Goal: Task Accomplishment & Management: Use online tool/utility

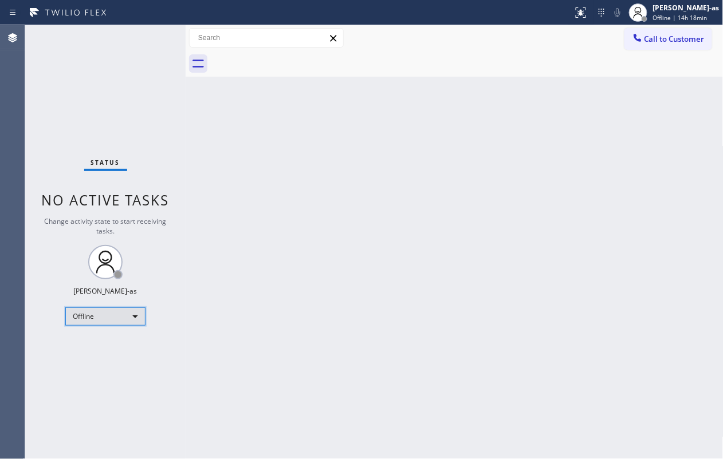
click at [94, 317] on div "Offline" at bounding box center [105, 317] width 80 height 18
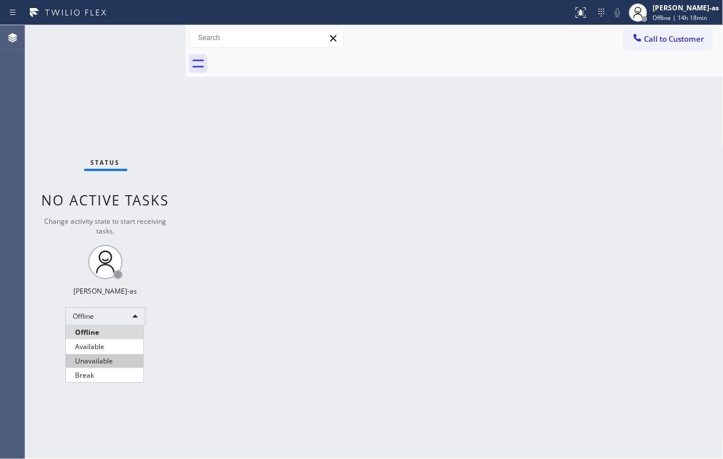
click at [115, 344] on li "Unavailable" at bounding box center [104, 362] width 77 height 14
click at [76, 99] on div "Status No active tasks Change activity state to start receiving tasks. [PERSON_…" at bounding box center [105, 242] width 160 height 434
click at [207, 170] on div "Back to Dashboard Change Sender ID Customers Technicians Select a contact Outbo…" at bounding box center [455, 242] width 538 height 434
click at [285, 157] on div "Back to Dashboard Change Sender ID Customers Technicians Select a contact Outbo…" at bounding box center [455, 242] width 538 height 434
click at [93, 113] on div "Status No active tasks Change activity state to start receiving tasks. [PERSON_…" at bounding box center [105, 242] width 160 height 434
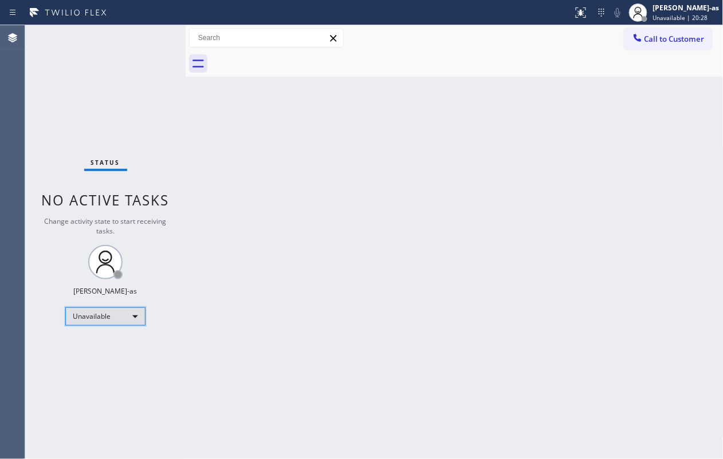
click at [113, 318] on div "Unavailable" at bounding box center [105, 317] width 80 height 18
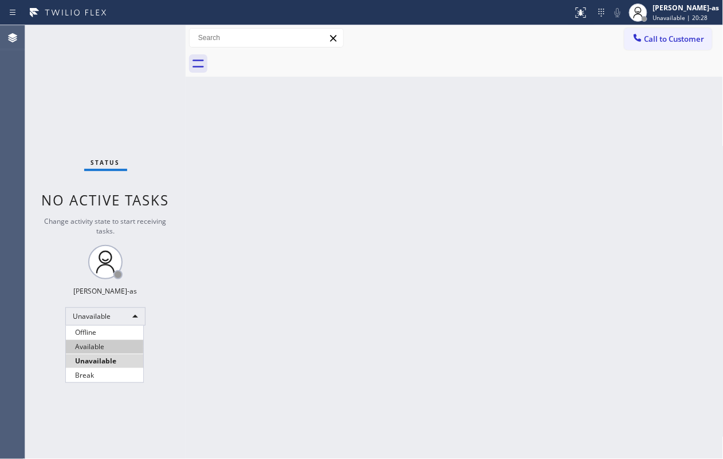
click at [106, 344] on li "Available" at bounding box center [104, 347] width 77 height 14
click at [364, 310] on div "Back to Dashboard Change Sender ID Customers Technicians Select a contact Outbo…" at bounding box center [455, 242] width 538 height 434
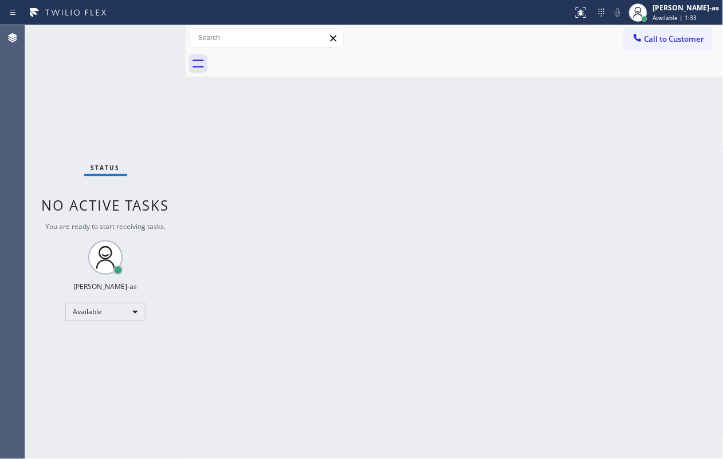
click at [262, 225] on div "Back to Dashboard Change Sender ID Customers Technicians Select a contact Outbo…" at bounding box center [455, 242] width 538 height 434
click at [90, 111] on div "Status No active tasks You are ready to start receiving tasks. [PERSON_NAME]-as…" at bounding box center [105, 242] width 160 height 434
drag, startPoint x: 369, startPoint y: 238, endPoint x: 376, endPoint y: 239, distance: 6.3
click at [372, 239] on div "Back to Dashboard Change Sender ID Customers Technicians Select a contact Outbo…" at bounding box center [455, 242] width 538 height 434
click at [341, 223] on div "Back to Dashboard Change Sender ID Customers Technicians Select a contact Outbo…" at bounding box center [455, 242] width 538 height 434
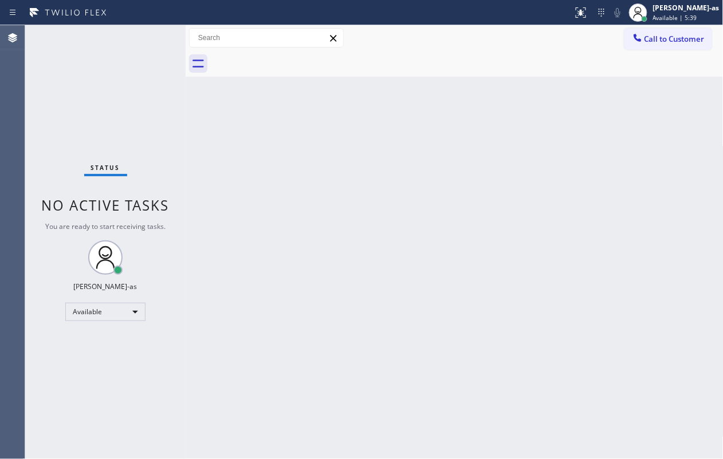
click at [320, 274] on div "Back to Dashboard Change Sender ID Customers Technicians Select a contact Outbo…" at bounding box center [455, 242] width 538 height 434
click at [399, 195] on div "Back to Dashboard Change Sender ID Customers Technicians Select a contact Outbo…" at bounding box center [455, 242] width 538 height 434
click at [542, 181] on div "Back to Dashboard Change Sender ID Customers Technicians Select a contact Outbo…" at bounding box center [455, 242] width 538 height 434
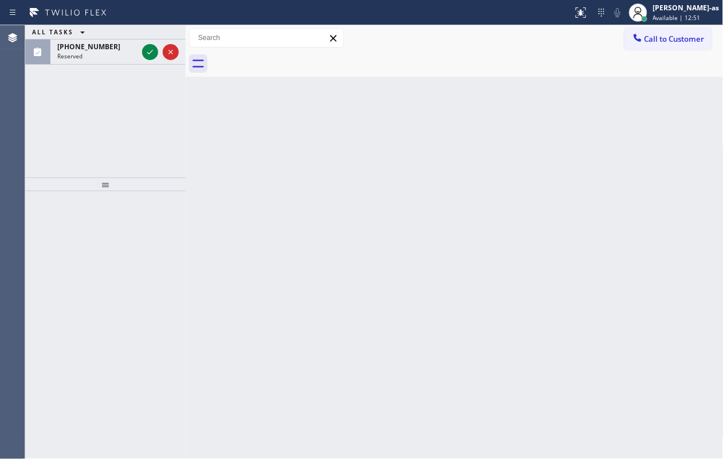
click at [70, 111] on div "ALL TASKS ALL TASKS ACTIVE TASKS TASKS IN WRAP UP [PHONE_NUMBER] Reserved" at bounding box center [105, 101] width 160 height 152
drag, startPoint x: 140, startPoint y: 55, endPoint x: 151, endPoint y: 53, distance: 11.1
click at [151, 53] on div "[PHONE_NUMBER] Reserved" at bounding box center [105, 52] width 160 height 25
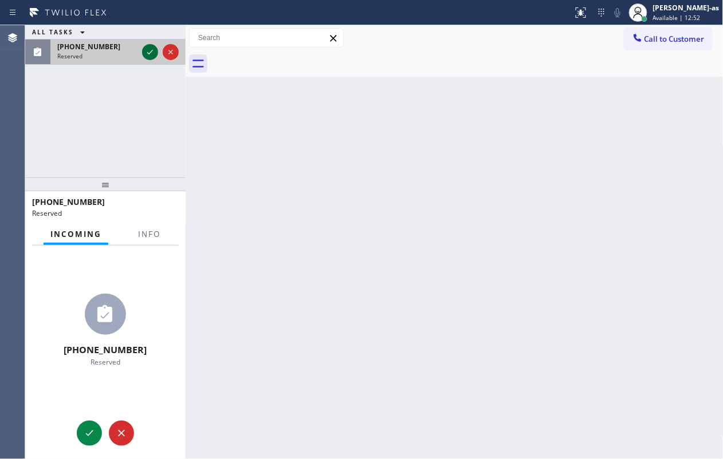
click at [151, 53] on icon at bounding box center [150, 52] width 14 height 14
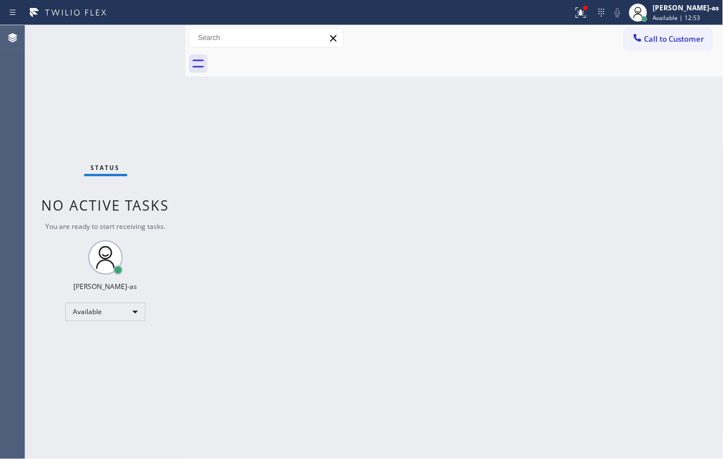
click at [394, 344] on div "Back to Dashboard Change Sender ID Customers Technicians Select a contact Outbo…" at bounding box center [455, 242] width 538 height 434
click at [542, 37] on span "Call to Customer" at bounding box center [674, 39] width 60 height 10
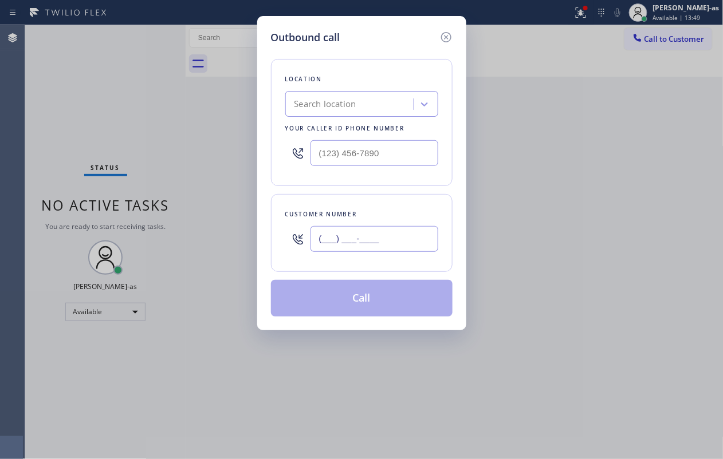
click at [385, 238] on input "(___) ___-____" at bounding box center [374, 239] width 128 height 26
paste input "903) 363-4616"
type input "[PHONE_NUMBER]"
click at [368, 101] on div "Search location" at bounding box center [351, 104] width 125 height 20
paste input "Top [US_STATE] Heating and AC Service"
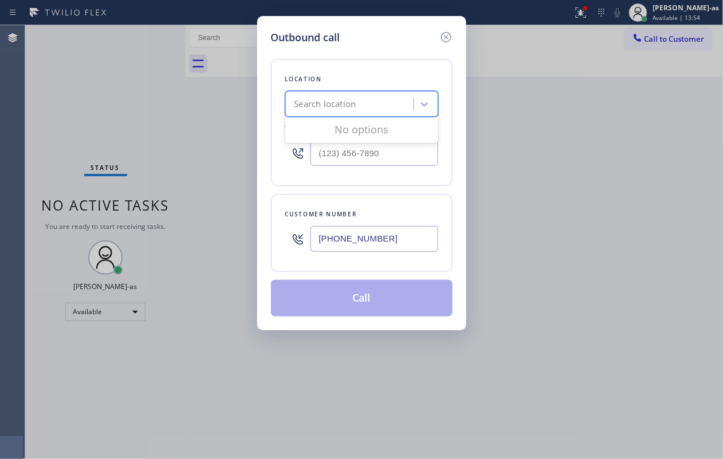
type input "Top [US_STATE] Heating and AC Service"
click at [368, 101] on input "Top [US_STATE] Heating and AC Service" at bounding box center [316, 105] width 147 height 10
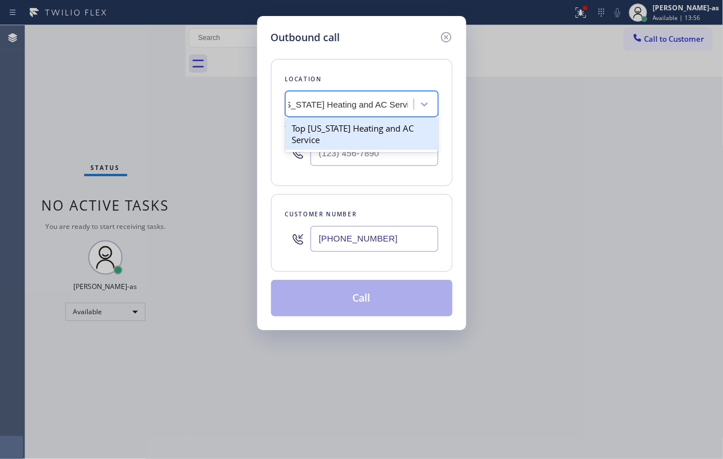
click at [341, 135] on div "Top [US_STATE] Heating and AC Service" at bounding box center [361, 134] width 153 height 32
type input "[PHONE_NUMBER]"
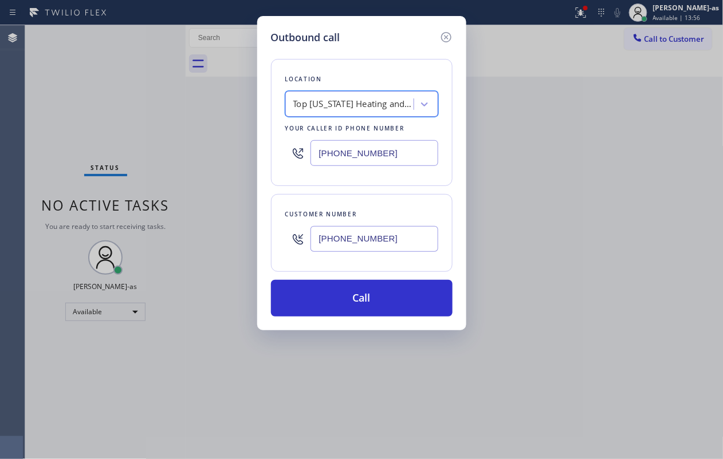
scroll to position [0, 1]
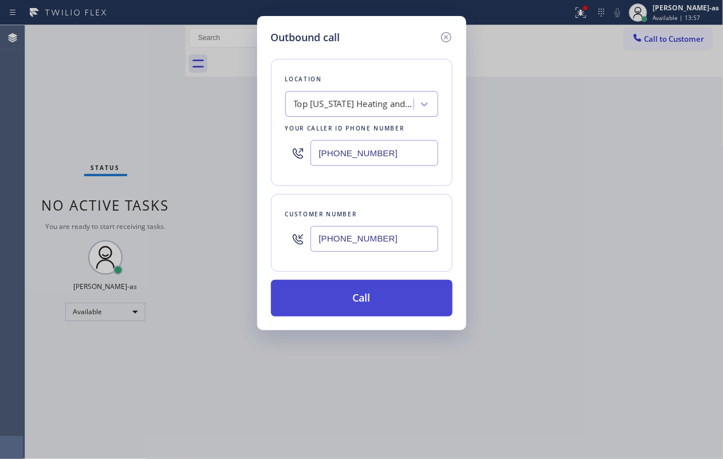
click at [377, 312] on button "Call" at bounding box center [362, 298] width 182 height 37
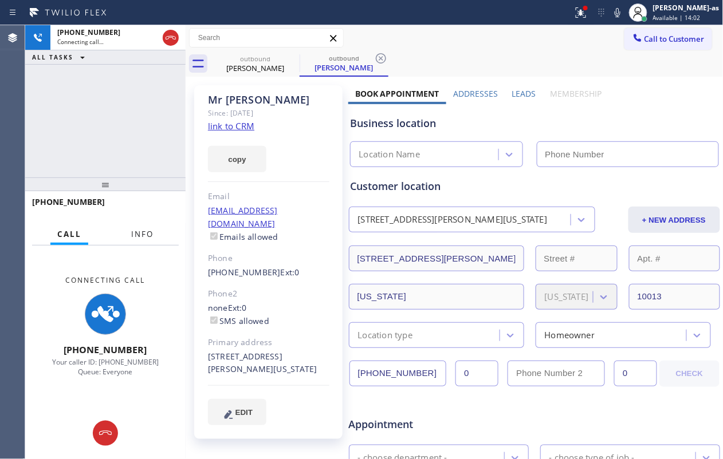
click at [149, 229] on span "Info" at bounding box center [142, 234] width 22 height 10
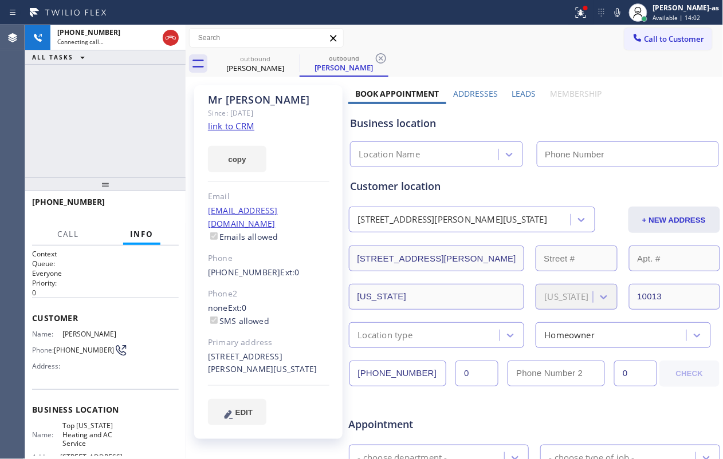
type input "[PHONE_NUMBER]"
click at [147, 93] on div "[PHONE_NUMBER] Connecting call… ALL TASKS ALL TASKS ACTIVE TASKS TASKS IN WRAP …" at bounding box center [105, 101] width 160 height 152
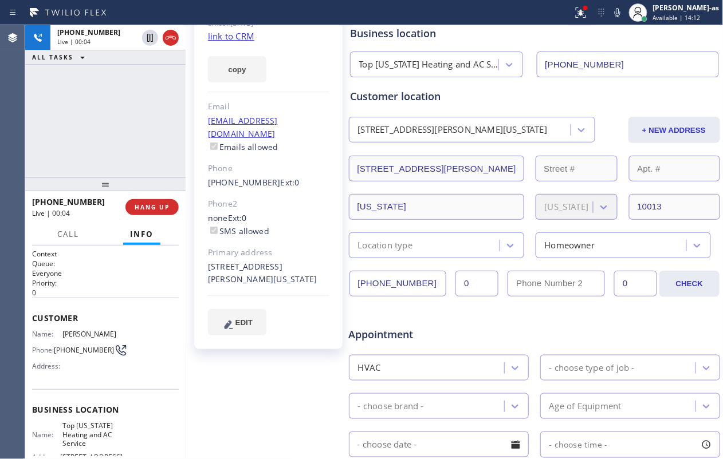
scroll to position [152, 0]
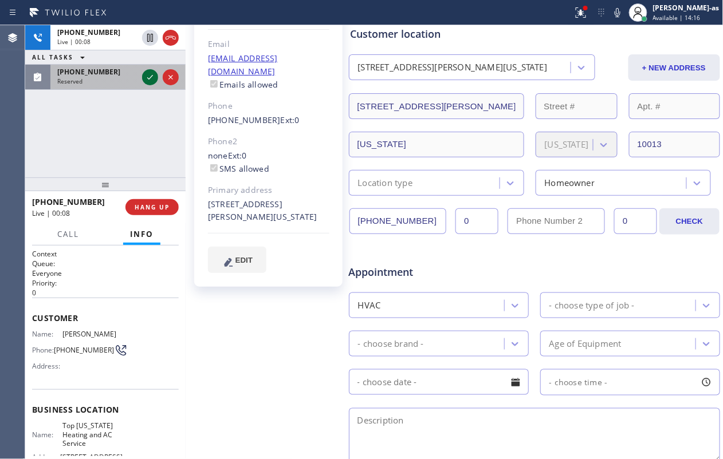
click at [152, 78] on icon at bounding box center [150, 77] width 14 height 14
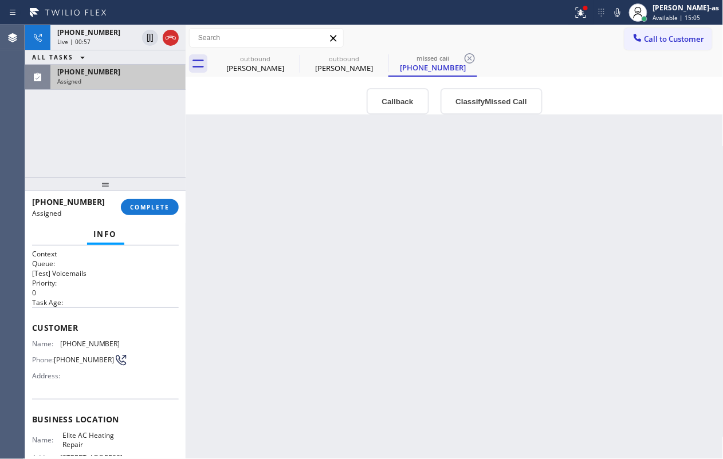
click at [96, 127] on div "[PHONE_NUMBER] Live | 00:57 ALL TASKS ALL TASKS ACTIVE TASKS TASKS IN WRAP UP […" at bounding box center [105, 101] width 160 height 152
click at [279, 137] on div "Back to Dashboard Change Sender ID Customers Technicians Select a contact Outbo…" at bounding box center [455, 242] width 538 height 434
click at [105, 102] on div "[PHONE_NUMBER] Live | 00:58 ALL TASKS ALL TASKS ACTIVE TASKS TASKS IN WRAP UP […" at bounding box center [105, 101] width 160 height 152
click at [270, 69] on div "[PERSON_NAME]" at bounding box center [255, 68] width 86 height 10
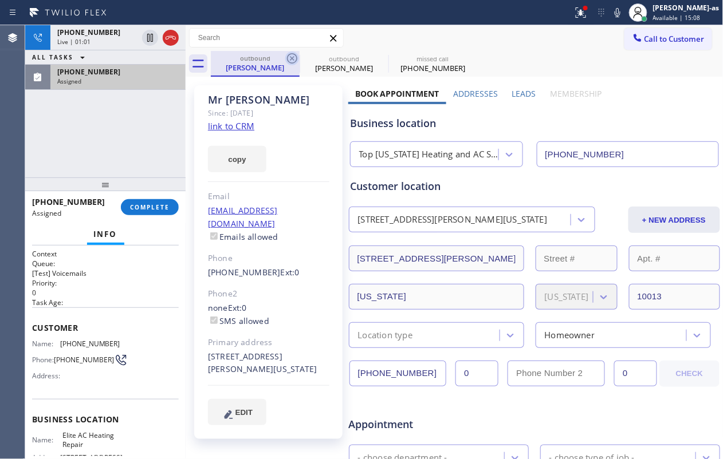
click at [285, 54] on icon at bounding box center [292, 59] width 14 height 14
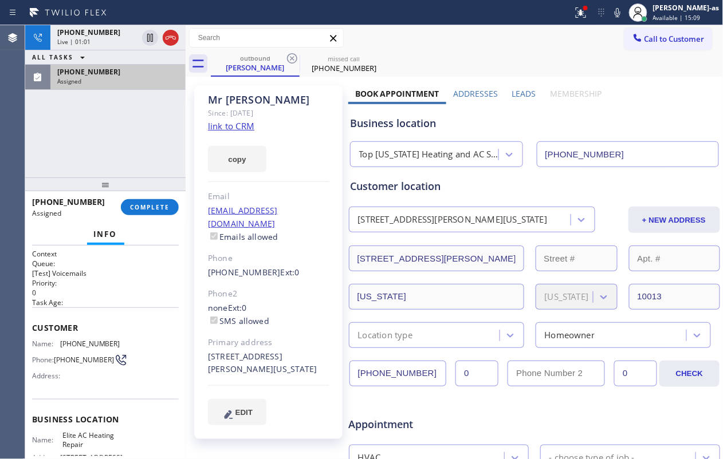
click at [115, 126] on div "[PHONE_NUMBER] Live | 01:01 ALL TASKS ALL TASKS ACTIVE TASKS TASKS IN WRAP UP […" at bounding box center [105, 101] width 160 height 152
click at [99, 128] on div "[PHONE_NUMBER] Live | 01:03 ALL TASKS ALL TASKS ACTIVE TASKS TASKS IN WRAP UP […" at bounding box center [105, 101] width 160 height 152
click at [358, 69] on div "[PHONE_NUMBER]" at bounding box center [344, 68] width 86 height 10
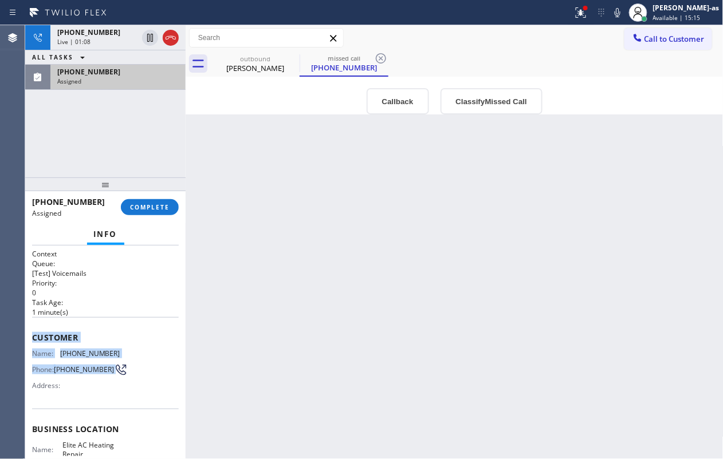
scroll to position [140, 0]
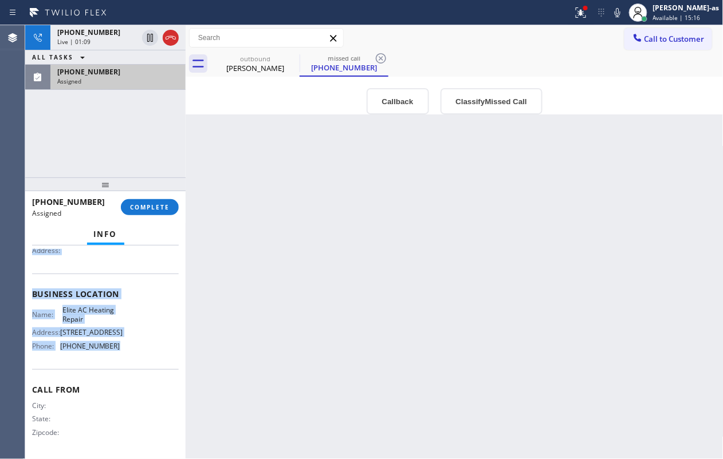
drag, startPoint x: 29, startPoint y: 340, endPoint x: 134, endPoint y: 353, distance: 106.2
click at [134, 344] on div "Context Queue: [Test] Voicemails Priority: 0 Task Age: [DEMOGRAPHIC_DATA] minut…" at bounding box center [105, 353] width 160 height 214
copy div "Customer Name: [PHONE_NUMBER] Phone: [PHONE_NUMBER] Address: Business location …"
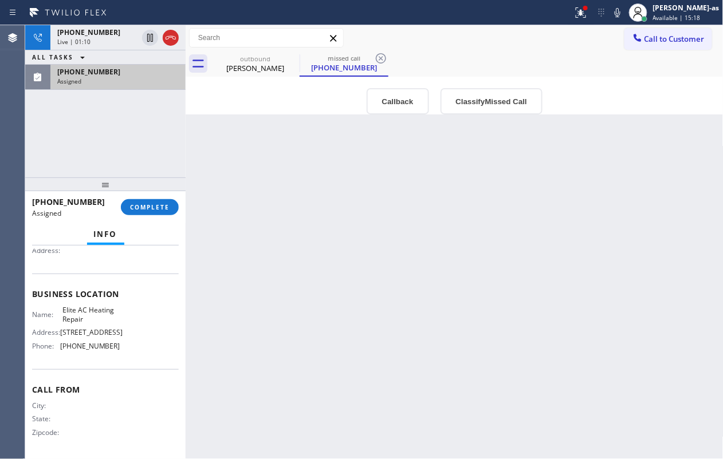
drag, startPoint x: 152, startPoint y: 120, endPoint x: 156, endPoint y: 96, distance: 24.3
click at [153, 120] on div "[PHONE_NUMBER] Live | 01:10 ALL TASKS ALL TASKS ACTIVE TASKS TASKS IN WRAP UP […" at bounding box center [105, 101] width 160 height 152
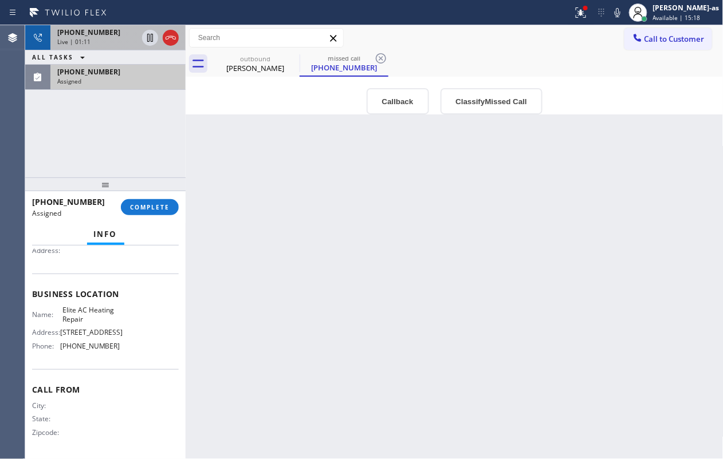
click at [96, 33] on span "[PHONE_NUMBER]" at bounding box center [88, 32] width 63 height 10
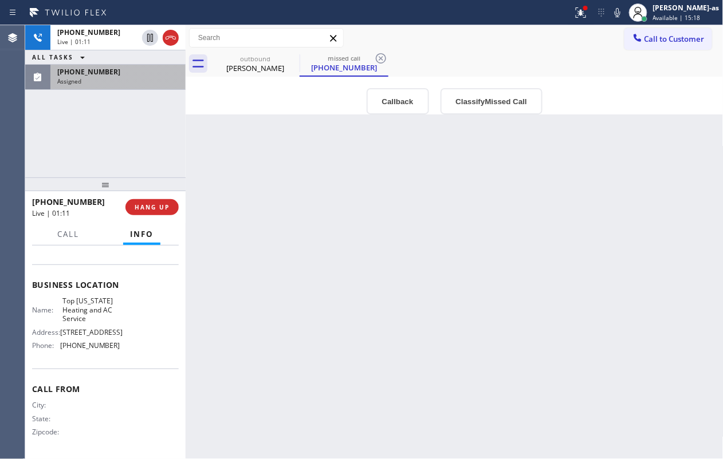
scroll to position [120, 0]
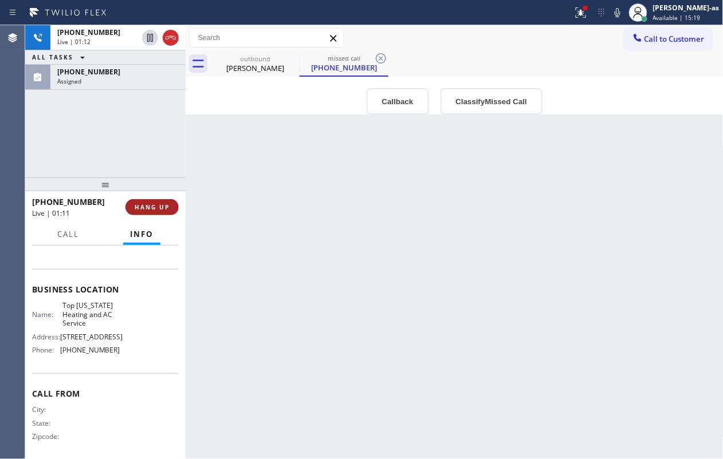
click at [149, 205] on span "HANG UP" at bounding box center [152, 207] width 35 height 8
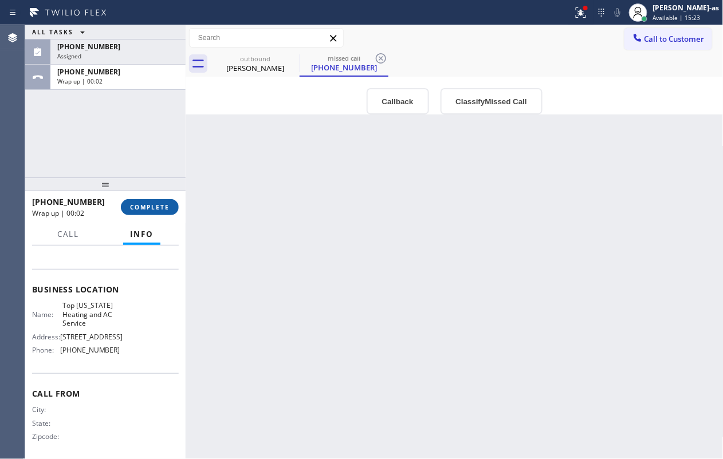
click at [165, 206] on span "COMPLETE" at bounding box center [150, 207] width 40 height 8
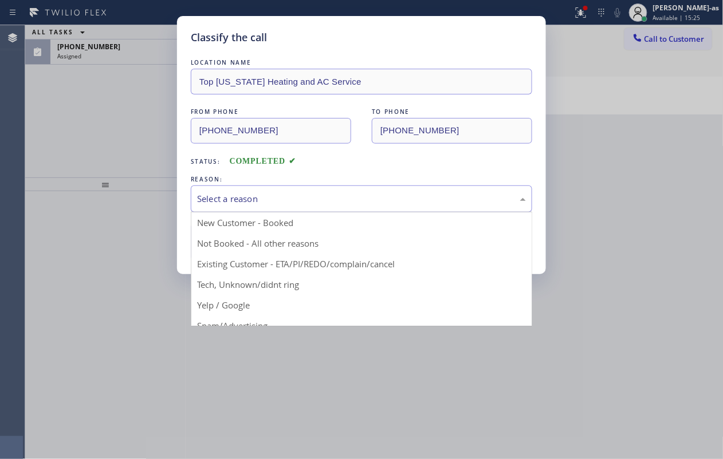
click at [308, 198] on div "Select a reason" at bounding box center [361, 198] width 329 height 13
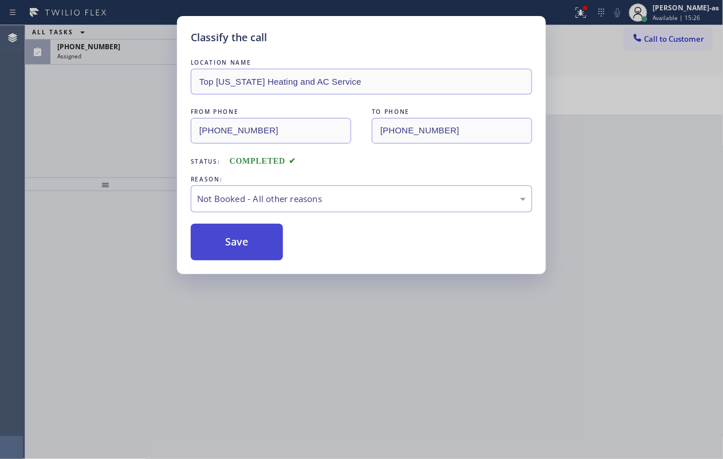
click at [248, 245] on button "Save" at bounding box center [237, 242] width 92 height 37
click at [128, 120] on div "Classify the call LOCATION NAME Top [US_STATE] Heating and AC Service FROM PHON…" at bounding box center [361, 229] width 723 height 459
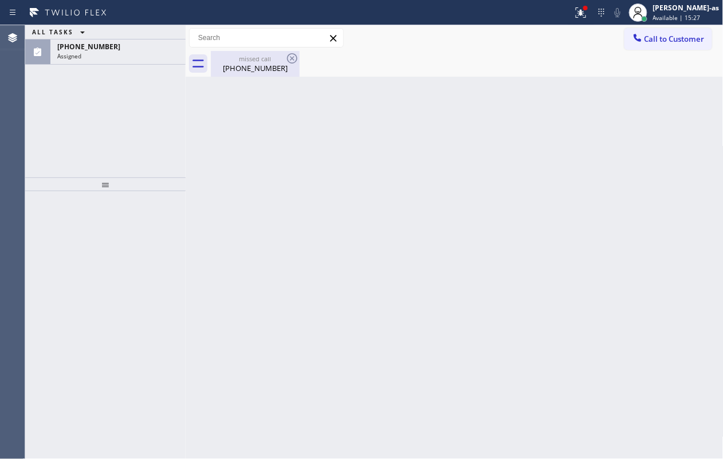
click at [253, 74] on div "missed call [PHONE_NUMBER]" at bounding box center [255, 64] width 86 height 26
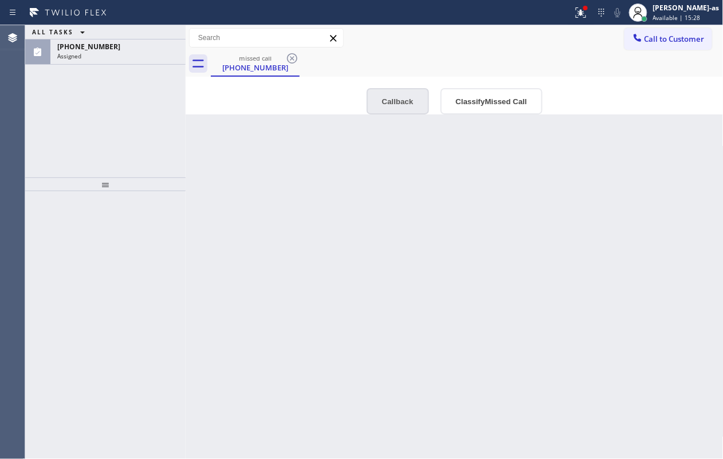
click at [391, 104] on button "Callback" at bounding box center [398, 101] width 62 height 26
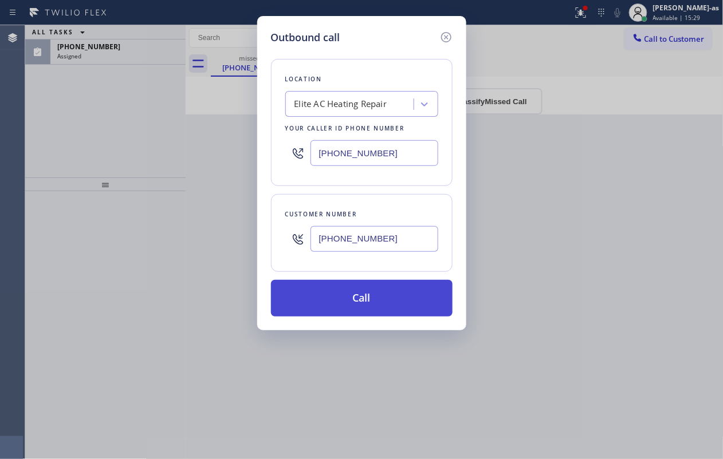
click at [356, 292] on button "Call" at bounding box center [362, 298] width 182 height 37
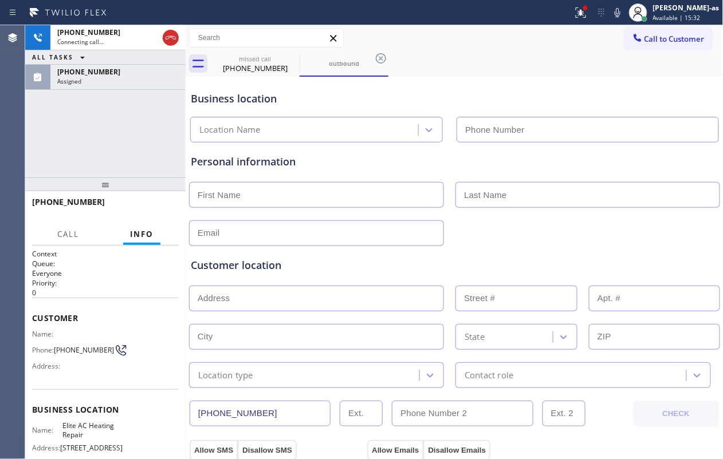
type input "[PHONE_NUMBER]"
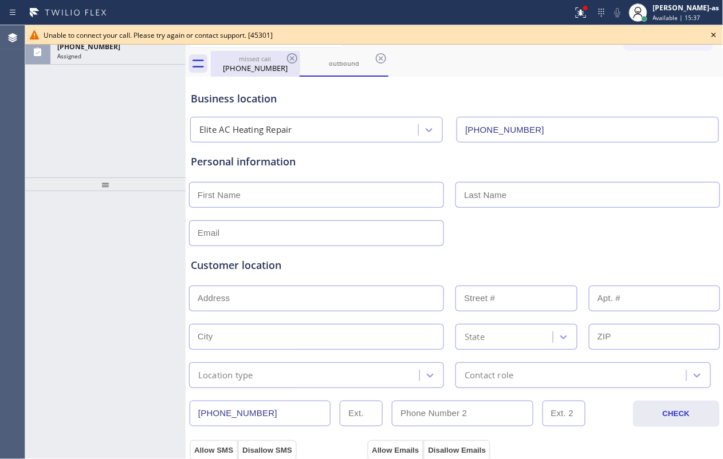
click at [247, 63] on div "[PHONE_NUMBER]" at bounding box center [255, 68] width 86 height 10
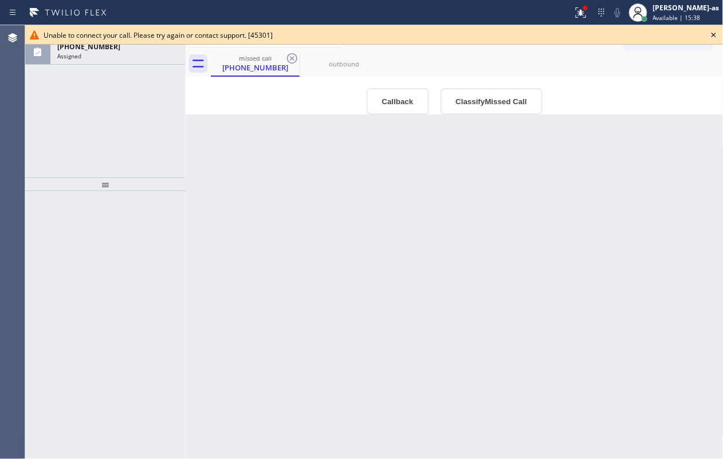
click at [402, 106] on button "Callback" at bounding box center [398, 101] width 62 height 26
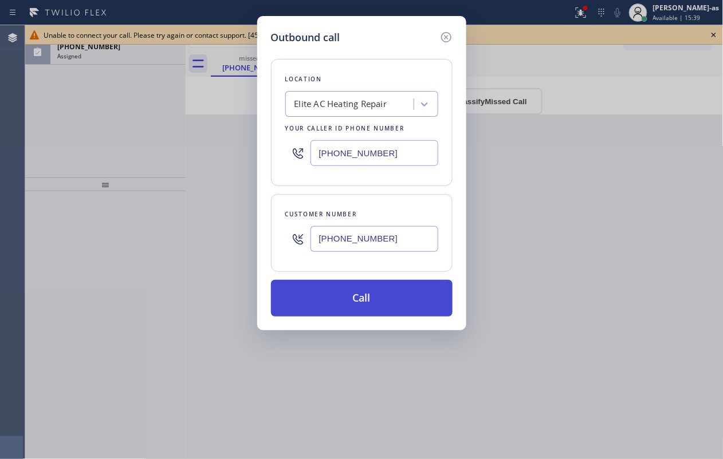
click at [356, 302] on button "Call" at bounding box center [362, 298] width 182 height 37
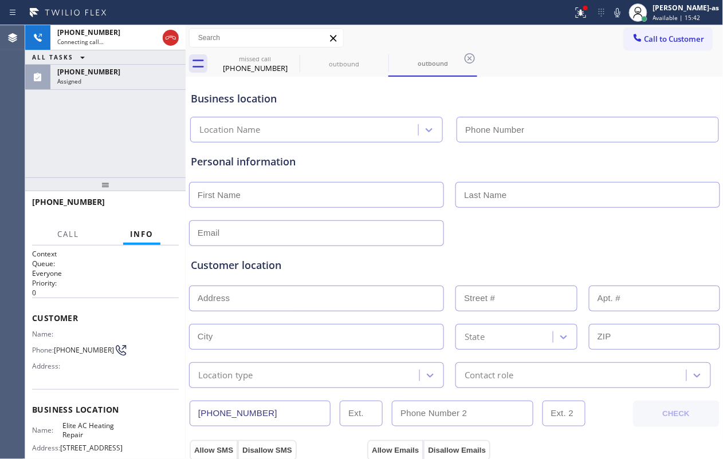
type input "[PHONE_NUMBER]"
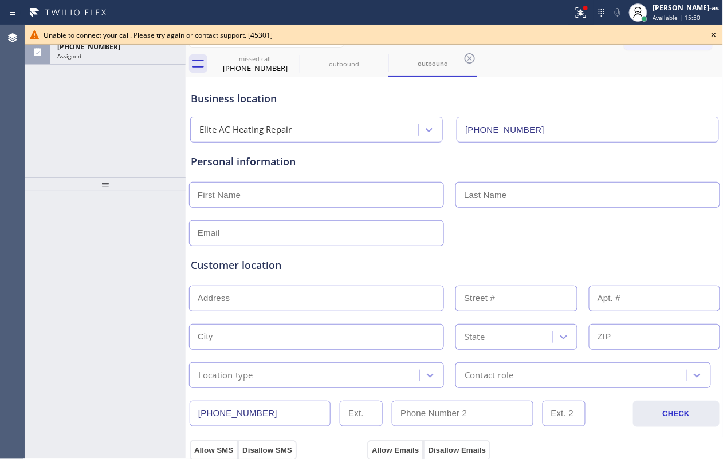
drag, startPoint x: 101, startPoint y: 131, endPoint x: 111, endPoint y: 123, distance: 12.6
click at [101, 131] on div "ALL TASKS ALL TASKS ACTIVE TASKS TASKS IN WRAP UP [PHONE_NUMBER] Assigned" at bounding box center [105, 101] width 160 height 152
click at [124, 62] on div "[PHONE_NUMBER] Assigned" at bounding box center [115, 52] width 131 height 25
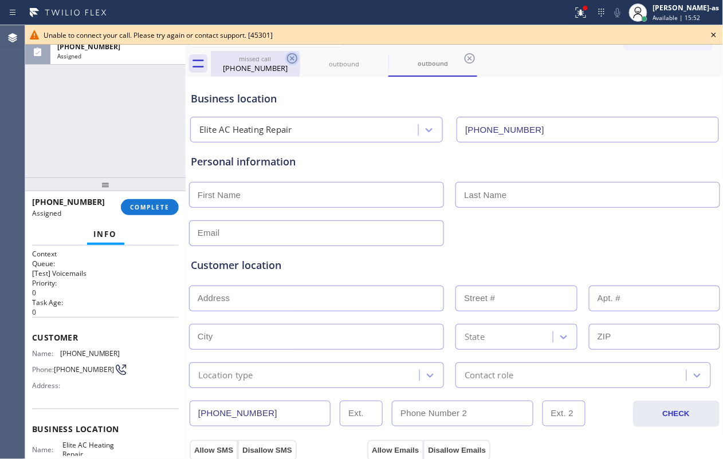
click at [250, 62] on div "missed call" at bounding box center [255, 58] width 86 height 9
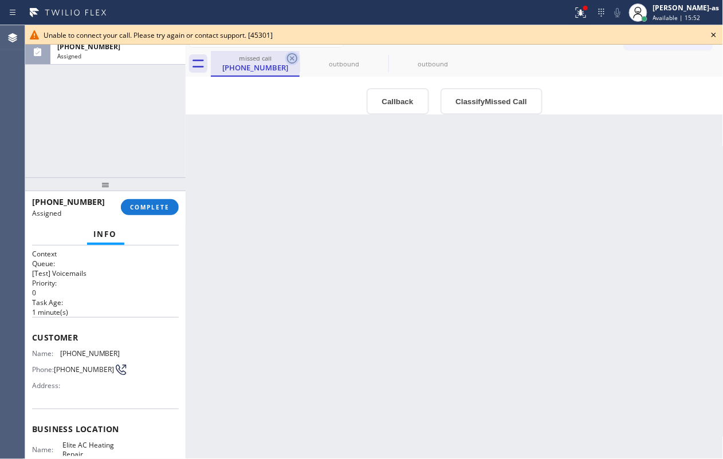
click at [285, 57] on icon at bounding box center [292, 59] width 14 height 14
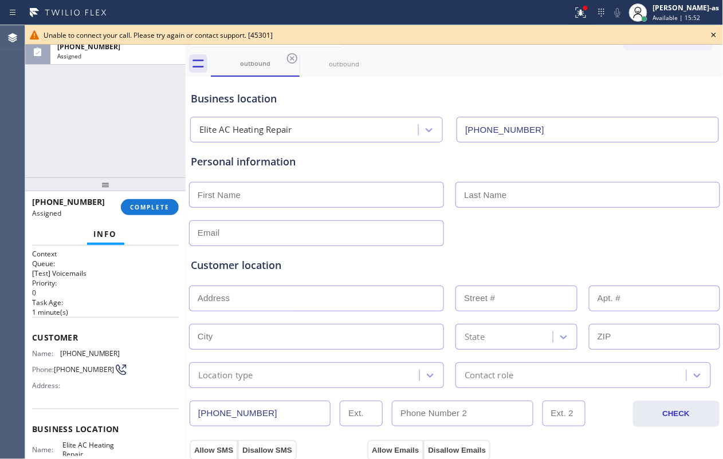
click at [285, 57] on icon at bounding box center [292, 59] width 14 height 14
click at [0, 0] on icon at bounding box center [0, 0] width 0 height 0
click at [285, 57] on div "outbound outbound" at bounding box center [467, 64] width 513 height 26
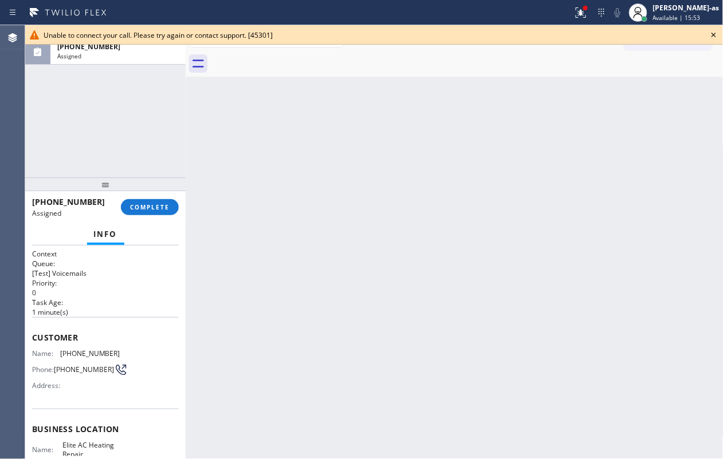
click at [285, 57] on div at bounding box center [467, 64] width 513 height 26
click at [143, 205] on span "COMPLETE" at bounding box center [150, 207] width 40 height 8
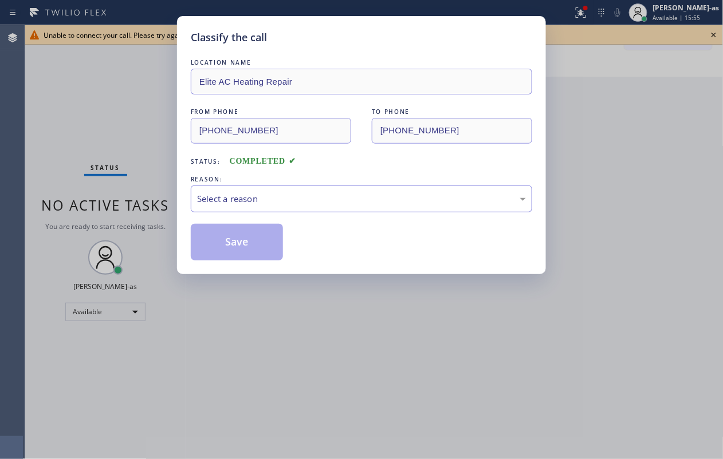
click at [143, 205] on div "Classify the call LOCATION NAME Elite AC Heating Repair FROM PHONE [PHONE_NUMBE…" at bounding box center [361, 229] width 723 height 459
click at [245, 200] on div "Select a reason" at bounding box center [361, 198] width 329 height 13
click at [238, 236] on button "Save" at bounding box center [237, 242] width 92 height 37
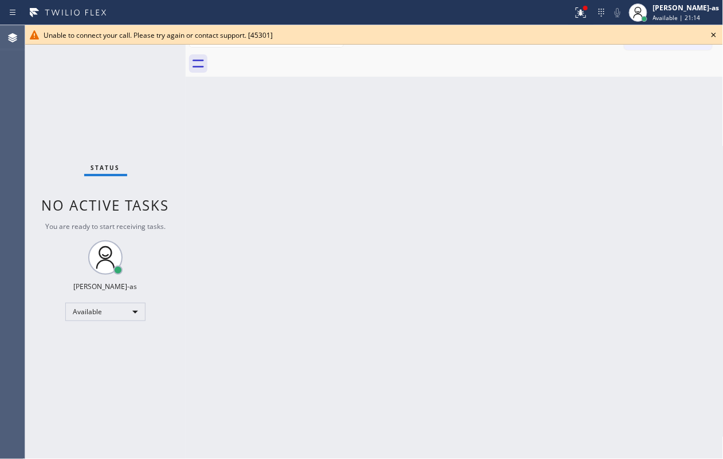
click at [542, 31] on icon at bounding box center [714, 35] width 14 height 14
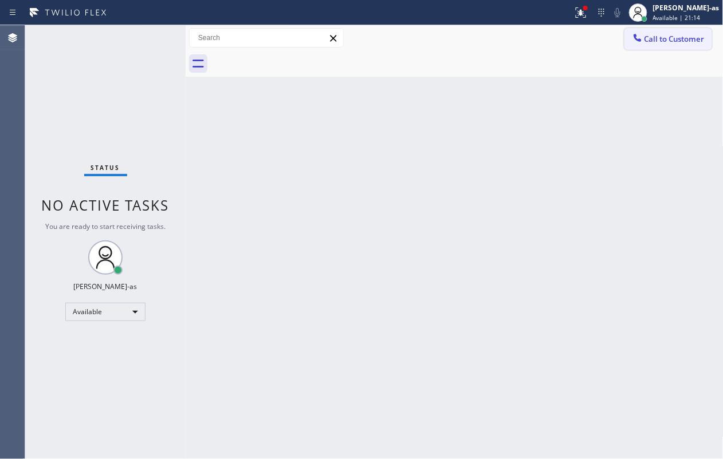
click at [542, 38] on span "Call to Customer" at bounding box center [674, 39] width 60 height 10
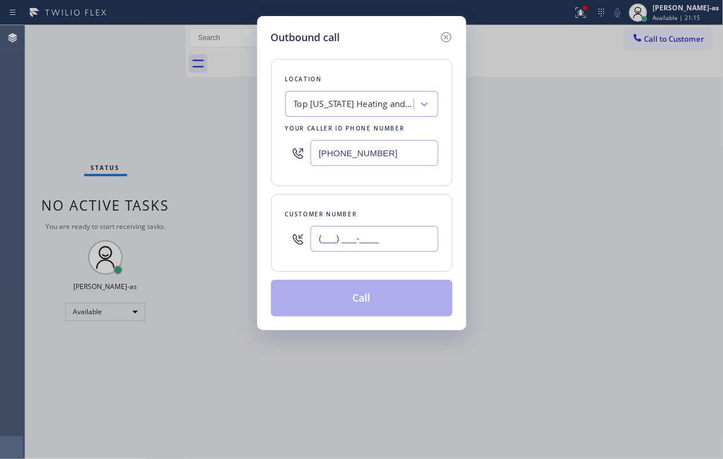
click at [420, 237] on input "(___) ___-____" at bounding box center [374, 239] width 128 height 26
paste input "786) 271-1263"
type input "[PHONE_NUMBER]"
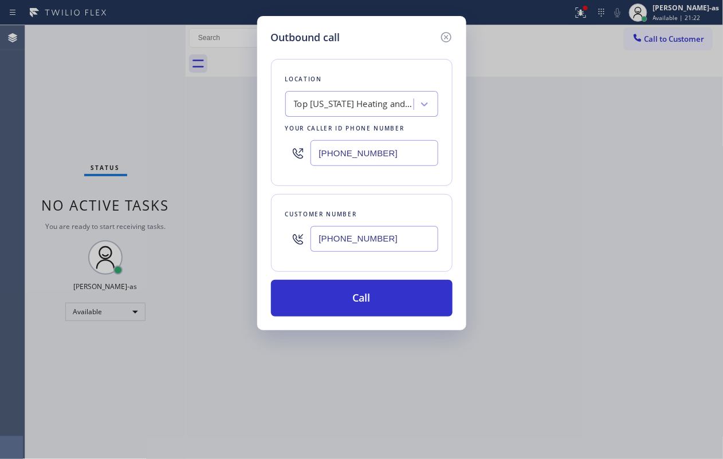
click at [360, 112] on div "Top [US_STATE] Heating and AC Service" at bounding box center [351, 104] width 125 height 20
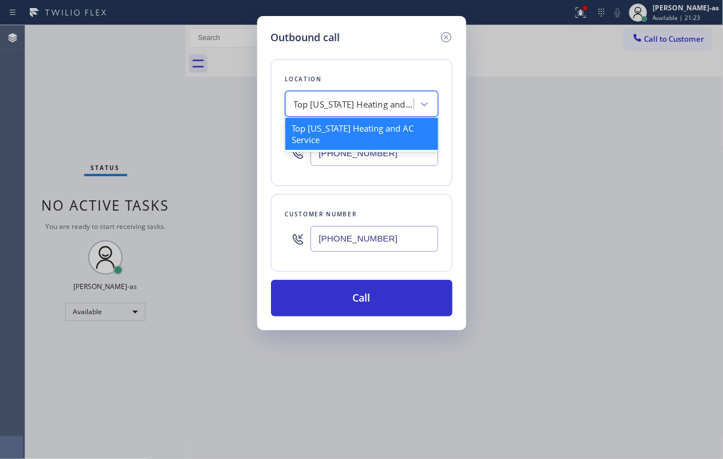
paste input "Manhattan Appliance Expert"
type input "Manhattan Appliance Expert"
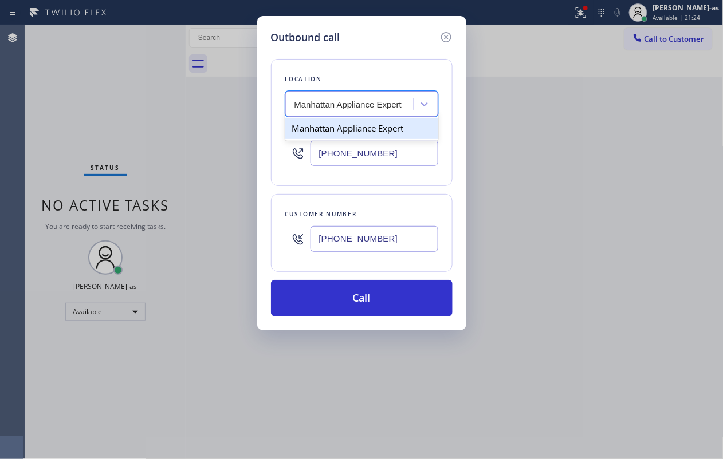
click at [334, 127] on div "Manhattan Appliance Expert" at bounding box center [361, 128] width 153 height 21
type input "[PHONE_NUMBER]"
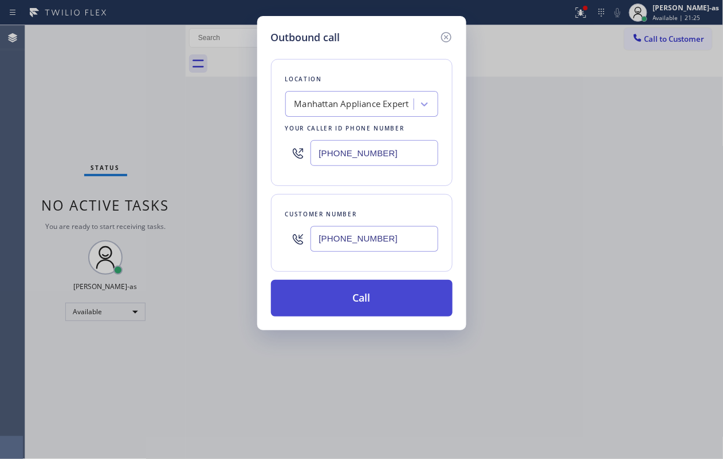
click at [355, 301] on button "Call" at bounding box center [362, 298] width 182 height 37
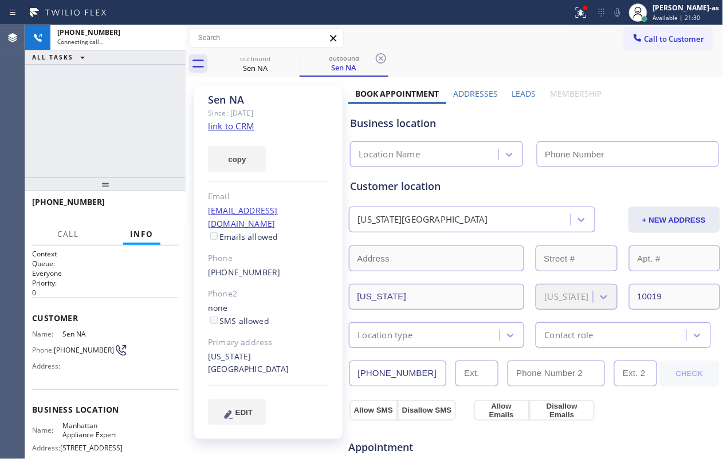
type input "[PHONE_NUMBER]"
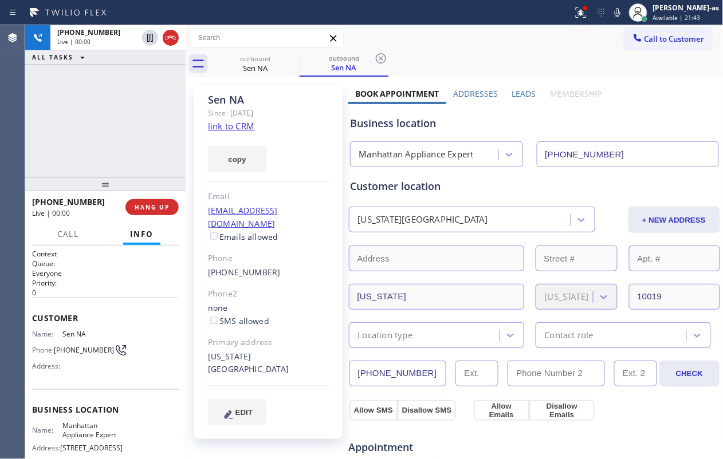
click at [56, 118] on div "[PHONE_NUMBER] Live | 00:00 ALL TASKS ALL TASKS ACTIVE TASKS TASKS IN WRAP UP" at bounding box center [105, 101] width 160 height 152
click at [153, 207] on span "HANG UP" at bounding box center [152, 207] width 35 height 8
click at [278, 266] on div "[PHONE_NUMBER]" at bounding box center [268, 272] width 121 height 13
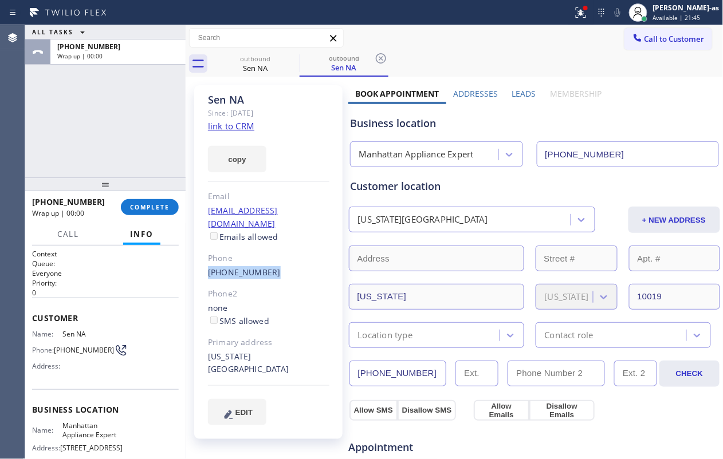
click at [278, 266] on div "[PHONE_NUMBER]" at bounding box center [268, 272] width 121 height 13
copy div "[PHONE_NUMBER]"
click at [278, 266] on div "[PHONE_NUMBER]" at bounding box center [268, 272] width 121 height 13
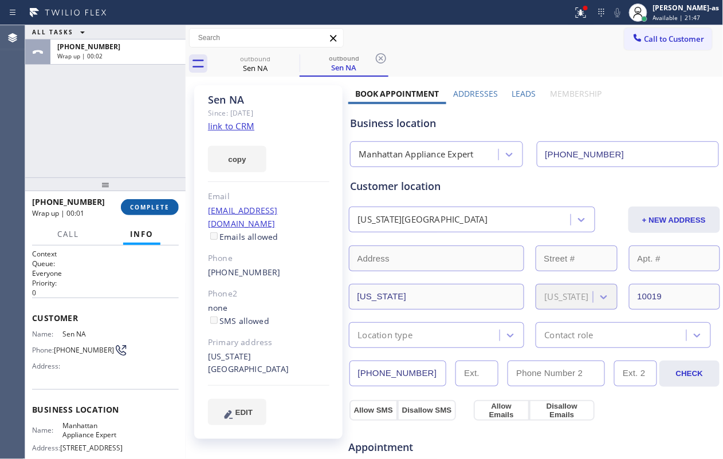
click at [151, 214] on button "COMPLETE" at bounding box center [150, 207] width 58 height 16
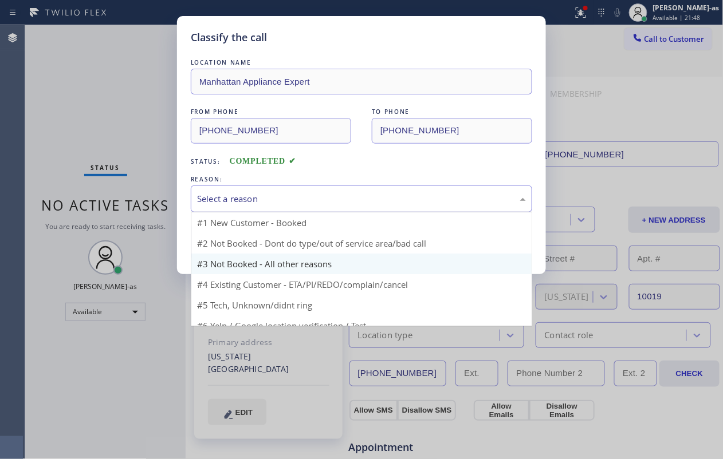
drag, startPoint x: 281, startPoint y: 198, endPoint x: 330, endPoint y: 237, distance: 63.6
click at [287, 203] on div "Select a reason" at bounding box center [361, 198] width 329 height 13
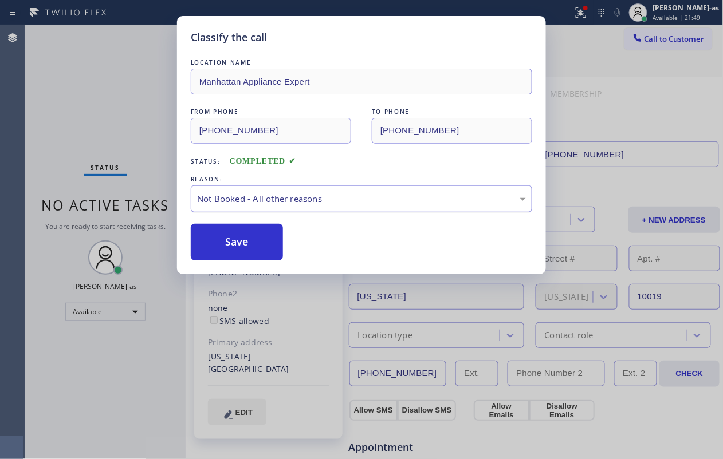
drag, startPoint x: 239, startPoint y: 239, endPoint x: 470, endPoint y: 189, distance: 236.1
click at [239, 239] on button "Save" at bounding box center [237, 242] width 92 height 37
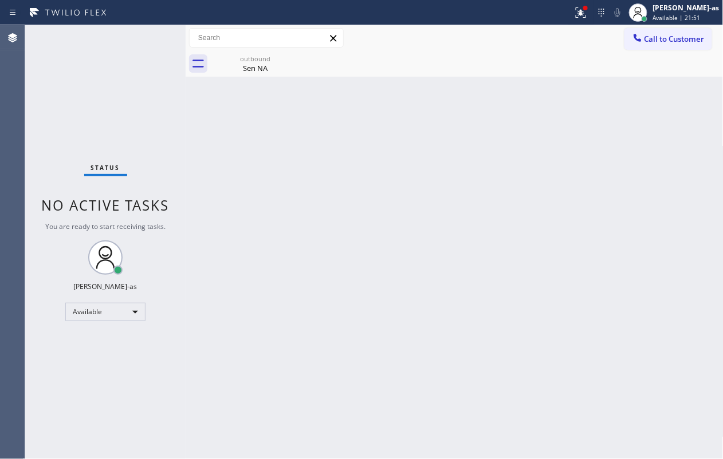
click at [542, 38] on span "Call to Customer" at bounding box center [674, 39] width 60 height 10
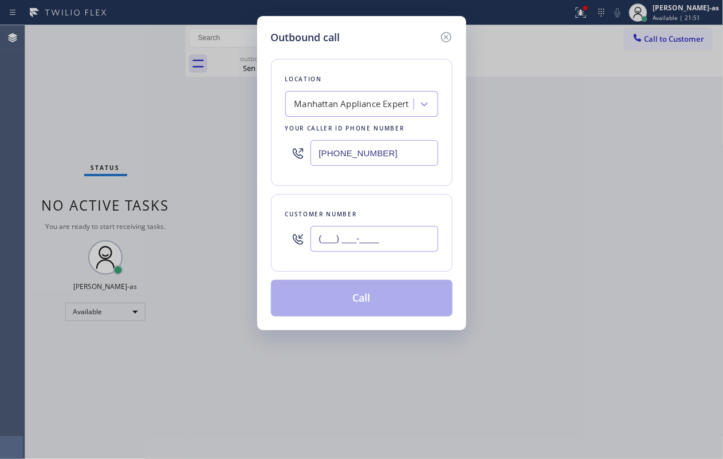
click at [364, 246] on input "(___) ___-____" at bounding box center [374, 239] width 128 height 26
paste input "786) 271-1263"
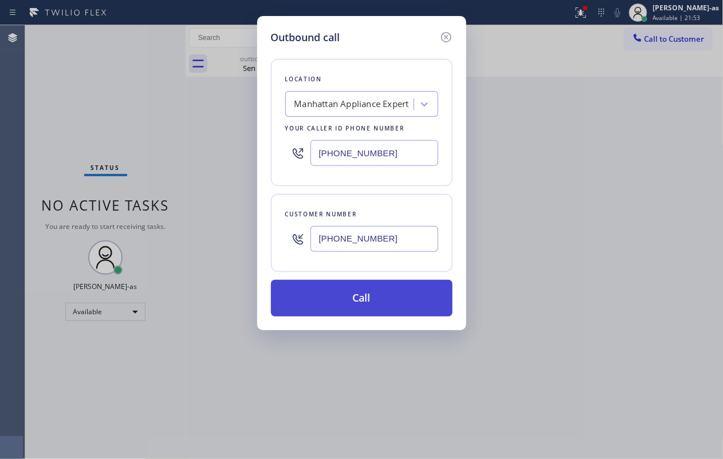
type input "[PHONE_NUMBER]"
click at [371, 293] on button "Call" at bounding box center [362, 298] width 182 height 37
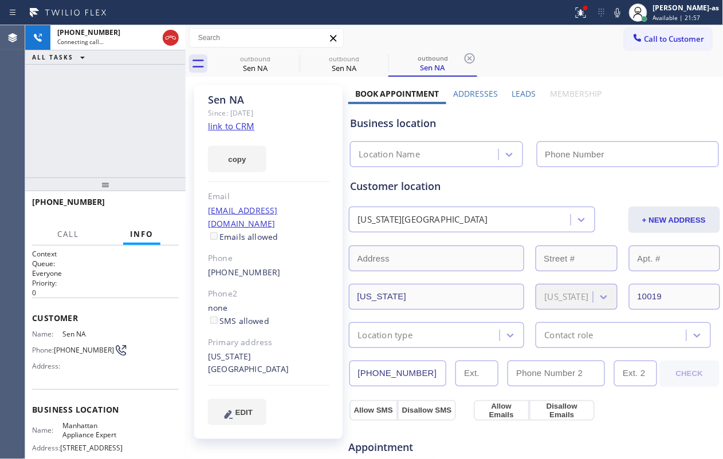
type input "[PHONE_NUMBER]"
click at [51, 118] on div "[PHONE_NUMBER] Live | 00:04 ALL TASKS ALL TASKS ACTIVE TASKS TASKS IN WRAP UP" at bounding box center [105, 101] width 160 height 152
drag, startPoint x: 80, startPoint y: 160, endPoint x: 92, endPoint y: 149, distance: 15.8
click at [81, 158] on div "[PHONE_NUMBER] Live | 00:31 ALL TASKS ALL TASKS ACTIVE TASKS TASKS IN WRAP UP" at bounding box center [105, 101] width 160 height 152
drag, startPoint x: 138, startPoint y: 92, endPoint x: 166, endPoint y: 94, distance: 27.6
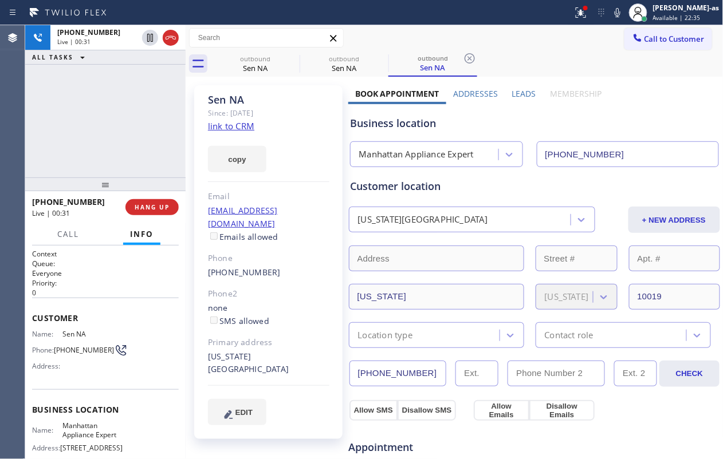
click at [153, 96] on div "[PHONE_NUMBER] Live | 00:31 ALL TASKS ALL TASKS ACTIVE TASKS TASKS IN WRAP UP" at bounding box center [105, 101] width 160 height 152
drag, startPoint x: 303, startPoint y: 55, endPoint x: 282, endPoint y: 60, distance: 21.3
click at [301, 56] on div "outbound" at bounding box center [344, 58] width 86 height 9
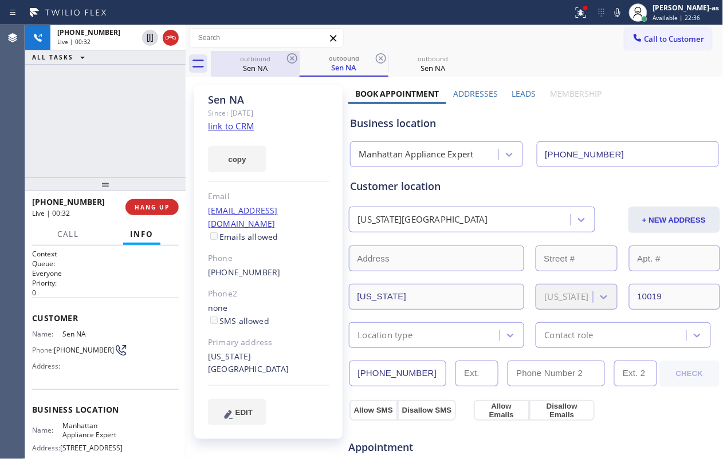
click at [282, 61] on div "outbound" at bounding box center [255, 58] width 86 height 9
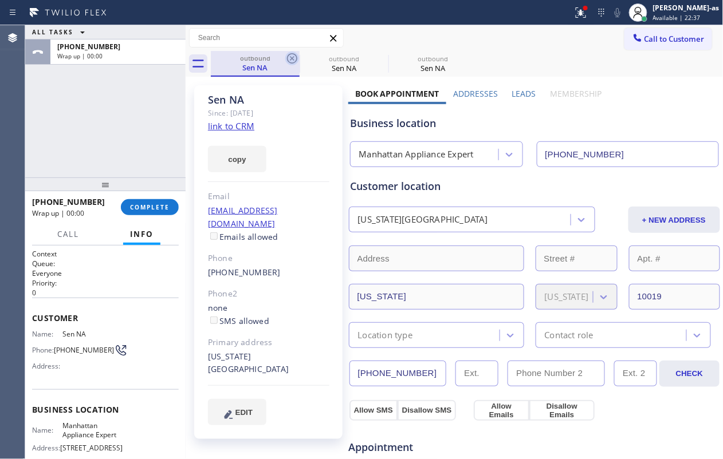
click at [292, 60] on icon at bounding box center [292, 59] width 14 height 14
click at [0, 0] on icon at bounding box center [0, 0] width 0 height 0
click at [292, 60] on div "outbound Sen NA outbound Sen NA outbound Sen NA" at bounding box center [467, 64] width 513 height 26
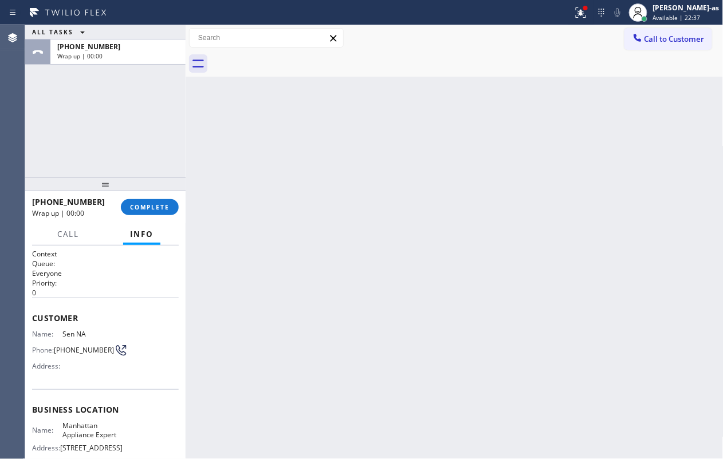
click at [292, 60] on div at bounding box center [467, 64] width 513 height 26
click at [94, 187] on div at bounding box center [105, 185] width 160 height 14
click at [138, 204] on span "COMPLETE" at bounding box center [150, 207] width 40 height 8
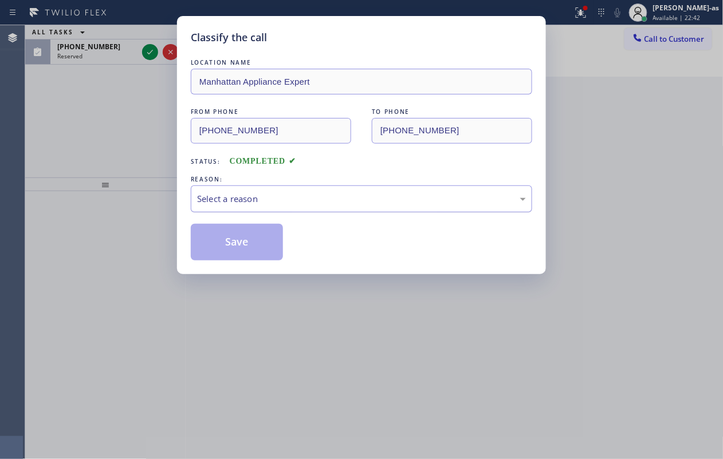
click at [285, 188] on div "Select a reason" at bounding box center [361, 199] width 341 height 27
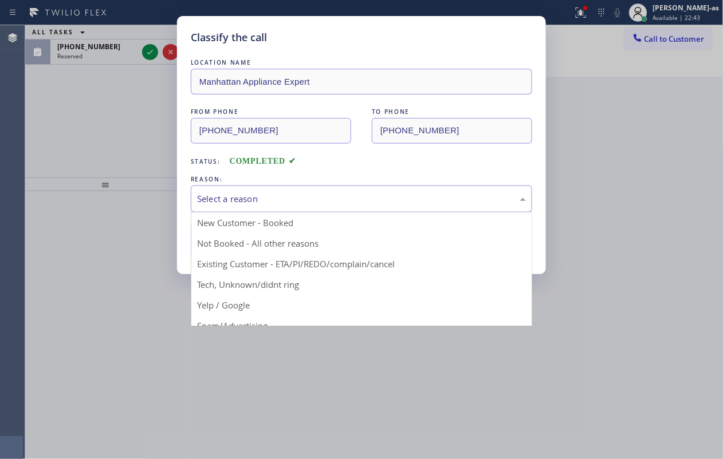
click at [123, 81] on div "Classify the call LOCATION NAME Manhattan Appliance Expert FROM PHONE [PHONE_NU…" at bounding box center [361, 229] width 723 height 459
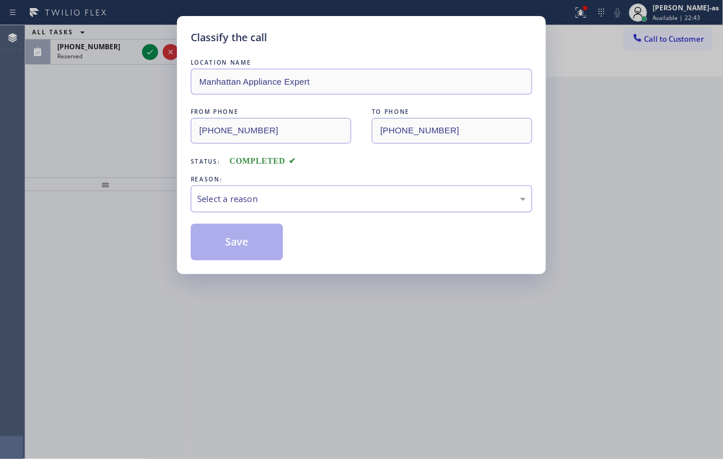
click at [261, 205] on div "Select a reason" at bounding box center [361, 198] width 329 height 13
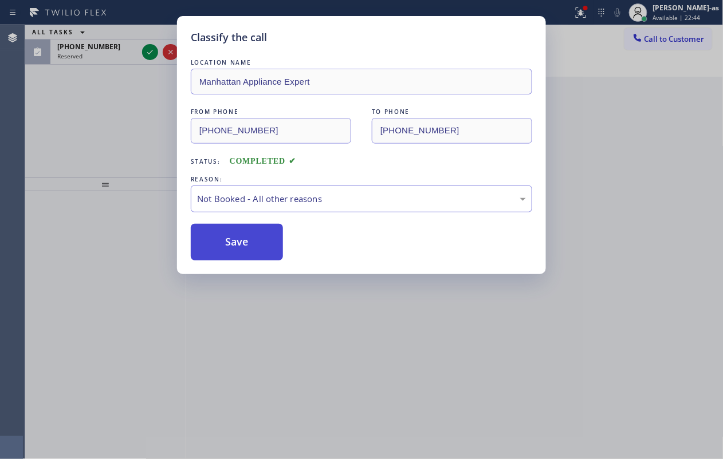
click at [249, 238] on button "Save" at bounding box center [237, 242] width 92 height 37
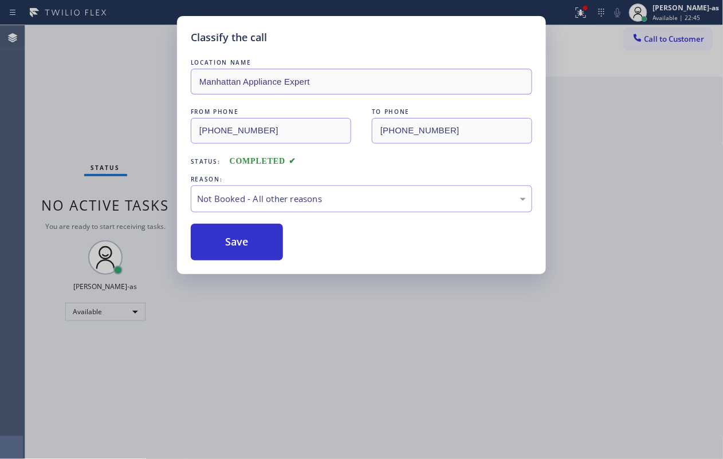
click at [149, 49] on div "Classify the call LOCATION NAME Manhattan Appliance Expert FROM PHONE [PHONE_NU…" at bounding box center [361, 229] width 723 height 459
click at [126, 72] on div "Status No active tasks You are ready to start receiving tasks. [PERSON_NAME]-as…" at bounding box center [105, 242] width 160 height 434
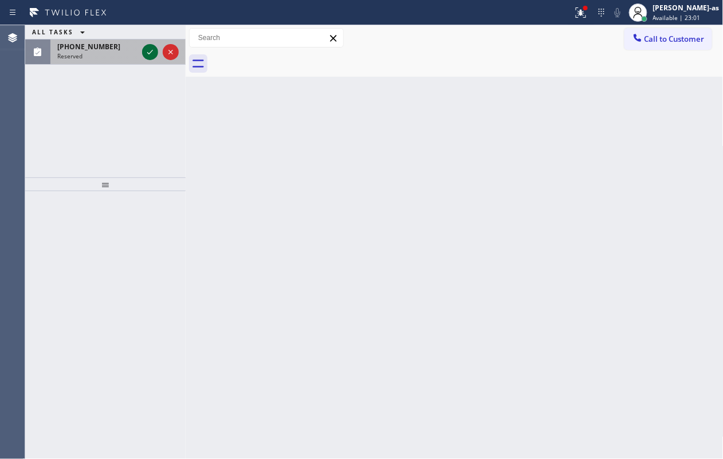
click at [151, 54] on icon at bounding box center [150, 52] width 14 height 14
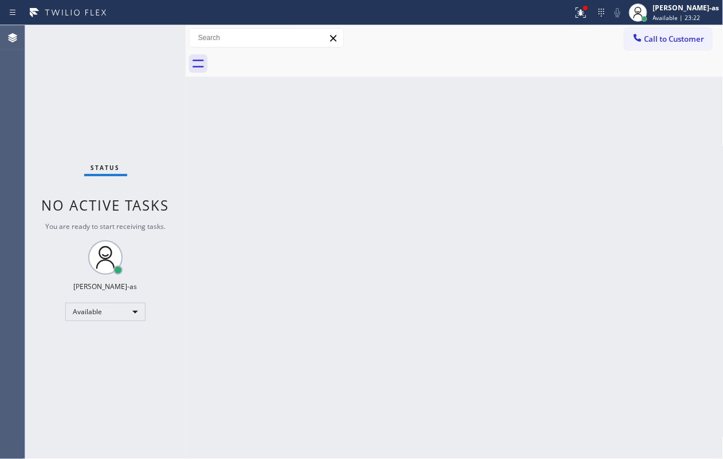
drag, startPoint x: 654, startPoint y: 39, endPoint x: 557, endPoint y: 92, distance: 110.2
click at [542, 39] on span "Call to Customer" at bounding box center [674, 39] width 60 height 10
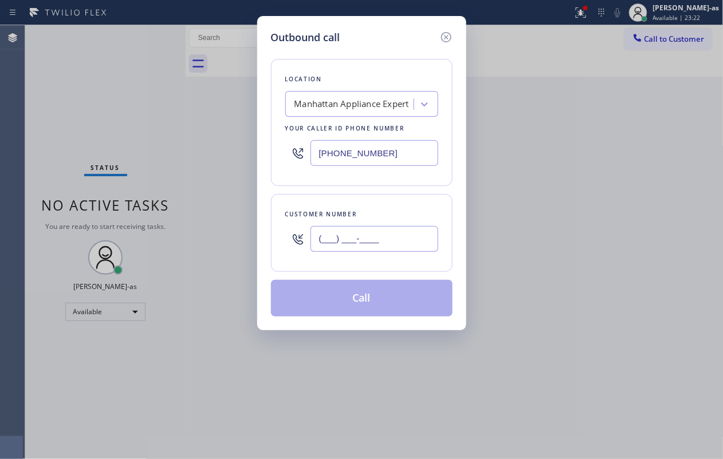
click at [392, 233] on input "(___) ___-____" at bounding box center [374, 239] width 128 height 26
paste input "text"
type input "(___) ___-____"
click at [365, 100] on div "Manhattan Appliance Expert" at bounding box center [351, 104] width 115 height 13
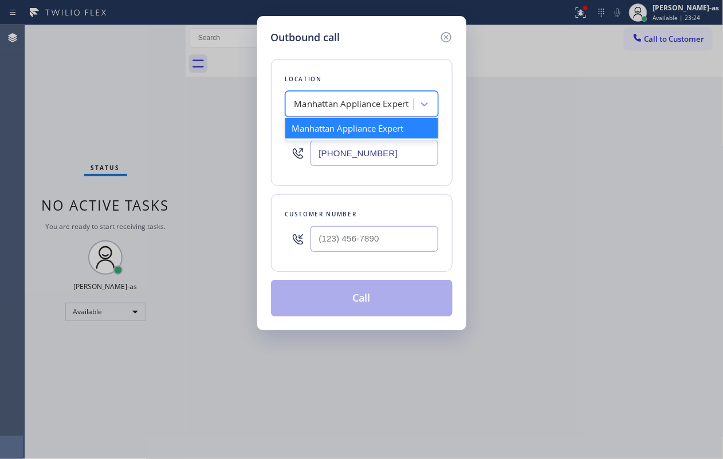
paste input "Irvine HVAC Masters"
type input "Irvine HVAC Masters"
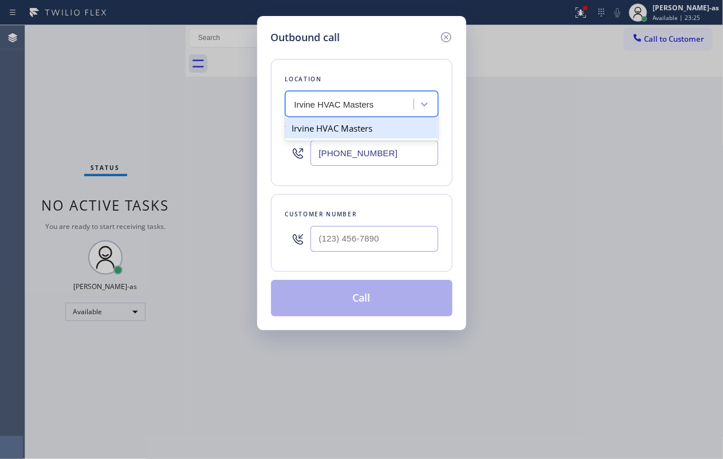
click at [314, 128] on div "Irvine HVAC Masters" at bounding box center [361, 128] width 153 height 21
type input "[PHONE_NUMBER]"
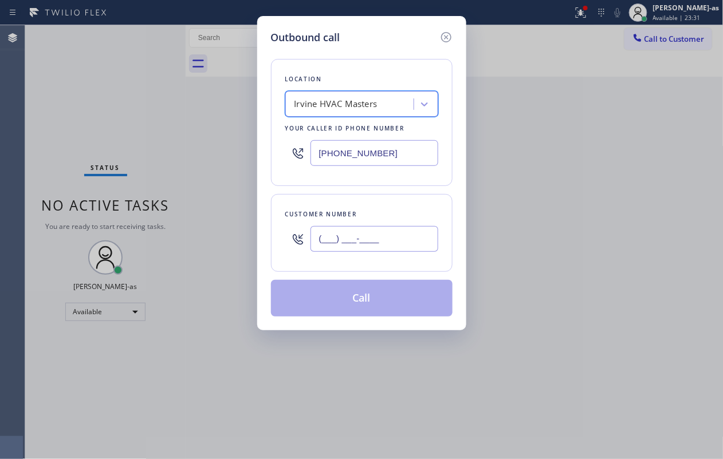
click at [392, 245] on input "(___) ___-____" at bounding box center [374, 239] width 128 height 26
paste input "512) 924-6105"
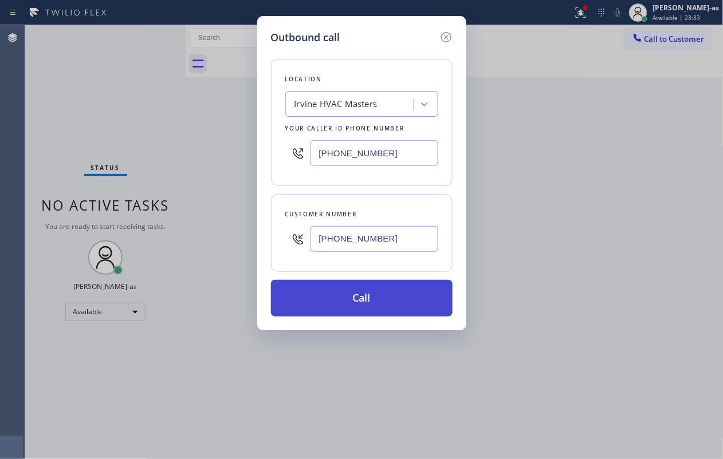
type input "[PHONE_NUMBER]"
click at [360, 303] on button "Call" at bounding box center [362, 298] width 182 height 37
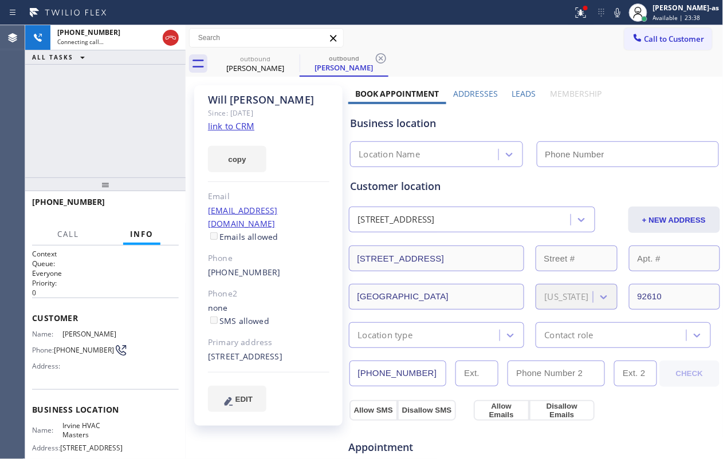
type input "[PHONE_NUMBER]"
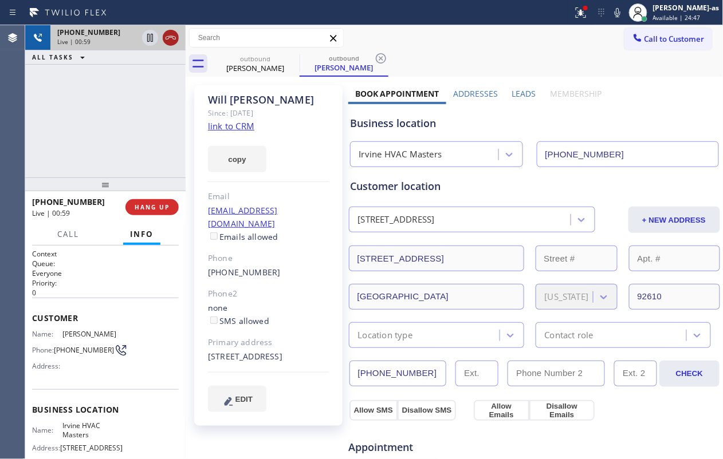
click at [172, 41] on icon at bounding box center [171, 38] width 14 height 14
click at [147, 118] on div "[PHONE_NUMBER] Live | 01:00 ALL TASKS ALL TASKS ACTIVE TASKS TASKS IN WRAP UP" at bounding box center [105, 101] width 160 height 152
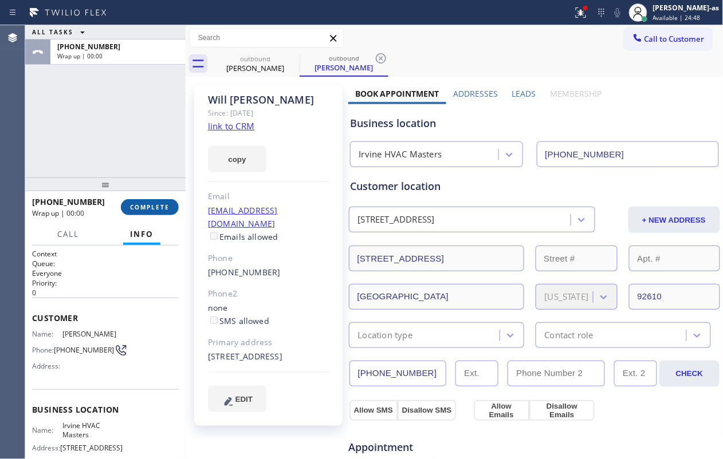
click at [151, 204] on span "COMPLETE" at bounding box center [150, 207] width 40 height 8
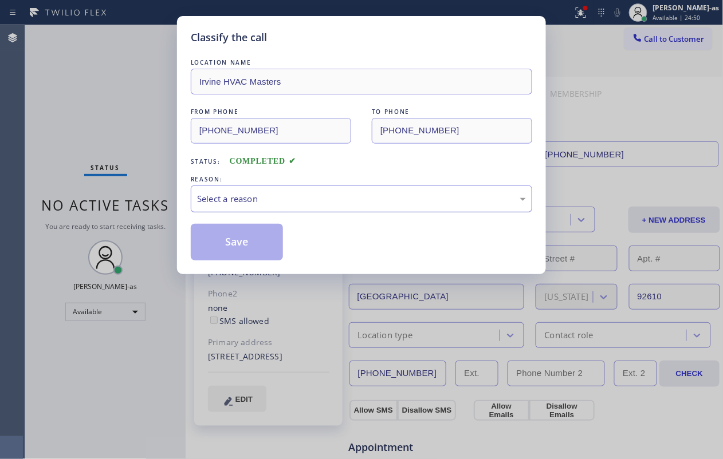
click at [322, 208] on div "Select a reason" at bounding box center [361, 199] width 341 height 27
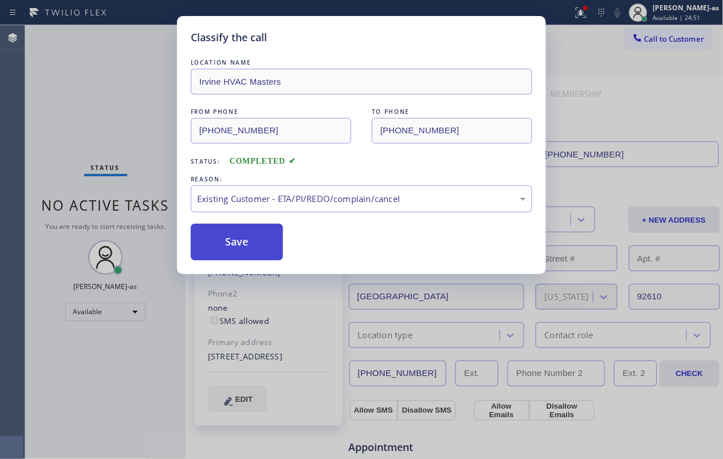
click at [259, 250] on button "Save" at bounding box center [237, 242] width 92 height 37
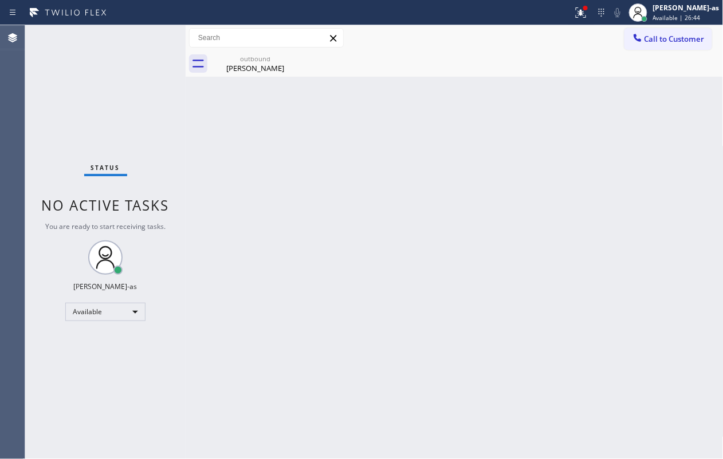
click at [542, 33] on button "Call to Customer" at bounding box center [668, 39] width 88 height 22
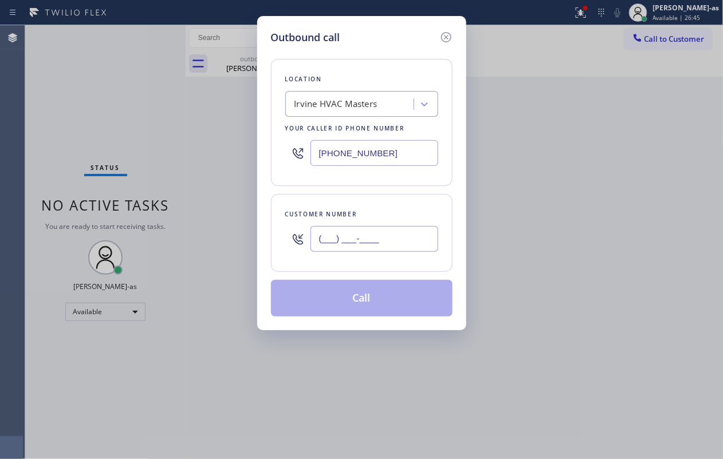
click at [342, 236] on input "(___) ___-____" at bounding box center [374, 239] width 128 height 26
paste input "510) 853-1136"
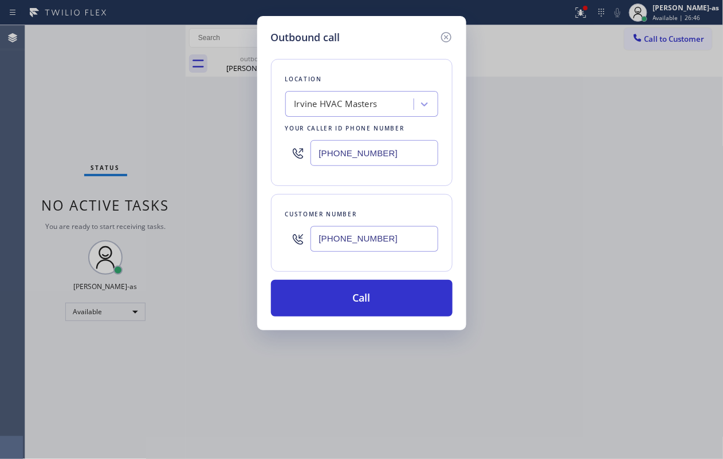
type input "[PHONE_NUMBER]"
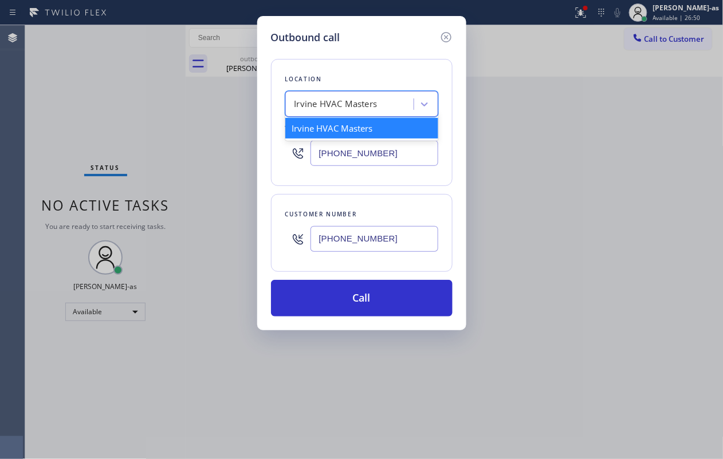
click at [323, 101] on div "Irvine HVAC Masters" at bounding box center [335, 104] width 83 height 13
paste input "Berkeley KitchenAid Repair"
type input "Berkeley KitchenAid Repair"
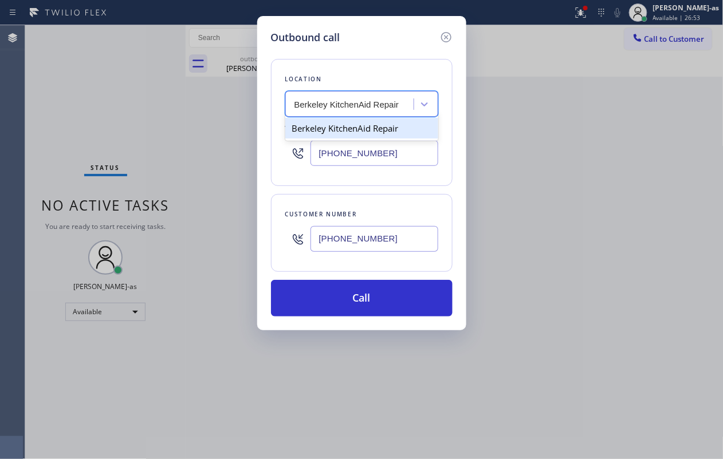
click at [326, 133] on div "Berkeley KitchenAid Repair" at bounding box center [361, 128] width 153 height 21
type input "[PHONE_NUMBER]"
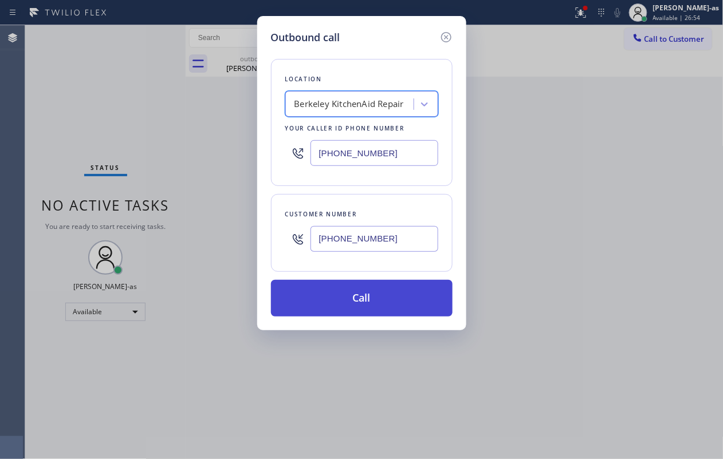
click at [381, 296] on button "Call" at bounding box center [362, 298] width 182 height 37
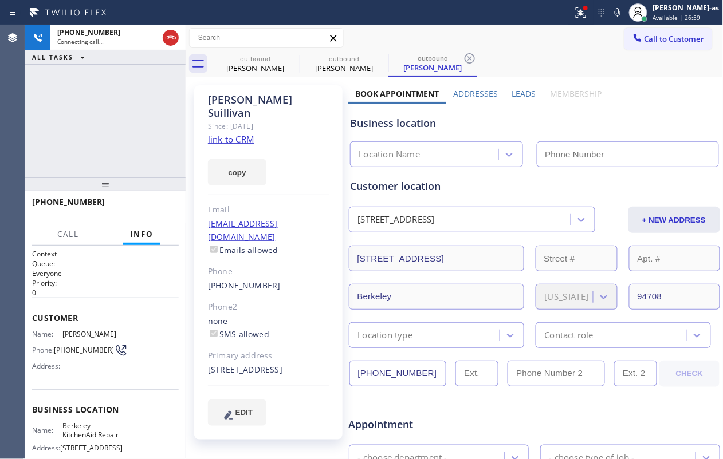
type input "[PHONE_NUMBER]"
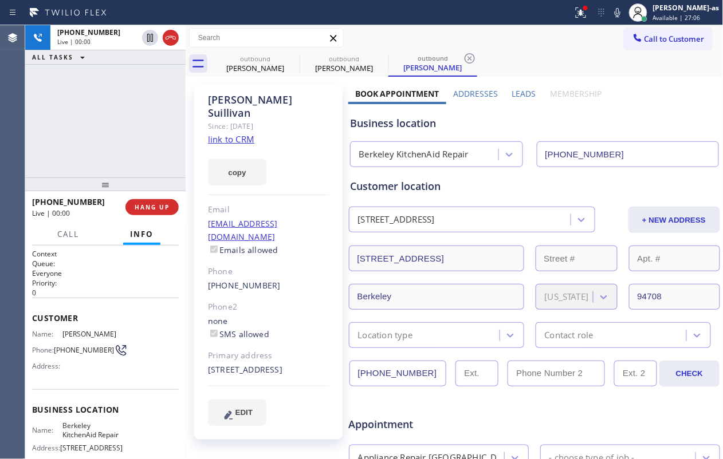
click at [122, 86] on div "[PHONE_NUMBER] Live | 00:00 ALL TASKS ALL TASKS ACTIVE TASKS TASKS IN WRAP UP" at bounding box center [105, 101] width 160 height 152
click at [237, 58] on div "outbound" at bounding box center [255, 58] width 86 height 9
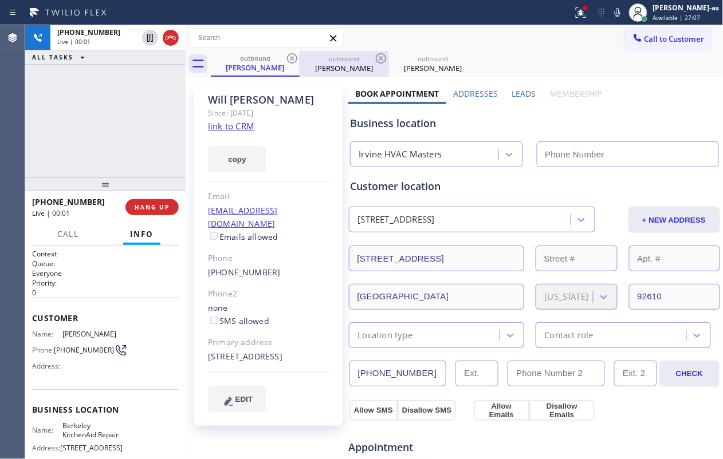
type input "[PHONE_NUMBER]"
click at [296, 57] on icon at bounding box center [292, 59] width 14 height 14
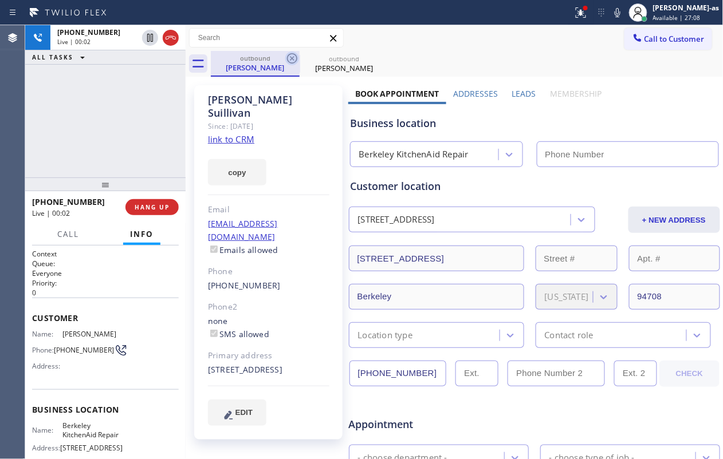
type input "[PHONE_NUMBER]"
click at [294, 57] on icon at bounding box center [292, 59] width 14 height 14
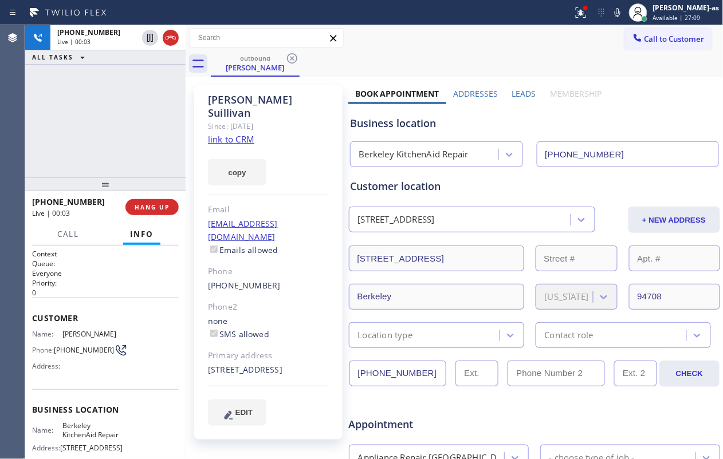
click at [113, 126] on div "[PHONE_NUMBER] Live | 00:03 ALL TASKS ALL TASKS ACTIVE TASKS TASKS IN WRAP UP" at bounding box center [105, 101] width 160 height 152
click at [136, 199] on button "HANG UP" at bounding box center [151, 207] width 53 height 16
click at [148, 204] on span "HANG UP" at bounding box center [152, 207] width 35 height 8
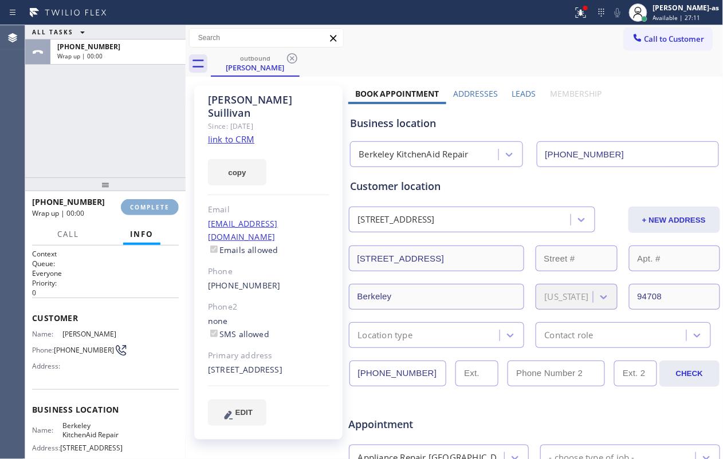
click at [148, 204] on span "COMPLETE" at bounding box center [150, 207] width 40 height 8
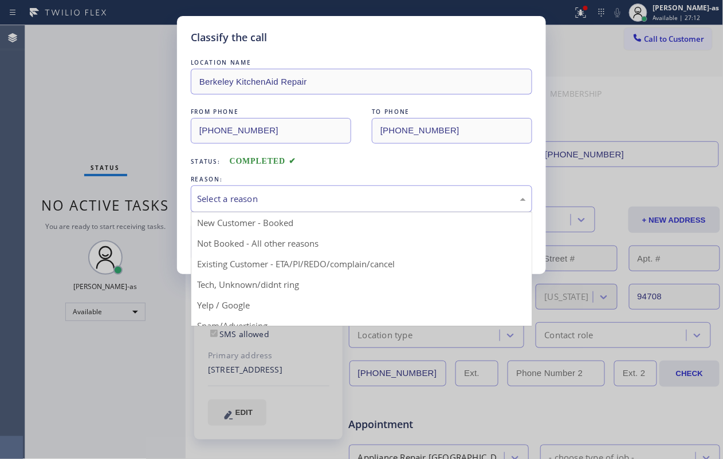
drag, startPoint x: 242, startPoint y: 195, endPoint x: 274, endPoint y: 241, distance: 55.9
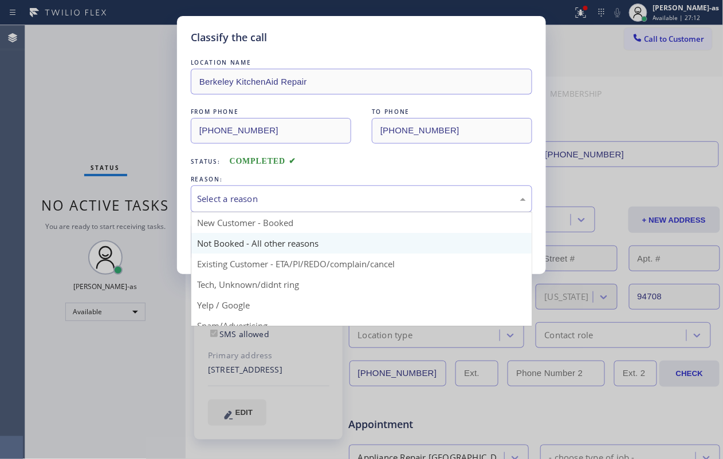
click at [243, 195] on div "Select a reason" at bounding box center [361, 198] width 329 height 13
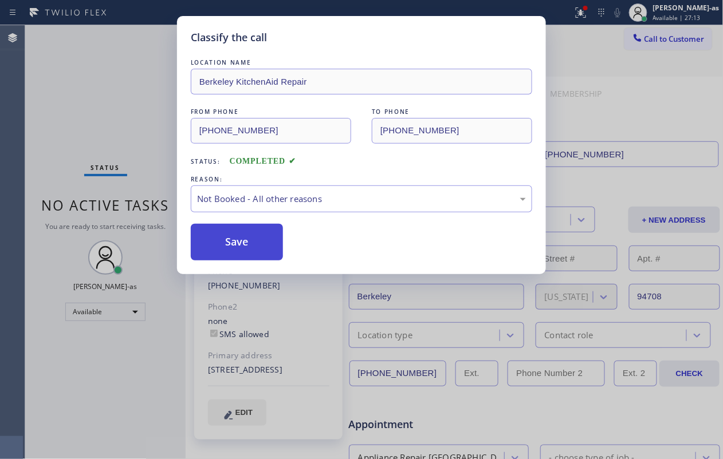
click at [257, 249] on button "Save" at bounding box center [237, 242] width 92 height 37
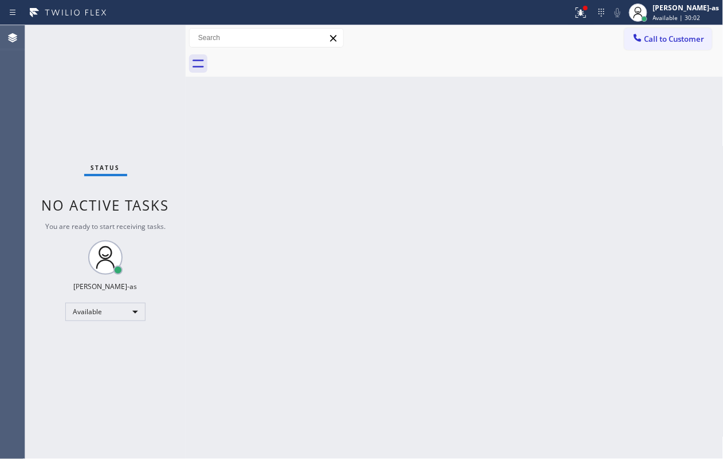
click at [63, 119] on div "Status No active tasks You are ready to start receiving tasks. [PERSON_NAME]-as…" at bounding box center [105, 242] width 160 height 434
click at [542, 42] on icon at bounding box center [637, 37] width 11 height 11
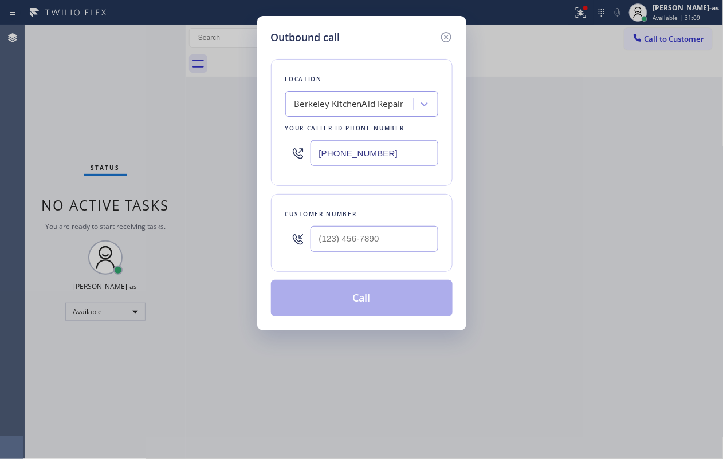
click at [359, 226] on div at bounding box center [374, 238] width 128 height 37
click at [367, 230] on input "(___) ___-____" at bounding box center [374, 239] width 128 height 26
paste input "818) 679-3714"
type input "[PHONE_NUMBER]"
click at [312, 78] on div "Location" at bounding box center [361, 79] width 153 height 12
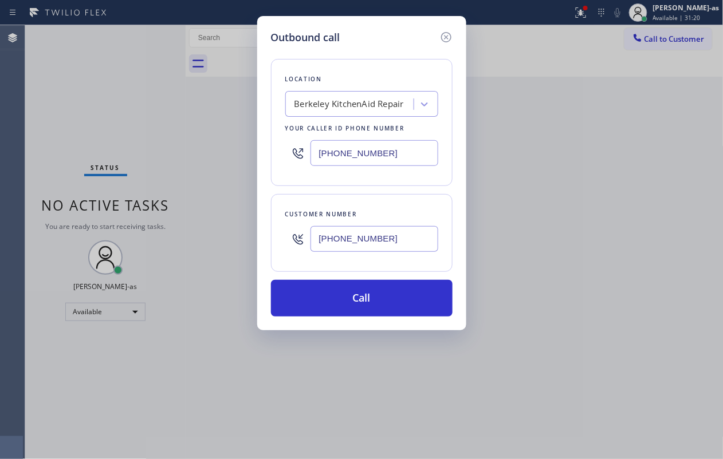
click at [395, 154] on input "[PHONE_NUMBER]" at bounding box center [374, 153] width 128 height 26
paste input "800) 568-8664"
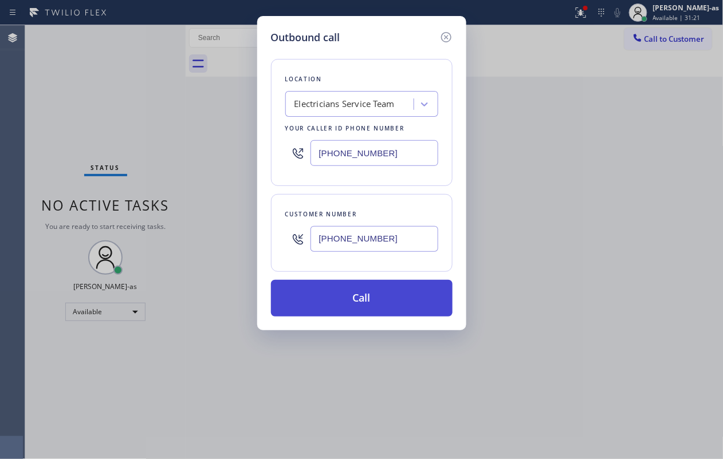
type input "[PHONE_NUMBER]"
click at [359, 294] on button "Call" at bounding box center [362, 298] width 182 height 37
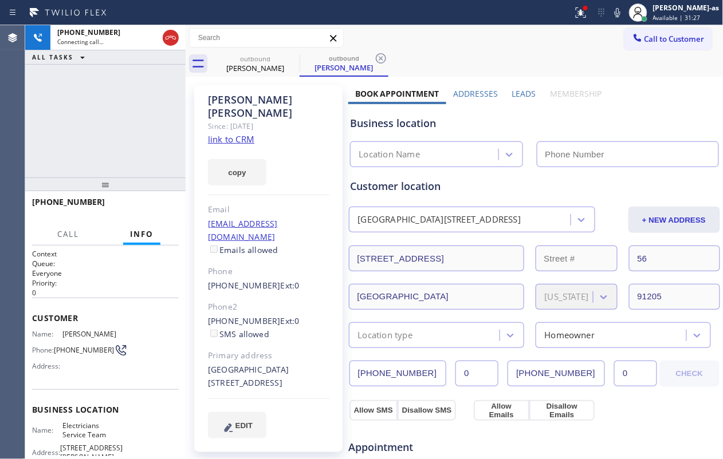
type input "[PHONE_NUMBER]"
click at [124, 156] on div "[PHONE_NUMBER] Live | 00:05 ALL TASKS ALL TASKS ACTIVE TASKS TASKS IN WRAP UP" at bounding box center [105, 101] width 160 height 152
click at [109, 140] on div "[PHONE_NUMBER] Live | 00:39 ALL TASKS ALL TASKS ACTIVE TASKS TASKS IN WRAP UP" at bounding box center [105, 101] width 160 height 152
click at [109, 140] on div "[PHONE_NUMBER] Live | 00:40 ALL TASKS ALL TASKS ACTIVE TASKS TASKS IN WRAP UP" at bounding box center [105, 101] width 160 height 152
click at [156, 207] on span "HANG UP" at bounding box center [152, 207] width 35 height 8
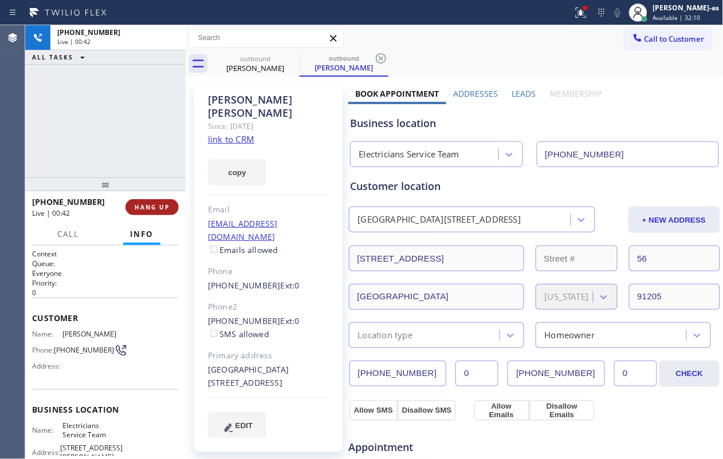
click at [163, 210] on span "HANG UP" at bounding box center [152, 207] width 35 height 8
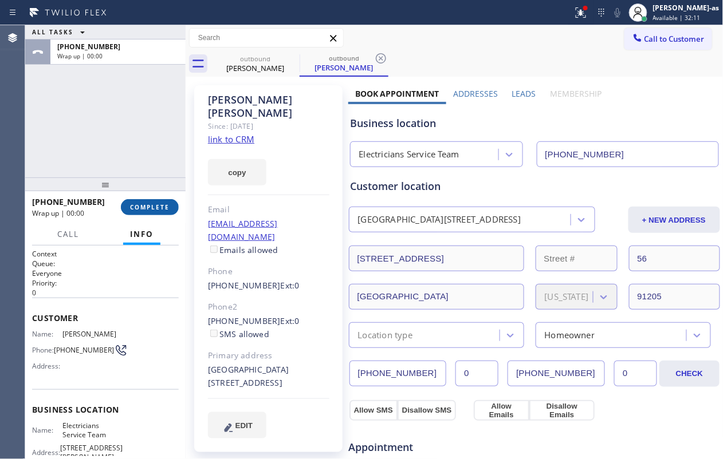
click at [158, 205] on span "COMPLETE" at bounding box center [150, 207] width 40 height 8
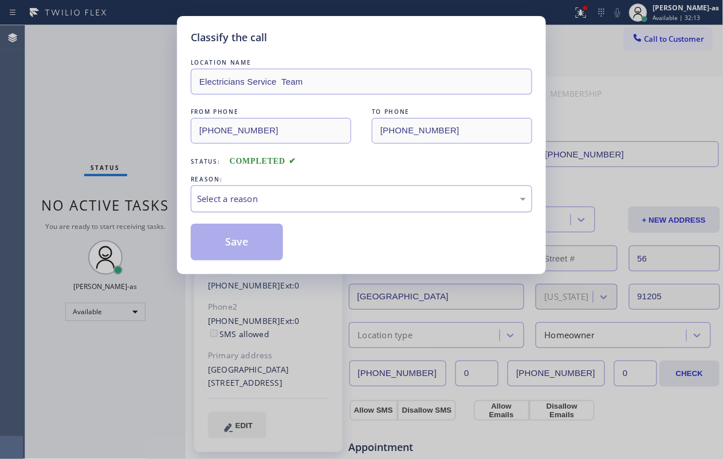
drag, startPoint x: 257, startPoint y: 202, endPoint x: 266, endPoint y: 209, distance: 11.5
click at [266, 209] on div "Select a reason" at bounding box center [361, 199] width 341 height 27
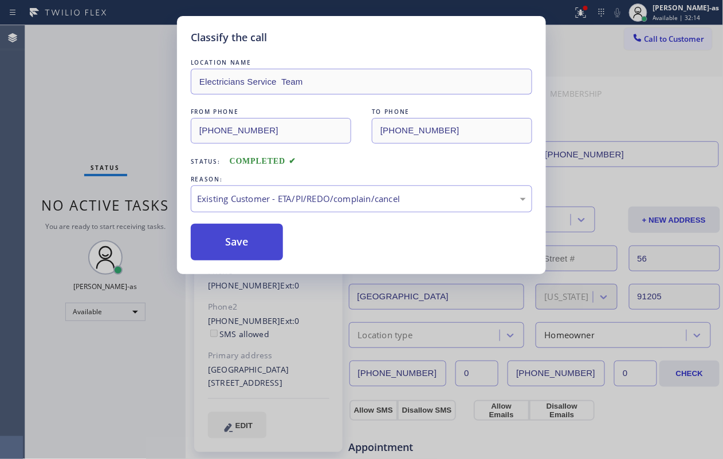
click at [253, 249] on button "Save" at bounding box center [237, 242] width 92 height 37
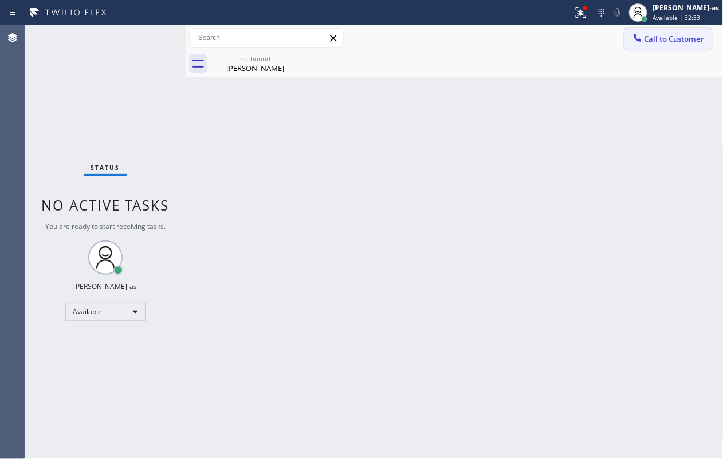
click at [542, 30] on button "Call to Customer" at bounding box center [668, 39] width 88 height 22
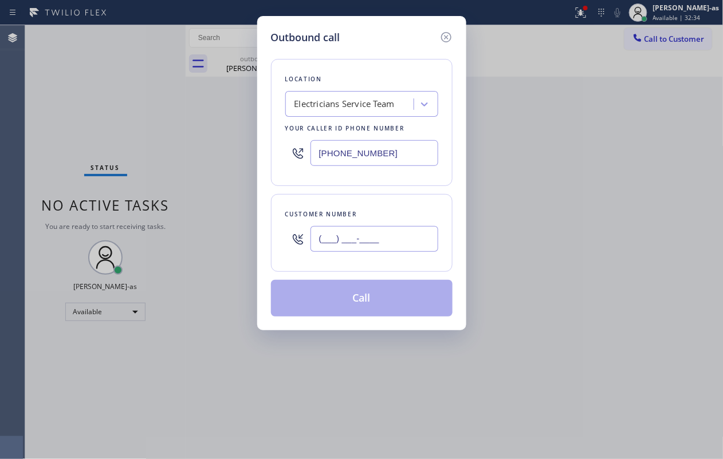
click at [376, 231] on input "(___) ___-____" at bounding box center [374, 239] width 128 height 26
paste input "415) 279-4830"
type input "[PHONE_NUMBER]"
click at [349, 101] on div "Electricians Service Team" at bounding box center [344, 104] width 100 height 13
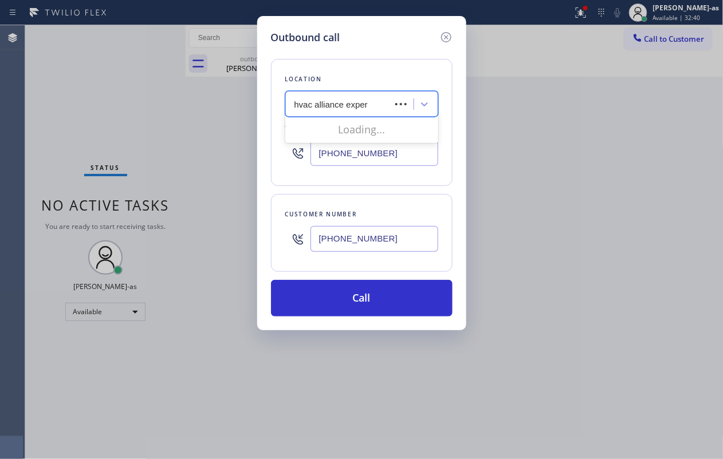
type input "hvac alliance expert"
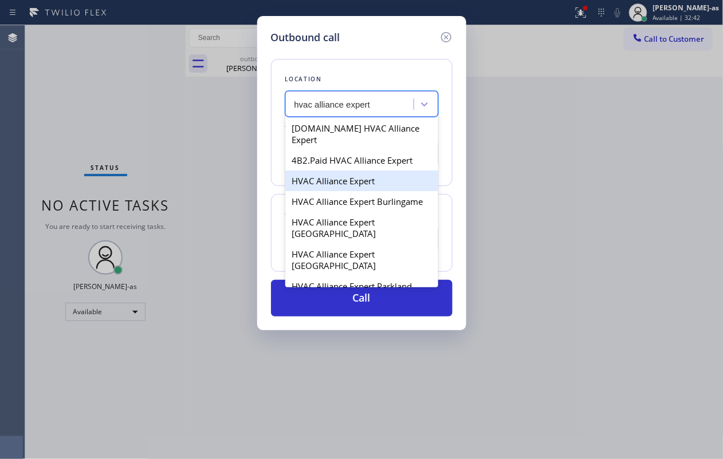
click at [328, 172] on div "HVAC Alliance Expert" at bounding box center [361, 181] width 153 height 21
type input "[PHONE_NUMBER]"
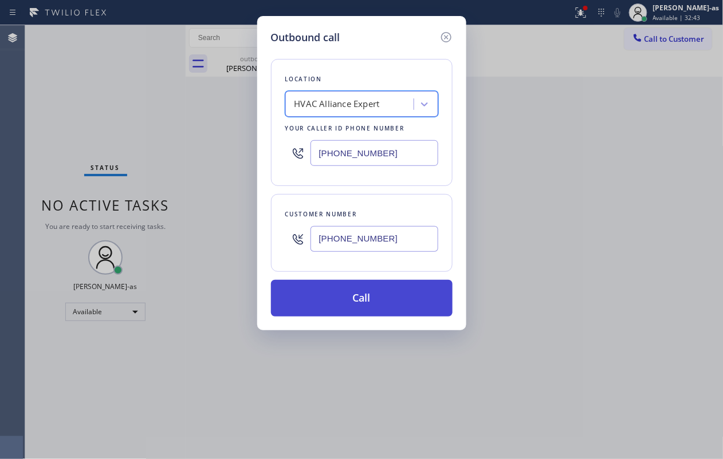
click at [360, 301] on button "Call" at bounding box center [362, 298] width 182 height 37
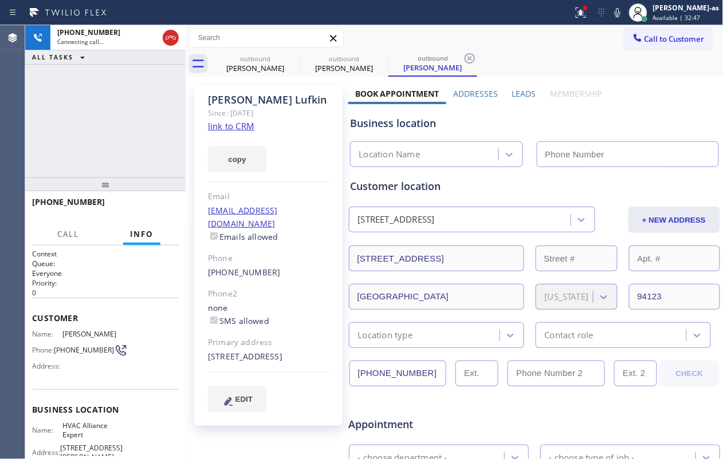
click at [225, 127] on link "link to CRM" at bounding box center [231, 125] width 46 height 11
type input "[PHONE_NUMBER]"
drag, startPoint x: 104, startPoint y: 120, endPoint x: 161, endPoint y: 97, distance: 60.9
click at [105, 120] on div "[PHONE_NUMBER] Live | 00:01 ALL TASKS ALL TASKS ACTIVE TASKS TASKS IN WRAP UP" at bounding box center [105, 101] width 160 height 152
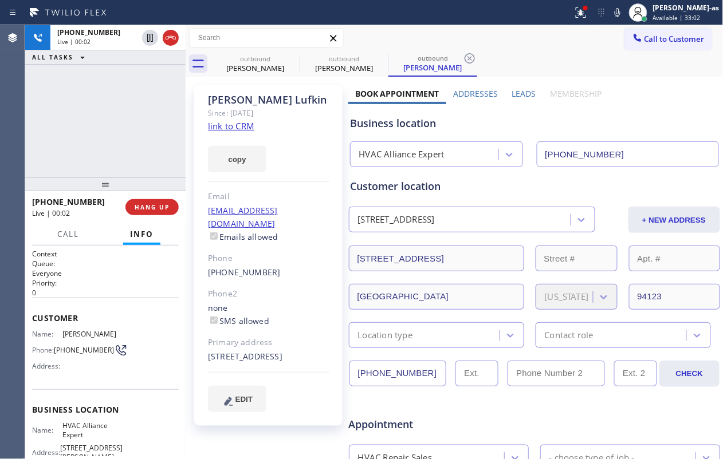
drag, startPoint x: 173, startPoint y: 37, endPoint x: 170, endPoint y: 53, distance: 16.4
click at [173, 37] on icon at bounding box center [171, 38] width 14 height 14
drag, startPoint x: 136, startPoint y: 133, endPoint x: 173, endPoint y: 175, distance: 55.6
click at [147, 145] on div "[PHONE_NUMBER] Live | 00:03 ALL TASKS ALL TASKS ACTIVE TASKS TASKS IN WRAP UP" at bounding box center [105, 101] width 160 height 152
click at [156, 199] on button "COMPLETE" at bounding box center [150, 207] width 58 height 16
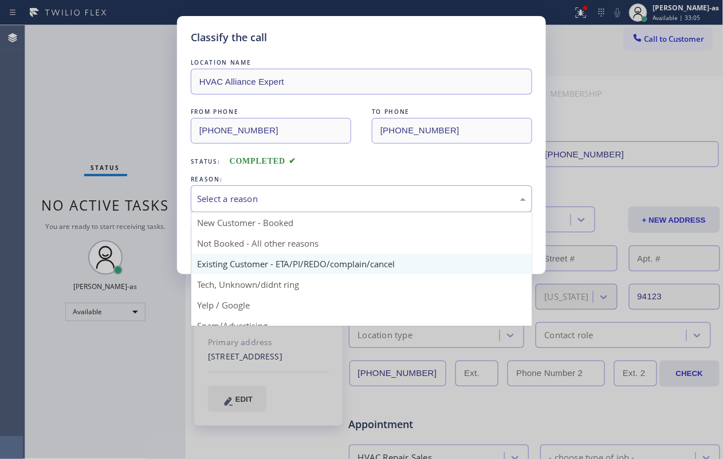
drag, startPoint x: 326, startPoint y: 197, endPoint x: 353, endPoint y: 269, distance: 76.3
click at [329, 198] on div "Select a reason" at bounding box center [361, 198] width 329 height 13
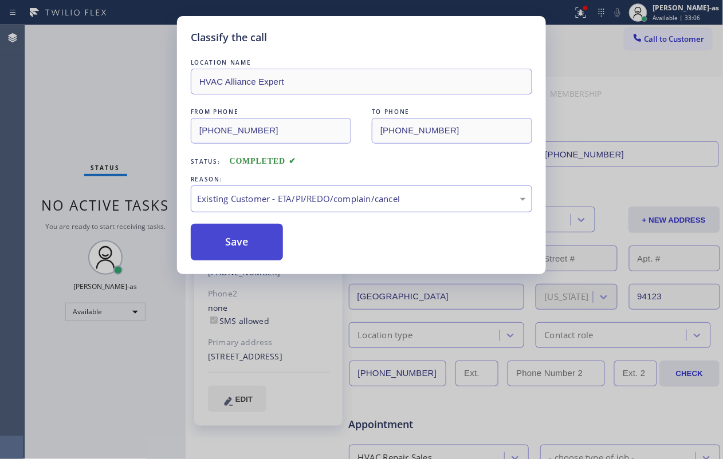
click at [266, 244] on button "Save" at bounding box center [237, 242] width 92 height 37
click at [81, 66] on div "Classify the call LOCATION NAME HVAC Alliance Expert FROM PHONE [PHONE_NUMBER] …" at bounding box center [361, 229] width 723 height 459
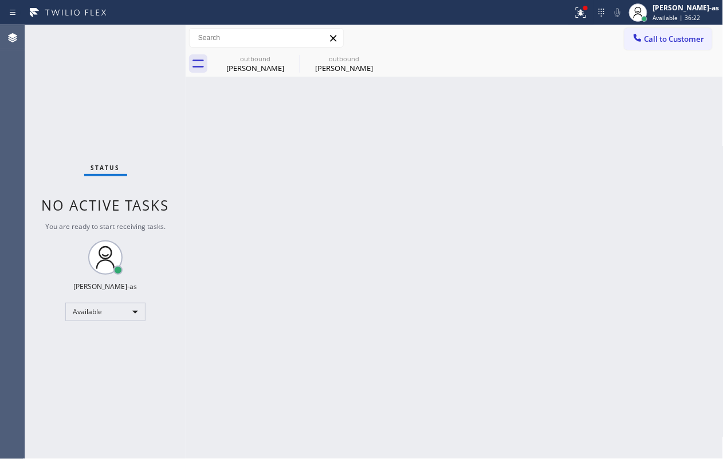
click at [542, 37] on span "Call to Customer" at bounding box center [674, 39] width 60 height 10
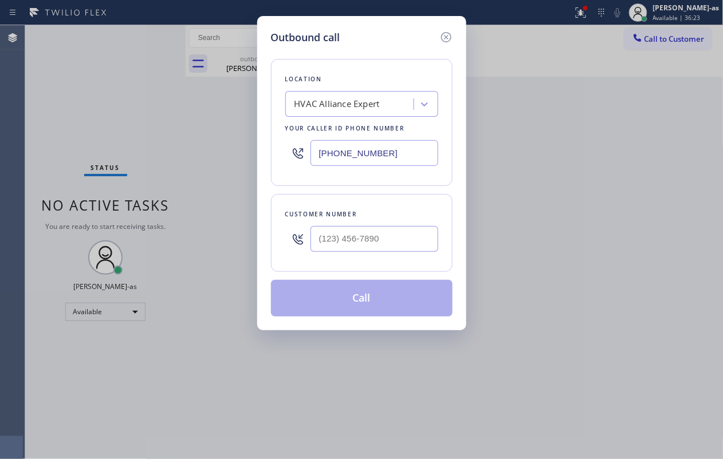
click at [367, 257] on div at bounding box center [374, 238] width 128 height 37
click at [376, 246] on input "(___) ___-____" at bounding box center [374, 239] width 128 height 26
paste input "650) 888-4548"
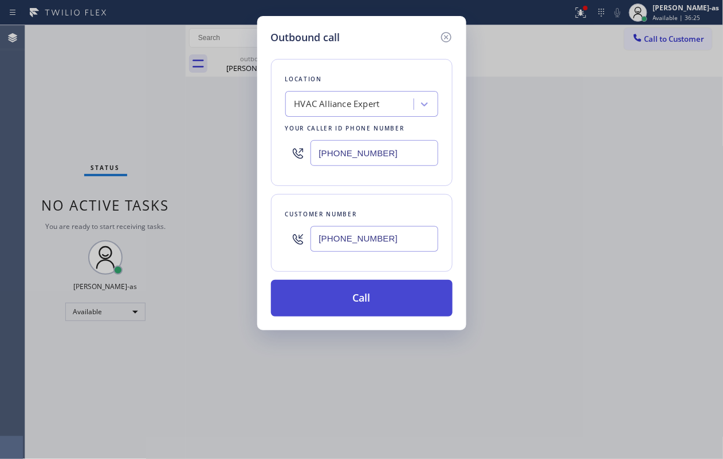
click at [385, 300] on button "Call" at bounding box center [362, 298] width 182 height 37
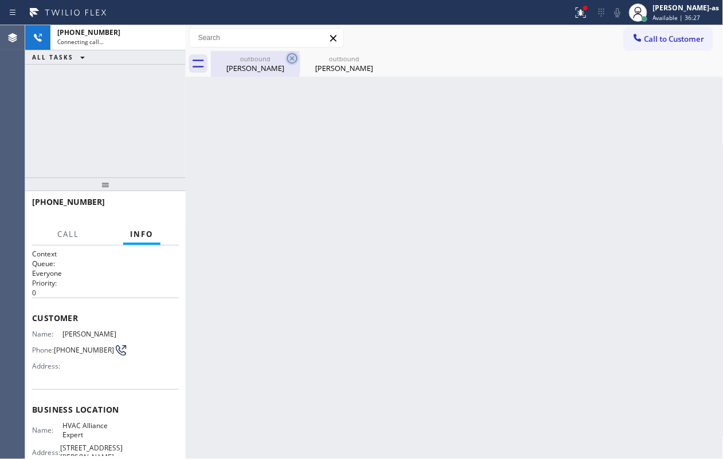
click at [254, 73] on div "outbound [PERSON_NAME]" at bounding box center [255, 64] width 86 height 26
click at [289, 58] on icon at bounding box center [292, 59] width 14 height 14
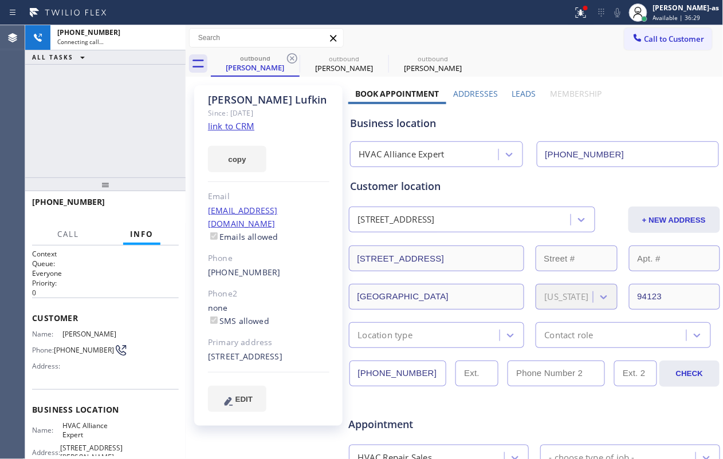
click at [289, 58] on icon at bounding box center [292, 59] width 14 height 14
click at [0, 0] on icon at bounding box center [0, 0] width 0 height 0
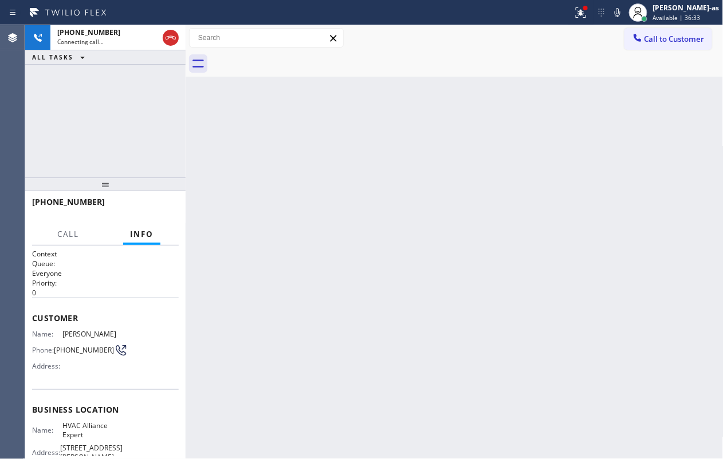
click at [123, 121] on div "[PHONE_NUMBER] Connecting call… ALL TASKS ALL TASKS ACTIVE TASKS TASKS IN WRAP …" at bounding box center [105, 101] width 160 height 152
click at [124, 123] on div "[PHONE_NUMBER] Connecting call… ALL TASKS ALL TASKS ACTIVE TASKS TASKS IN WRAP …" at bounding box center [105, 101] width 160 height 152
click at [60, 232] on span "Call" at bounding box center [68, 234] width 22 height 10
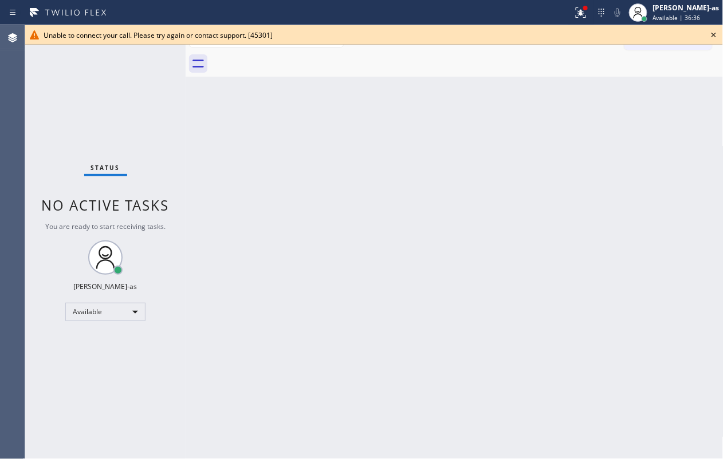
click at [116, 112] on div "Status No active tasks You are ready to start receiving tasks. [PERSON_NAME]-as…" at bounding box center [105, 242] width 160 height 434
click at [542, 33] on icon at bounding box center [714, 35] width 14 height 14
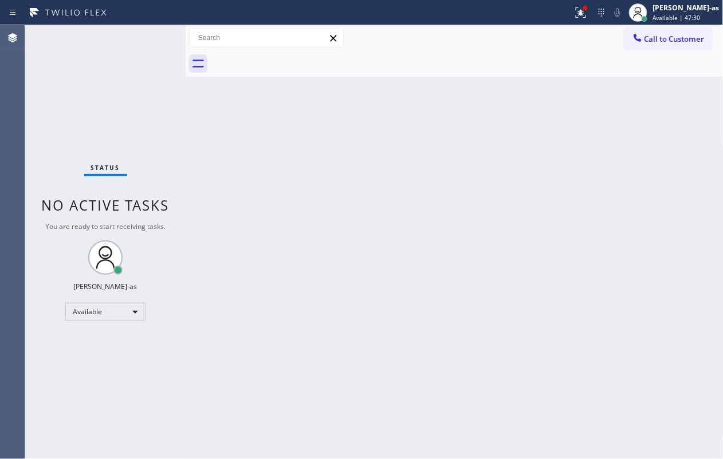
click at [542, 34] on span "Call to Customer" at bounding box center [674, 39] width 60 height 10
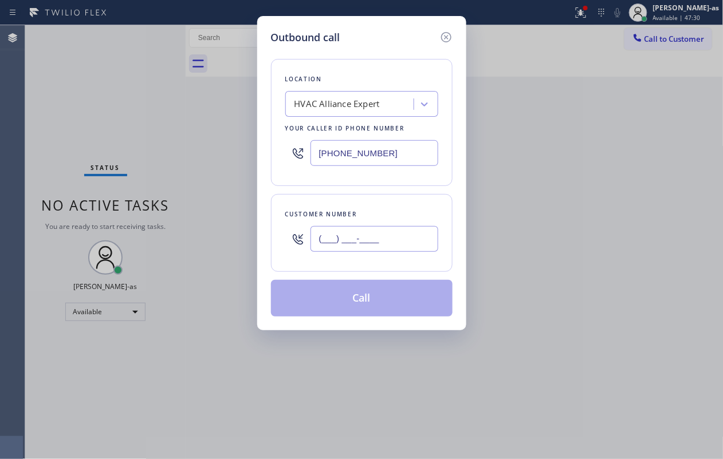
click at [388, 233] on input "(___) ___-____" at bounding box center [374, 239] width 128 height 26
click at [407, 239] on input "(___) ___-____" at bounding box center [374, 239] width 128 height 26
paste input "949) 294-9512"
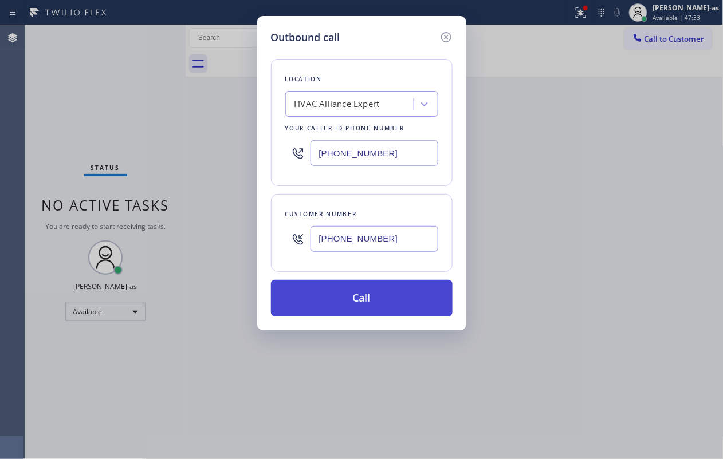
type input "[PHONE_NUMBER]"
click at [354, 305] on button "Call" at bounding box center [362, 298] width 182 height 37
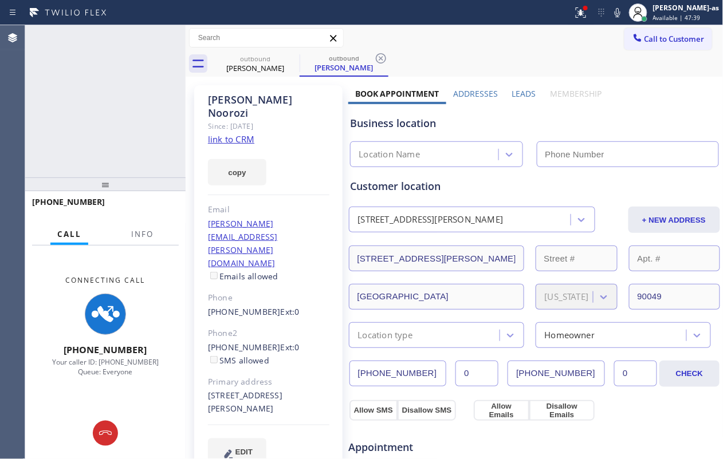
type input "[PHONE_NUMBER]"
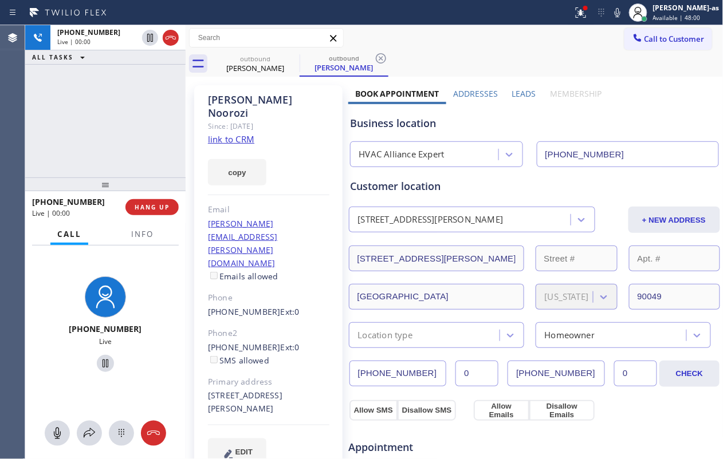
drag, startPoint x: 79, startPoint y: 162, endPoint x: 193, endPoint y: 243, distance: 140.0
click at [82, 161] on div "[PHONE_NUMBER] Live | 00:00 ALL TASKS ALL TASKS ACTIVE TASKS TASKS IN WRAP UP" at bounding box center [105, 101] width 160 height 152
drag, startPoint x: 203, startPoint y: 267, endPoint x: 263, endPoint y: 261, distance: 61.0
click at [263, 261] on div "[PERSON_NAME] Since: [DATE] link to CRM copy Email [PERSON_NAME][EMAIL_ADDRESS]…" at bounding box center [268, 281] width 148 height 393
drag, startPoint x: 198, startPoint y: 254, endPoint x: 264, endPoint y: 259, distance: 66.1
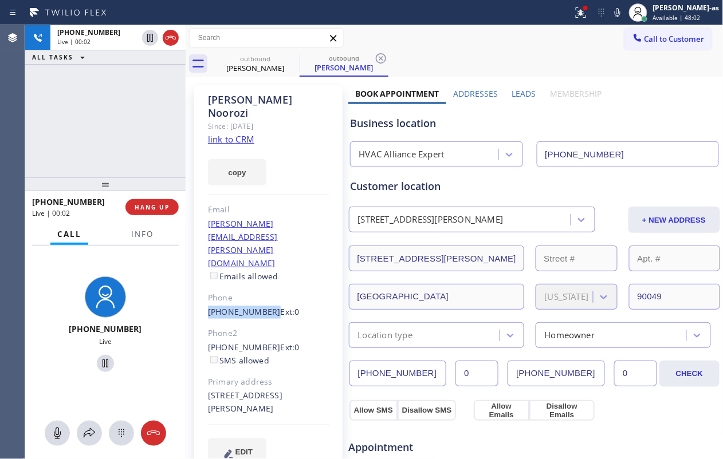
click at [264, 259] on div "[PERSON_NAME] Since: [DATE] link to CRM copy Email [PERSON_NAME][EMAIL_ADDRESS]…" at bounding box center [268, 281] width 148 height 393
copy link "[PHONE_NUMBER]"
click at [155, 207] on span "HANG UP" at bounding box center [152, 207] width 35 height 8
click at [148, 179] on div at bounding box center [105, 185] width 160 height 14
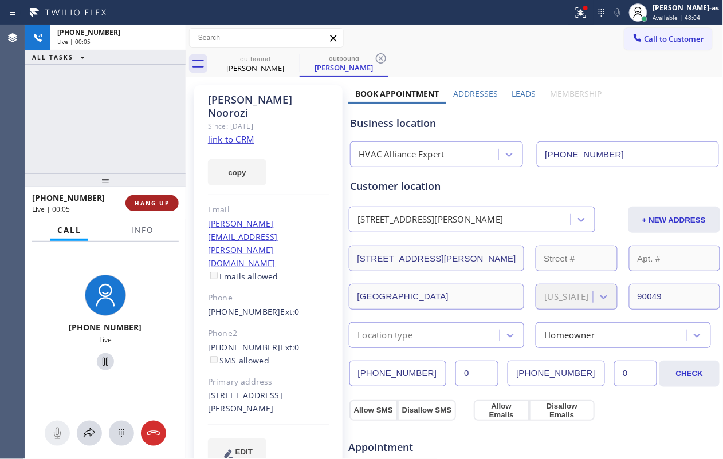
click at [157, 204] on span "HANG UP" at bounding box center [152, 203] width 35 height 8
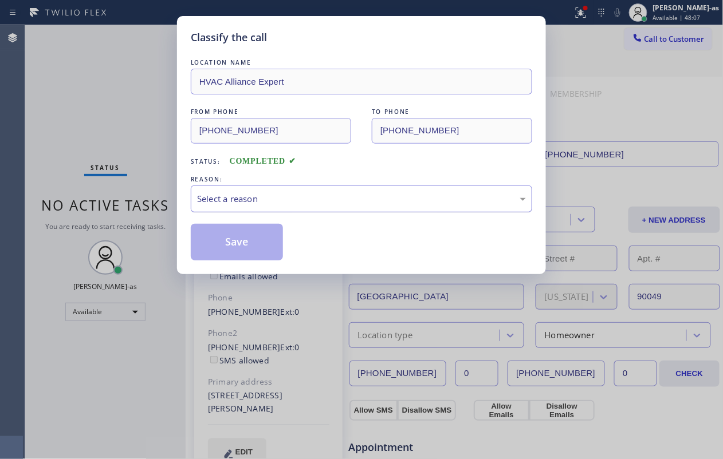
click at [303, 207] on div "Select a reason" at bounding box center [361, 199] width 341 height 27
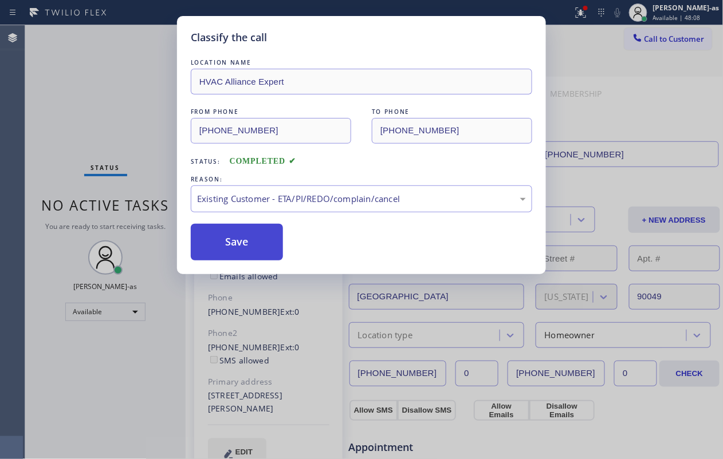
click at [238, 249] on button "Save" at bounding box center [237, 242] width 92 height 37
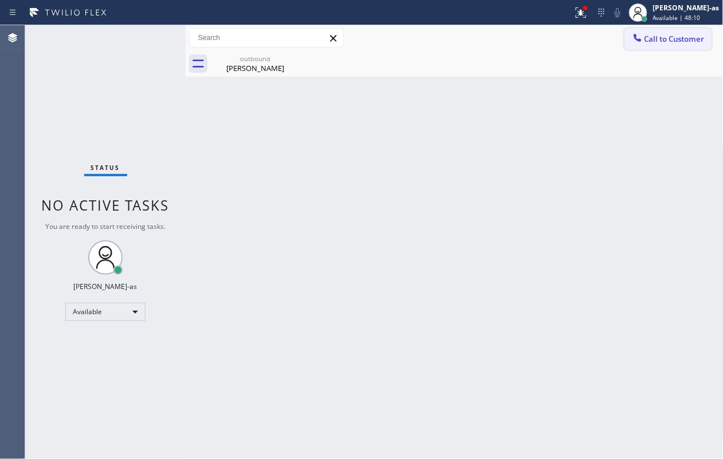
click at [542, 42] on span "Call to Customer" at bounding box center [674, 39] width 60 height 10
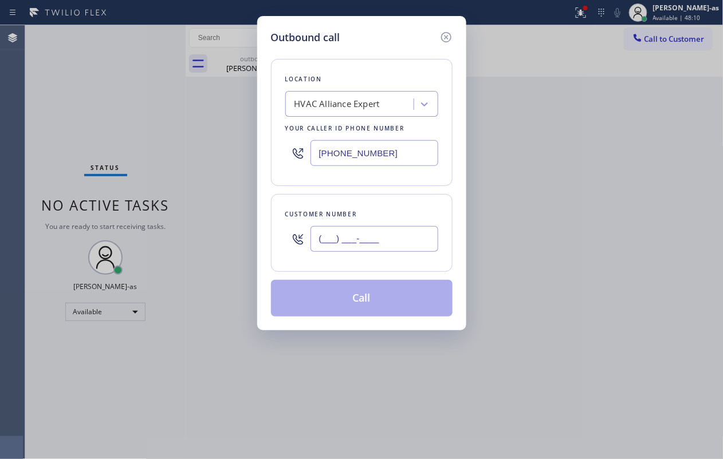
click at [397, 246] on input "(___) ___-____" at bounding box center [374, 239] width 128 height 26
paste input "949) 294-9512"
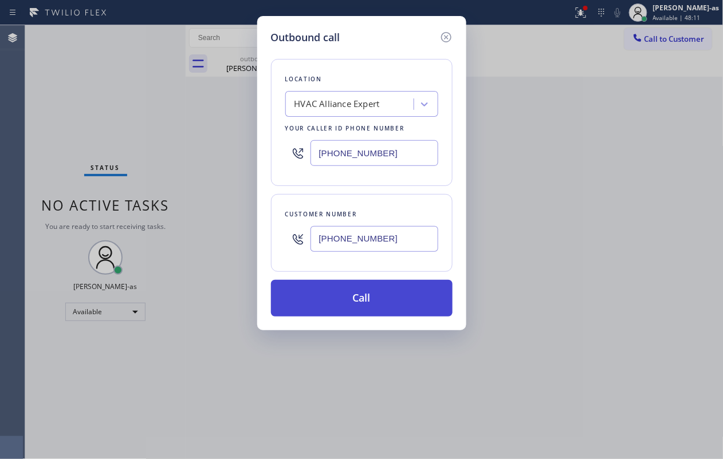
type input "[PHONE_NUMBER]"
click at [362, 296] on button "Call" at bounding box center [362, 298] width 182 height 37
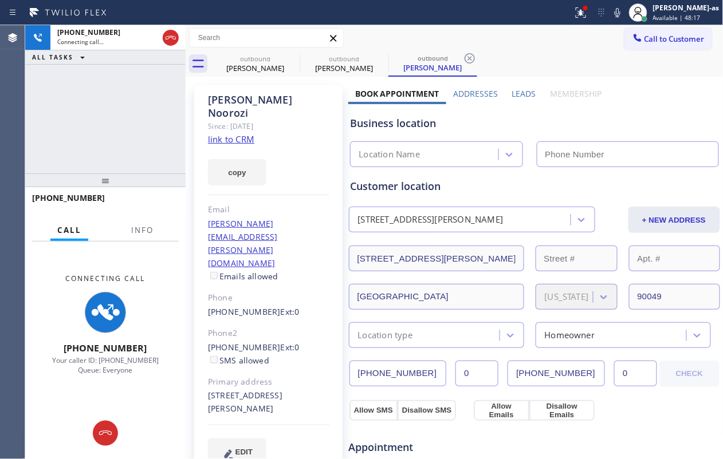
type input "[PHONE_NUMBER]"
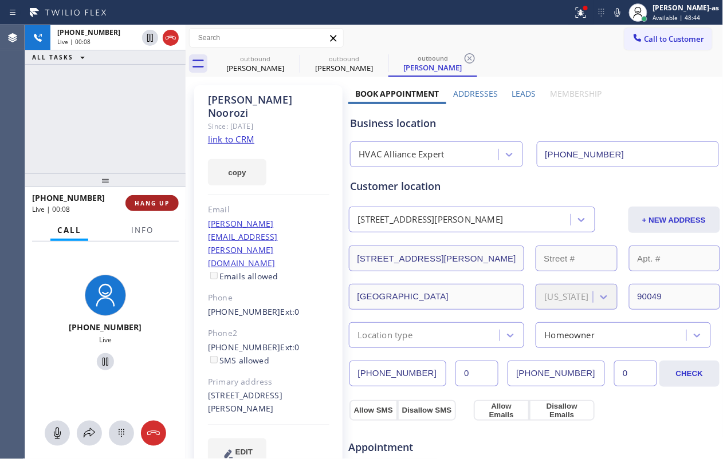
click at [151, 209] on button "HANG UP" at bounding box center [151, 203] width 53 height 16
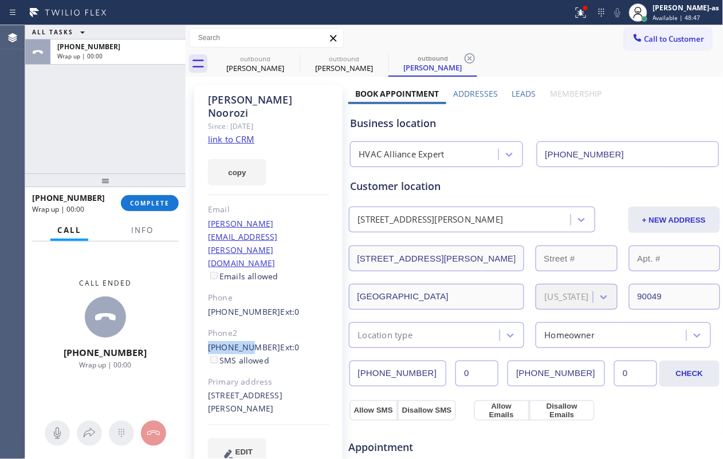
drag, startPoint x: 204, startPoint y: 294, endPoint x: 344, endPoint y: 309, distance: 141.2
click at [334, 303] on div "[PERSON_NAME] Since: [DATE] link to CRM copy Email [PERSON_NAME][EMAIL_ADDRESS]…" at bounding box center [268, 281] width 148 height 393
click at [308, 341] on div "[PHONE_NUMBER] Ext: 0 SMS allowed" at bounding box center [268, 354] width 121 height 26
click at [301, 273] on div "[PERSON_NAME] Since: [DATE] link to CRM copy Email [PERSON_NAME][EMAIL_ADDRESS]…" at bounding box center [268, 281] width 148 height 393
drag, startPoint x: 198, startPoint y: 294, endPoint x: 270, endPoint y: 300, distance: 72.4
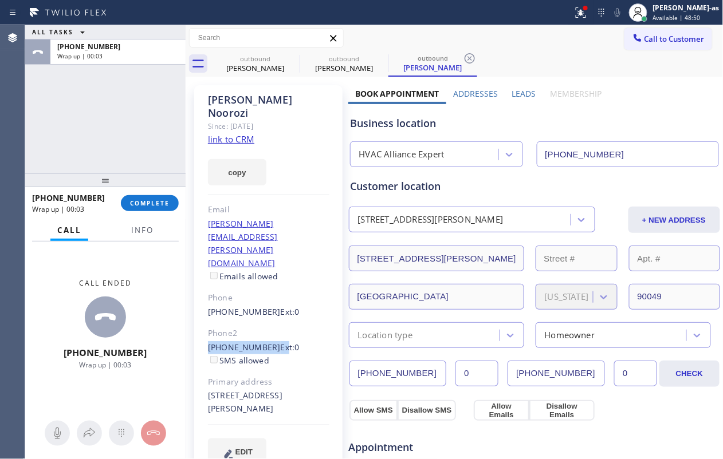
click at [270, 300] on div "[PERSON_NAME] Since: [DATE] link to CRM copy Email [PERSON_NAME][EMAIL_ADDRESS]…" at bounding box center [268, 281] width 148 height 393
copy div "[PHONE_NUMBER] E"
click at [144, 187] on div at bounding box center [105, 181] width 160 height 14
click at [144, 204] on span "COMPLETE" at bounding box center [150, 203] width 40 height 8
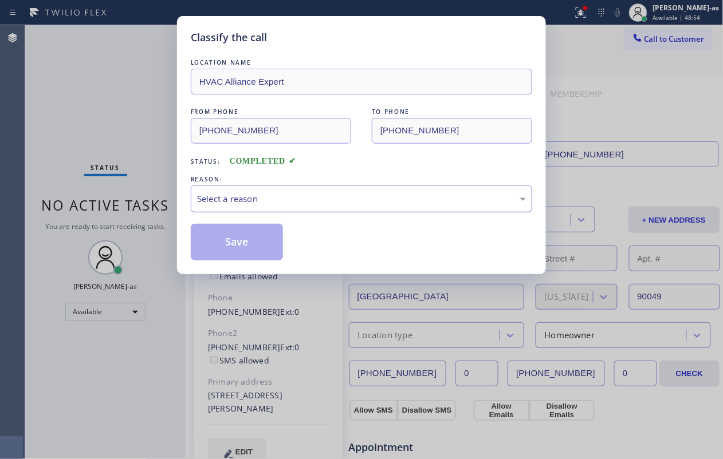
click at [275, 197] on div "Select a reason" at bounding box center [361, 198] width 329 height 13
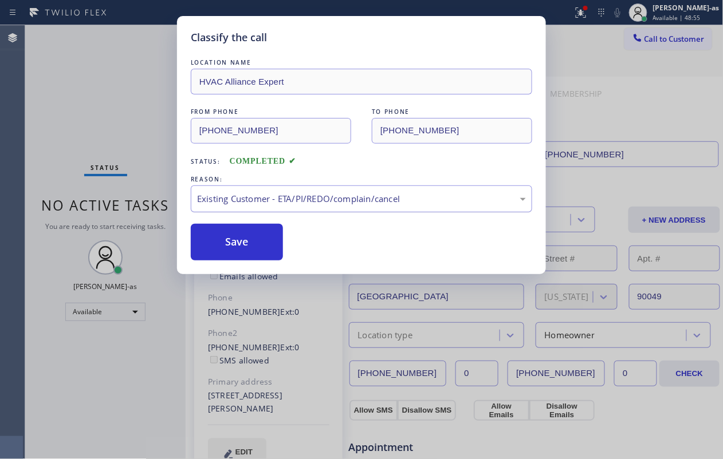
click at [280, 208] on div "Existing Customer - ETA/PI/REDO/complain/cancel" at bounding box center [361, 199] width 341 height 27
click at [239, 243] on button "Save" at bounding box center [237, 242] width 92 height 37
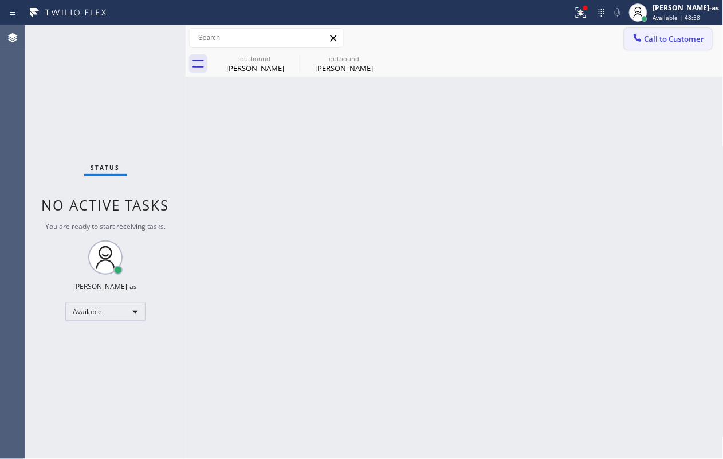
click at [542, 37] on span "Call to Customer" at bounding box center [674, 39] width 60 height 10
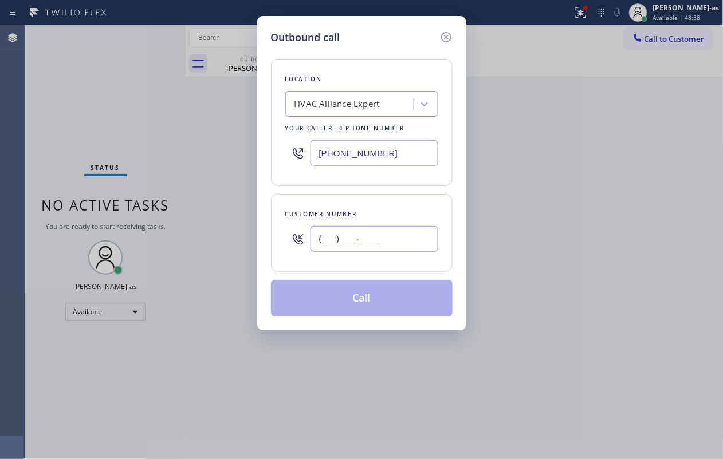
click at [377, 238] on input "(___) ___-____" at bounding box center [374, 239] width 128 height 26
paste input "949) 929-3162"
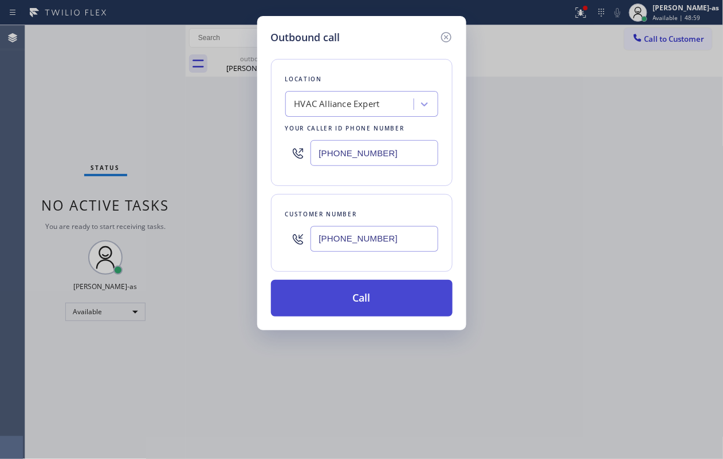
type input "[PHONE_NUMBER]"
click at [381, 298] on button "Call" at bounding box center [362, 298] width 182 height 37
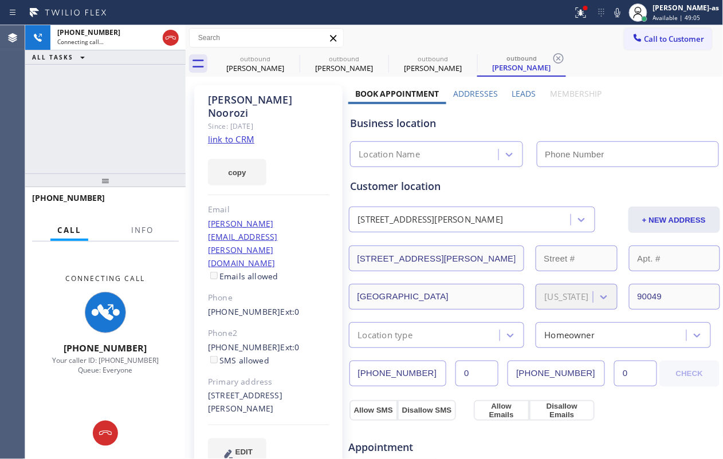
type input "[PHONE_NUMBER]"
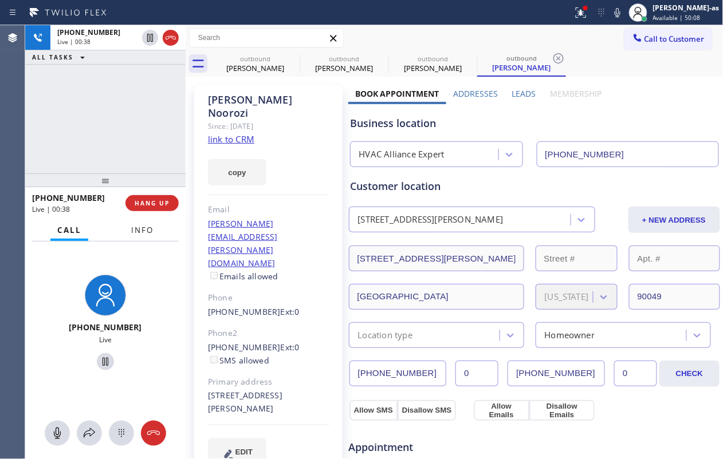
click at [142, 233] on span "Info" at bounding box center [142, 230] width 22 height 10
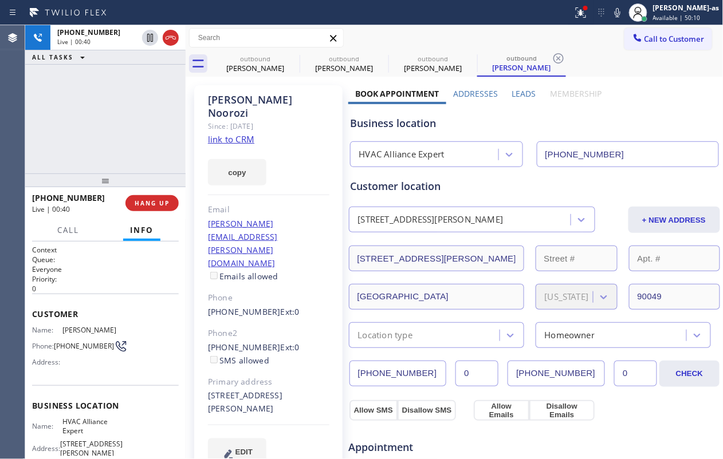
click at [116, 131] on div "[PHONE_NUMBER] Live | 00:40 ALL TASKS ALL TASKS ACTIVE TASKS TASKS IN WRAP UP" at bounding box center [105, 99] width 160 height 148
click at [108, 103] on div "[PHONE_NUMBER] Live | 00:41 ALL TASKS ALL TASKS ACTIVE TASKS TASKS IN WRAP UP" at bounding box center [105, 99] width 160 height 148
click at [158, 200] on span "HANG UP" at bounding box center [152, 203] width 35 height 8
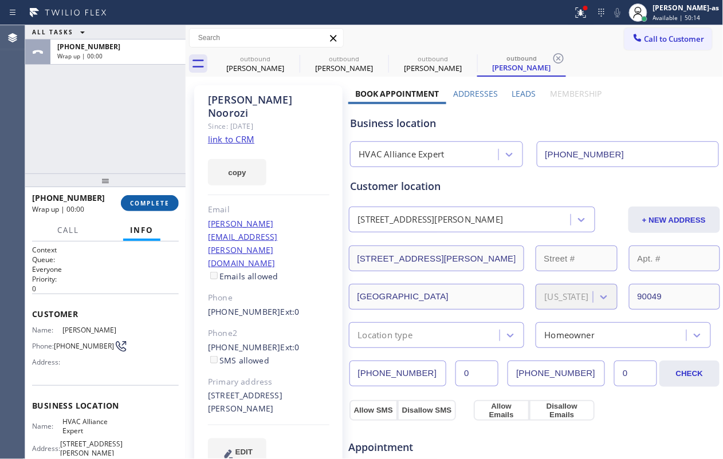
click at [158, 200] on span "COMPLETE" at bounding box center [150, 203] width 40 height 8
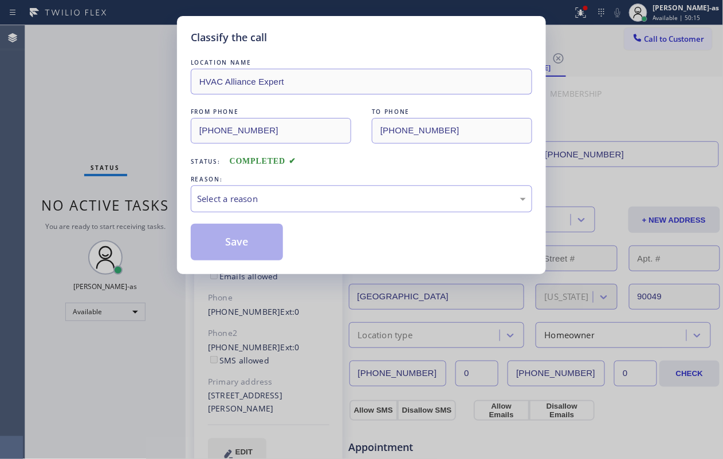
click at [158, 199] on div "Classify the call LOCATION NAME HVAC Alliance Expert FROM PHONE [PHONE_NUMBER] …" at bounding box center [361, 229] width 723 height 459
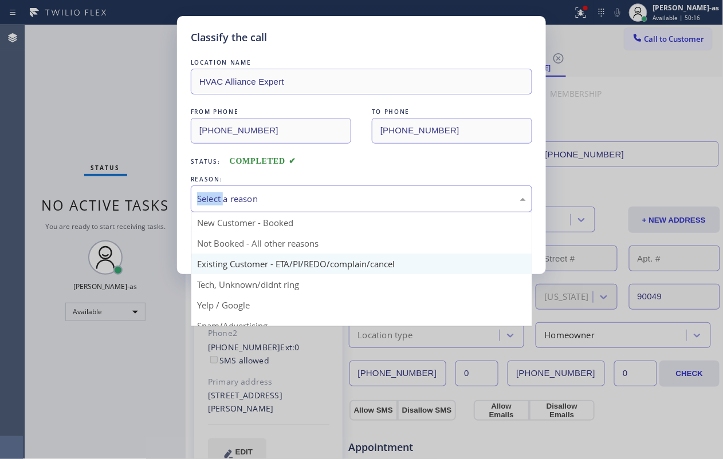
drag, startPoint x: 340, startPoint y: 204, endPoint x: 363, endPoint y: 271, distance: 70.8
click at [340, 203] on div "Select a reason" at bounding box center [361, 198] width 329 height 13
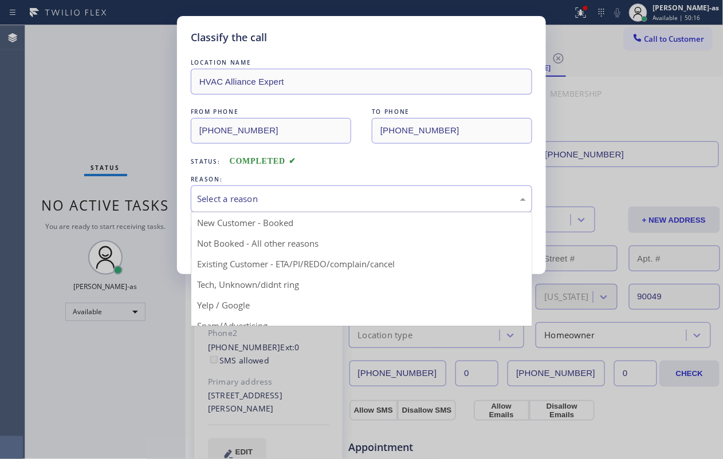
drag, startPoint x: 360, startPoint y: 269, endPoint x: 339, endPoint y: 259, distance: 23.3
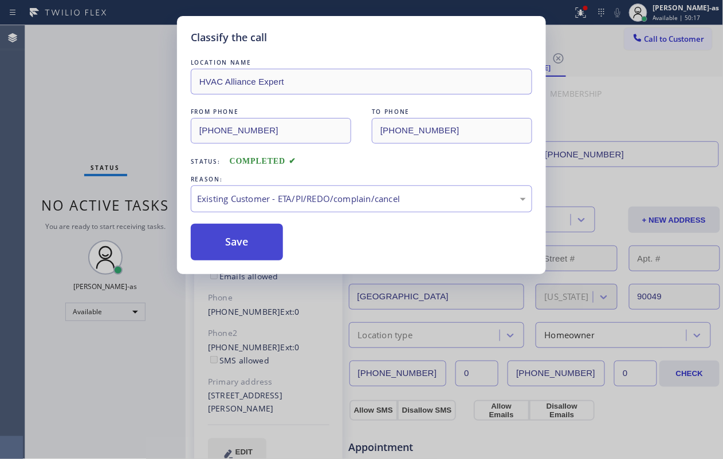
click at [243, 248] on button "Save" at bounding box center [237, 242] width 92 height 37
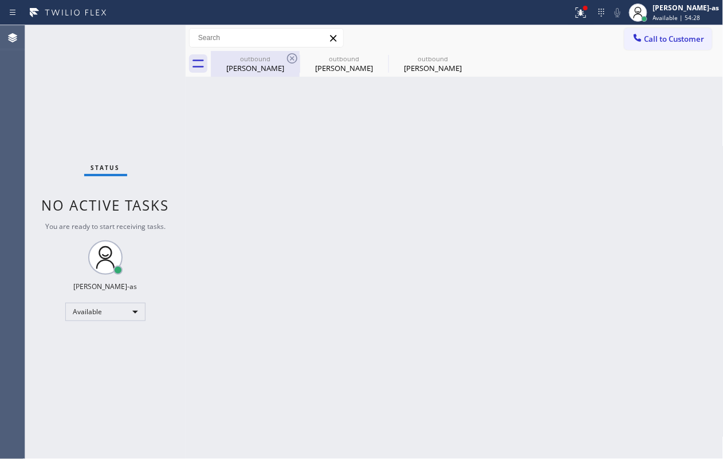
click at [257, 63] on div "[PERSON_NAME]" at bounding box center [255, 68] width 86 height 10
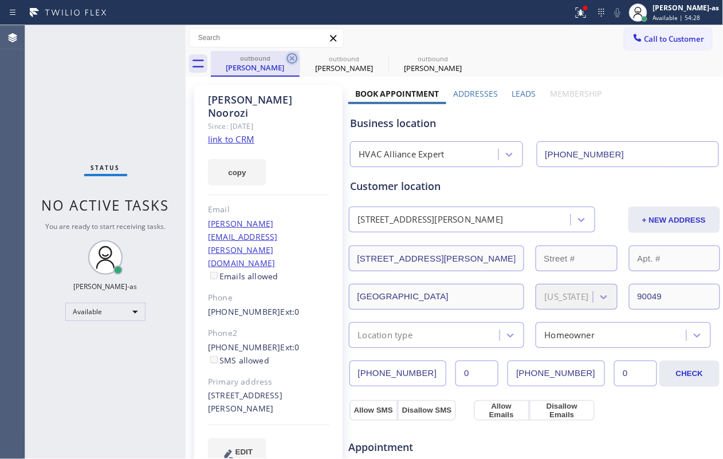
click at [289, 58] on icon at bounding box center [292, 59] width 14 height 14
click at [0, 0] on icon at bounding box center [0, 0] width 0 height 0
click at [463, 58] on icon at bounding box center [470, 59] width 14 height 14
click at [290, 58] on div "outbound [PERSON_NAME] outbound [PERSON_NAME] outbound [PERSON_NAME]" at bounding box center [467, 64] width 513 height 26
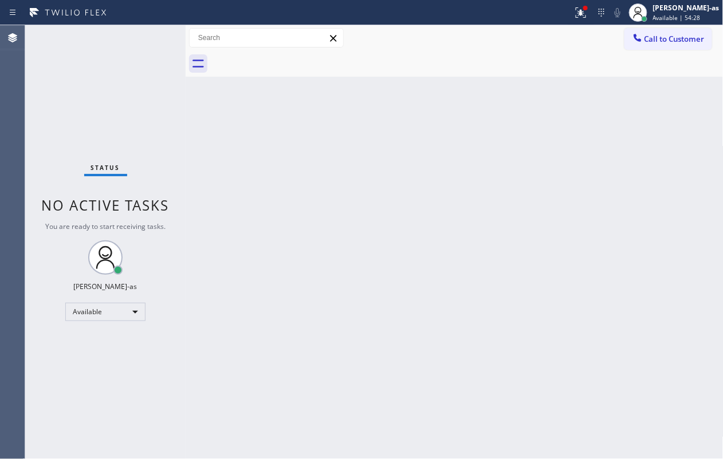
click at [290, 58] on div at bounding box center [467, 64] width 513 height 26
click at [63, 105] on div "Status No active tasks You are ready to start receiving tasks. [PERSON_NAME]-as…" at bounding box center [105, 242] width 160 height 434
drag, startPoint x: 660, startPoint y: 38, endPoint x: 456, endPoint y: 164, distance: 239.7
click at [542, 41] on span "Call to Customer" at bounding box center [674, 39] width 60 height 10
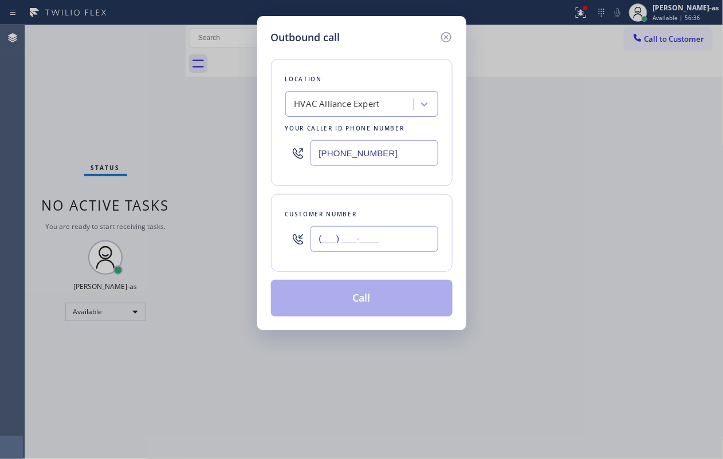
click at [428, 231] on input "(___) ___-____" at bounding box center [374, 239] width 128 height 26
paste input "818) 339-6792"
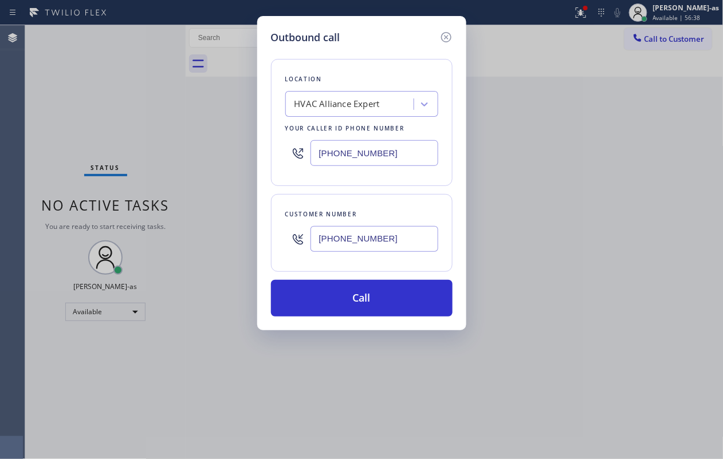
type input "[PHONE_NUMBER]"
click at [354, 94] on div "HVAC Alliance Expert" at bounding box center [351, 104] width 125 height 20
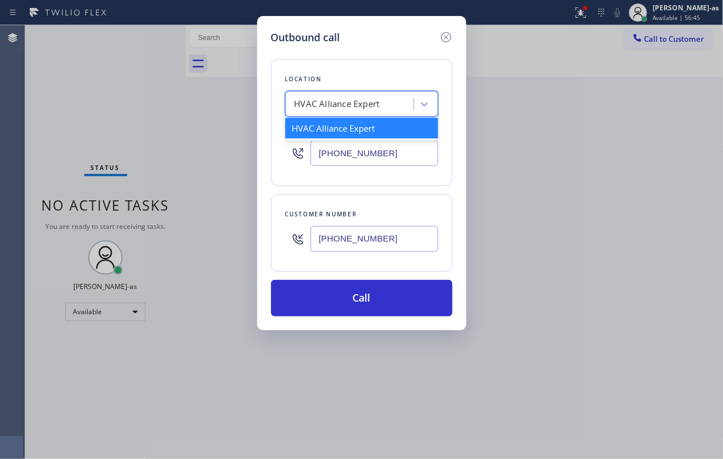
paste input "Quality Santa Clarita AC Service"
type input "Quality Santa Clarita AC Service"
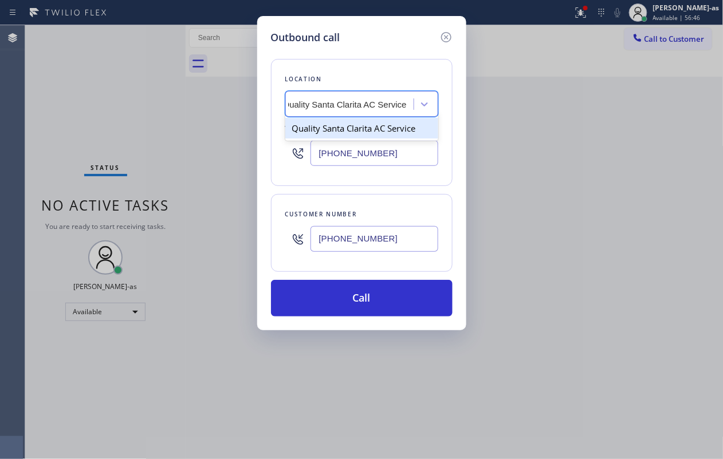
click at [325, 124] on div "Quality Santa Clarita AC Service" at bounding box center [361, 128] width 153 height 21
type input "[PHONE_NUMBER]"
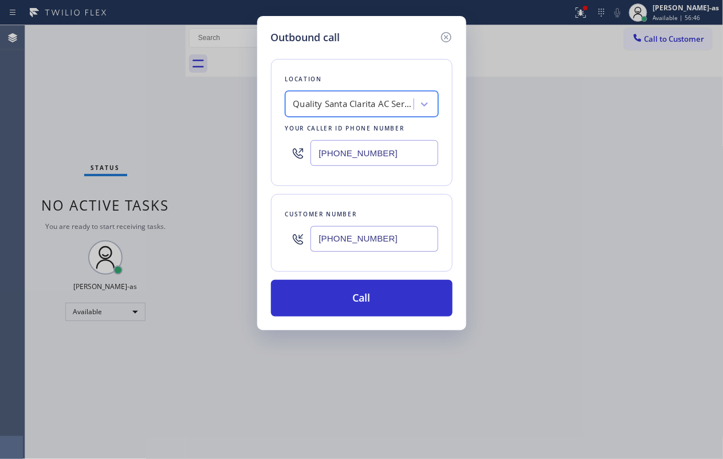
scroll to position [0, 1]
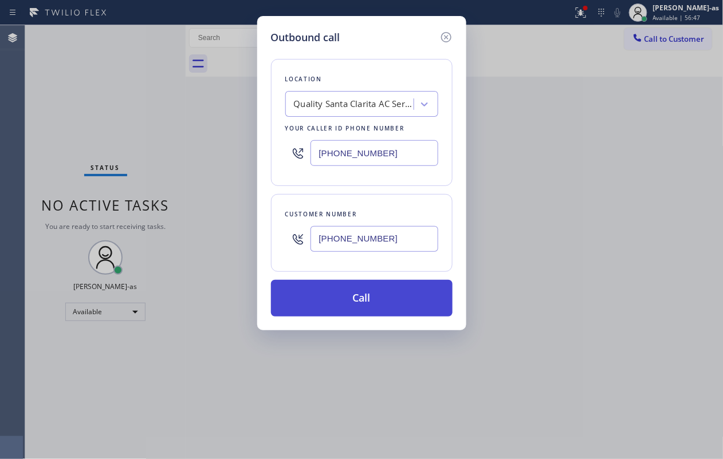
click at [389, 296] on button "Call" at bounding box center [362, 298] width 182 height 37
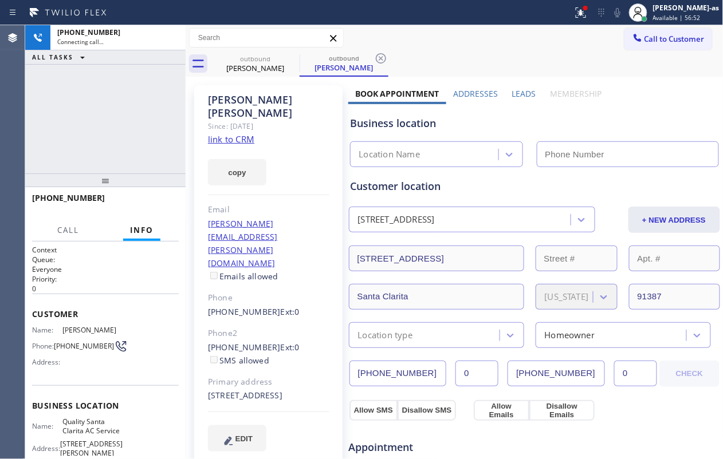
type input "[PHONE_NUMBER]"
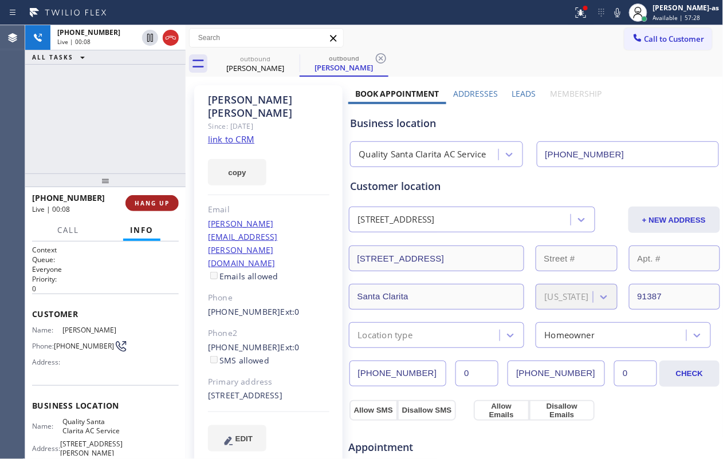
click at [159, 204] on span "HANG UP" at bounding box center [152, 203] width 35 height 8
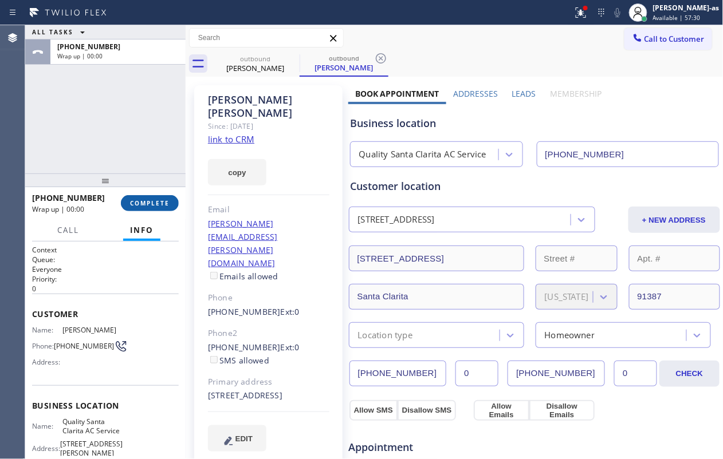
click at [159, 204] on span "COMPLETE" at bounding box center [150, 203] width 40 height 8
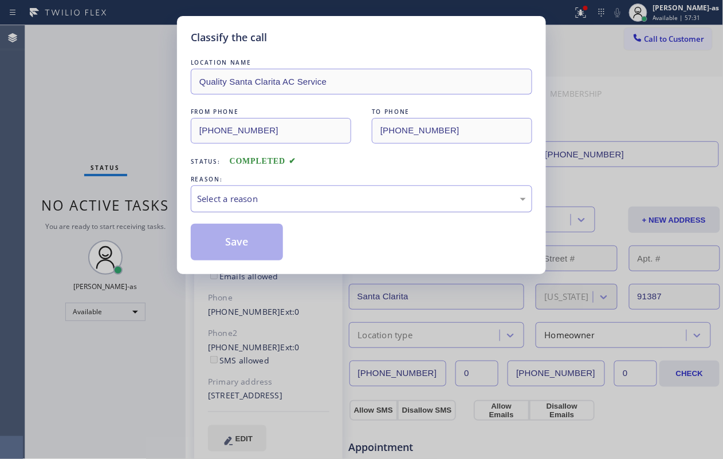
click at [270, 193] on div "Select a reason" at bounding box center [361, 198] width 329 height 13
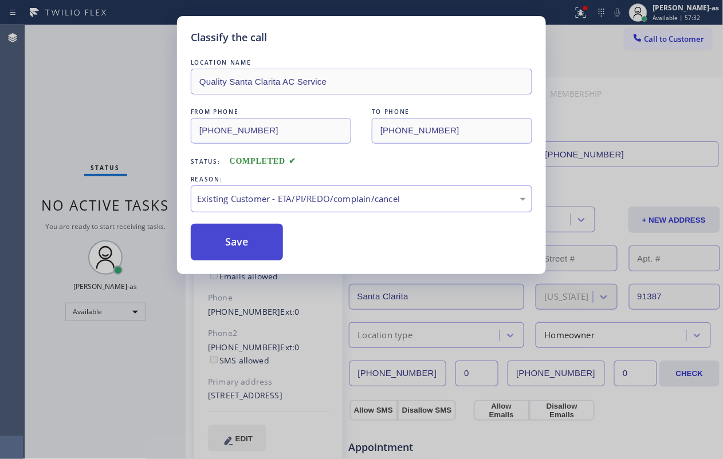
drag, startPoint x: 348, startPoint y: 263, endPoint x: 278, endPoint y: 261, distance: 69.9
click at [233, 242] on button "Save" at bounding box center [237, 242] width 92 height 37
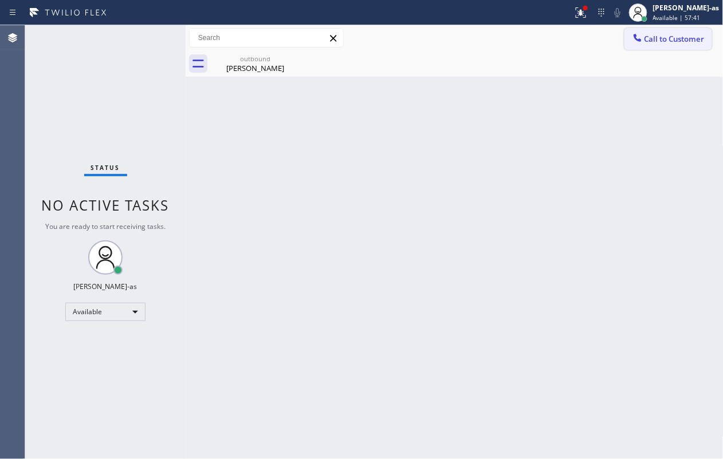
click at [542, 35] on span "Call to Customer" at bounding box center [674, 39] width 60 height 10
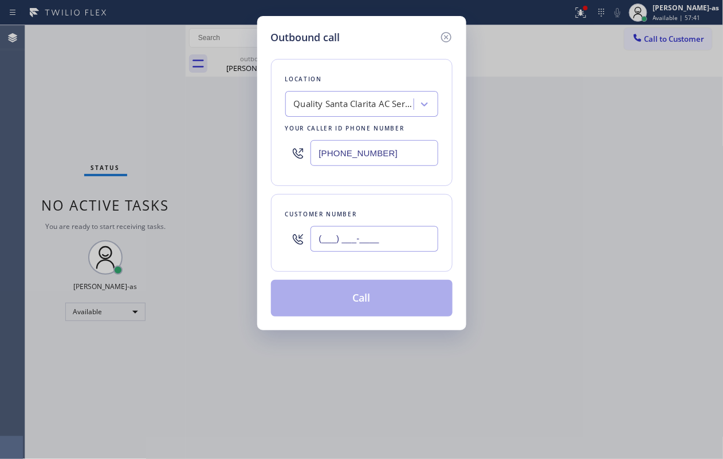
click at [399, 233] on input "(___) ___-____" at bounding box center [374, 239] width 128 height 26
paste input "818) 800-2403"
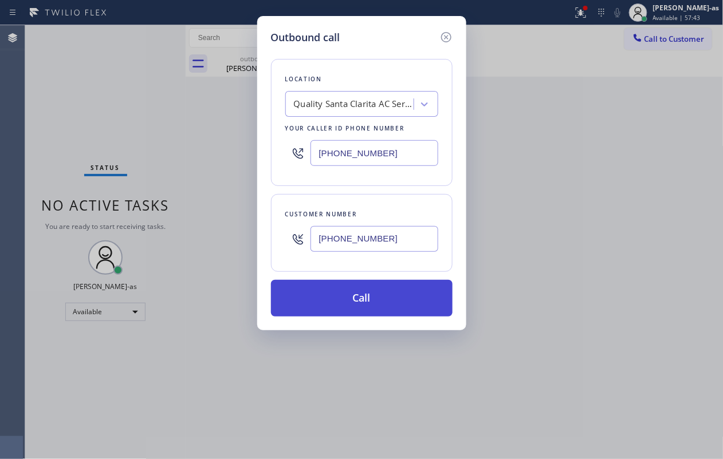
type input "[PHONE_NUMBER]"
click at [360, 302] on button "Call" at bounding box center [362, 298] width 182 height 37
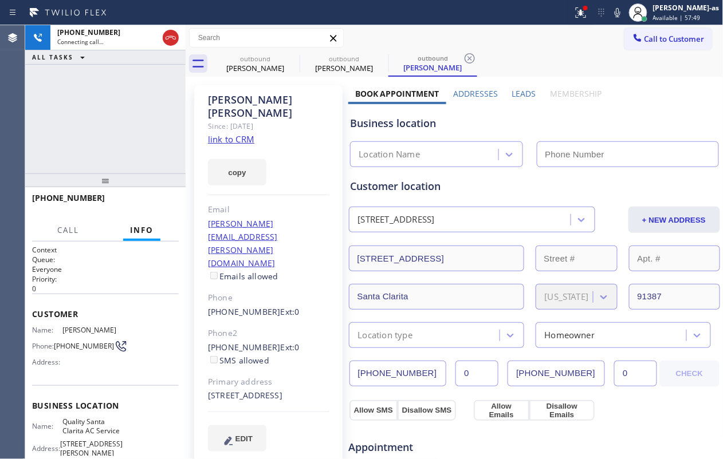
type input "[PHONE_NUMBER]"
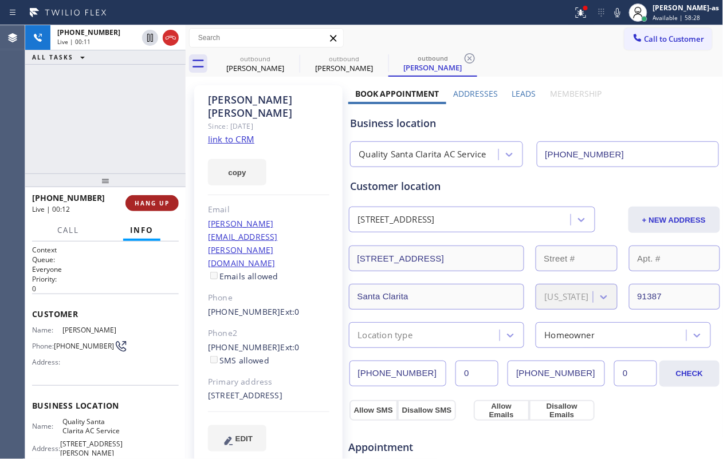
click at [162, 197] on button "HANG UP" at bounding box center [151, 203] width 53 height 16
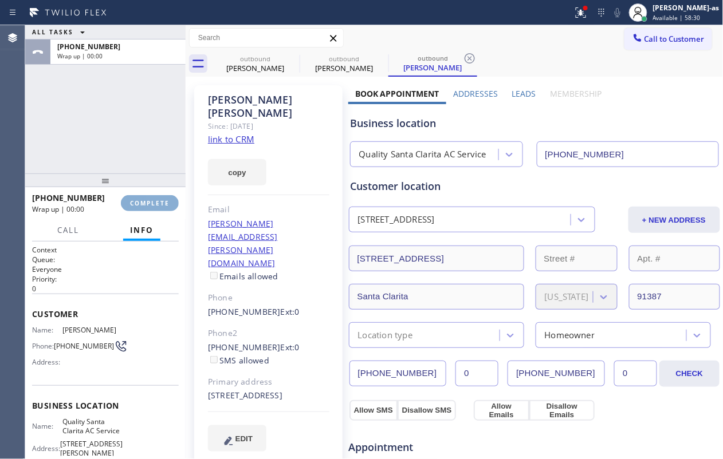
click at [162, 197] on button "COMPLETE" at bounding box center [150, 203] width 58 height 16
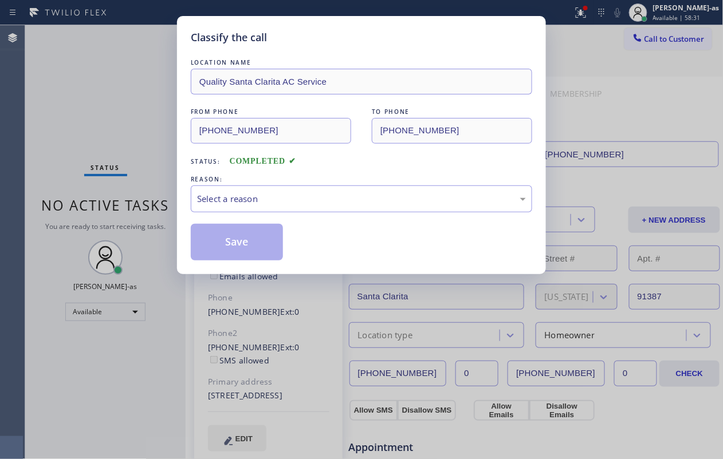
click at [162, 197] on div "Classify the call LOCATION NAME Quality Santa Clarita AC Service FROM PHONE [PH…" at bounding box center [361, 229] width 723 height 459
click at [298, 188] on div "Select a reason" at bounding box center [361, 199] width 341 height 27
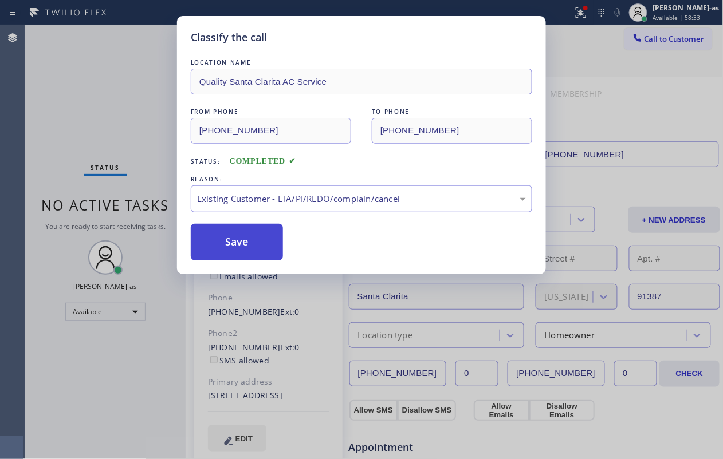
click at [267, 241] on button "Save" at bounding box center [237, 242] width 92 height 37
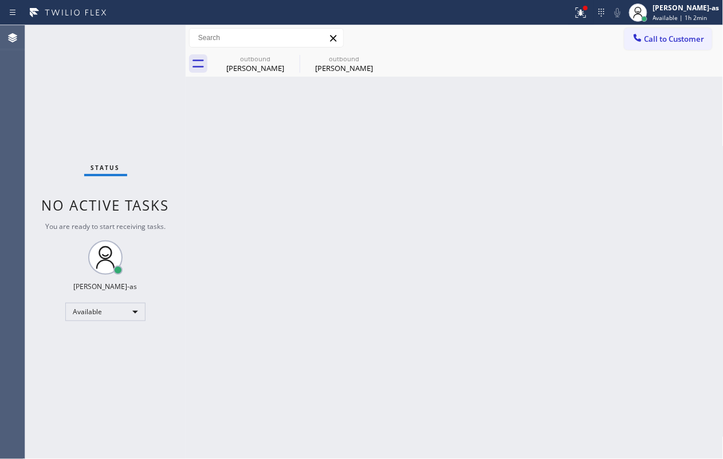
click at [269, 97] on div "Back to Dashboard Change Sender ID Customers Technicians Select a contact Outbo…" at bounding box center [455, 242] width 538 height 434
drag, startPoint x: 250, startPoint y: 71, endPoint x: 291, endPoint y: 65, distance: 41.6
click at [253, 69] on div "[PERSON_NAME]" at bounding box center [255, 68] width 86 height 10
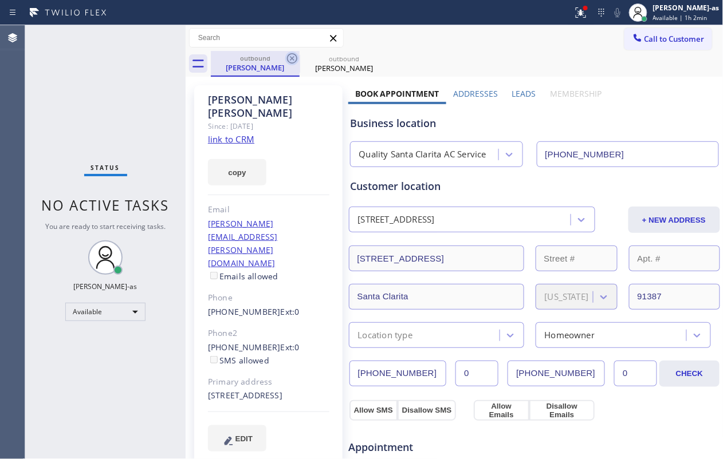
click at [291, 65] on icon at bounding box center [292, 59] width 14 height 14
click at [291, 65] on div "outbound [PERSON_NAME]" at bounding box center [467, 64] width 513 height 26
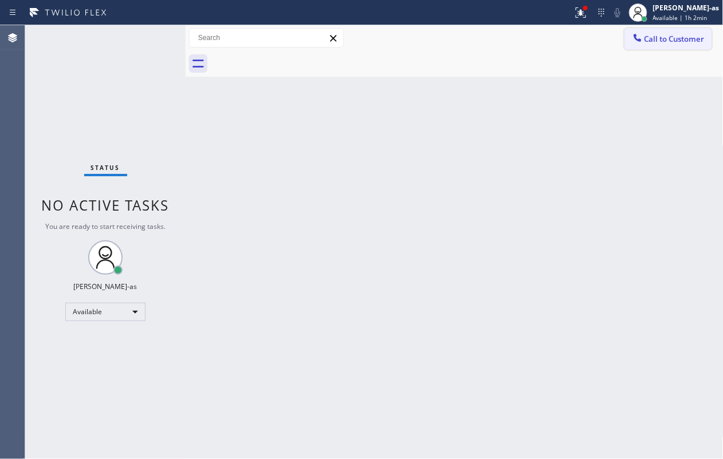
click at [542, 34] on span "Call to Customer" at bounding box center [674, 39] width 60 height 10
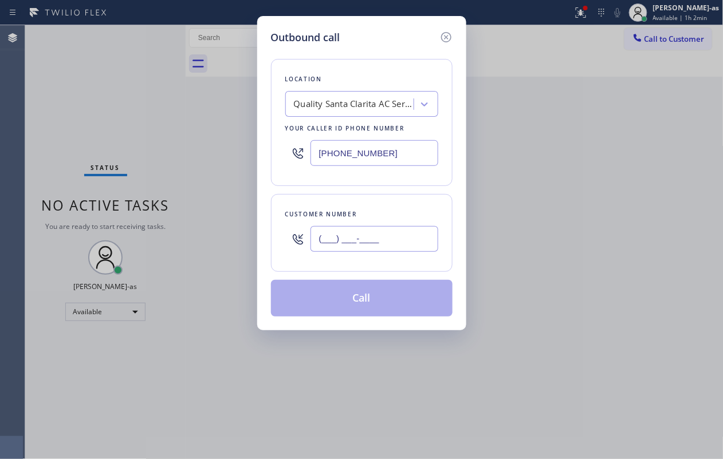
click at [395, 230] on input "(___) ___-____" at bounding box center [374, 239] width 128 height 26
paste input "562) 260-9939"
type input "[PHONE_NUMBER]"
click at [356, 117] on div "Location Quality [GEOGRAPHIC_DATA] AC Service Your caller id phone number [PHON…" at bounding box center [362, 122] width 182 height 127
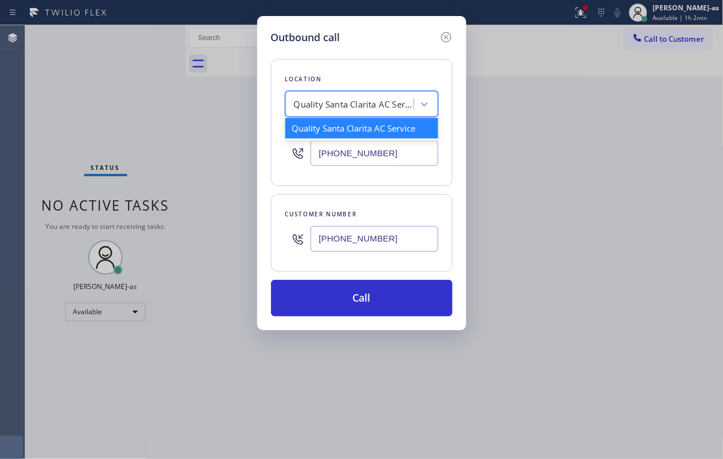
click at [346, 109] on div "Quality Santa Clarita AC Service" at bounding box center [354, 104] width 120 height 13
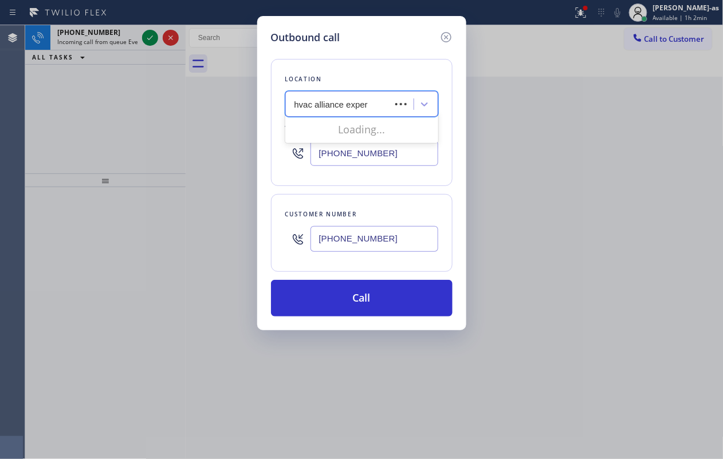
type input "hvac alliance expert"
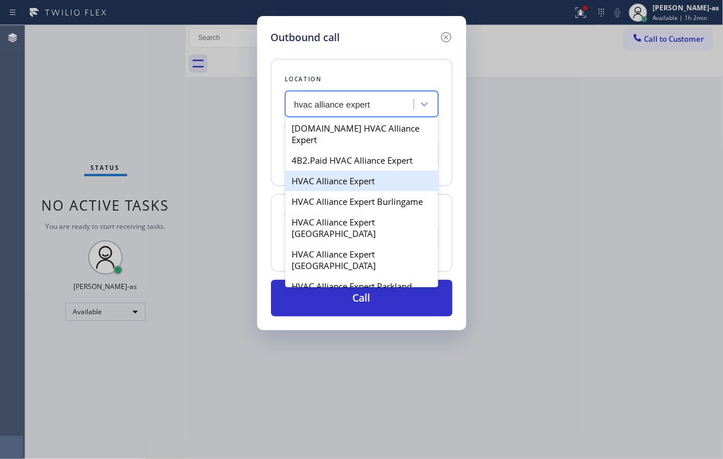
click at [314, 174] on div "HVAC Alliance Expert" at bounding box center [361, 181] width 153 height 21
type input "[PHONE_NUMBER]"
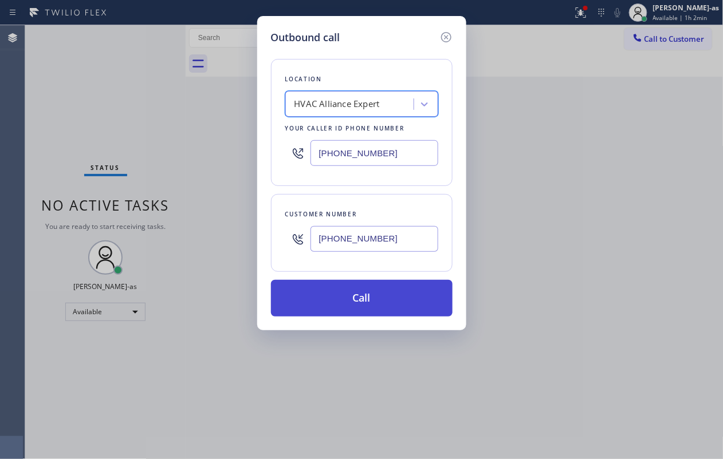
click at [360, 302] on button "Call" at bounding box center [362, 298] width 182 height 37
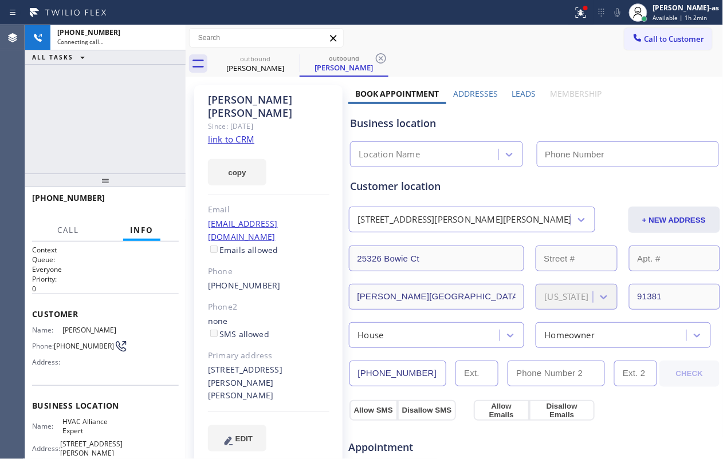
click at [172, 108] on div "[PHONE_NUMBER] Connecting call… ALL TASKS ALL TASKS ACTIVE TASKS TASKS IN WRAP …" at bounding box center [105, 99] width 160 height 148
click at [233, 133] on link "link to CRM" at bounding box center [231, 138] width 46 height 11
type input "[PHONE_NUMBER]"
click at [115, 101] on div "[PHONE_NUMBER] Connecting call… ALL TASKS ALL TASKS ACTIVE TASKS TASKS IN WRAP …" at bounding box center [105, 99] width 160 height 148
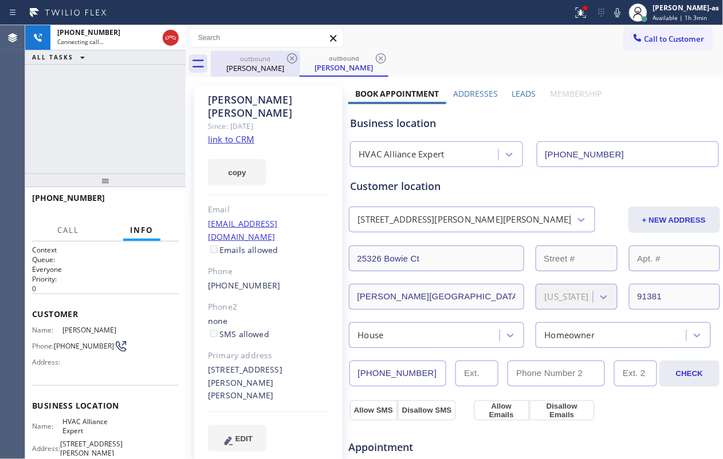
click at [264, 60] on div "outbound" at bounding box center [255, 58] width 86 height 9
click at [294, 56] on icon at bounding box center [292, 59] width 14 height 14
click at [159, 113] on div "[PHONE_NUMBER] Connecting call… ALL TASKS ALL TASKS ACTIVE TASKS TASKS IN WRAP …" at bounding box center [105, 99] width 160 height 148
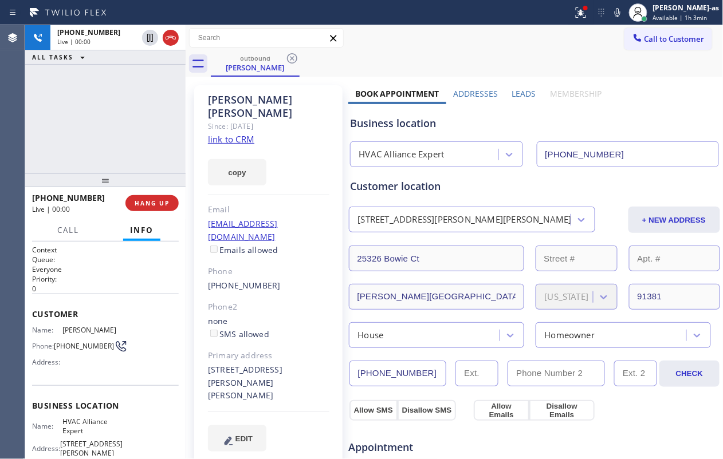
click at [147, 135] on div "[PHONE_NUMBER] Live | 00:00 ALL TASKS ALL TASKS ACTIVE TASKS TASKS IN WRAP UP" at bounding box center [105, 99] width 160 height 148
click at [143, 202] on span "HANG UP" at bounding box center [152, 203] width 35 height 8
click at [129, 163] on div "[PHONE_NUMBER] Live | 00:09 ALL TASKS ALL TASKS ACTIVE TASKS TASKS IN WRAP UP" at bounding box center [105, 99] width 160 height 148
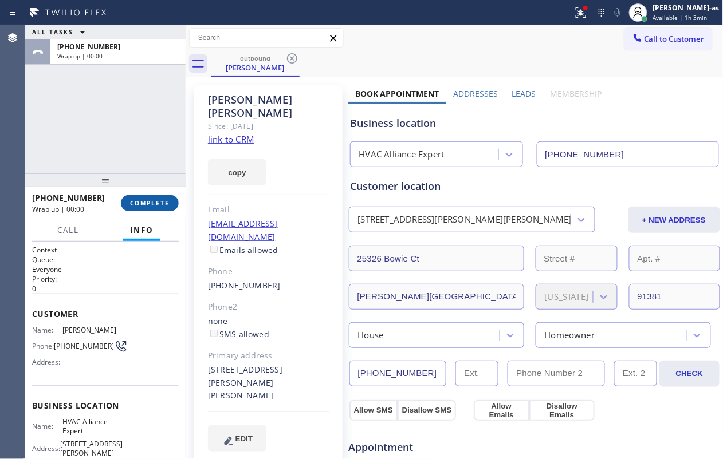
click at [163, 202] on span "COMPLETE" at bounding box center [150, 203] width 40 height 8
click at [117, 152] on div "ALL TASKS ALL TASKS ACTIVE TASKS TASKS IN WRAP UP [PHONE_NUMBER] Wrap up | 00:00" at bounding box center [105, 99] width 160 height 148
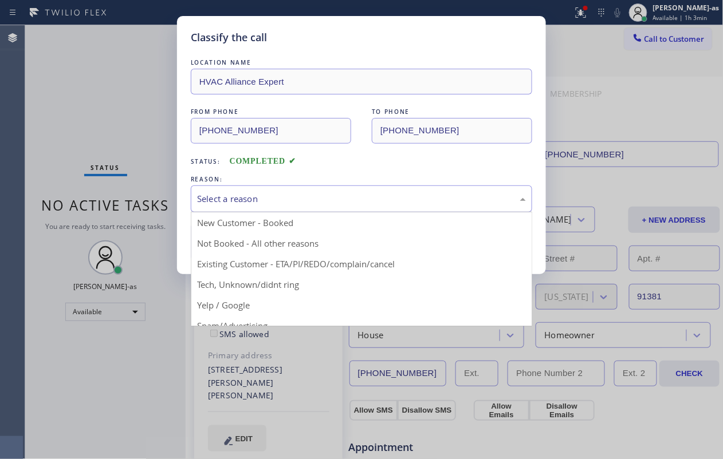
click at [347, 186] on div "Select a reason" at bounding box center [361, 199] width 341 height 27
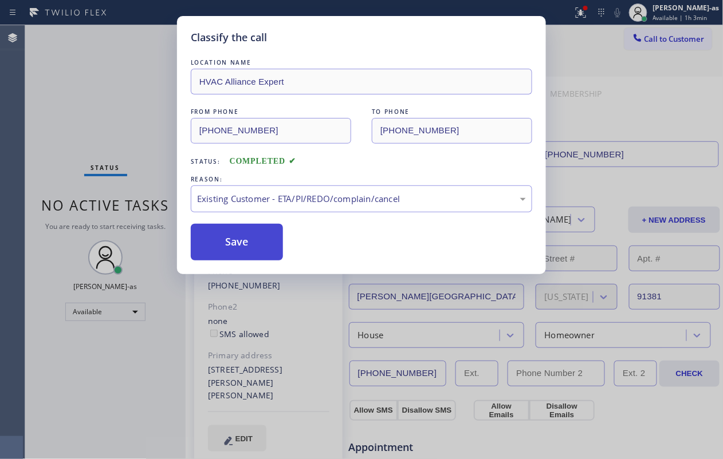
click at [261, 241] on button "Save" at bounding box center [237, 242] width 92 height 37
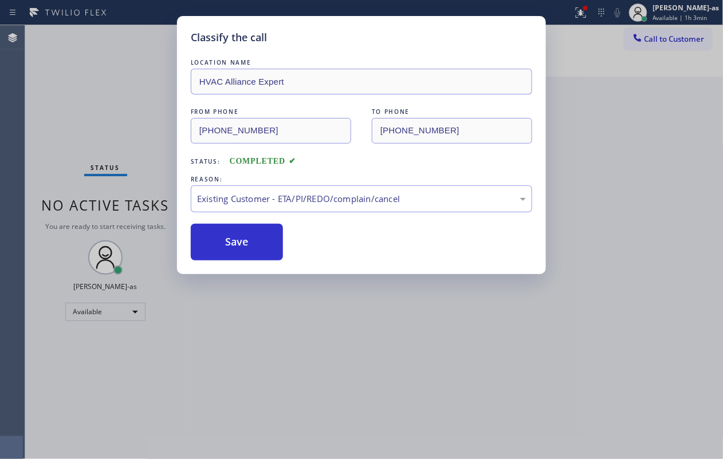
click at [542, 48] on div "Classify the call LOCATION NAME HVAC Alliance Expert FROM PHONE [PHONE_NUMBER] …" at bounding box center [361, 229] width 723 height 459
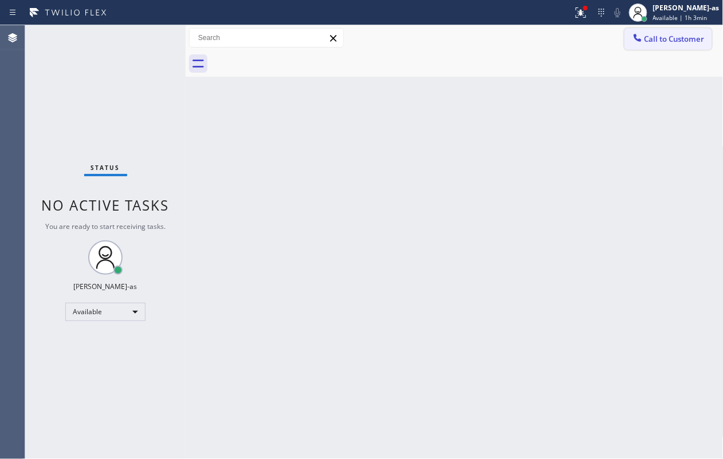
click at [542, 46] on button "Call to Customer" at bounding box center [668, 39] width 88 height 22
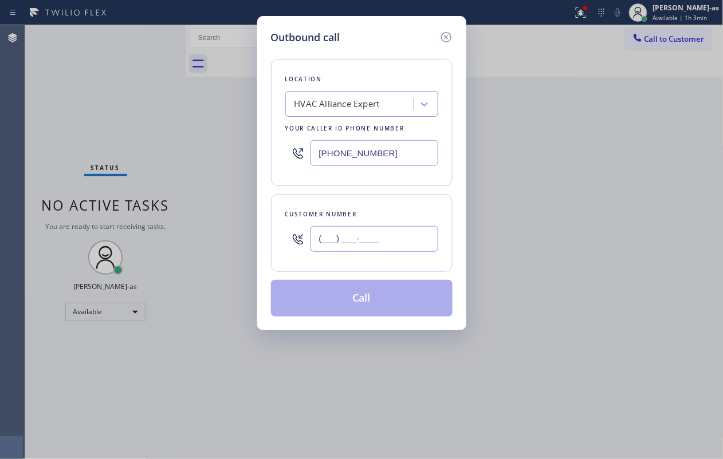
click at [404, 231] on input "(___) ___-____" at bounding box center [374, 239] width 128 height 26
paste input "562) 260-9939"
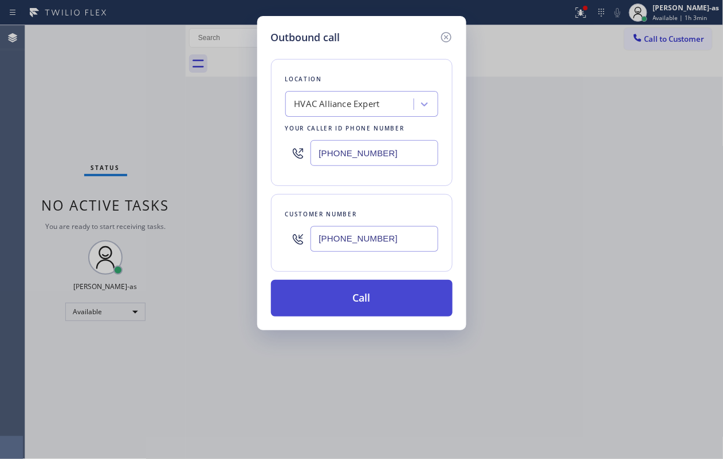
type input "[PHONE_NUMBER]"
click at [374, 291] on button "Call" at bounding box center [362, 298] width 182 height 37
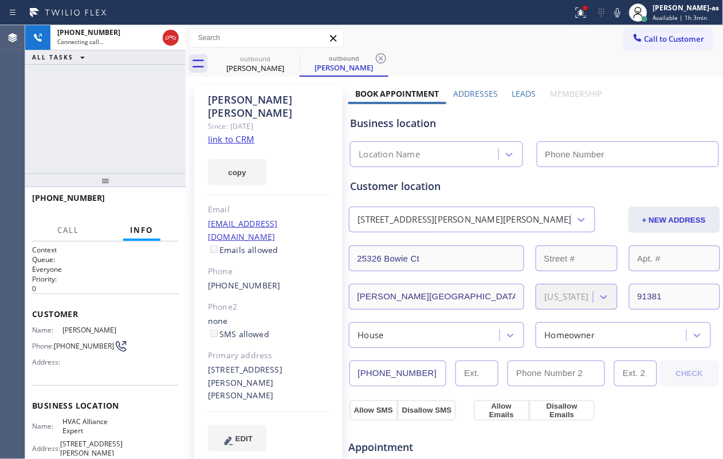
type input "[PHONE_NUMBER]"
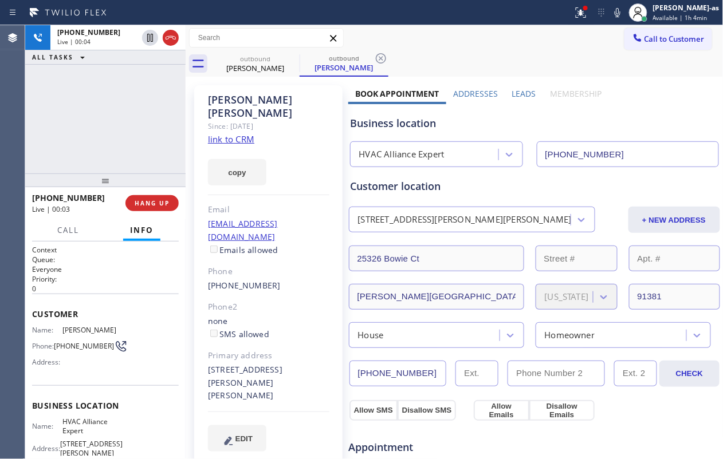
click at [126, 133] on div "[PHONE_NUMBER] Live | 00:04 ALL TASKS ALL TASKS ACTIVE TASKS TASKS IN WRAP UP" at bounding box center [105, 99] width 160 height 148
click at [155, 207] on button "HANG UP" at bounding box center [151, 203] width 53 height 16
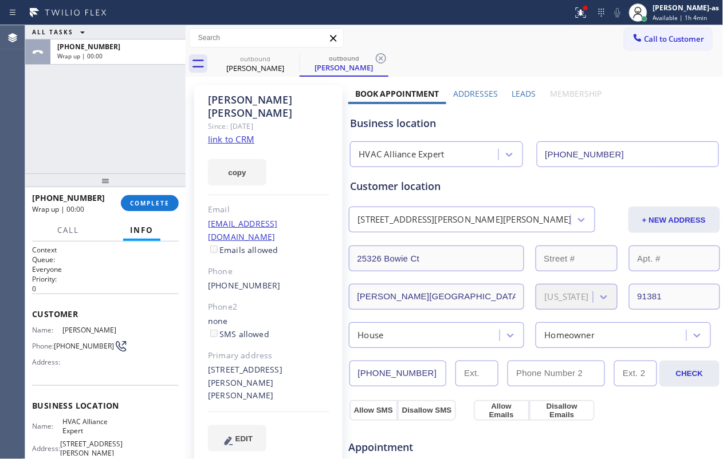
click at [82, 136] on div "ALL TASKS ALL TASKS ACTIVE TASKS TASKS IN WRAP UP [PHONE_NUMBER] Wrap up | 00:00" at bounding box center [105, 99] width 160 height 148
click at [97, 120] on div "ALL TASKS ALL TASKS ACTIVE TASKS TASKS IN WRAP UP [PHONE_NUMBER] Wrap up | 00:07" at bounding box center [105, 99] width 160 height 148
click at [163, 199] on span "COMPLETE" at bounding box center [150, 203] width 40 height 8
click at [166, 174] on div at bounding box center [105, 181] width 160 height 14
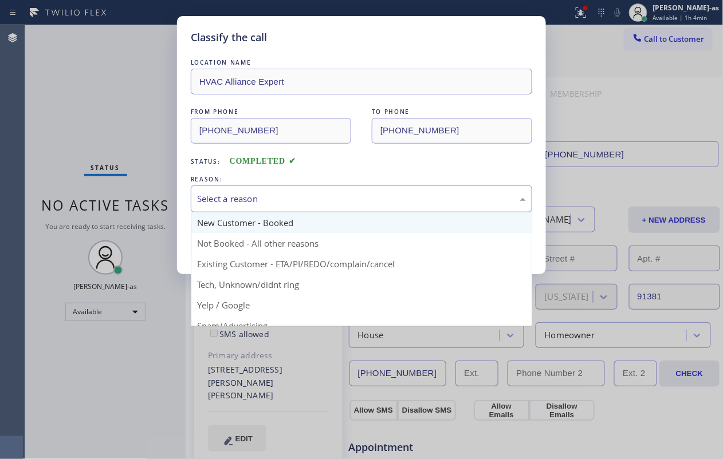
drag, startPoint x: 271, startPoint y: 195, endPoint x: 312, endPoint y: 225, distance: 49.9
click at [273, 196] on div "Select a reason" at bounding box center [361, 198] width 329 height 13
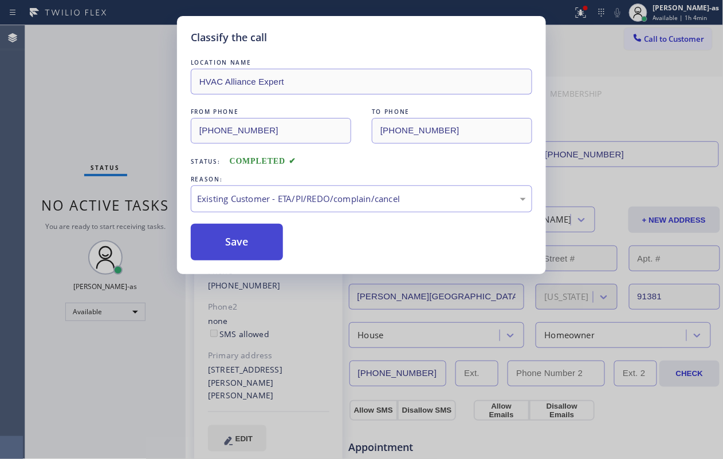
click at [241, 239] on button "Save" at bounding box center [237, 242] width 92 height 37
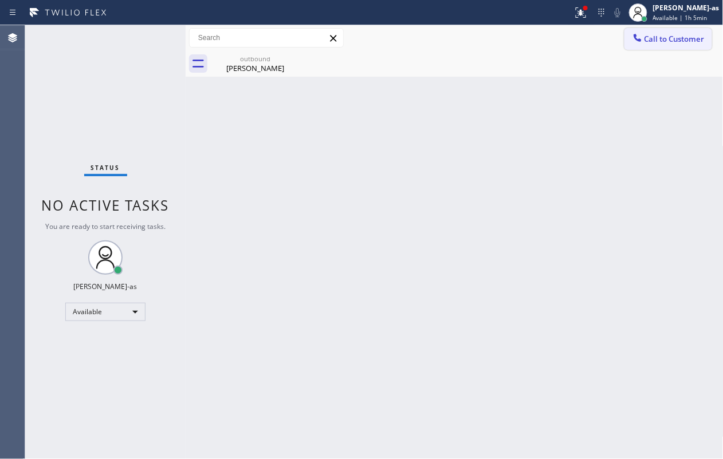
drag, startPoint x: 651, startPoint y: 39, endPoint x: 541, endPoint y: 109, distance: 130.3
click at [542, 39] on span "Call to Customer" at bounding box center [674, 39] width 60 height 10
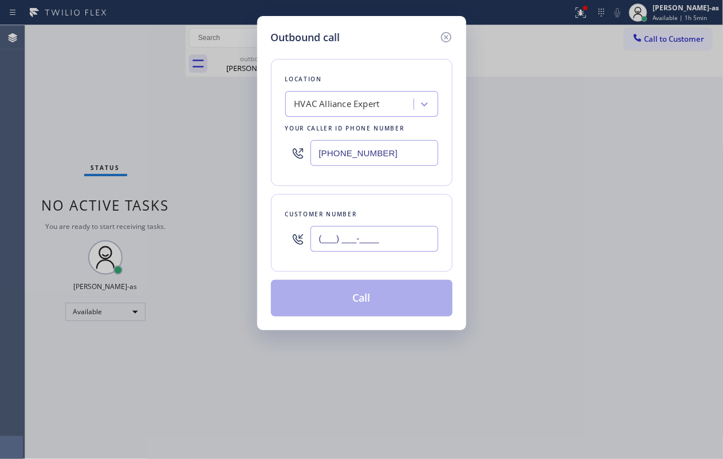
click at [395, 244] on input "(___) ___-____" at bounding box center [374, 239] width 128 height 26
paste input "310) 918-9821"
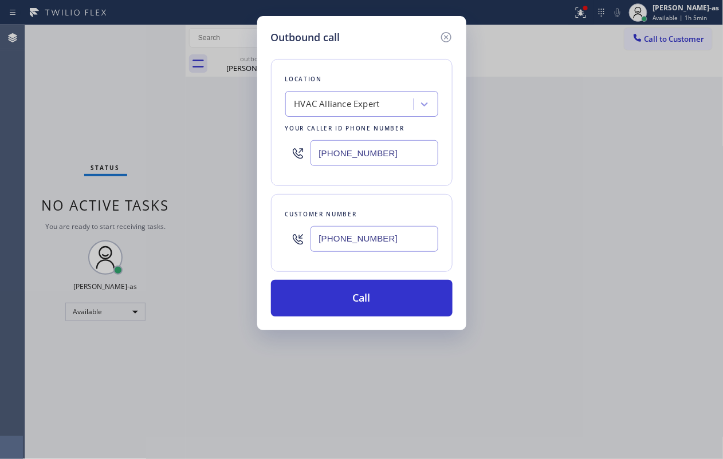
type input "[PHONE_NUMBER]"
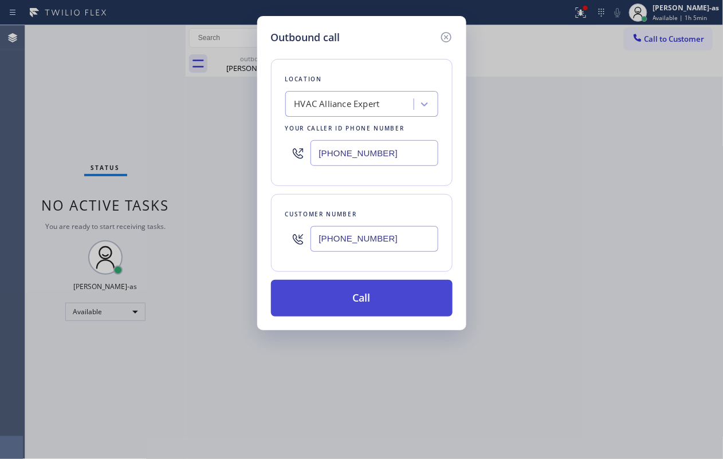
click at [388, 298] on button "Call" at bounding box center [362, 298] width 182 height 37
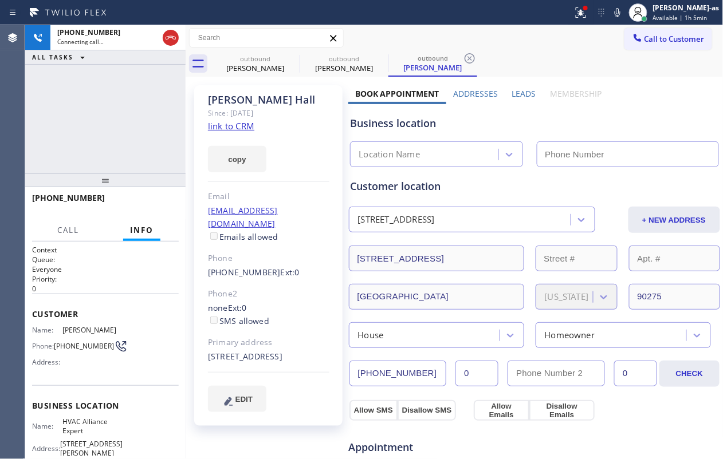
type input "[PHONE_NUMBER]"
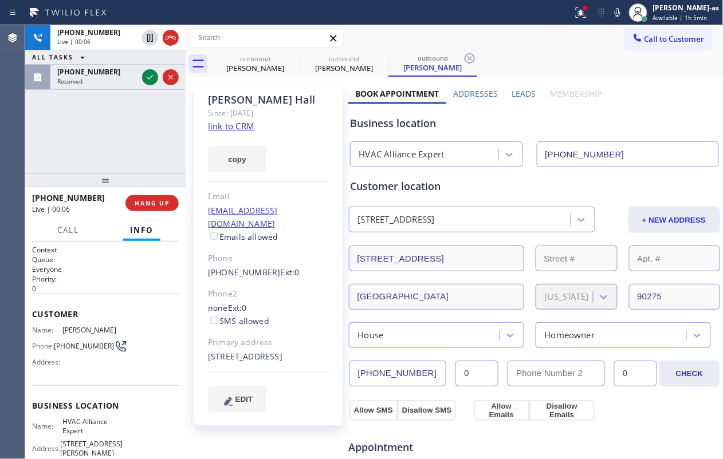
click at [58, 115] on div "[PHONE_NUMBER] Live | 00:06 ALL TASKS ALL TASKS ACTIVE TASKS TASKS IN WRAP UP […" at bounding box center [105, 99] width 160 height 148
click at [142, 74] on div at bounding box center [150, 77] width 16 height 14
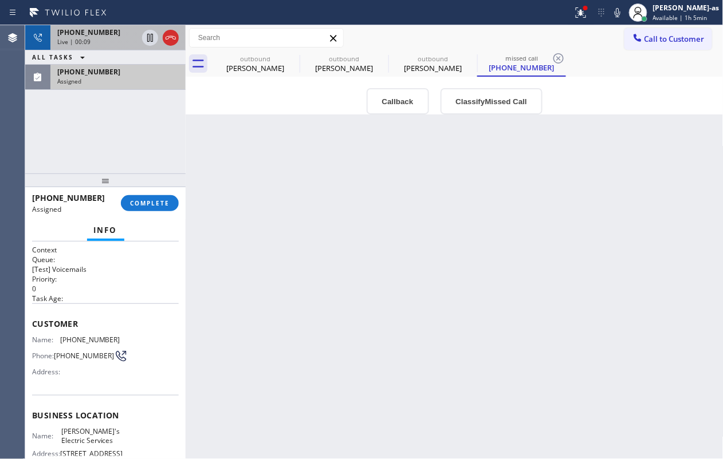
click at [106, 32] on div "[PHONE_NUMBER]" at bounding box center [97, 32] width 80 height 10
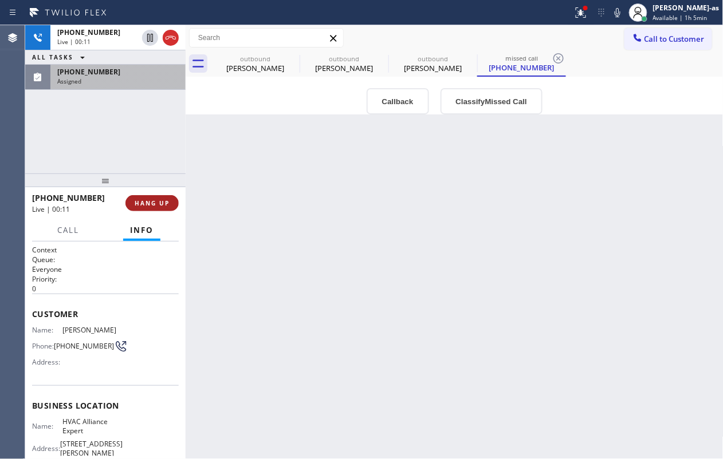
click at [152, 198] on button "HANG UP" at bounding box center [151, 203] width 53 height 16
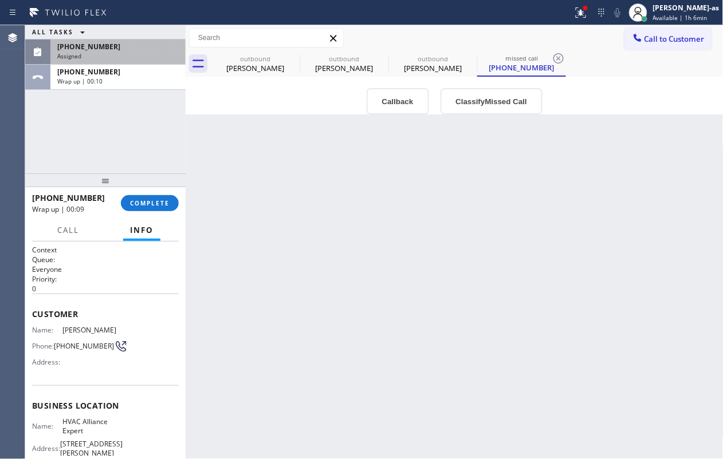
click at [115, 166] on div "ALL TASKS ALL TASKS ACTIVE TASKS TASKS IN WRAP UP [PHONE_NUMBER] Assigned [PHON…" at bounding box center [105, 99] width 160 height 148
click at [514, 63] on div "[PHONE_NUMBER]" at bounding box center [521, 67] width 86 height 10
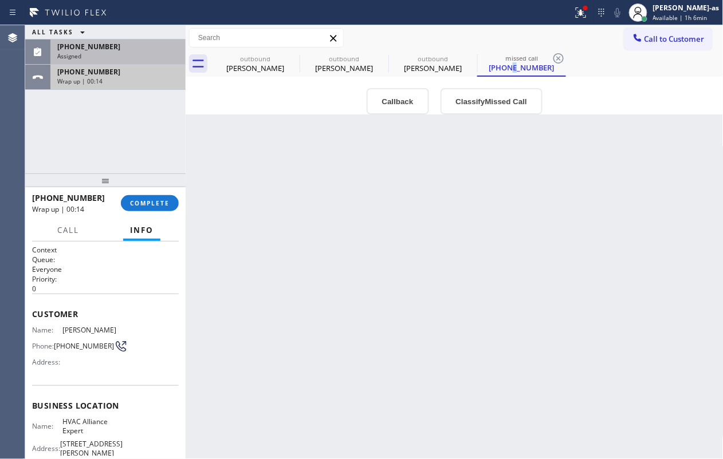
click at [77, 65] on div "[PHONE_NUMBER] Wrap up | 00:14" at bounding box center [115, 77] width 131 height 25
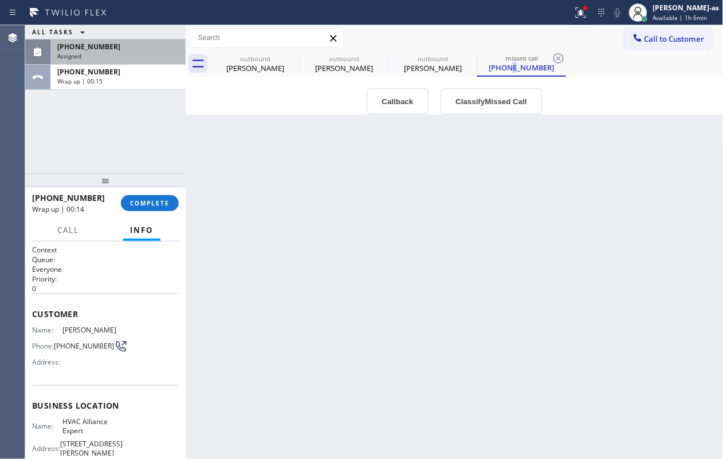
click at [73, 46] on span "[PHONE_NUMBER]" at bounding box center [88, 47] width 63 height 10
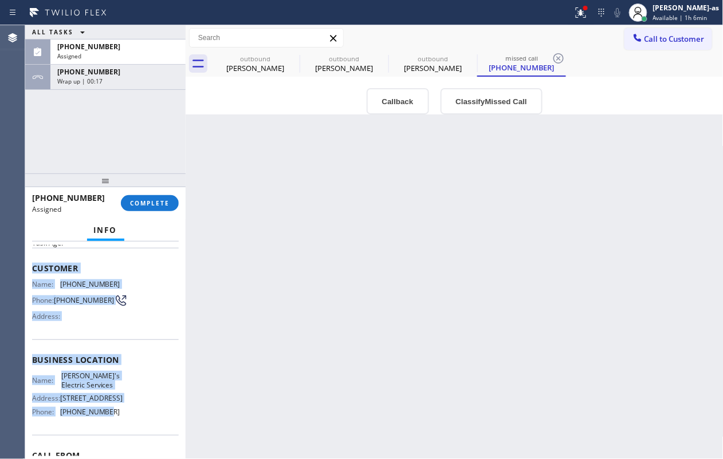
scroll to position [144, 0]
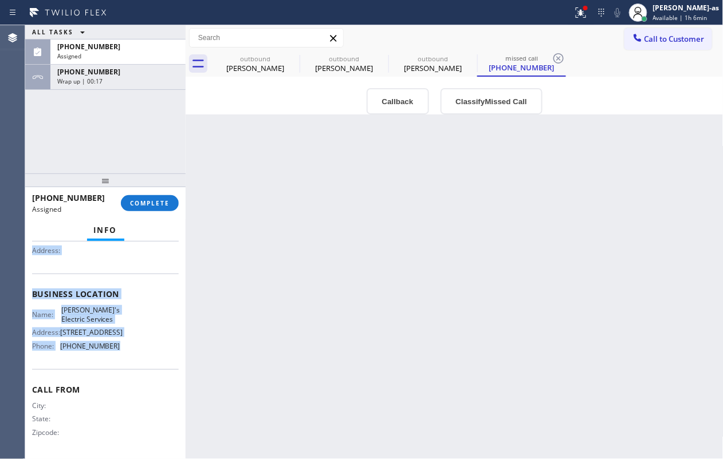
drag, startPoint x: 32, startPoint y: 330, endPoint x: 121, endPoint y: 347, distance: 91.0
click at [121, 344] on div "Context Queue: [Test] Voicemails Priority: 0 Task Age: Customer Name: [PHONE_NU…" at bounding box center [105, 290] width 147 height 332
copy div "Customer Name: [PHONE_NUMBER] Phone: [PHONE_NUMBER] Address: Business location …"
click at [408, 97] on button "Callback" at bounding box center [398, 101] width 62 height 26
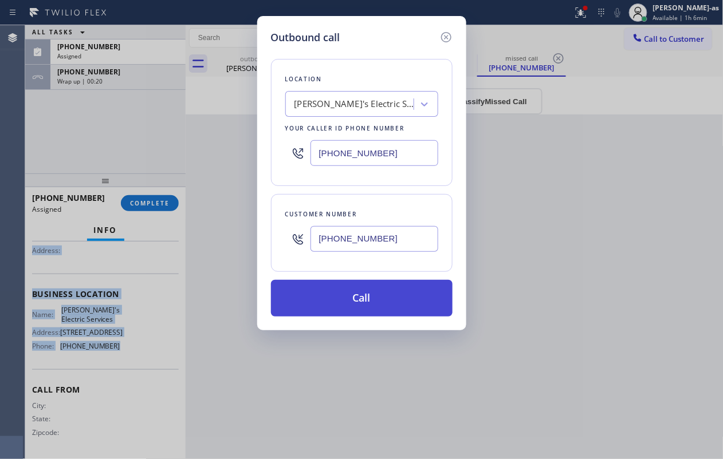
click at [375, 298] on button "Call" at bounding box center [362, 298] width 182 height 37
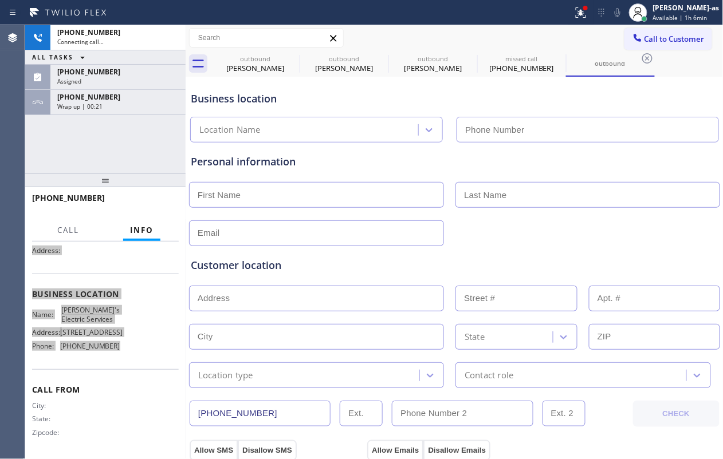
scroll to position [134, 0]
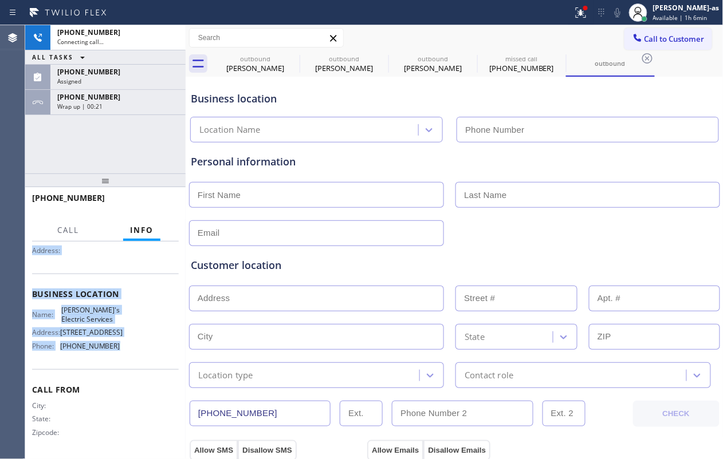
type input "[PHONE_NUMBER]"
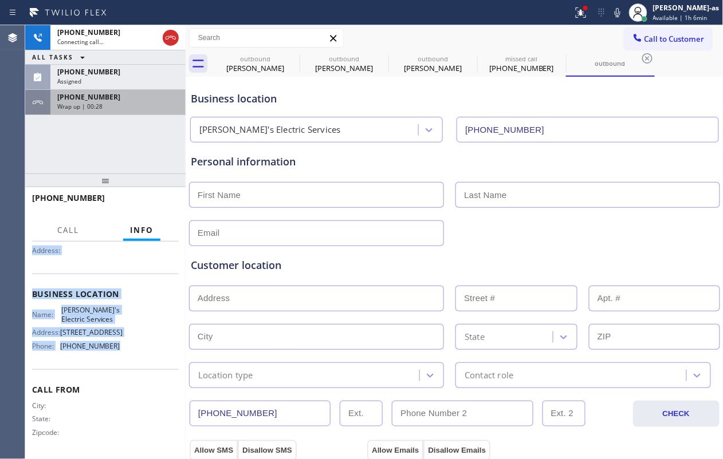
click at [109, 99] on div "[PHONE_NUMBER]" at bounding box center [117, 97] width 121 height 10
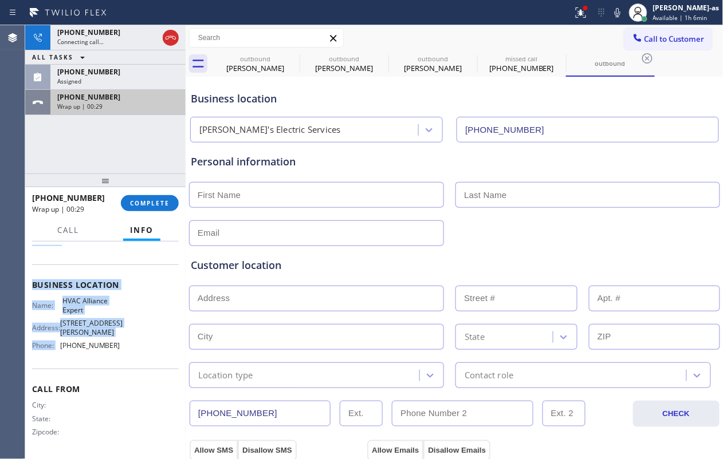
scroll to position [117, 0]
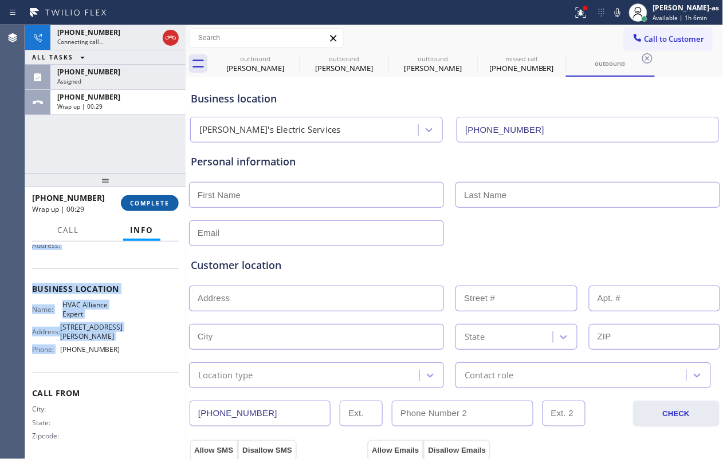
click at [140, 199] on span "COMPLETE" at bounding box center [150, 203] width 40 height 8
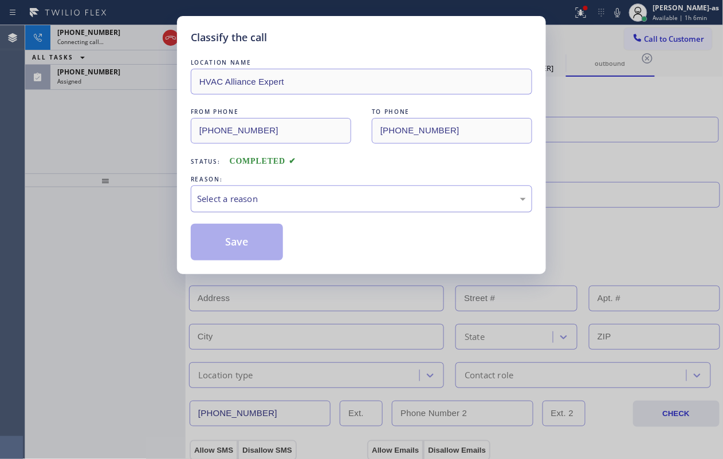
click at [276, 200] on div "Select a reason" at bounding box center [361, 198] width 329 height 13
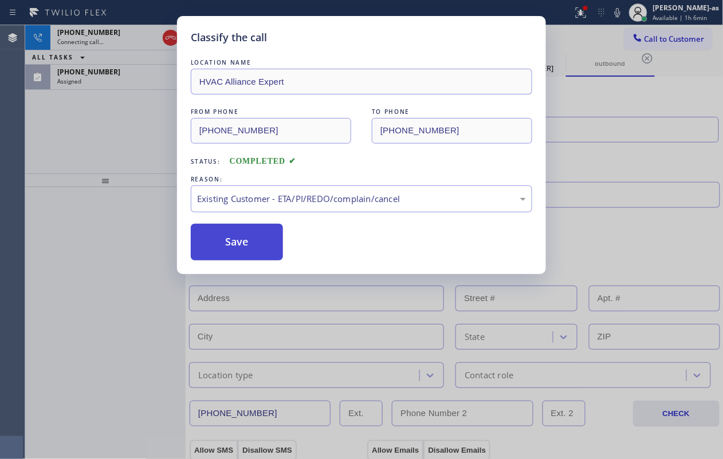
drag, startPoint x: 230, startPoint y: 241, endPoint x: 66, endPoint y: 124, distance: 200.4
click at [227, 241] on button "Save" at bounding box center [237, 242] width 92 height 37
type input "[PHONE_NUMBER]"
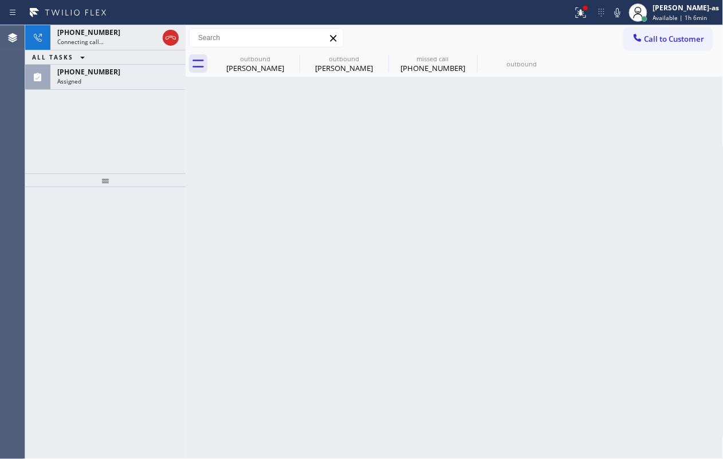
click at [66, 124] on div "[PHONE_NUMBER] Connecting call… ALL TASKS ALL TASKS ACTIVE TASKS TASKS IN WRAP …" at bounding box center [105, 99] width 160 height 148
click at [246, 60] on div "outbound" at bounding box center [255, 58] width 86 height 9
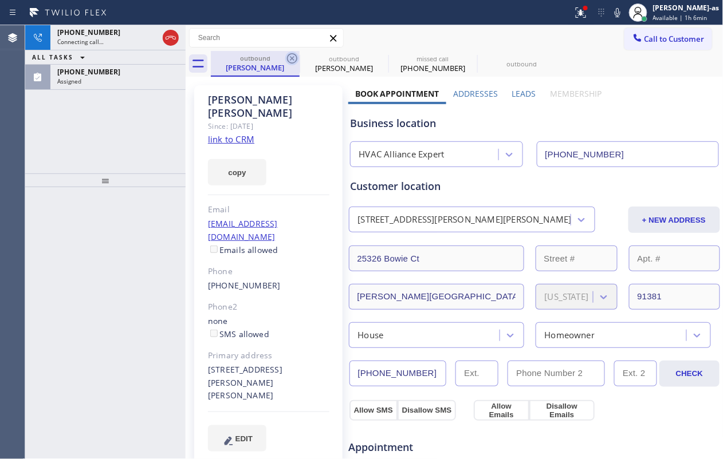
click at [292, 58] on icon at bounding box center [292, 58] width 10 height 10
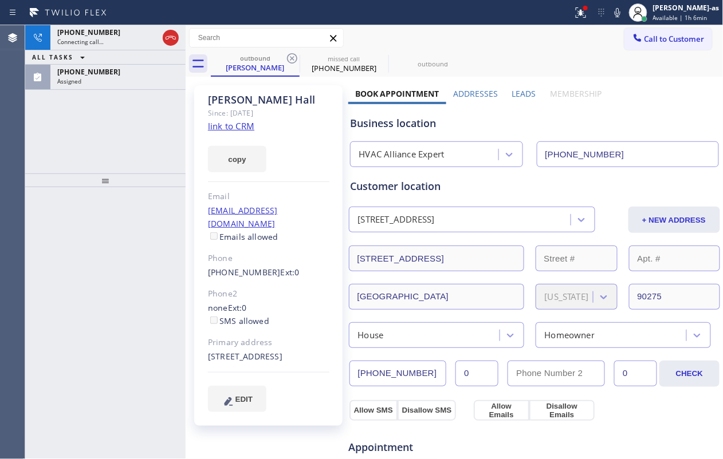
click at [112, 139] on div "[PHONE_NUMBER] Connecting call… ALL TASKS ALL TASKS ACTIVE TASKS TASKS IN WRAP …" at bounding box center [105, 99] width 160 height 148
click at [125, 151] on div "[PHONE_NUMBER] Live | 00:16 ALL TASKS ALL TASKS ACTIVE TASKS TASKS IN WRAP UP […" at bounding box center [105, 99] width 160 height 148
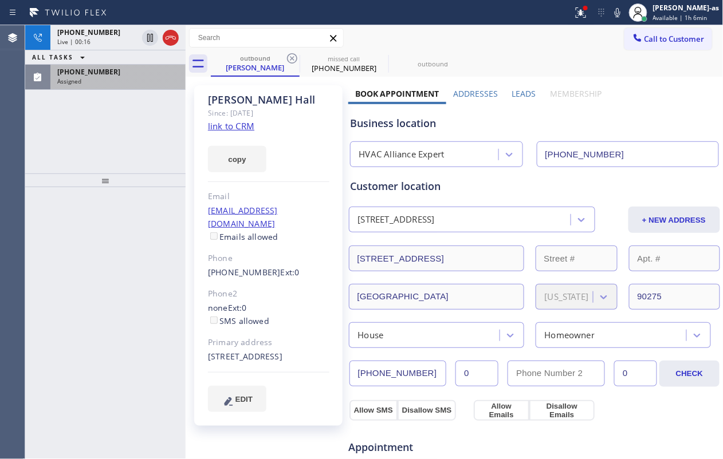
click at [101, 76] on span "[PHONE_NUMBER]" at bounding box center [88, 72] width 63 height 10
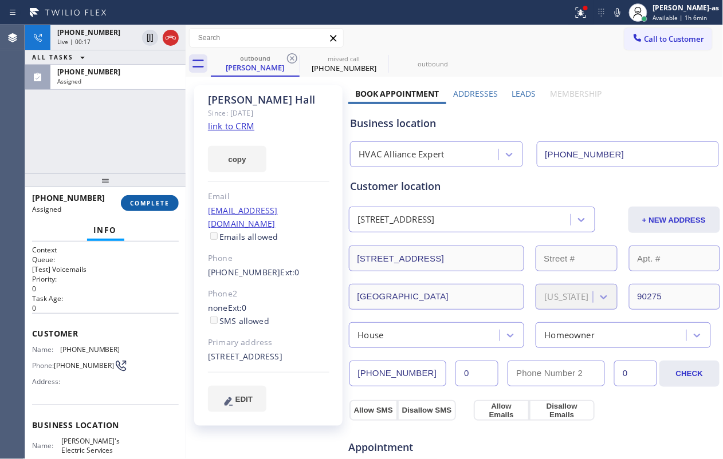
click at [149, 198] on button "COMPLETE" at bounding box center [150, 203] width 58 height 16
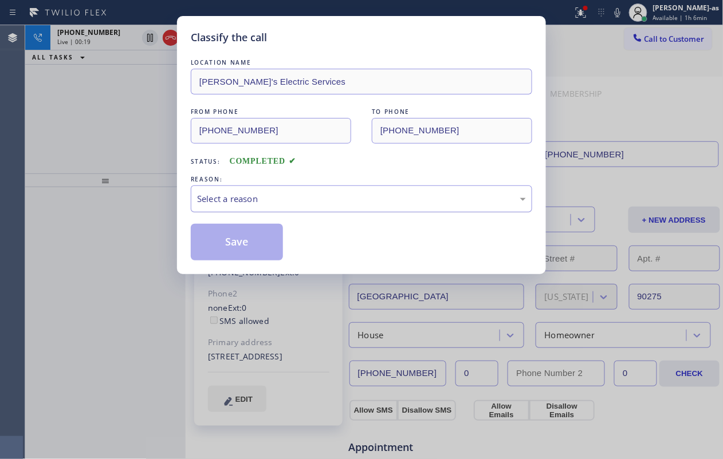
click at [207, 200] on div "Select a reason" at bounding box center [361, 198] width 329 height 13
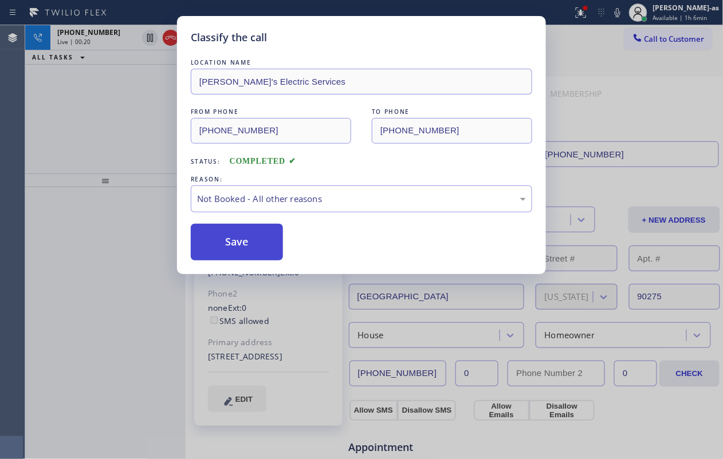
click at [243, 247] on button "Save" at bounding box center [237, 242] width 92 height 37
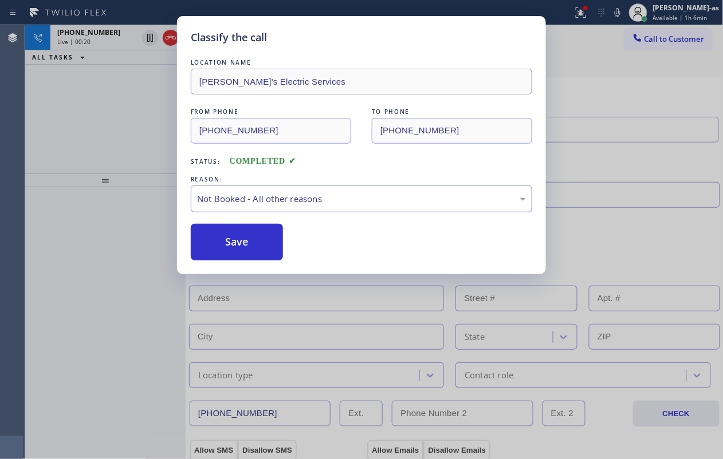
click at [94, 142] on div "Classify the call LOCATION NAME [PERSON_NAME]'s Electric Services FROM PHONE [P…" at bounding box center [361, 229] width 723 height 459
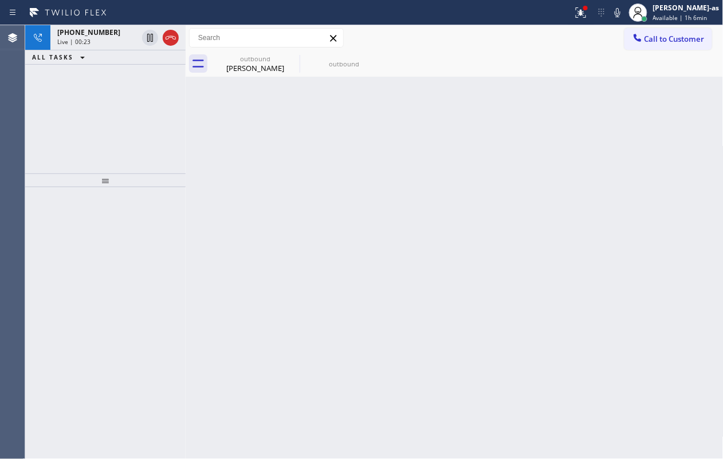
click at [171, 37] on icon at bounding box center [171, 38] width 14 height 14
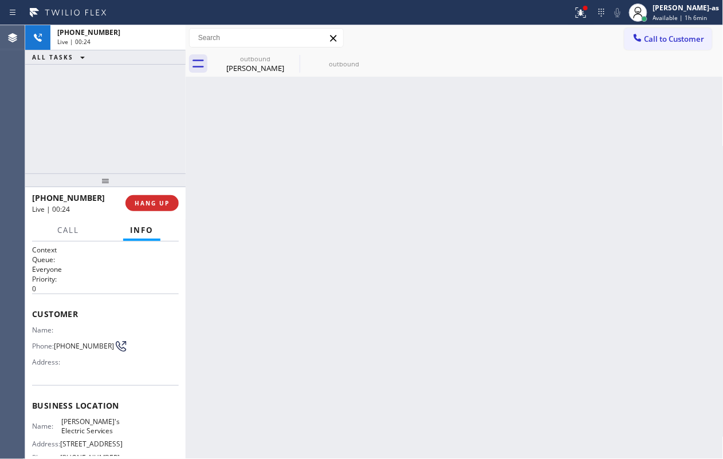
drag, startPoint x: 124, startPoint y: 82, endPoint x: 233, endPoint y: 82, distance: 108.8
click at [124, 83] on div "[PHONE_NUMBER] Live | 00:24 ALL TASKS ALL TASKS ACTIVE TASKS TASKS IN WRAP UP" at bounding box center [105, 99] width 160 height 148
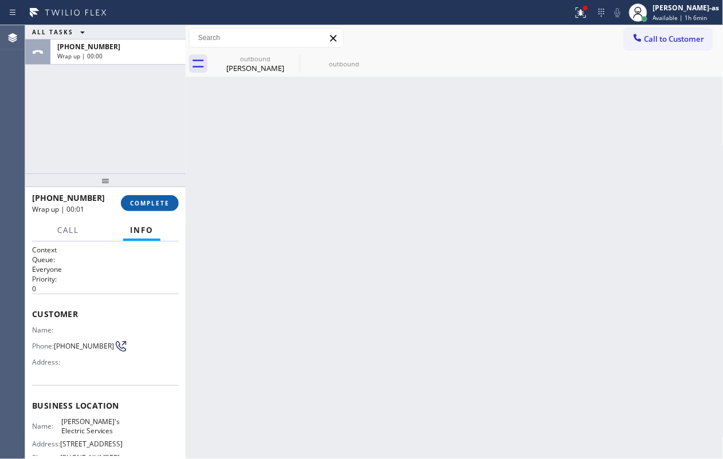
drag, startPoint x: 155, startPoint y: 195, endPoint x: 108, endPoint y: 149, distance: 66.0
click at [156, 195] on button "COMPLETE" at bounding box center [150, 203] width 58 height 16
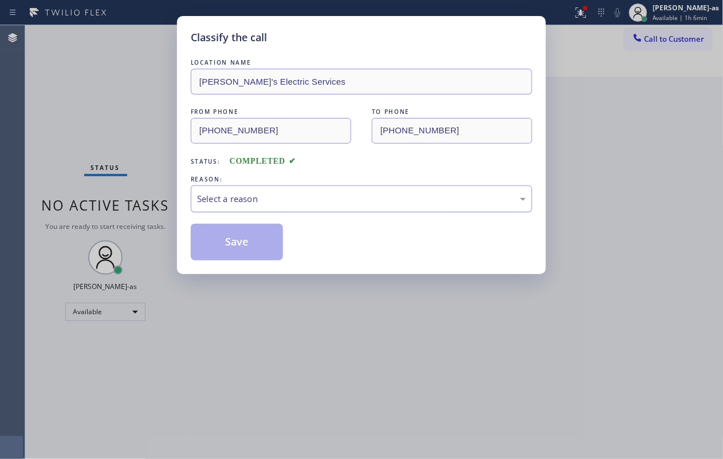
click at [249, 191] on div "Select a reason" at bounding box center [361, 199] width 341 height 27
click at [241, 246] on button "Save" at bounding box center [237, 242] width 92 height 37
type input "[PHONE_NUMBER]"
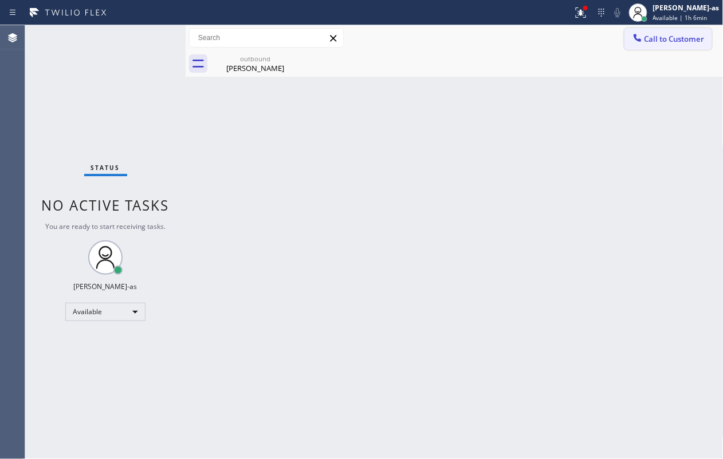
click at [542, 33] on button "Call to Customer" at bounding box center [668, 39] width 88 height 22
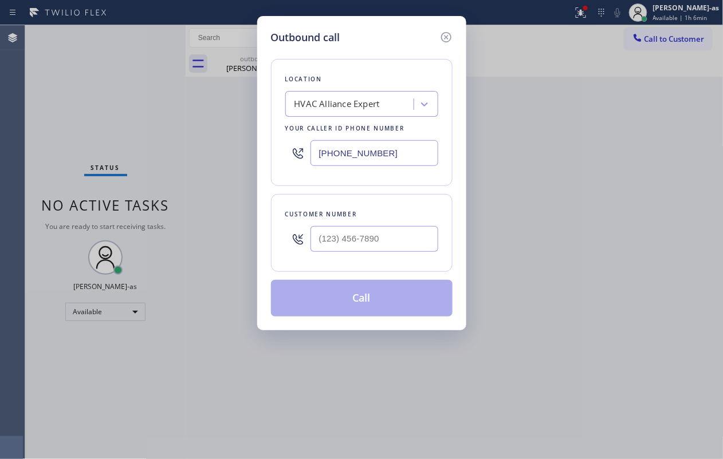
click at [397, 226] on div at bounding box center [374, 238] width 128 height 37
click at [397, 238] on input "(___) ___-____" at bounding box center [374, 239] width 128 height 26
paste input "213) 255-1795"
type input "[PHONE_NUMBER]"
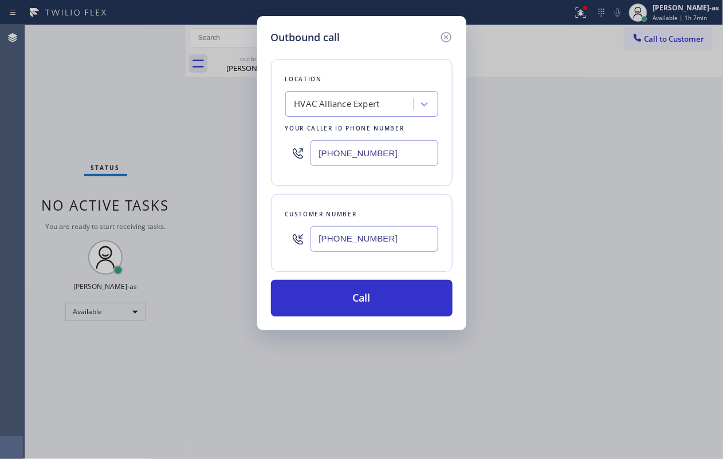
click at [385, 162] on input "[PHONE_NUMBER]" at bounding box center [374, 153] width 128 height 26
paste input "870-6917"
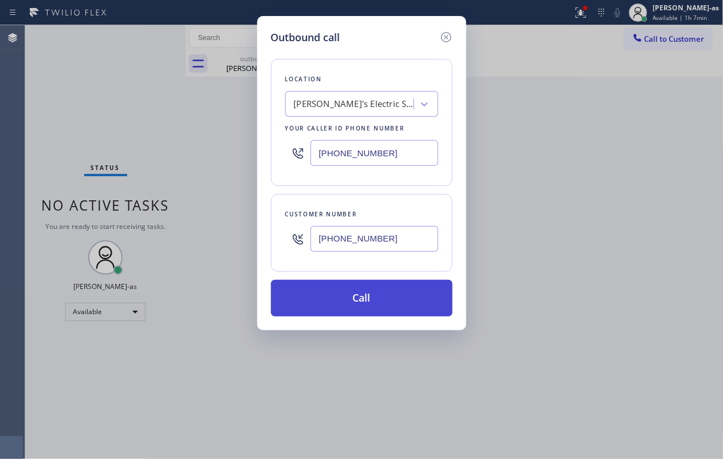
type input "[PHONE_NUMBER]"
click at [392, 297] on button "Call" at bounding box center [362, 298] width 182 height 37
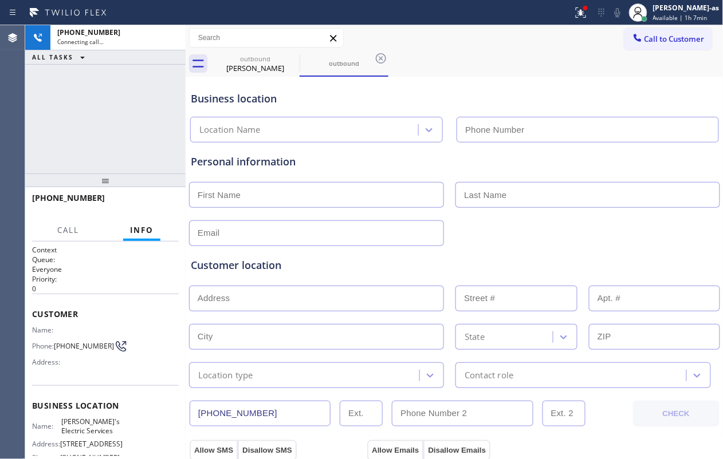
type input "[PHONE_NUMBER]"
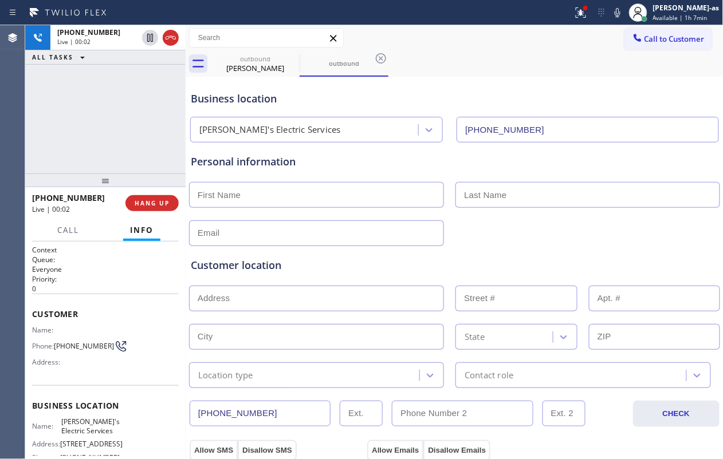
click at [120, 94] on div "[PHONE_NUMBER] Live | 00:02 ALL TASKS ALL TASKS ACTIVE TASKS TASKS IN WRAP UP" at bounding box center [105, 99] width 160 height 148
click at [152, 206] on span "HANG UP" at bounding box center [152, 203] width 35 height 8
click at [149, 205] on span "HANG UP" at bounding box center [152, 203] width 35 height 8
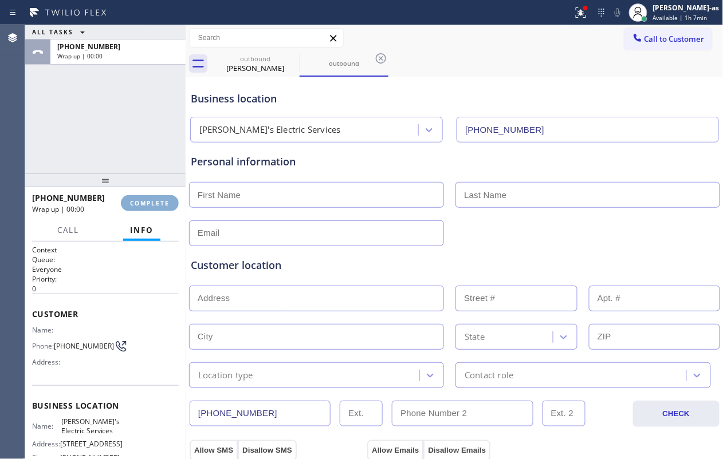
click at [149, 205] on span "COMPLETE" at bounding box center [150, 203] width 40 height 8
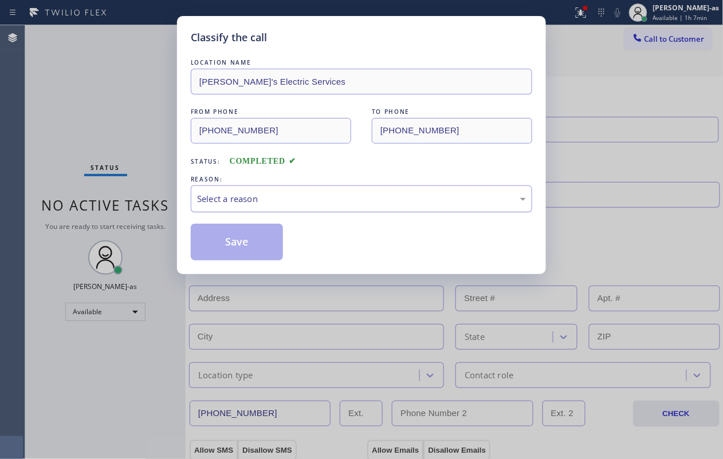
click at [316, 199] on div "Select a reason" at bounding box center [361, 198] width 329 height 13
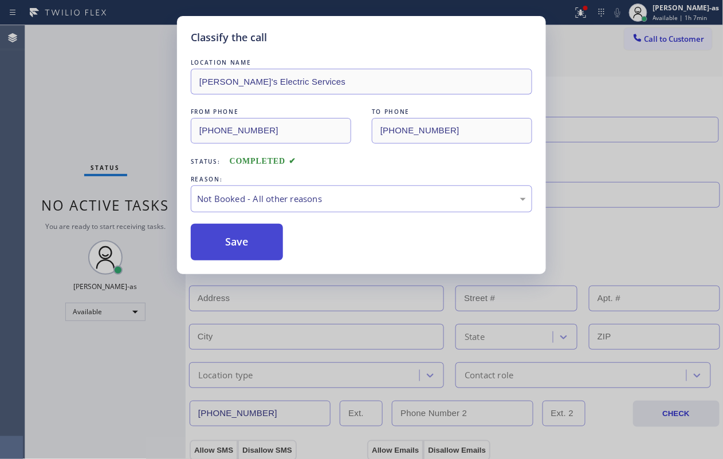
drag, startPoint x: 273, startPoint y: 243, endPoint x: 259, endPoint y: 245, distance: 14.4
click at [235, 243] on button "Save" at bounding box center [237, 242] width 92 height 37
type input "[PHONE_NUMBER]"
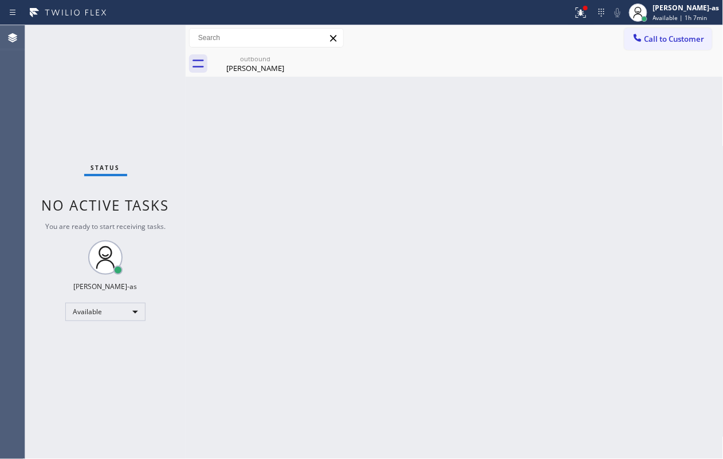
click at [105, 103] on div "Status No active tasks You are ready to start receiving tasks. [PERSON_NAME]-as…" at bounding box center [105, 242] width 160 height 434
click at [542, 32] on button "Call to Customer" at bounding box center [668, 39] width 88 height 22
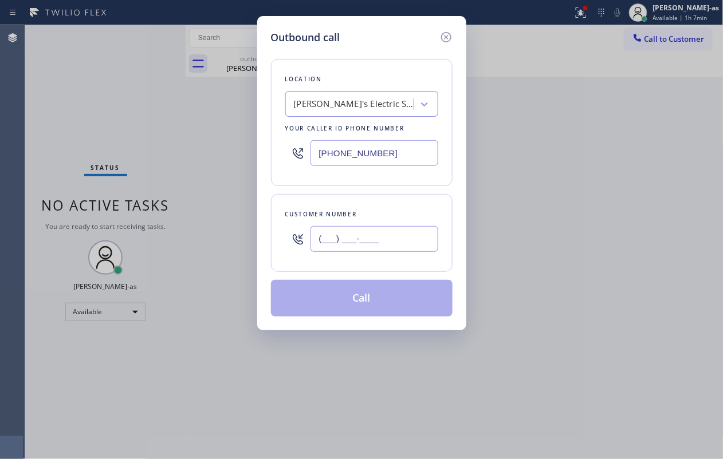
click at [356, 236] on input "(___) ___-____" at bounding box center [374, 239] width 128 height 26
paste input "310) 918-9821"
type input "[PHONE_NUMBER]"
click at [334, 108] on div "[PERSON_NAME]'s Electric Services" at bounding box center [354, 104] width 120 height 13
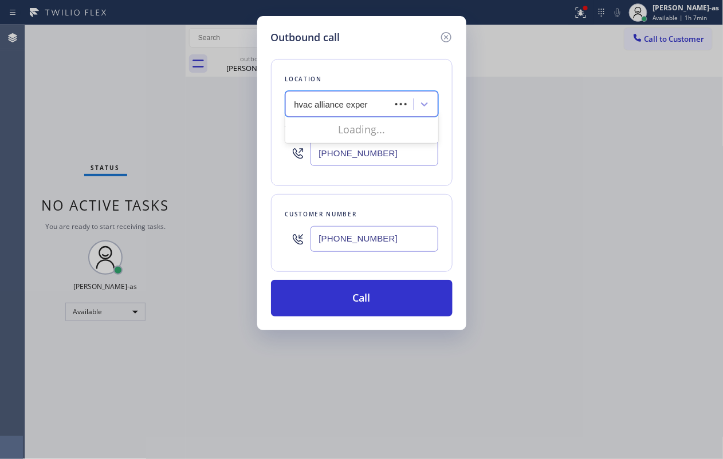
type input "hvac alliance expert"
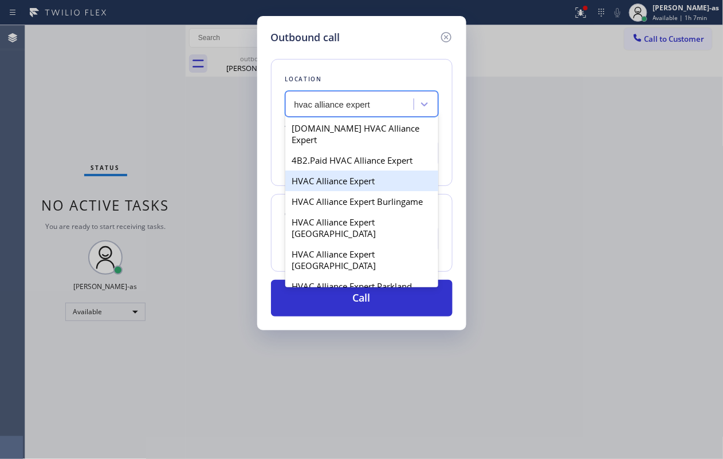
click at [330, 171] on div "HVAC Alliance Expert" at bounding box center [361, 181] width 153 height 21
type input "[PHONE_NUMBER]"
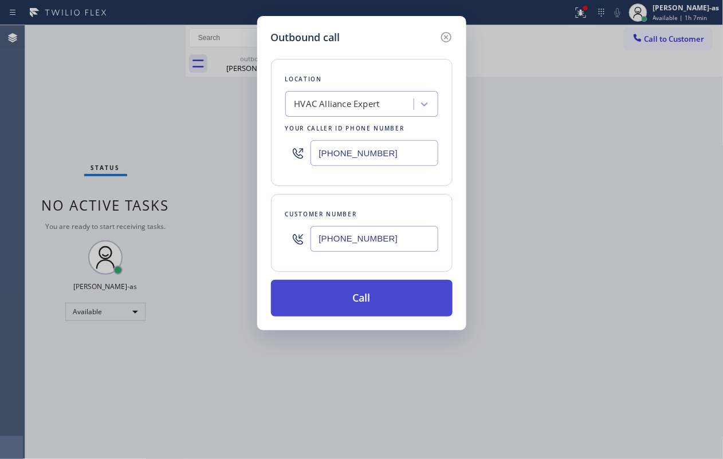
drag, startPoint x: 397, startPoint y: 296, endPoint x: 550, endPoint y: 418, distance: 196.1
click at [397, 296] on button "Call" at bounding box center [362, 298] width 182 height 37
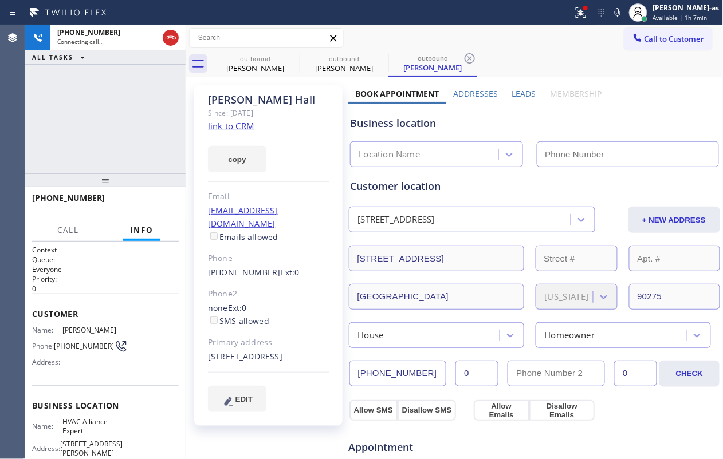
type input "[PHONE_NUMBER]"
click at [99, 133] on div "[PHONE_NUMBER] Live | 00:06 ALL TASKS ALL TASKS ACTIVE TASKS TASKS IN WRAP UP" at bounding box center [105, 99] width 160 height 148
click at [150, 202] on span "HANG UP" at bounding box center [152, 203] width 35 height 8
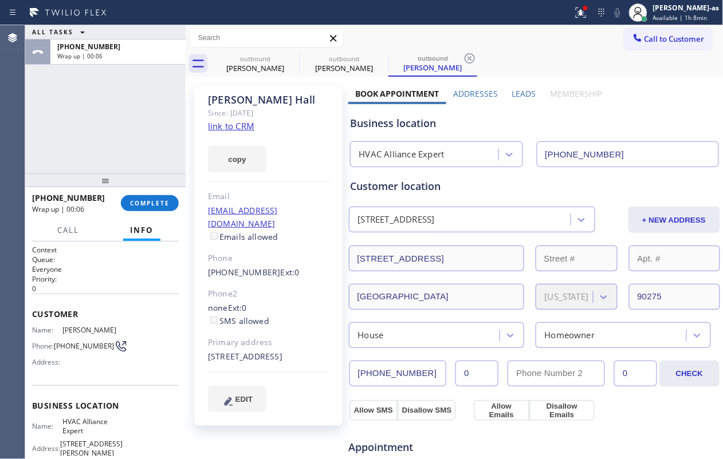
drag, startPoint x: 79, startPoint y: 111, endPoint x: 162, endPoint y: 250, distance: 161.8
click at [79, 113] on div "ALL TASKS ALL TASKS ACTIVE TASKS TASKS IN WRAP UP [PHONE_NUMBER] Wrap up | 00:06" at bounding box center [105, 99] width 160 height 148
click at [156, 199] on span "COMPLETE" at bounding box center [150, 203] width 40 height 8
click at [127, 149] on div "ALL TASKS ALL TASKS ACTIVE TASKS TASKS IN WRAP UP [PHONE_NUMBER] Wrap up | 00:06" at bounding box center [105, 99] width 160 height 148
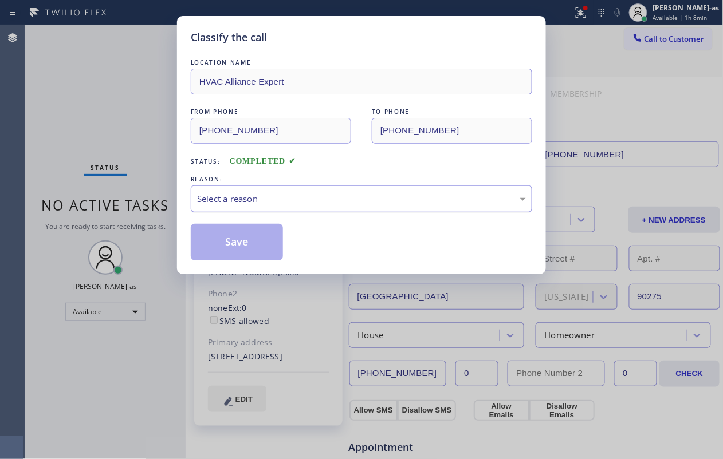
click at [269, 194] on div "Select a reason" at bounding box center [361, 198] width 329 height 13
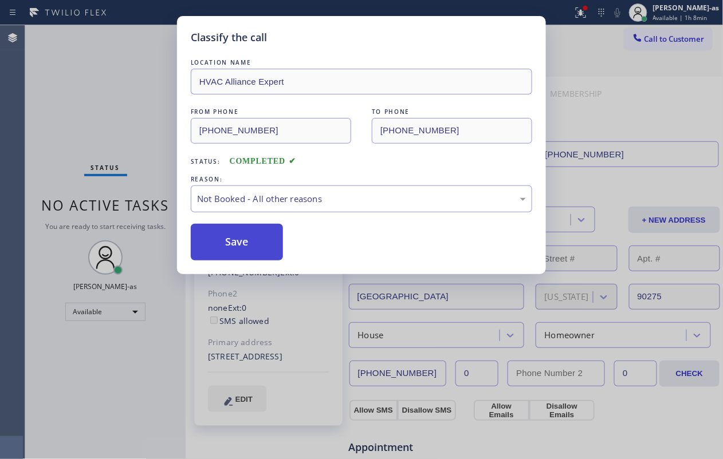
click at [246, 247] on button "Save" at bounding box center [237, 242] width 92 height 37
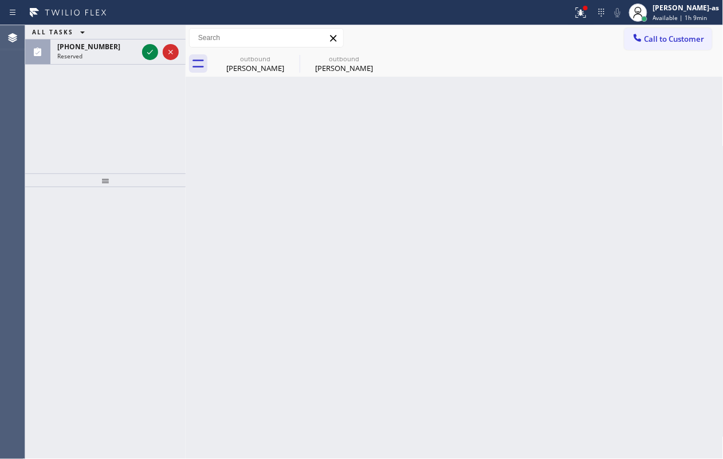
drag, startPoint x: 52, startPoint y: 86, endPoint x: 68, endPoint y: 84, distance: 16.2
click at [68, 84] on div "ALL TASKS ALL TASKS ACTIVE TASKS TASKS IN WRAP UP [PHONE_NUMBER] Reserved" at bounding box center [105, 99] width 160 height 148
click at [149, 51] on icon at bounding box center [150, 52] width 14 height 14
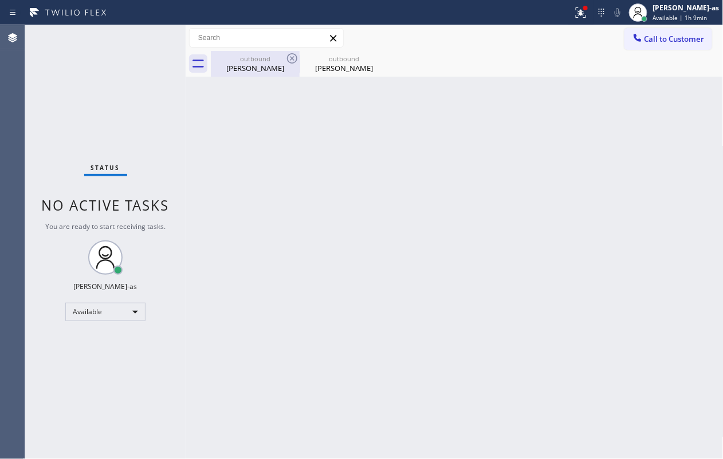
click at [259, 55] on div "outbound" at bounding box center [255, 58] width 86 height 9
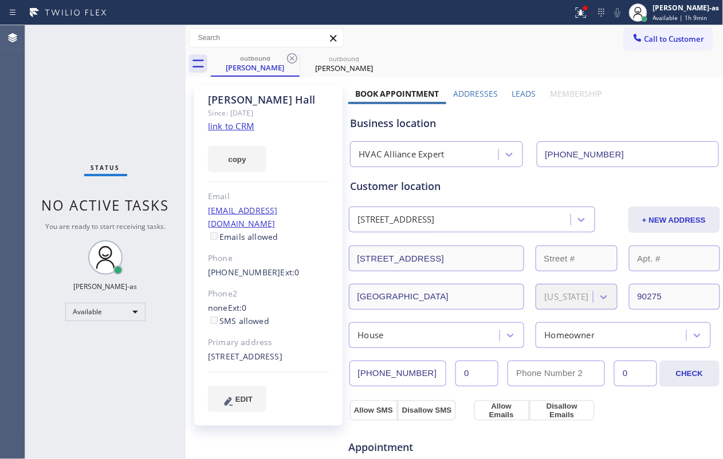
click at [231, 125] on link "link to CRM" at bounding box center [231, 125] width 46 height 11
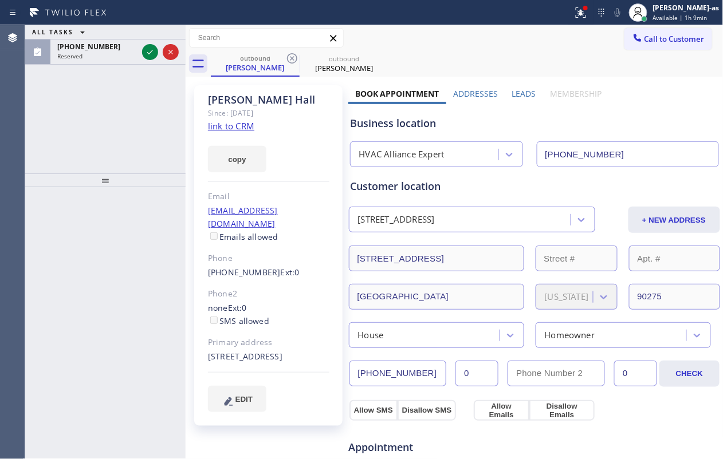
drag, startPoint x: 676, startPoint y: 37, endPoint x: 573, endPoint y: 53, distance: 104.4
click at [542, 37] on span "Call to Customer" at bounding box center [674, 39] width 60 height 10
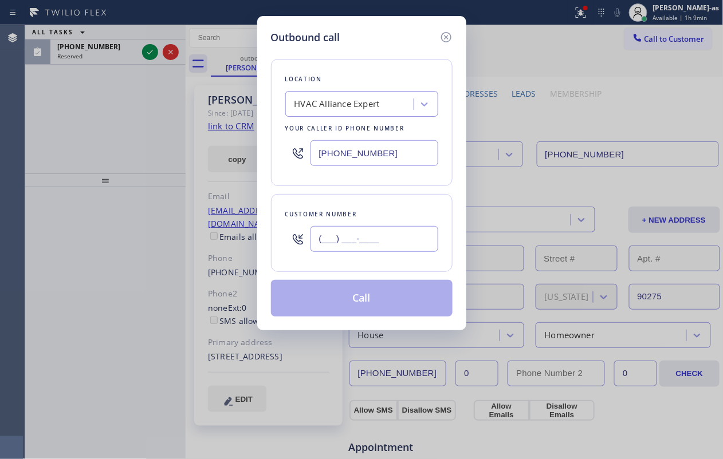
click at [360, 236] on input "(___) ___-____" at bounding box center [374, 239] width 128 height 26
paste input "310) 918-9821"
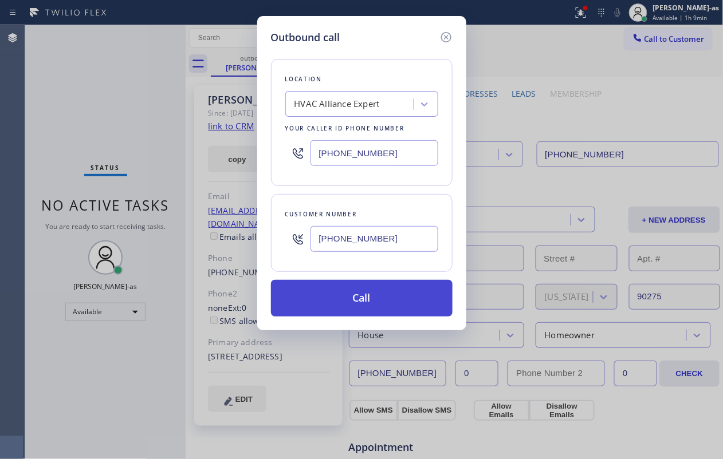
type input "[PHONE_NUMBER]"
click at [385, 296] on button "Call" at bounding box center [362, 298] width 182 height 37
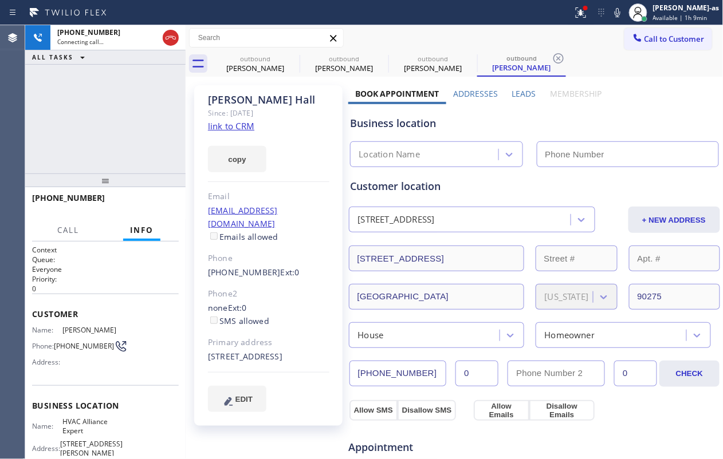
type input "[PHONE_NUMBER]"
click at [68, 134] on div "[PHONE_NUMBER] Live | 00:07 ALL TASKS ALL TASKS ACTIVE TASKS TASKS IN WRAP UP" at bounding box center [105, 99] width 160 height 148
drag, startPoint x: 97, startPoint y: 67, endPoint x: 140, endPoint y: 60, distance: 43.6
click at [112, 65] on div "[PHONE_NUMBER] Live | 00:20 ALL TASKS ALL TASKS ACTIVE TASKS TASKS IN WRAP UP" at bounding box center [105, 99] width 160 height 148
click at [186, 33] on div at bounding box center [186, 242] width 0 height 434
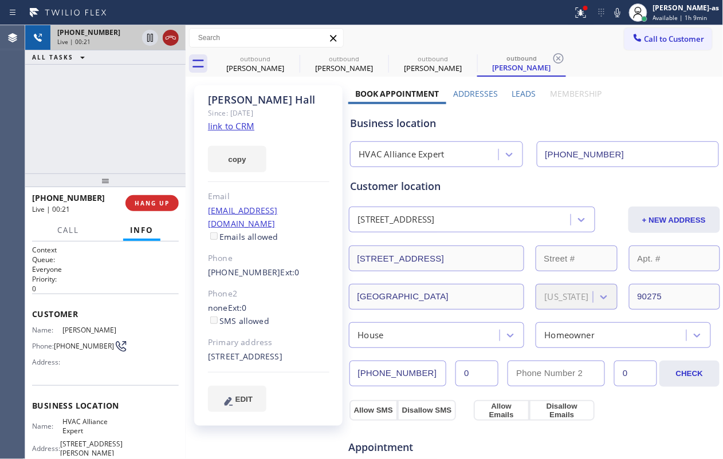
click at [168, 39] on icon at bounding box center [171, 37] width 10 height 3
click at [266, 53] on div "outbound [PERSON_NAME]" at bounding box center [255, 64] width 86 height 26
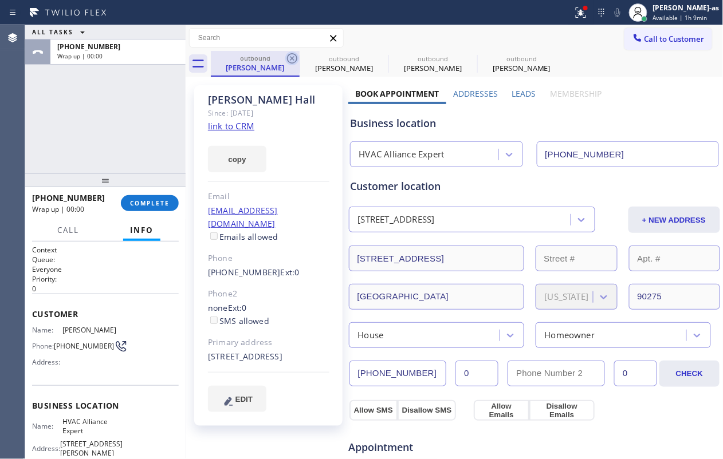
click at [288, 60] on icon at bounding box center [292, 58] width 10 height 10
click at [0, 0] on icon at bounding box center [0, 0] width 0 height 0
click at [288, 60] on div "outbound [PERSON_NAME] outbound [PERSON_NAME] outbound [PERSON_NAME]" at bounding box center [467, 64] width 513 height 26
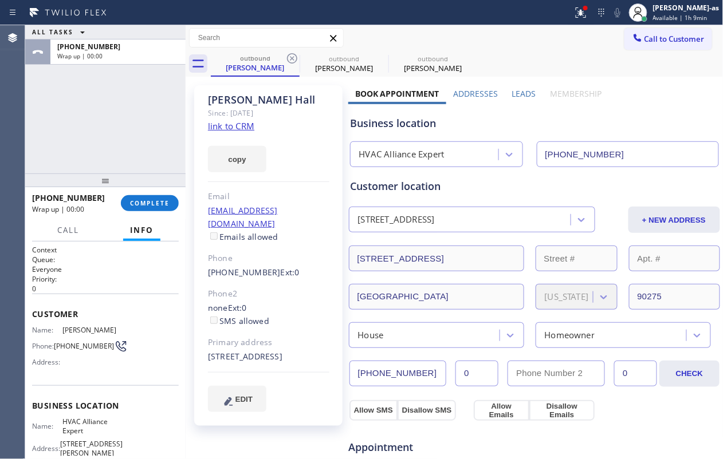
click at [288, 60] on div "outbound [PERSON_NAME] outbound [PERSON_NAME] outbound [PERSON_NAME]" at bounding box center [467, 64] width 513 height 26
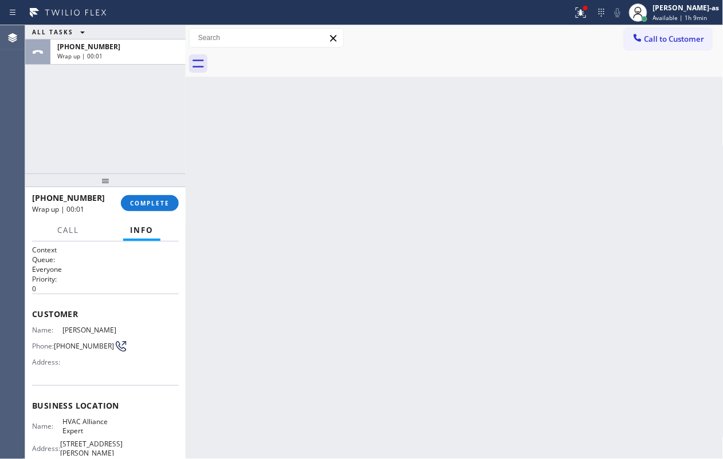
click at [288, 60] on div at bounding box center [467, 64] width 513 height 26
click at [163, 168] on div "ALL TASKS ALL TASKS ACTIVE TASKS TASKS IN WRAP UP [PHONE_NUMBER] Wrap up | 00:01" at bounding box center [105, 99] width 160 height 148
click at [156, 205] on span "COMPLETE" at bounding box center [150, 203] width 40 height 8
click at [129, 178] on div at bounding box center [105, 181] width 160 height 14
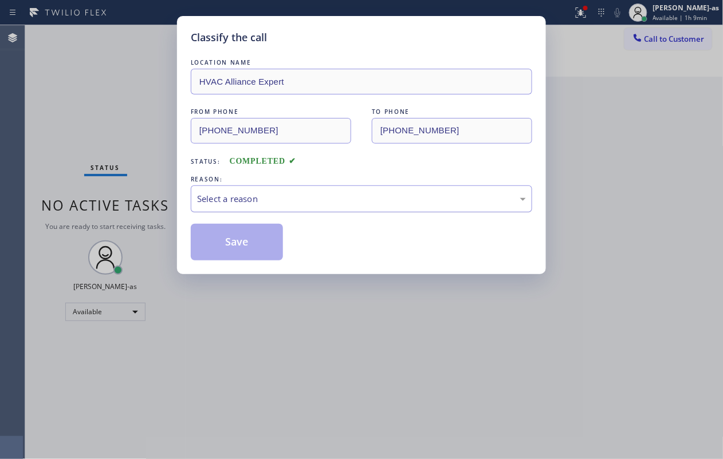
click at [290, 186] on div "Select a reason" at bounding box center [361, 199] width 341 height 27
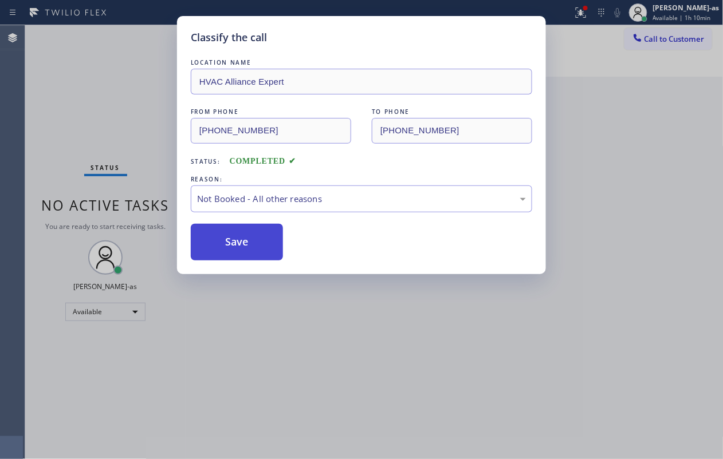
click at [229, 242] on button "Save" at bounding box center [237, 242] width 92 height 37
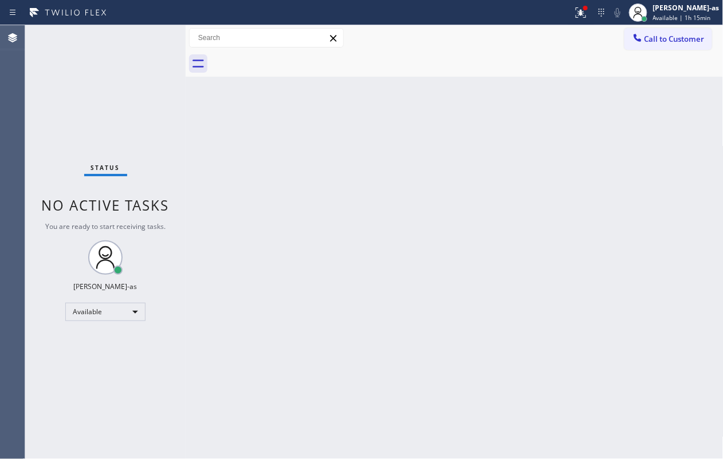
click at [297, 137] on div "Back to Dashboard Change Sender ID Customers Technicians Select a contact Outbo…" at bounding box center [455, 242] width 538 height 434
click at [542, 40] on span "Call to Customer" at bounding box center [674, 39] width 60 height 10
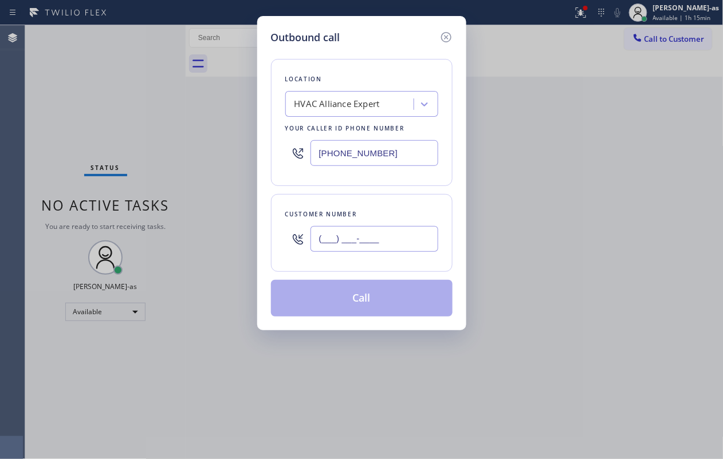
click at [403, 237] on input "(___) ___-____" at bounding box center [374, 239] width 128 height 26
paste input "202) 306-2705"
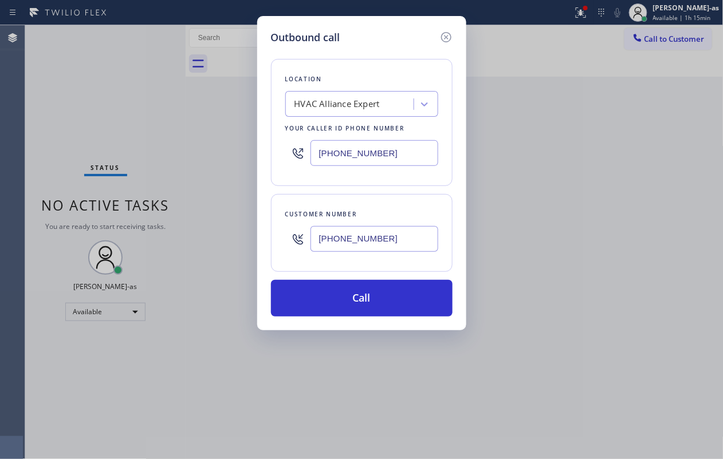
type input "[PHONE_NUMBER]"
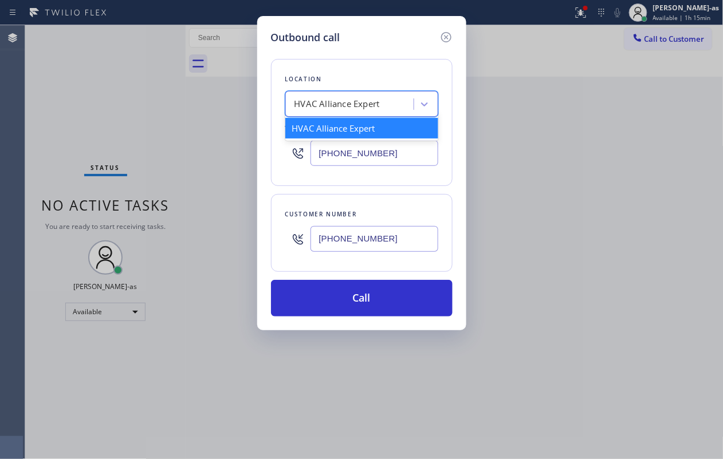
click at [330, 102] on div "HVAC Alliance Expert" at bounding box center [336, 104] width 85 height 13
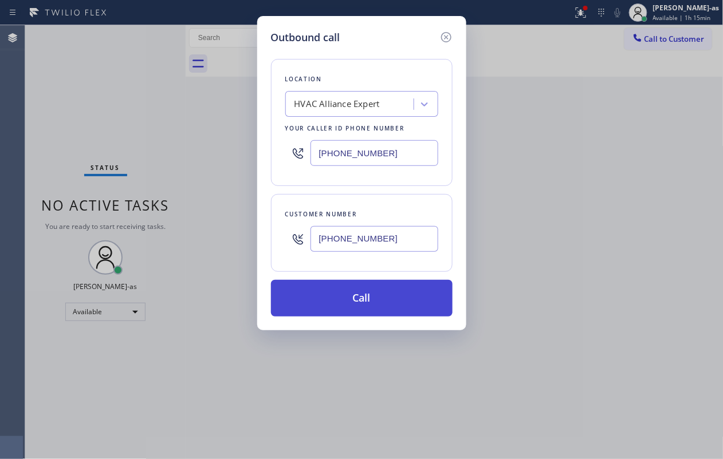
click at [365, 296] on button "Call" at bounding box center [362, 298] width 182 height 37
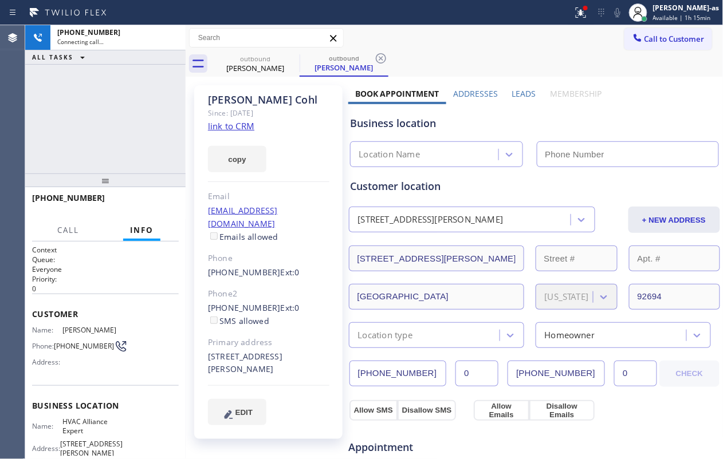
click at [133, 136] on div "[PHONE_NUMBER] Connecting call… ALL TASKS ALL TASKS ACTIVE TASKS TASKS IN WRAP …" at bounding box center [105, 99] width 160 height 148
type input "[PHONE_NUMBER]"
click at [229, 131] on link "link to CRM" at bounding box center [231, 125] width 46 height 11
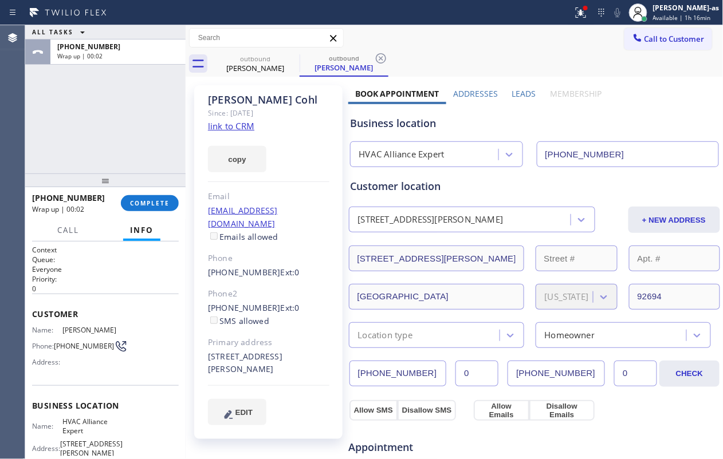
drag, startPoint x: 122, startPoint y: 131, endPoint x: 184, endPoint y: 74, distance: 83.9
click at [124, 127] on div "ALL TASKS ALL TASKS ACTIVE TASKS TASKS IN WRAP UP [PHONE_NUMBER] Wrap up | 00:02" at bounding box center [105, 99] width 160 height 148
click at [151, 207] on button "COMPLETE" at bounding box center [150, 203] width 58 height 16
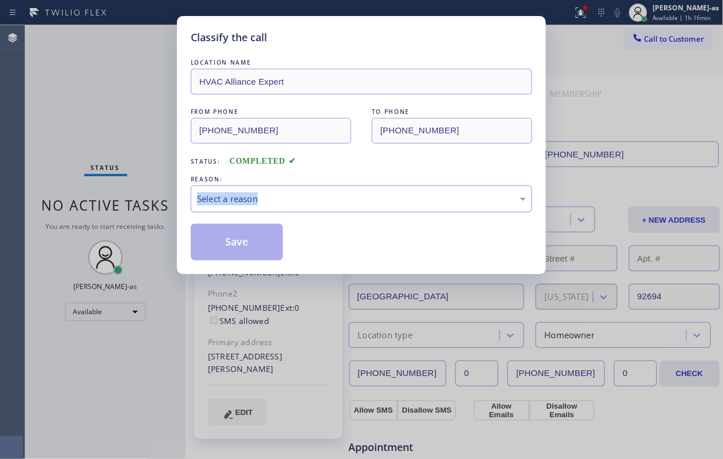
click at [337, 205] on div "Select a reason" at bounding box center [361, 198] width 329 height 13
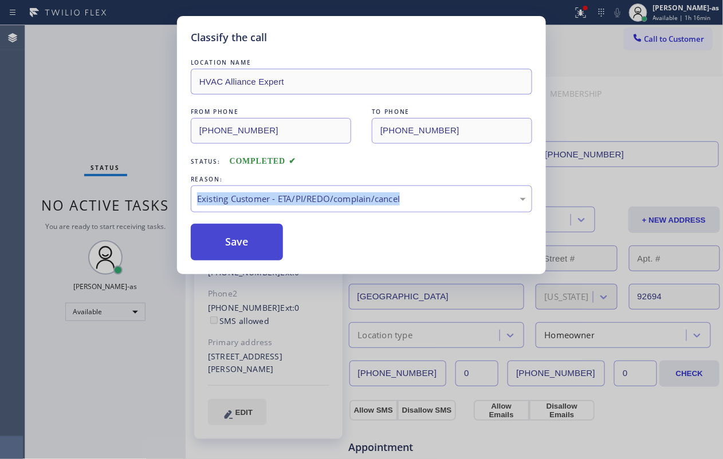
click at [254, 238] on button "Save" at bounding box center [237, 242] width 92 height 37
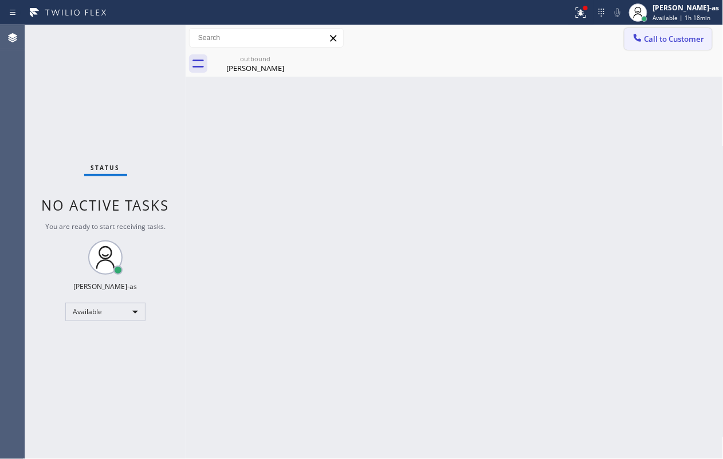
click at [542, 34] on span "Call to Customer" at bounding box center [674, 39] width 60 height 10
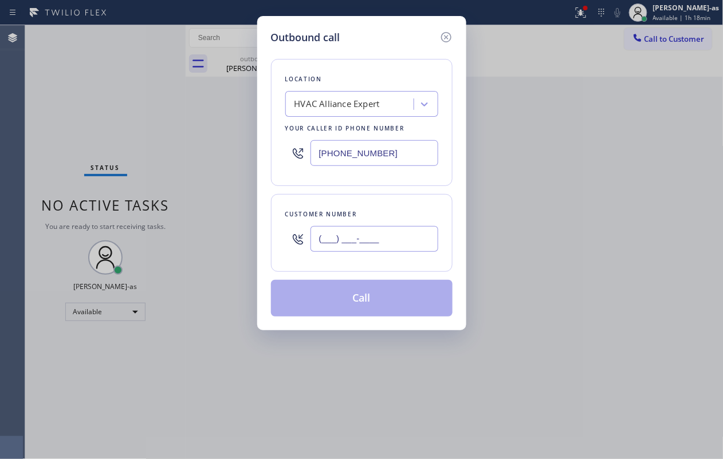
click at [353, 248] on input "(___) ___-____" at bounding box center [374, 239] width 128 height 26
paste input "650) 709-9097"
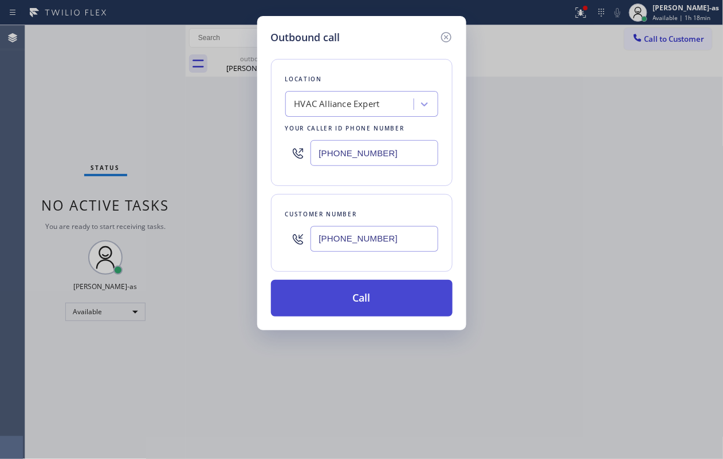
type input "[PHONE_NUMBER]"
click at [369, 305] on button "Call" at bounding box center [362, 298] width 182 height 37
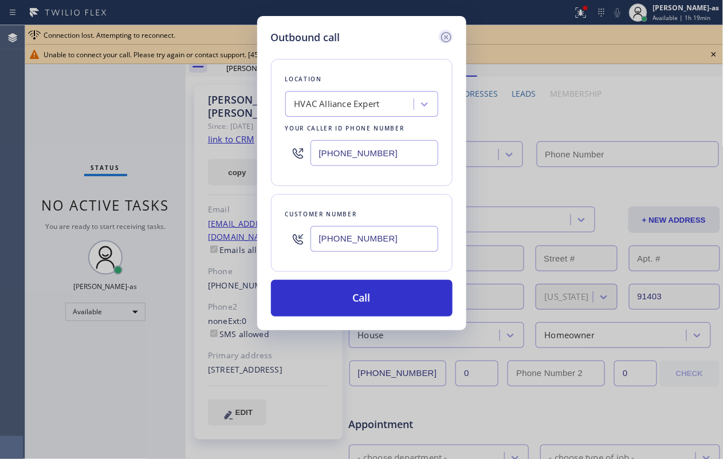
click at [448, 36] on icon at bounding box center [446, 37] width 14 height 14
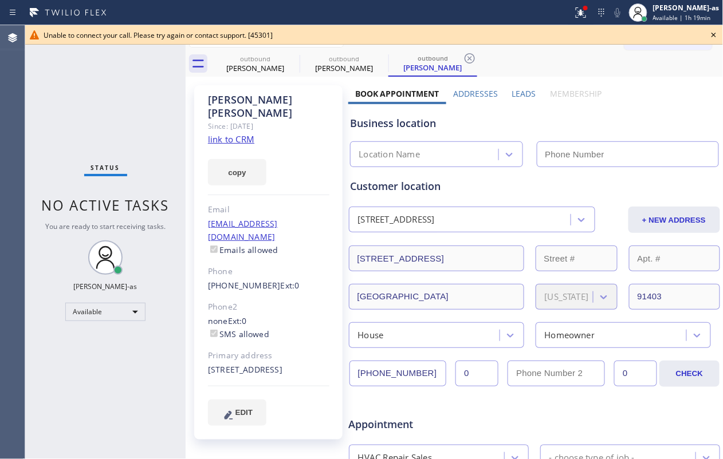
type input "[PHONE_NUMBER]"
click at [542, 30] on icon at bounding box center [714, 35] width 14 height 14
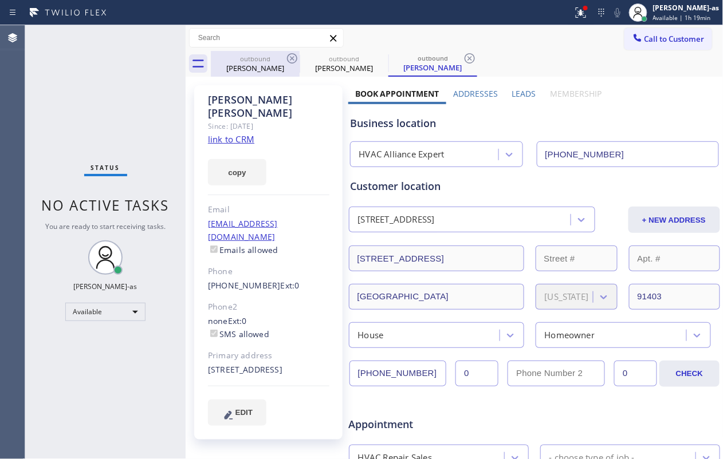
click at [263, 72] on div "[PERSON_NAME]" at bounding box center [255, 68] width 86 height 10
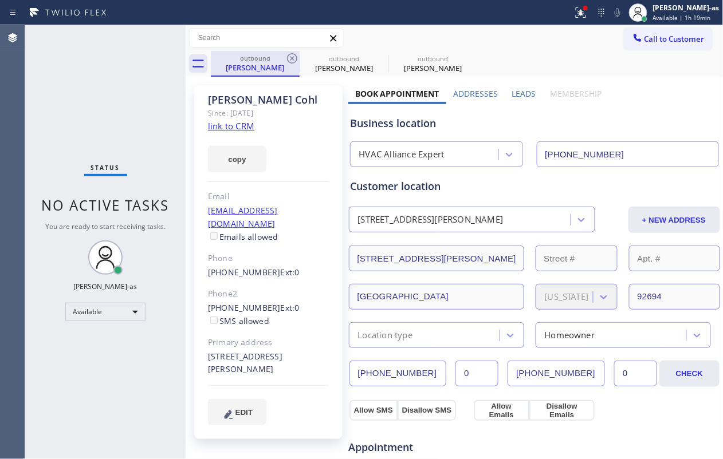
click at [289, 51] on div "outbound [PERSON_NAME]" at bounding box center [255, 63] width 86 height 25
click at [294, 57] on icon at bounding box center [292, 59] width 14 height 14
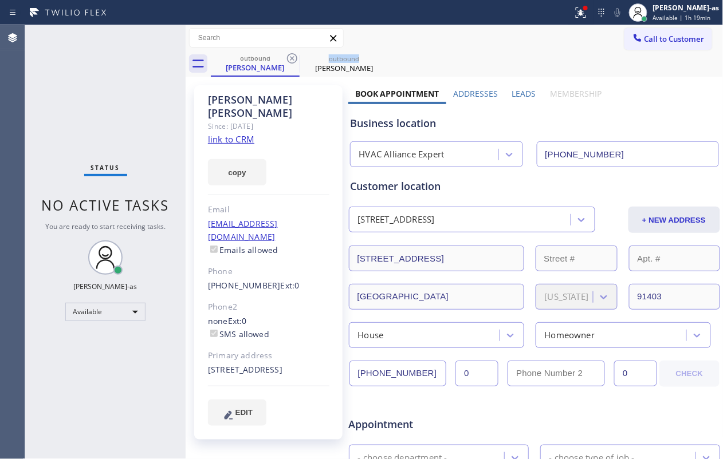
click at [294, 57] on icon at bounding box center [292, 59] width 14 height 14
click at [255, 280] on link "[PHONE_NUMBER]" at bounding box center [244, 285] width 73 height 11
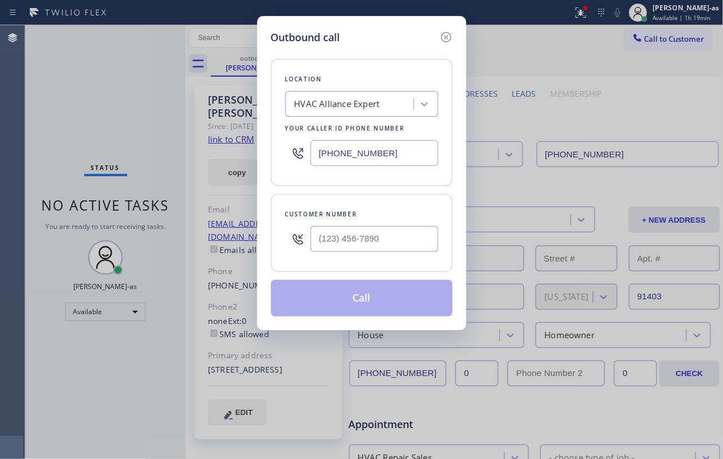
type input "[PHONE_NUMBER]"
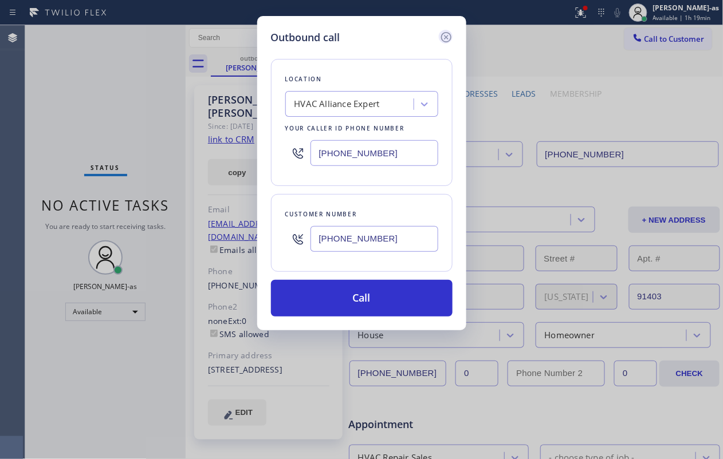
click at [444, 38] on icon at bounding box center [445, 37] width 10 height 10
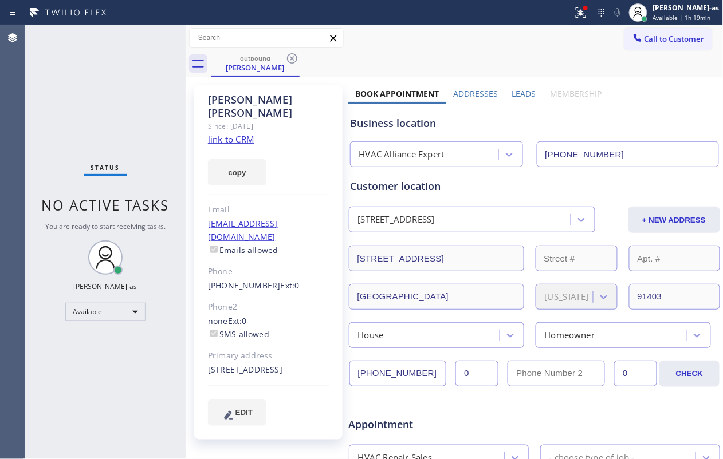
click at [289, 57] on icon at bounding box center [292, 59] width 14 height 14
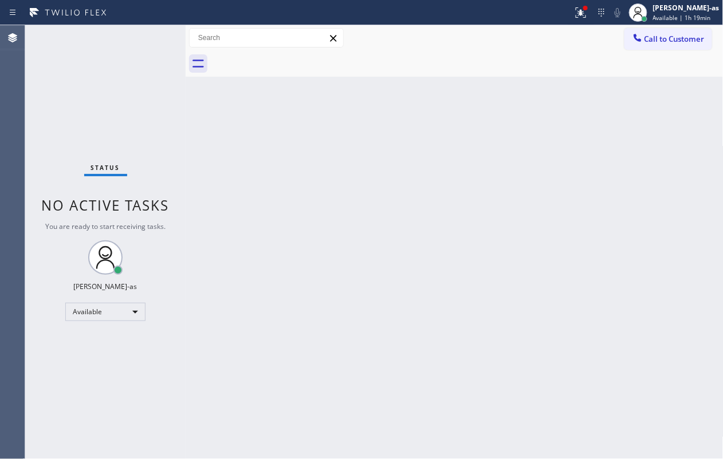
drag, startPoint x: 674, startPoint y: 38, endPoint x: 456, endPoint y: 134, distance: 238.5
click at [542, 38] on span "Call to Customer" at bounding box center [674, 39] width 60 height 10
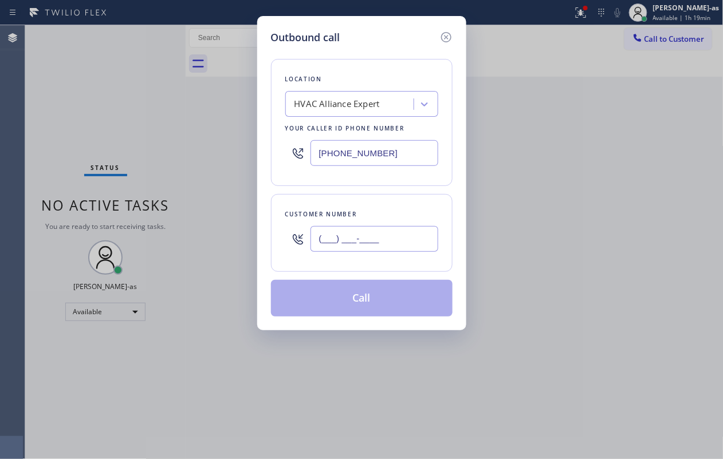
click at [376, 239] on input "(___) ___-____" at bounding box center [374, 239] width 128 height 26
paste input "650) 709-9097"
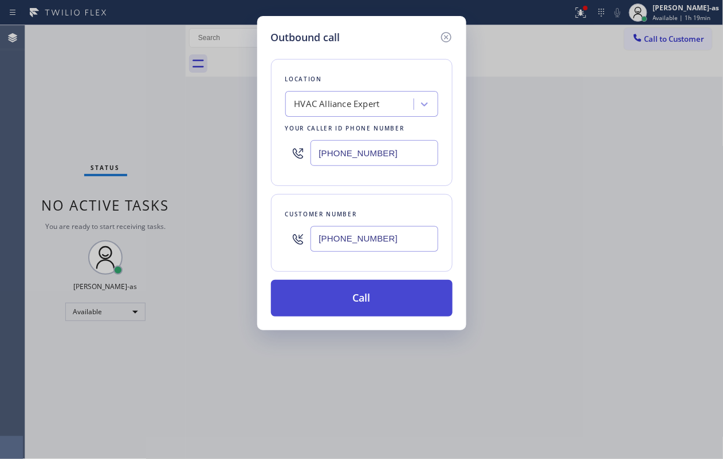
type input "[PHONE_NUMBER]"
click at [370, 300] on button "Call" at bounding box center [362, 298] width 182 height 37
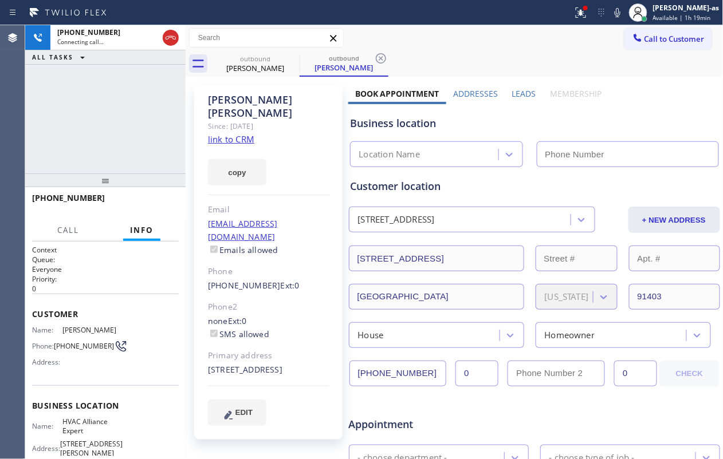
type input "[PHONE_NUMBER]"
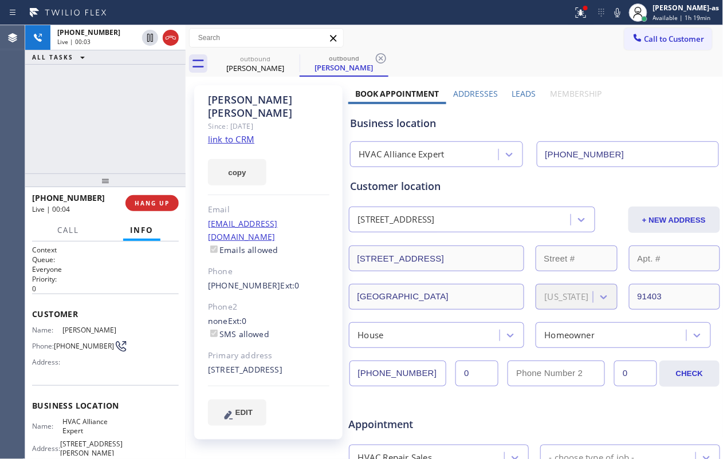
click at [69, 119] on div "[PHONE_NUMBER] Live | 00:03 ALL TASKS ALL TASKS ACTIVE TASKS TASKS IN WRAP UP" at bounding box center [105, 99] width 160 height 148
click at [133, 198] on button "HANG UP" at bounding box center [151, 203] width 53 height 16
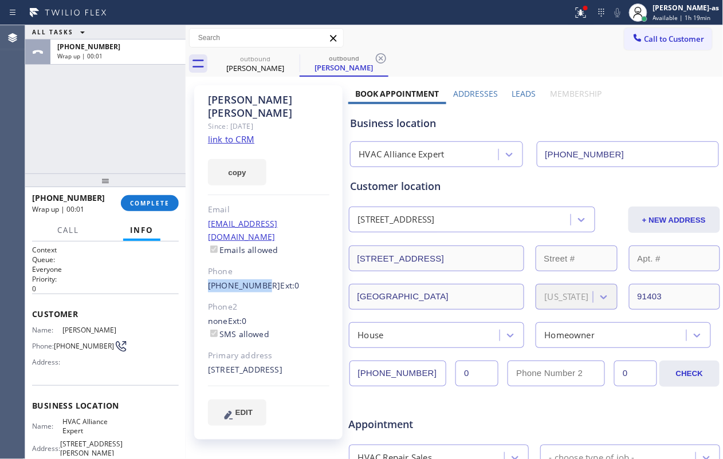
drag, startPoint x: 204, startPoint y: 257, endPoint x: 376, endPoint y: 321, distance: 183.4
click at [340, 259] on div "[PERSON_NAME] Since: [DATE] link to CRM copy Email [EMAIL_ADDRESS][DOMAIN_NAME]…" at bounding box center [268, 451] width 160 height 742
click at [310, 301] on div "Phone2" at bounding box center [268, 307] width 121 height 13
drag, startPoint x: 202, startPoint y: 261, endPoint x: 268, endPoint y: 265, distance: 66.0
click at [268, 265] on div "[PERSON_NAME] Since: [DATE] link to CRM copy Email [EMAIL_ADDRESS][DOMAIN_NAME]…" at bounding box center [268, 262] width 148 height 355
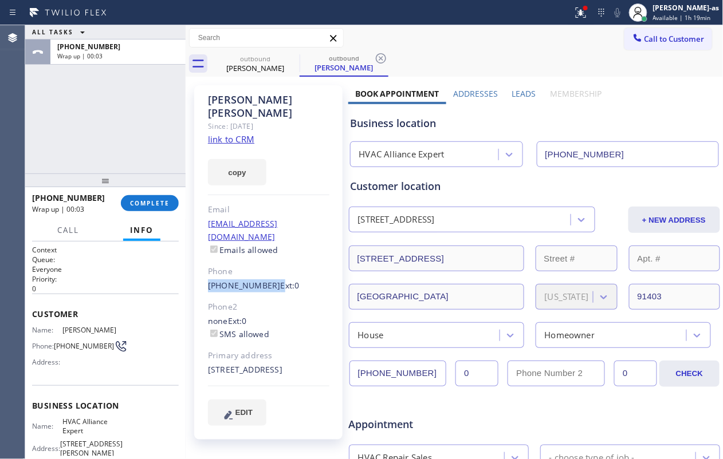
copy div "[PHONE_NUMBER]"
drag, startPoint x: 140, startPoint y: 188, endPoint x: 154, endPoint y: 203, distance: 20.7
click at [143, 187] on div at bounding box center [105, 181] width 160 height 14
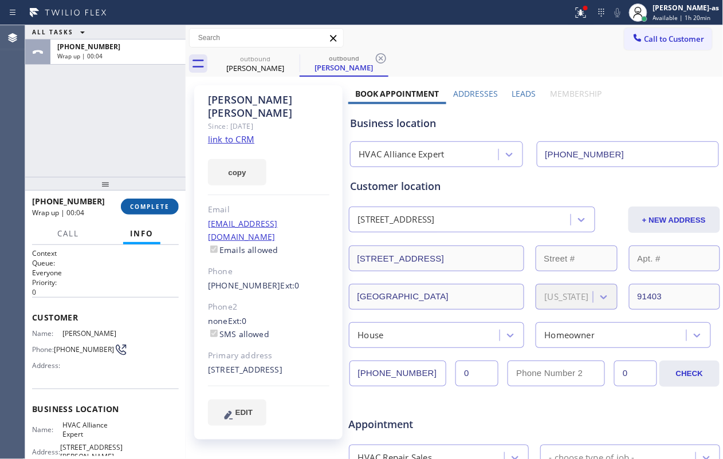
click at [157, 207] on span "COMPLETE" at bounding box center [150, 207] width 40 height 8
click at [140, 159] on div "ALL TASKS ALL TASKS ACTIVE TASKS TASKS IN WRAP UP [PHONE_NUMBER] Wrap up | 00:05" at bounding box center [105, 101] width 160 height 152
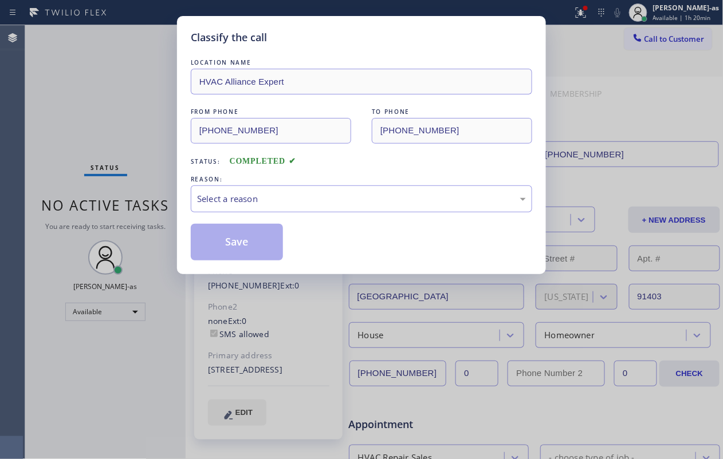
click at [300, 204] on div "Select a reason" at bounding box center [361, 198] width 329 height 13
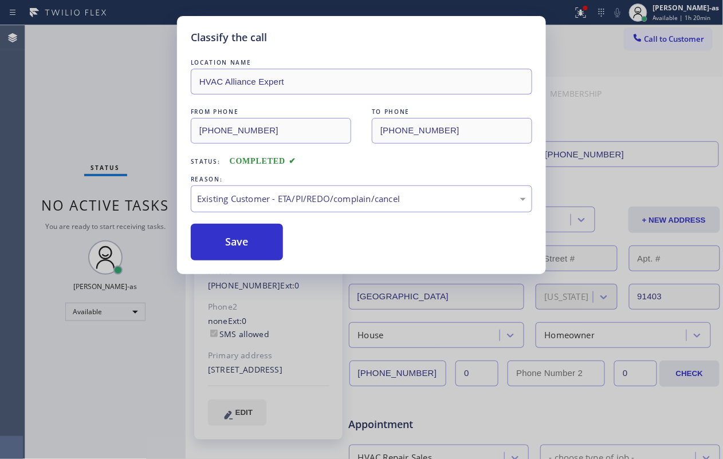
click at [233, 223] on div "LOCATION NAME HVAC Alliance Expert FROM PHONE [PHONE_NUMBER] TO PHONE [PHONE_NU…" at bounding box center [361, 159] width 341 height 204
click at [241, 239] on button "Save" at bounding box center [237, 242] width 92 height 37
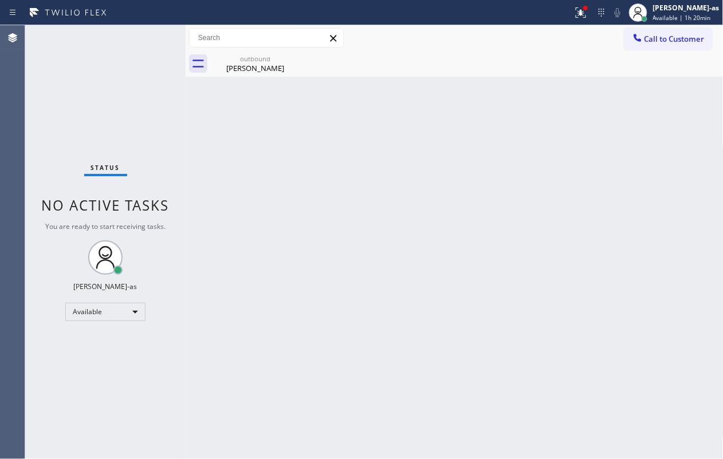
drag, startPoint x: 646, startPoint y: 38, endPoint x: 637, endPoint y: 40, distance: 9.3
click at [542, 38] on span "Call to Customer" at bounding box center [674, 39] width 60 height 10
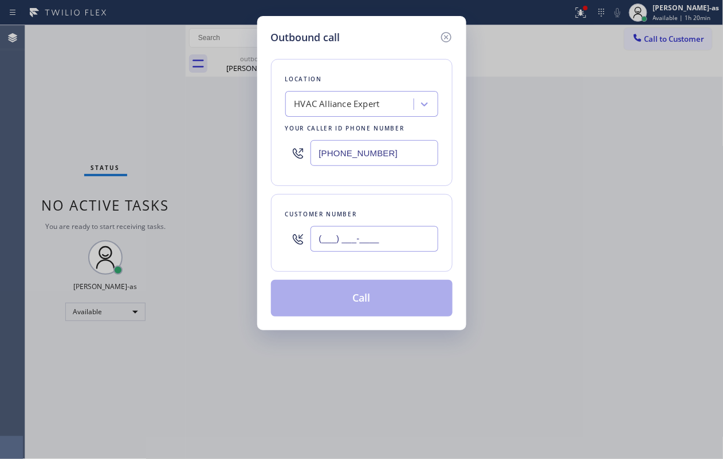
click at [393, 244] on input "(___) ___-____" at bounding box center [374, 239] width 128 height 26
paste input "650) 709-9097"
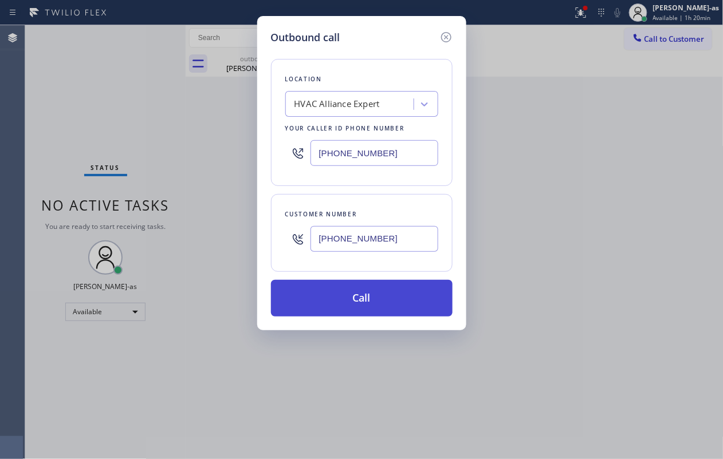
type input "[PHONE_NUMBER]"
click at [341, 297] on button "Call" at bounding box center [362, 298] width 182 height 37
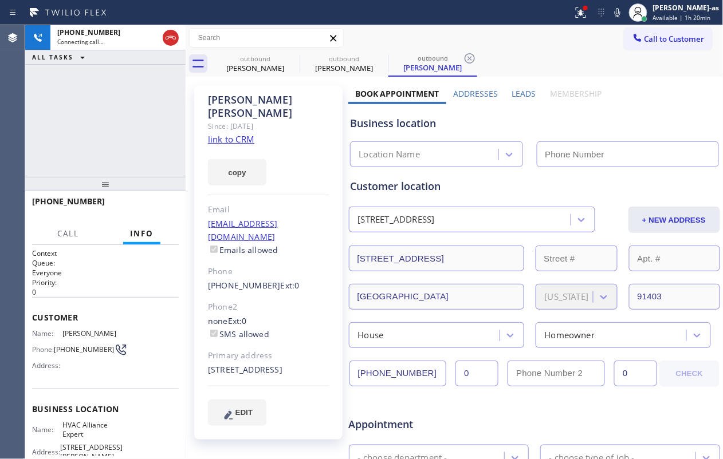
type input "[PHONE_NUMBER]"
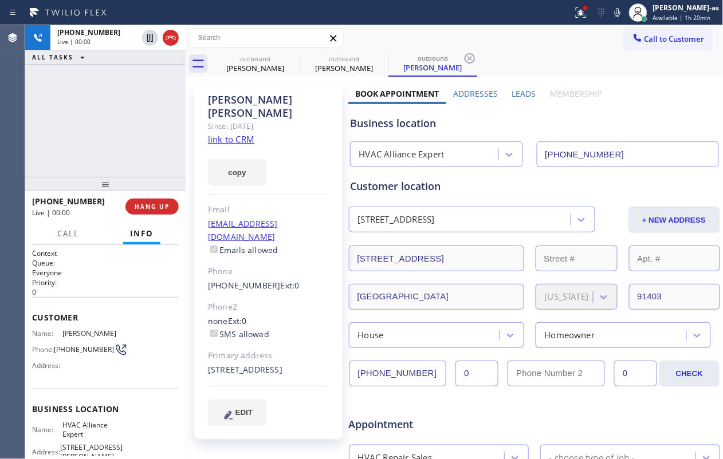
click at [94, 83] on div "[PHONE_NUMBER] Live | 00:00 ALL TASKS ALL TASKS ACTIVE TASKS TASKS IN WRAP UP" at bounding box center [105, 101] width 160 height 152
click at [156, 199] on button "HANG UP" at bounding box center [151, 207] width 53 height 16
click at [140, 168] on div "[PHONE_NUMBER] Live | 00:02 ALL TASKS ALL TASKS ACTIVE TASKS TASKS IN WRAP UP" at bounding box center [105, 101] width 160 height 152
click at [143, 205] on span "HANG UP" at bounding box center [152, 207] width 35 height 8
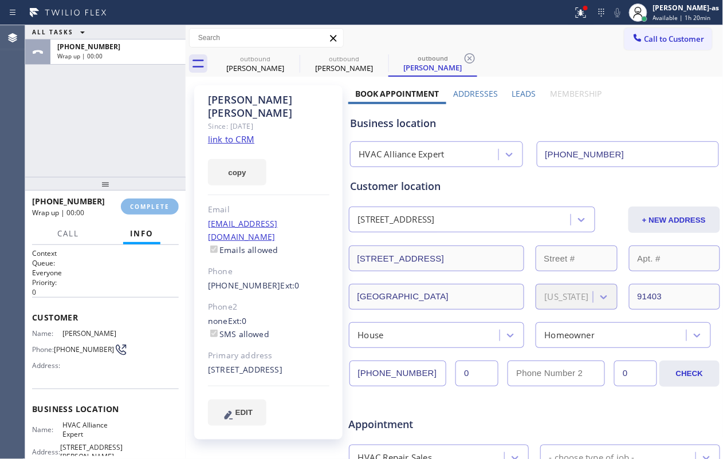
click at [110, 147] on div "ALL TASKS ALL TASKS ACTIVE TASKS TASKS IN WRAP UP [PHONE_NUMBER] Wrap up | 00:00" at bounding box center [105, 101] width 160 height 152
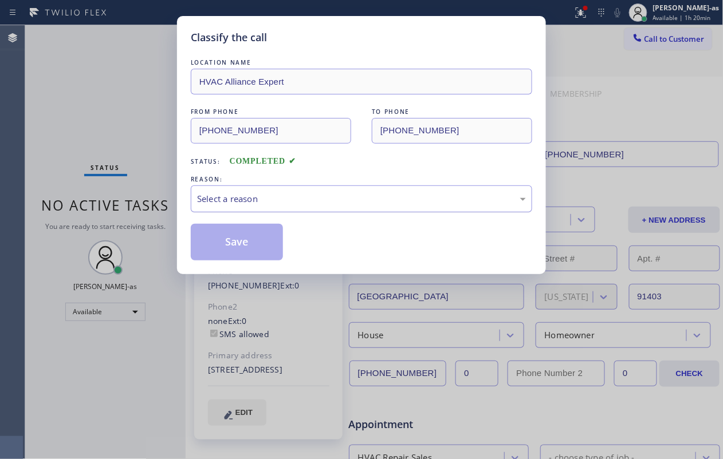
click at [371, 208] on div "Select a reason" at bounding box center [361, 199] width 341 height 27
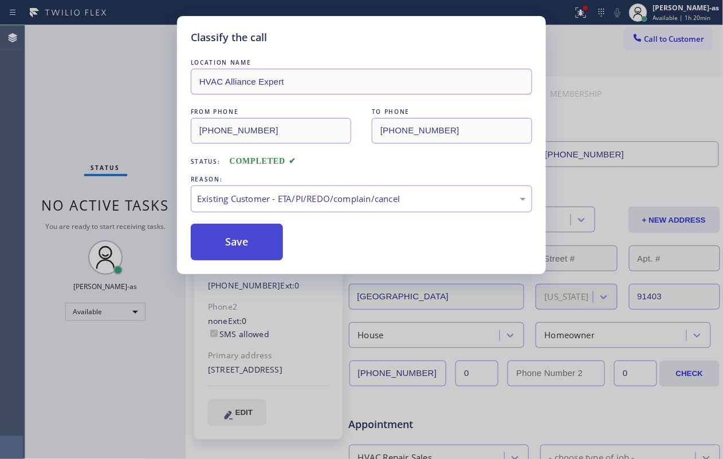
click at [257, 247] on button "Save" at bounding box center [237, 242] width 92 height 37
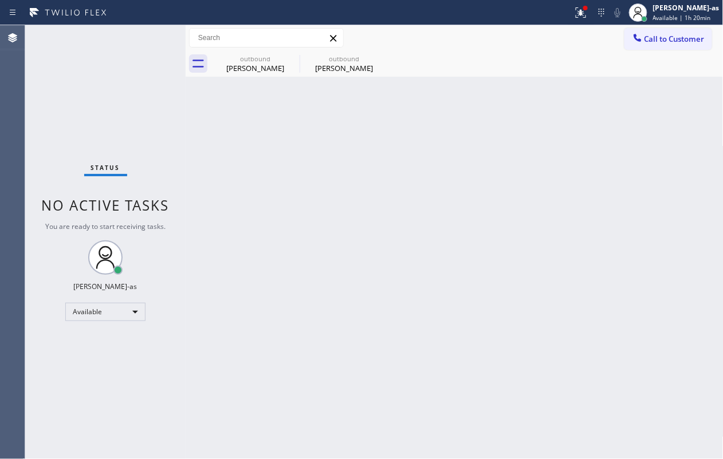
drag, startPoint x: 116, startPoint y: 127, endPoint x: 225, endPoint y: 77, distance: 120.2
click at [118, 126] on div "Status No active tasks You are ready to start receiving tasks. [PERSON_NAME]-as…" at bounding box center [105, 242] width 160 height 434
click at [261, 49] on div "Call to Customer Outbound call Location HVAC Alliance Expert Your caller id pho…" at bounding box center [455, 38] width 538 height 26
click at [262, 63] on div "[PERSON_NAME]" at bounding box center [255, 68] width 86 height 10
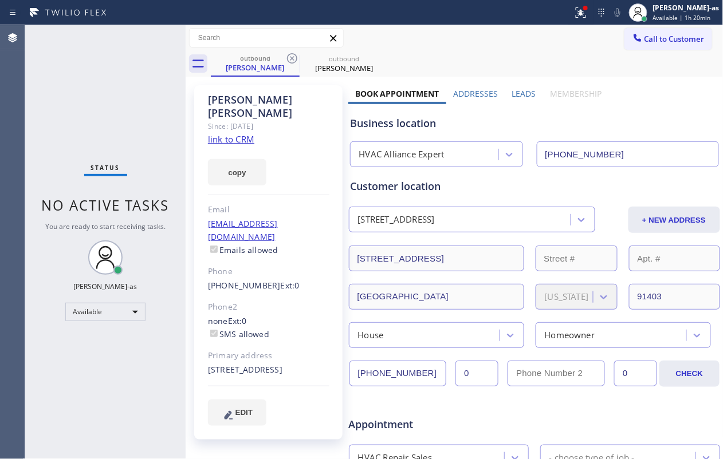
click at [236, 133] on link "link to CRM" at bounding box center [231, 138] width 46 height 11
click at [269, 68] on div "[PERSON_NAME]" at bounding box center [255, 67] width 86 height 10
click at [292, 60] on icon at bounding box center [292, 59] width 14 height 14
click at [0, 0] on icon at bounding box center [0, 0] width 0 height 0
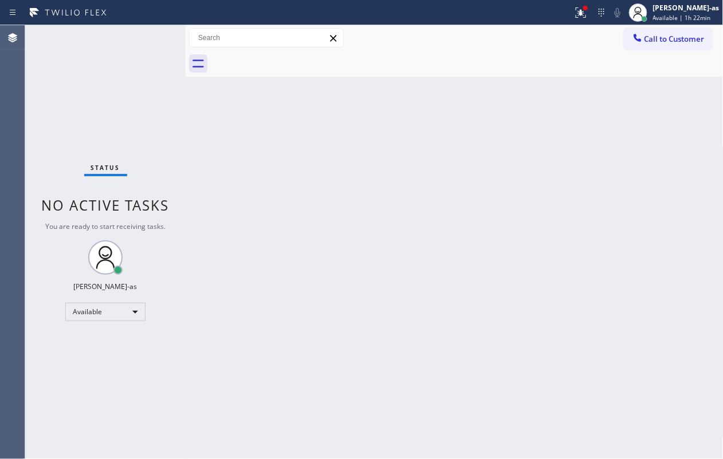
click at [65, 101] on div "Status No active tasks You are ready to start receiving tasks. [PERSON_NAME]-as…" at bounding box center [105, 242] width 160 height 434
click at [97, 86] on div "Status No active tasks You are ready to start receiving tasks. [PERSON_NAME]-as…" at bounding box center [105, 242] width 160 height 434
click at [542, 42] on span "Call to Customer" at bounding box center [674, 39] width 60 height 10
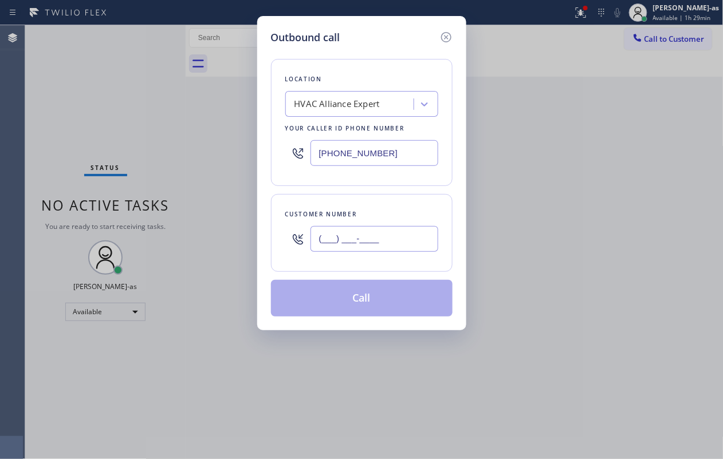
click at [360, 246] on input "(___) ___-____" at bounding box center [374, 239] width 128 height 26
paste input "949) 400-7100"
type input "[PHONE_NUMBER]"
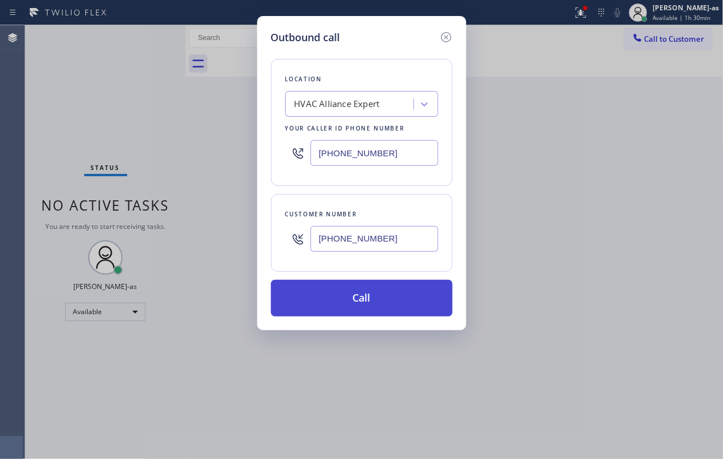
click at [377, 305] on button "Call" at bounding box center [362, 298] width 182 height 37
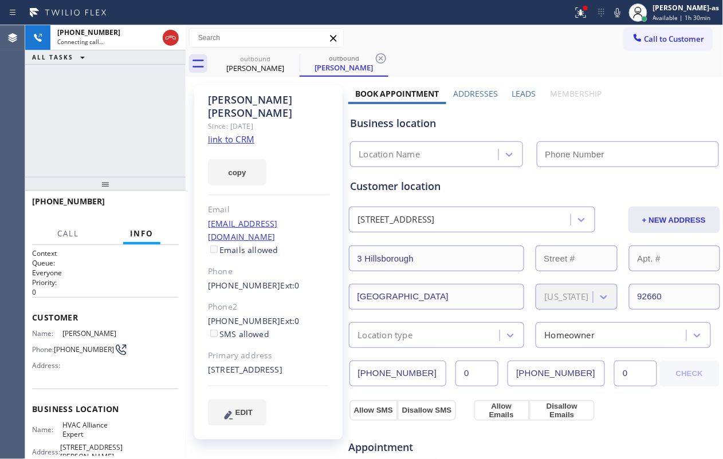
click at [243, 133] on link "link to CRM" at bounding box center [231, 138] width 46 height 11
type input "[PHONE_NUMBER]"
click at [115, 108] on div "[PHONE_NUMBER] Live | 00:52 ALL TASKS ALL TASKS ACTIVE TASKS TASKS IN WRAP UP" at bounding box center [105, 101] width 160 height 152
click at [159, 204] on span "HANG UP" at bounding box center [152, 207] width 35 height 8
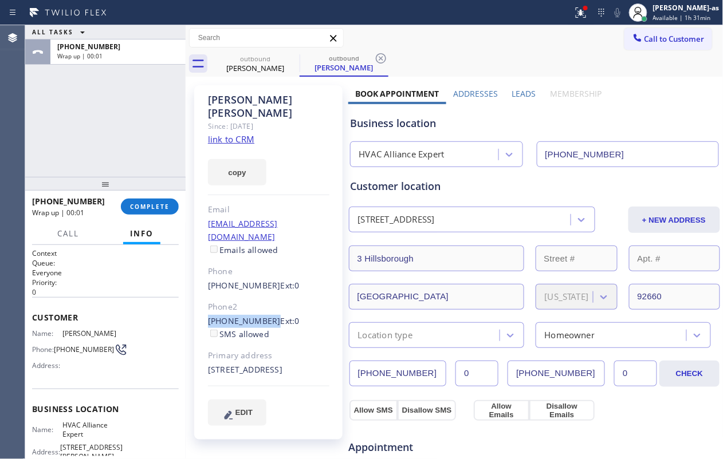
drag, startPoint x: 286, startPoint y: 298, endPoint x: 265, endPoint y: 299, distance: 21.8
click at [265, 299] on div "[PERSON_NAME] Since: [DATE] link to CRM copy Email [EMAIL_ADDRESS][DOMAIN_NAME]…" at bounding box center [268, 262] width 148 height 355
copy link "[PHONE_NUMBER]"
drag, startPoint x: 159, startPoint y: 210, endPoint x: 149, endPoint y: 155, distance: 55.8
click at [159, 208] on span "COMPLETE" at bounding box center [150, 207] width 40 height 8
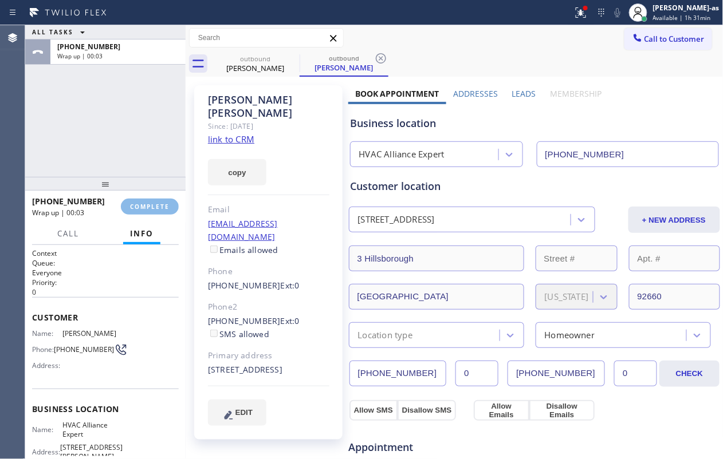
drag, startPoint x: 149, startPoint y: 155, endPoint x: 163, endPoint y: 145, distance: 16.8
click at [149, 154] on div "ALL TASKS ALL TASKS ACTIVE TASKS TASKS IN WRAP UP [PHONE_NUMBER] Wrap up | 00:03" at bounding box center [105, 101] width 160 height 152
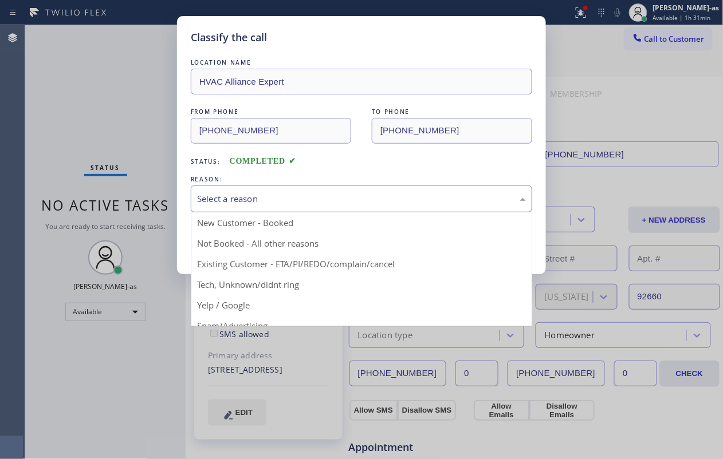
click at [344, 188] on div "Select a reason" at bounding box center [361, 199] width 341 height 27
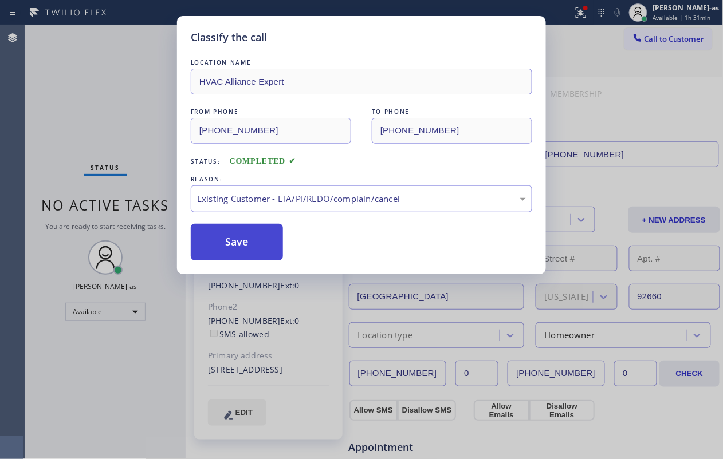
drag, startPoint x: 250, startPoint y: 231, endPoint x: 647, endPoint y: 126, distance: 410.6
click at [253, 231] on button "Save" at bounding box center [237, 242] width 92 height 37
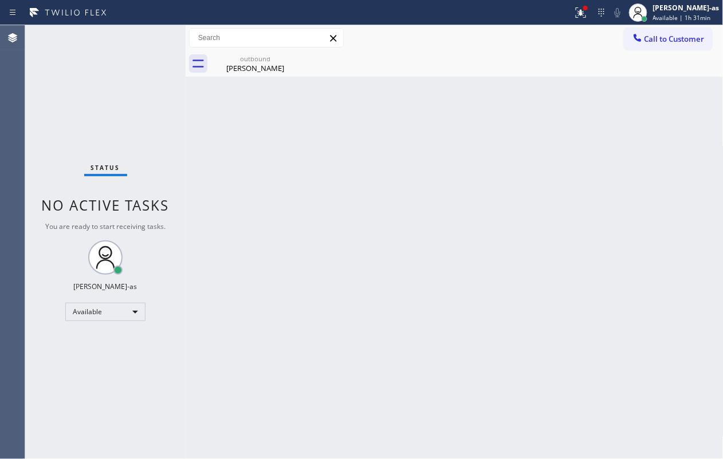
click at [542, 39] on span "Call to Customer" at bounding box center [674, 39] width 60 height 10
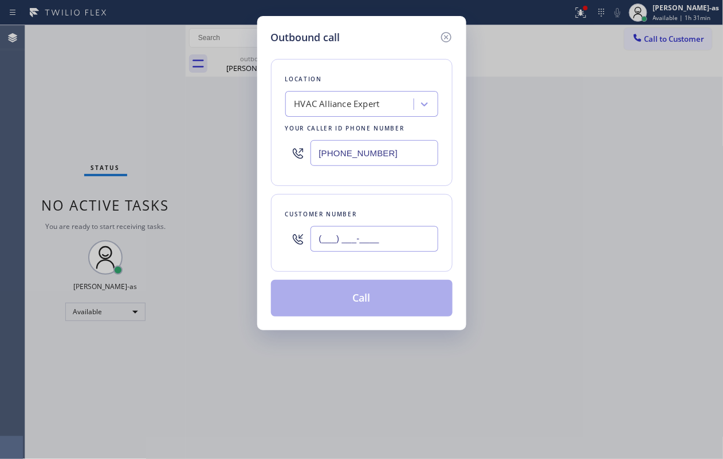
click at [407, 248] on input "(___) ___-____" at bounding box center [374, 239] width 128 height 26
paste input "949) 400-7200"
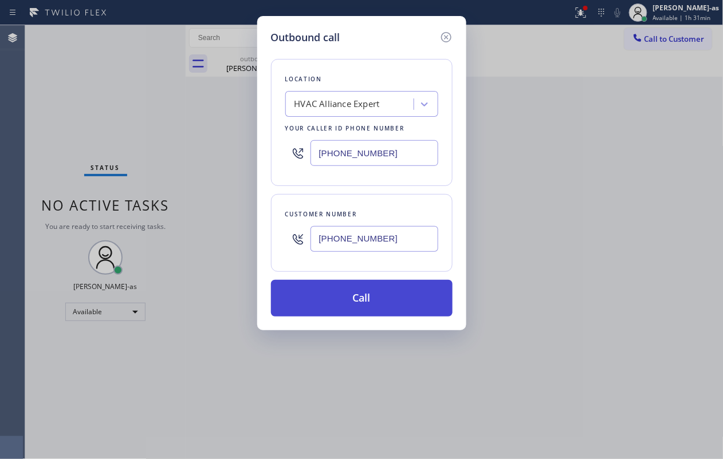
type input "[PHONE_NUMBER]"
click at [344, 301] on button "Call" at bounding box center [362, 298] width 182 height 37
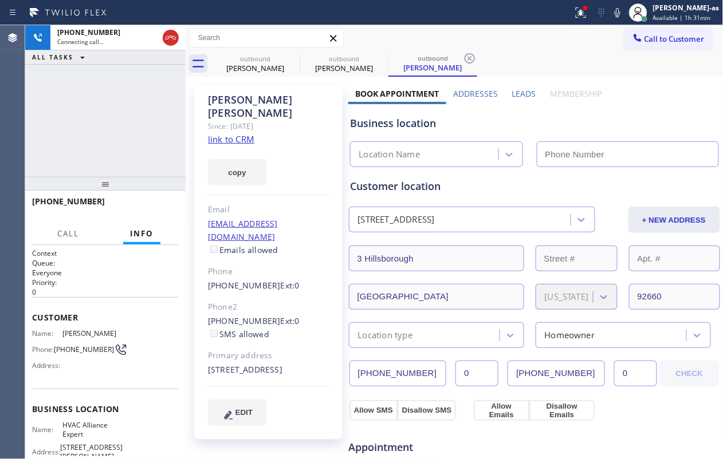
type input "[PHONE_NUMBER]"
click at [70, 116] on div "[PHONE_NUMBER] Live | 00:00 ALL TASKS ALL TASKS ACTIVE TASKS TASKS IN WRAP UP" at bounding box center [105, 101] width 160 height 152
click at [88, 147] on div "[PHONE_NUMBER] Live | 01:32 ALL TASKS ALL TASKS ACTIVE TASKS TASKS IN WRAP UP" at bounding box center [105, 101] width 160 height 152
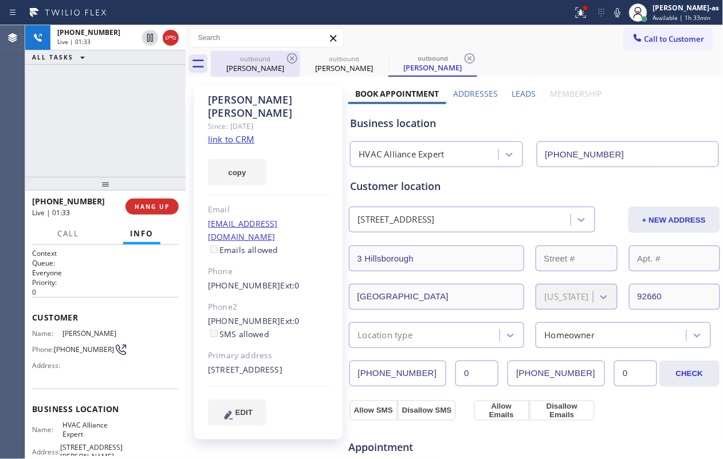
click at [248, 63] on div "[PERSON_NAME]" at bounding box center [255, 68] width 86 height 10
click at [293, 58] on icon at bounding box center [292, 59] width 14 height 14
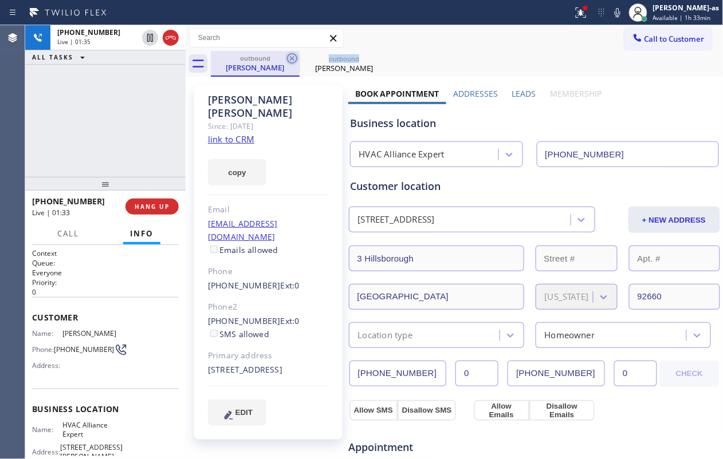
click at [292, 58] on icon at bounding box center [292, 58] width 10 height 10
click at [58, 177] on div at bounding box center [105, 184] width 160 height 14
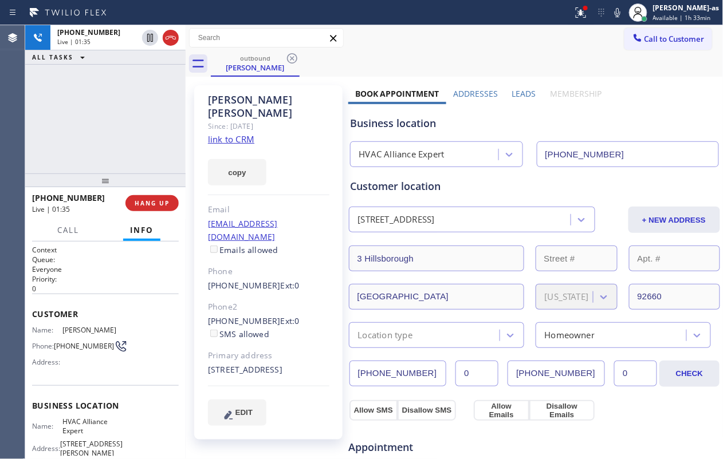
drag, startPoint x: 73, startPoint y: 124, endPoint x: 104, endPoint y: 122, distance: 31.0
click at [73, 120] on div "[PHONE_NUMBER] Live | 01:35 ALL TASKS ALL TASKS ACTIVE TASKS TASKS IN WRAP UP" at bounding box center [105, 99] width 160 height 148
click at [140, 198] on div "[PHONE_NUMBER] Live | 01:36 HANG UP" at bounding box center [105, 203] width 147 height 30
click at [148, 200] on span "HANG UP" at bounding box center [152, 203] width 35 height 8
click at [149, 199] on span "HANG UP" at bounding box center [152, 203] width 35 height 8
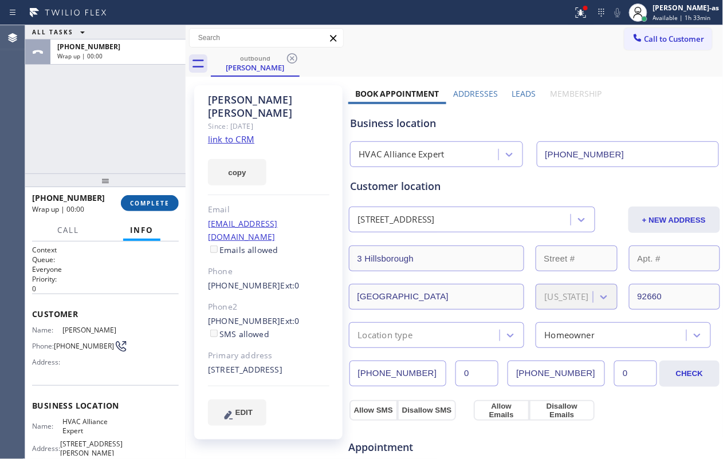
click at [149, 199] on span "COMPLETE" at bounding box center [150, 203] width 40 height 8
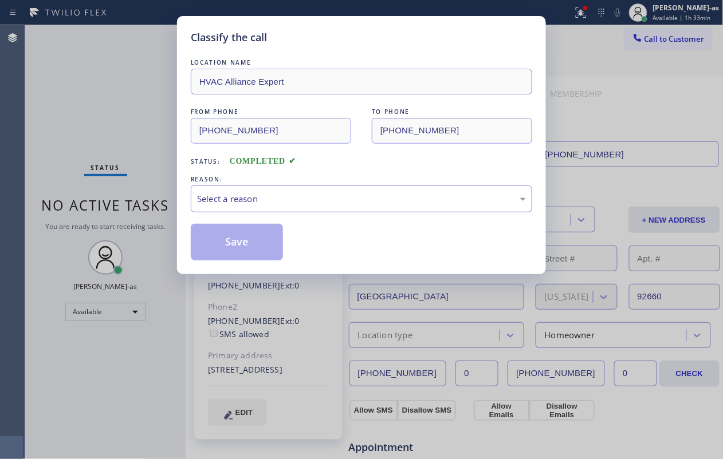
click at [154, 198] on div "Classify the call LOCATION NAME HVAC Alliance Expert FROM PHONE [PHONE_NUMBER] …" at bounding box center [361, 229] width 723 height 459
click at [243, 198] on div "Select a reason" at bounding box center [361, 198] width 329 height 13
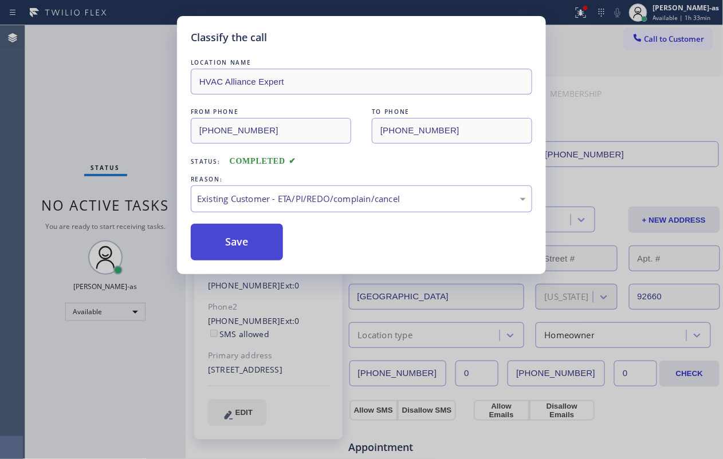
click at [235, 227] on button "Save" at bounding box center [237, 242] width 92 height 37
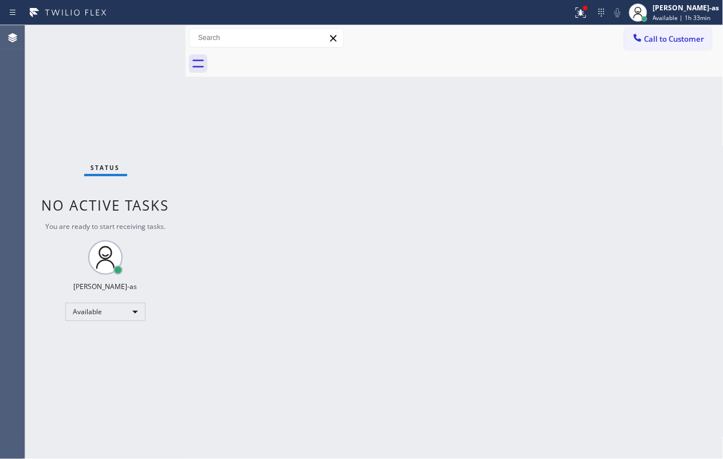
click at [368, 213] on div "Back to Dashboard Change Sender ID Customers Technicians Select a contact Outbo…" at bounding box center [455, 242] width 538 height 434
click at [542, 35] on span "Call to Customer" at bounding box center [674, 39] width 60 height 10
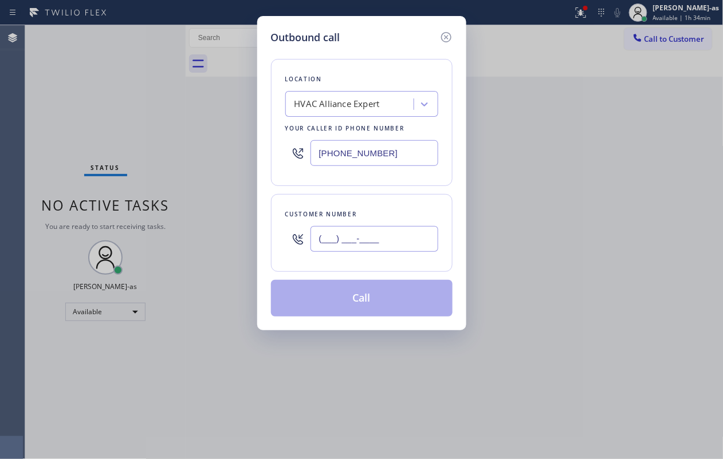
click at [409, 231] on input "(___) ___-____" at bounding box center [374, 239] width 128 height 26
paste input "917) 375-1988"
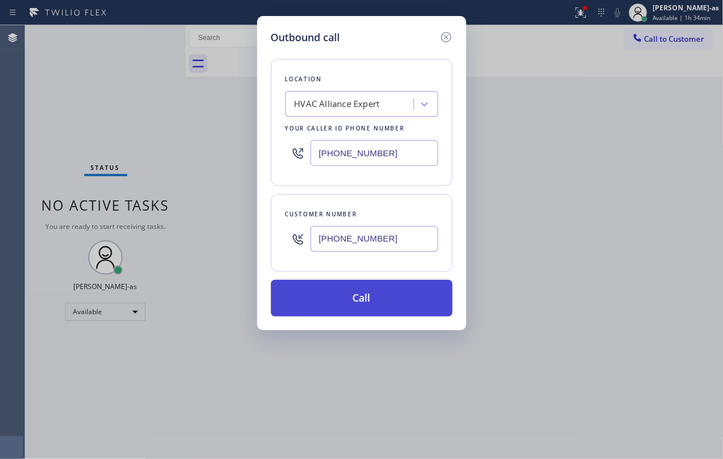
type input "[PHONE_NUMBER]"
click at [381, 301] on button "Call" at bounding box center [362, 298] width 182 height 37
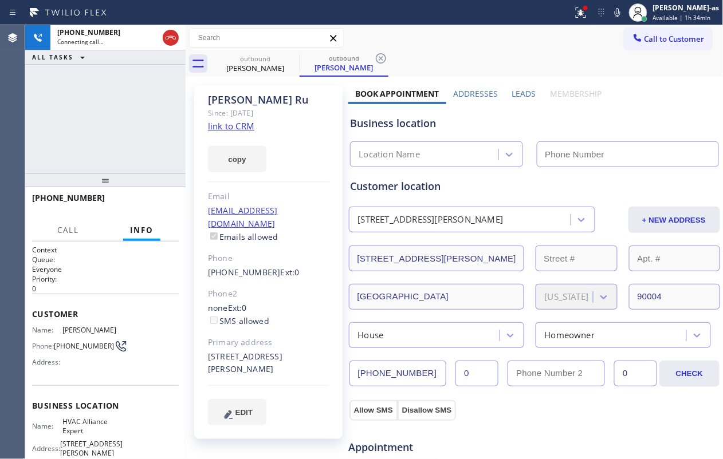
type input "[PHONE_NUMBER]"
click at [78, 120] on div "[PHONE_NUMBER] Connecting call… ALL TASKS ALL TASKS ACTIVE TASKS TASKS IN WRAP …" at bounding box center [105, 99] width 160 height 148
click at [243, 127] on link "link to CRM" at bounding box center [231, 125] width 46 height 11
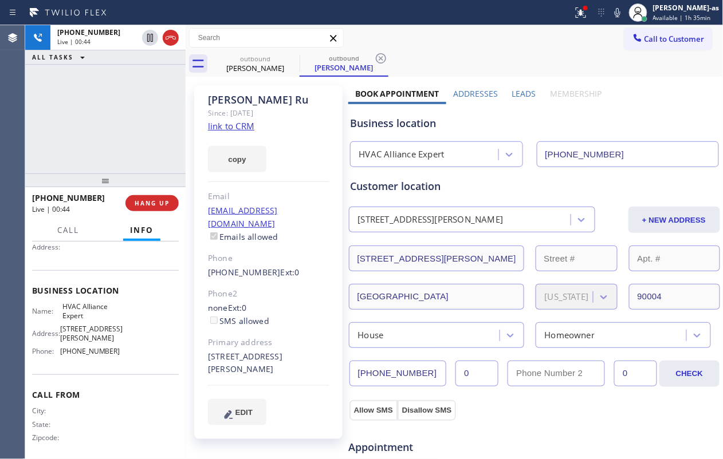
scroll to position [117, 0]
click at [147, 113] on div "[PHONE_NUMBER] Live | 00:50 ALL TASKS ALL TASKS ACTIVE TASKS TASKS IN WRAP UP" at bounding box center [105, 99] width 160 height 148
click at [151, 195] on button "HANG UP" at bounding box center [151, 203] width 53 height 16
drag, startPoint x: 153, startPoint y: 198, endPoint x: 173, endPoint y: 198, distance: 19.5
click at [160, 196] on button "HANG UP" at bounding box center [151, 203] width 53 height 16
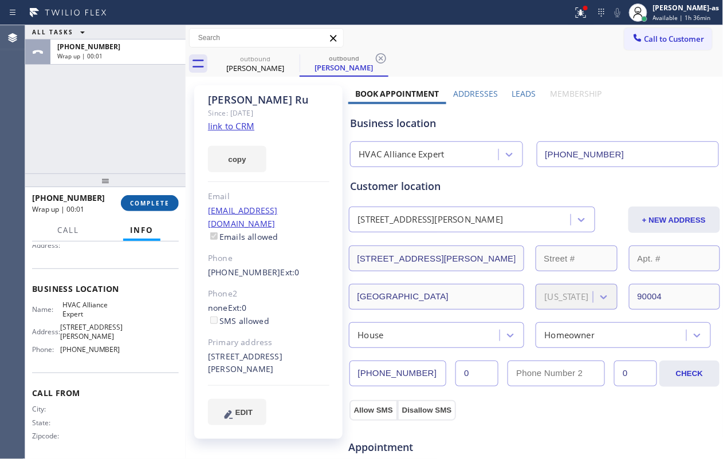
click at [153, 203] on span "COMPLETE" at bounding box center [150, 203] width 40 height 8
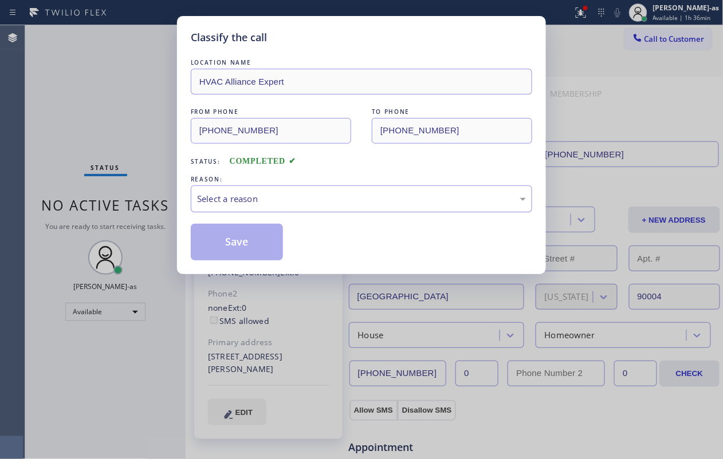
drag, startPoint x: 289, startPoint y: 191, endPoint x: 299, endPoint y: 199, distance: 13.1
click at [289, 195] on div "Select a reason" at bounding box center [361, 199] width 341 height 27
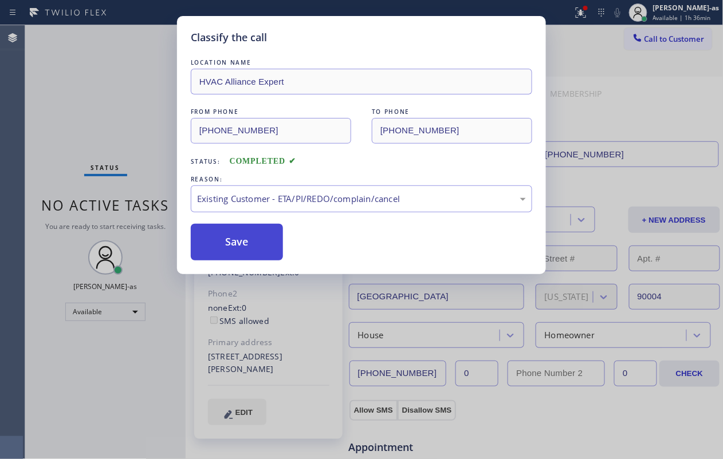
click at [248, 241] on button "Save" at bounding box center [237, 242] width 92 height 37
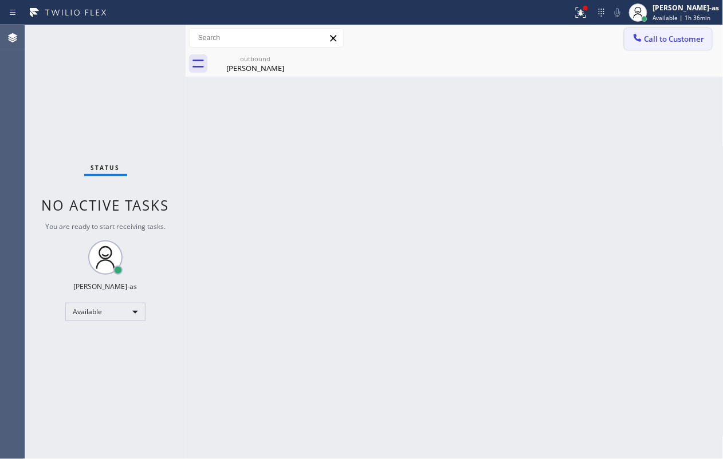
click at [542, 40] on span "Call to Customer" at bounding box center [674, 39] width 60 height 10
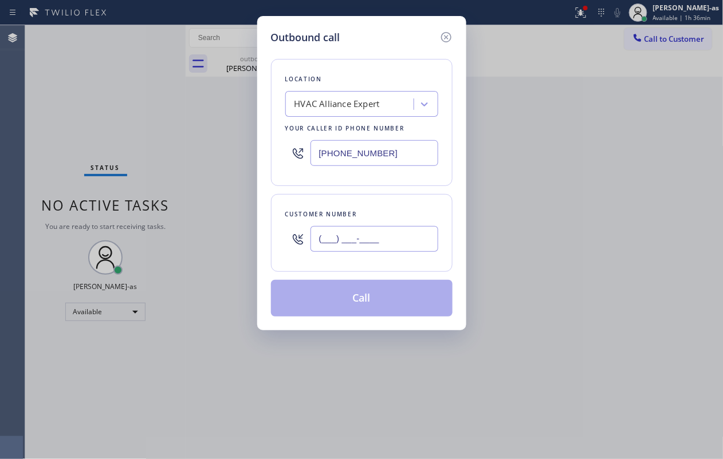
click at [369, 235] on input "(___) ___-____" at bounding box center [374, 239] width 128 height 26
paste input "415) 272-4371"
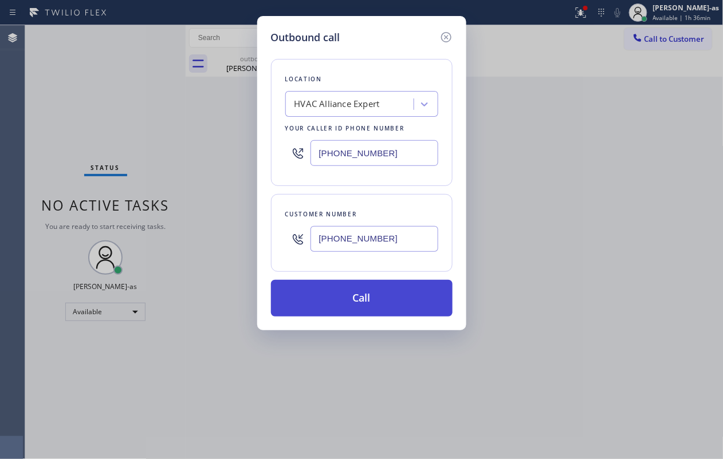
type input "[PHONE_NUMBER]"
drag, startPoint x: 369, startPoint y: 305, endPoint x: 422, endPoint y: 456, distance: 160.3
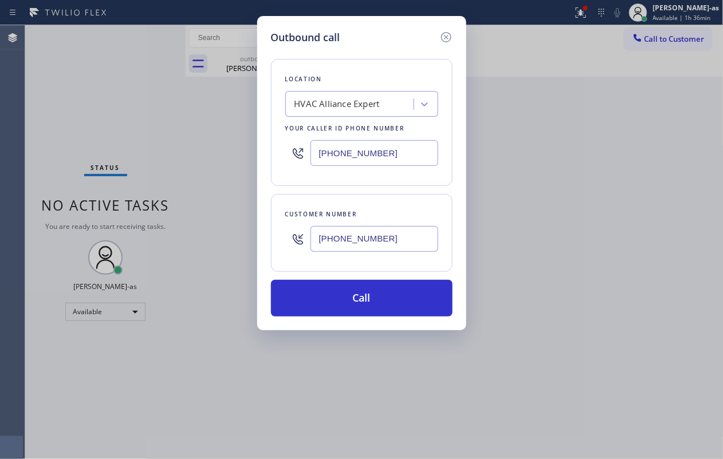
click at [369, 305] on button "Call" at bounding box center [362, 298] width 182 height 37
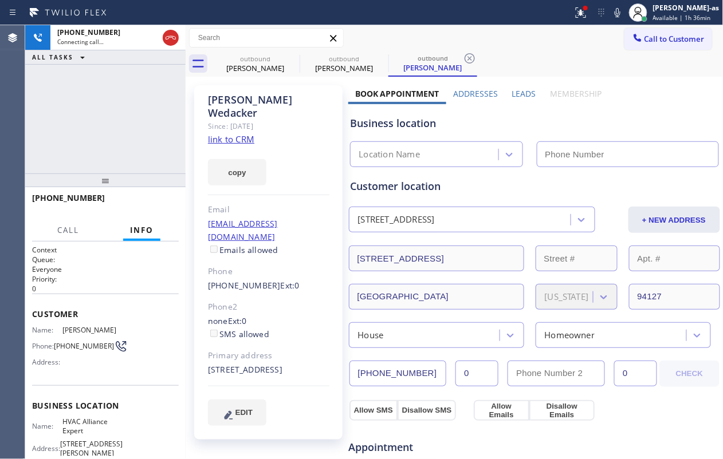
type input "[PHONE_NUMBER]"
click at [93, 112] on div "[PHONE_NUMBER] Connecting call… ALL TASKS ALL TASKS ACTIVE TASKS TASKS IN WRAP …" at bounding box center [105, 99] width 160 height 148
drag, startPoint x: 262, startPoint y: 66, endPoint x: 296, endPoint y: 57, distance: 35.0
click at [267, 65] on div "[PERSON_NAME]" at bounding box center [255, 68] width 86 height 10
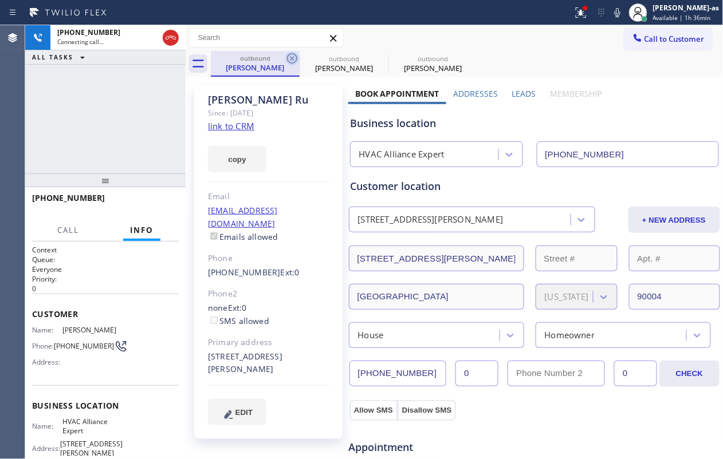
click at [294, 57] on icon at bounding box center [292, 59] width 14 height 14
click at [0, 0] on icon at bounding box center [0, 0] width 0 height 0
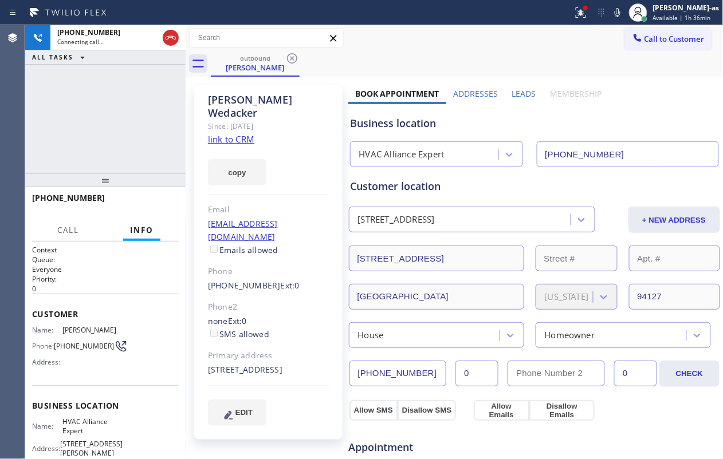
click at [121, 101] on div "[PHONE_NUMBER] Connecting call… ALL TASKS ALL TASKS ACTIVE TASKS TASKS IN WRAP …" at bounding box center [105, 99] width 160 height 148
click at [139, 90] on div "[PHONE_NUMBER] Connecting call… ALL TASKS ALL TASKS ACTIVE TASKS TASKS IN WRAP …" at bounding box center [105, 99] width 160 height 148
click at [157, 123] on div "[PHONE_NUMBER] Connecting call… ALL TASKS ALL TASKS ACTIVE TASKS TASKS IN WRAP …" at bounding box center [105, 99] width 160 height 148
click at [111, 113] on div "[PHONE_NUMBER] Live | 00:00 ALL TASKS ALL TASKS ACTIVE TASKS TASKS IN WRAP UP" at bounding box center [105, 99] width 160 height 148
click at [243, 133] on link "link to CRM" at bounding box center [231, 138] width 46 height 11
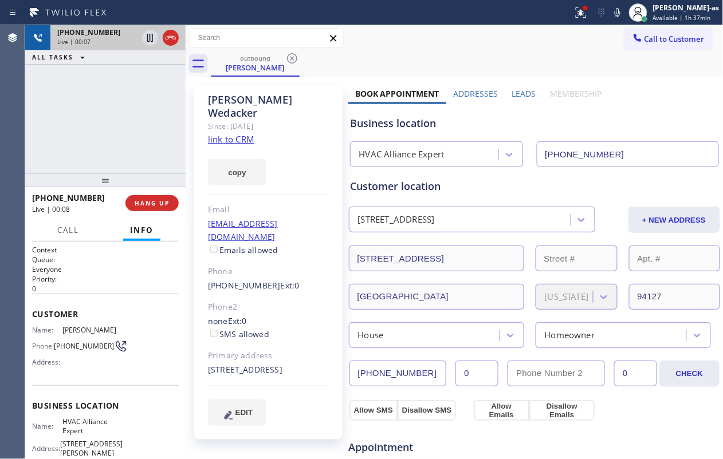
drag, startPoint x: 72, startPoint y: 47, endPoint x: 97, endPoint y: 44, distance: 25.4
click at [90, 45] on div "[PHONE_NUMBER] Live | 00:07" at bounding box center [94, 37] width 89 height 25
click at [168, 33] on icon at bounding box center [171, 38] width 14 height 14
click at [138, 96] on div "[PHONE_NUMBER] Live | 00:09 ALL TASKS ALL TASKS ACTIVE TASKS TASKS IN WRAP UP" at bounding box center [105, 99] width 160 height 148
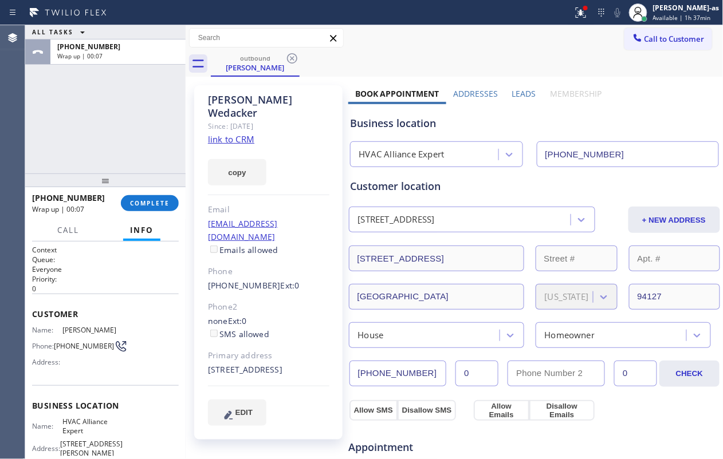
click at [78, 163] on div "ALL TASKS ALL TASKS ACTIVE TASKS TASKS IN WRAP UP [PHONE_NUMBER] Wrap up | 00:07" at bounding box center [105, 99] width 160 height 148
drag, startPoint x: 229, startPoint y: 259, endPoint x: 265, endPoint y: 265, distance: 35.9
click at [265, 265] on div "[PERSON_NAME] Since: [DATE] link to CRM copy Email [EMAIL_ADDRESS][DOMAIN_NAME]…" at bounding box center [268, 462] width 160 height 765
copy link "[PHONE_NUMBER]"
click at [164, 205] on span "COMPLETE" at bounding box center [150, 203] width 40 height 8
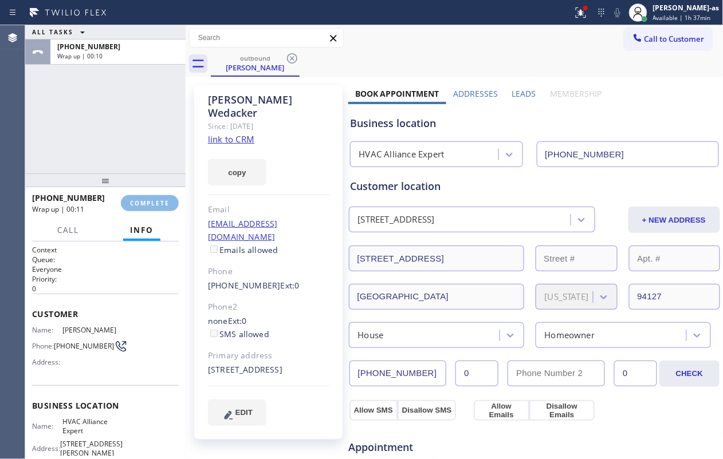
click at [101, 143] on div "ALL TASKS ALL TASKS ACTIVE TASKS TASKS IN WRAP UP [PHONE_NUMBER] Wrap up | 00:10" at bounding box center [105, 99] width 160 height 148
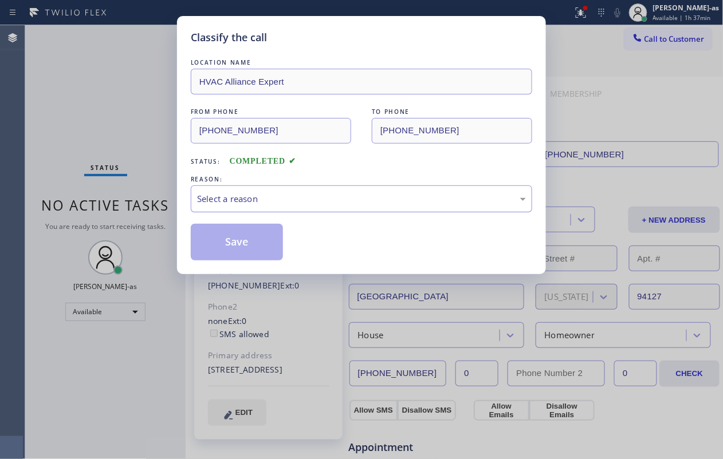
click at [289, 210] on div "Select a reason" at bounding box center [361, 199] width 341 height 27
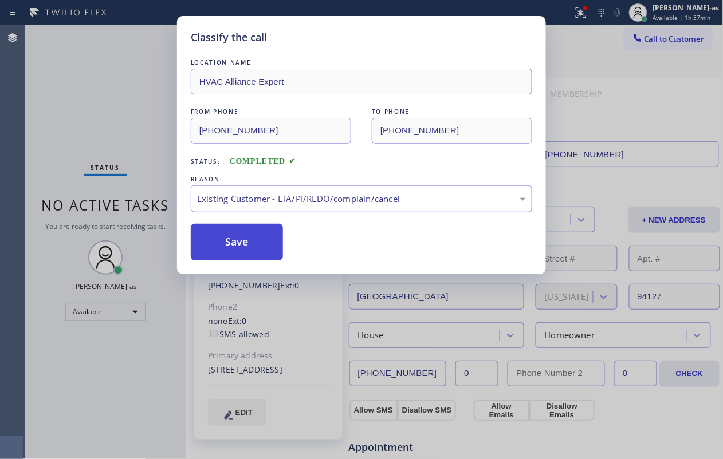
click at [261, 244] on button "Save" at bounding box center [237, 242] width 92 height 37
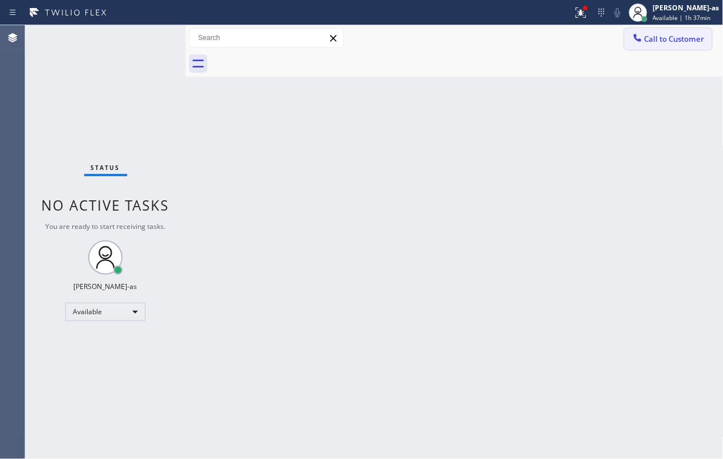
click at [542, 45] on button "Call to Customer" at bounding box center [668, 39] width 88 height 22
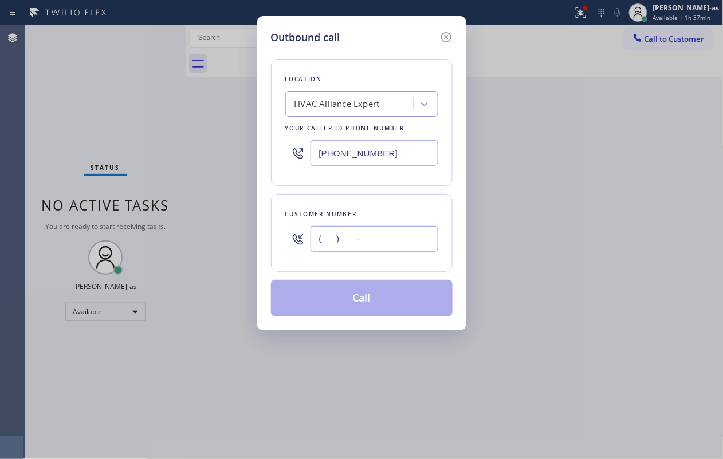
click at [391, 237] on input "(___) ___-____" at bounding box center [374, 239] width 128 height 26
paste input "415) 272-4371"
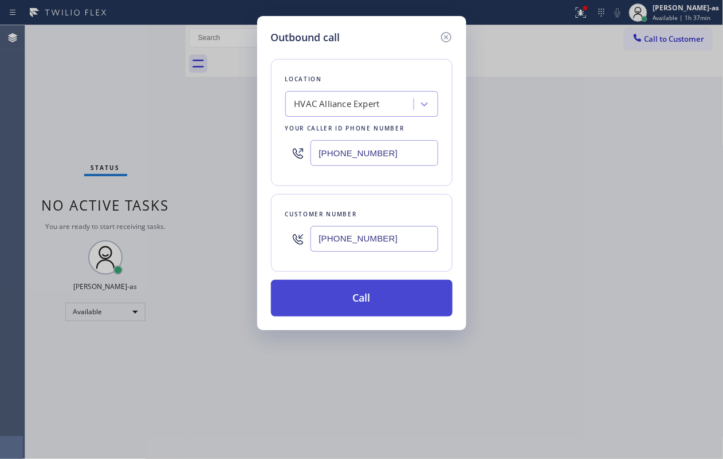
type input "[PHONE_NUMBER]"
click at [383, 299] on button "Call" at bounding box center [362, 298] width 182 height 37
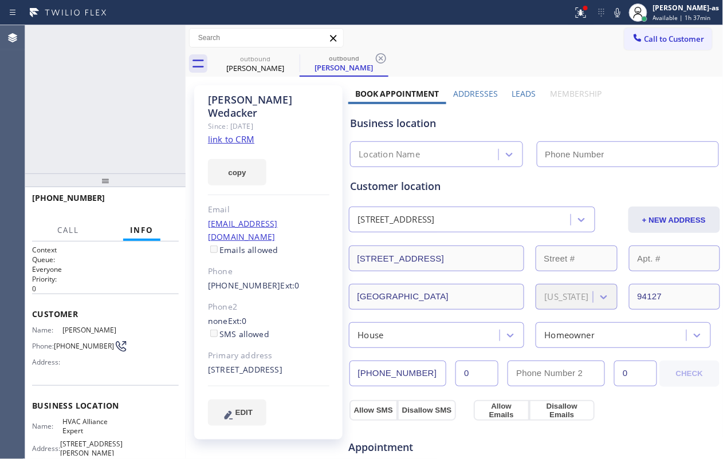
type input "[PHONE_NUMBER]"
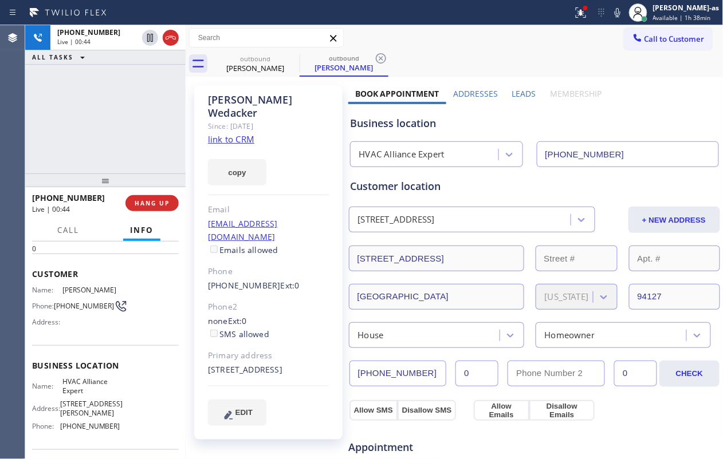
scroll to position [76, 0]
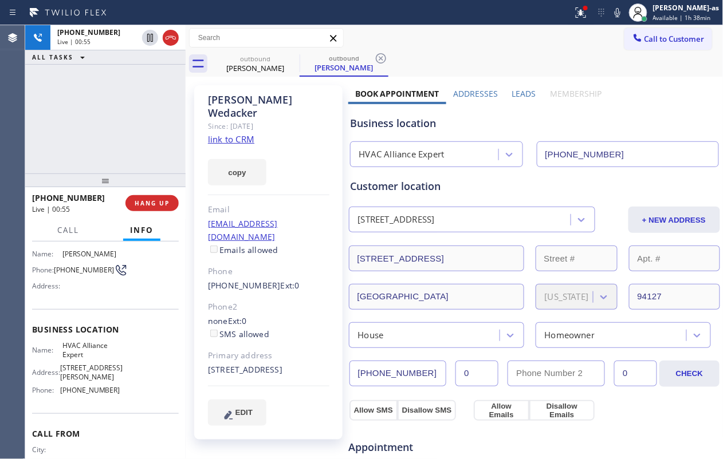
drag, startPoint x: 168, startPoint y: 35, endPoint x: 120, endPoint y: 151, distance: 125.8
click at [168, 37] on icon at bounding box center [171, 38] width 14 height 14
drag, startPoint x: 120, startPoint y: 151, endPoint x: 163, endPoint y: 229, distance: 88.9
click at [122, 158] on div "[PHONE_NUMBER] Live | 00:55 ALL TASKS ALL TASKS ACTIVE TASKS TASKS IN WRAP UP" at bounding box center [105, 99] width 160 height 148
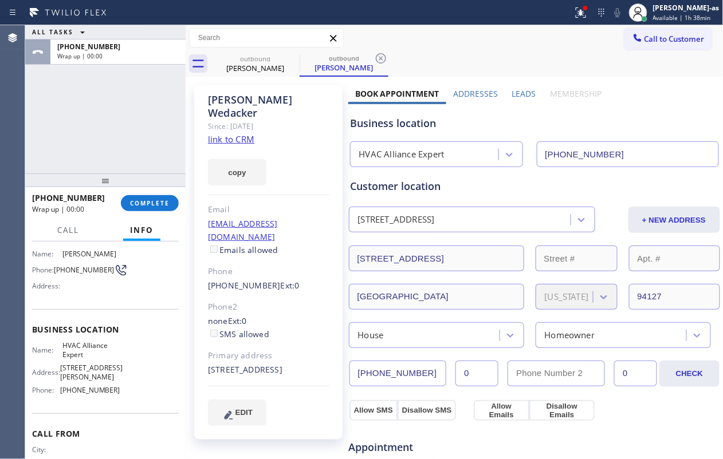
drag, startPoint x: 156, startPoint y: 206, endPoint x: 268, endPoint y: 200, distance: 111.8
click at [156, 204] on span "COMPLETE" at bounding box center [150, 203] width 40 height 8
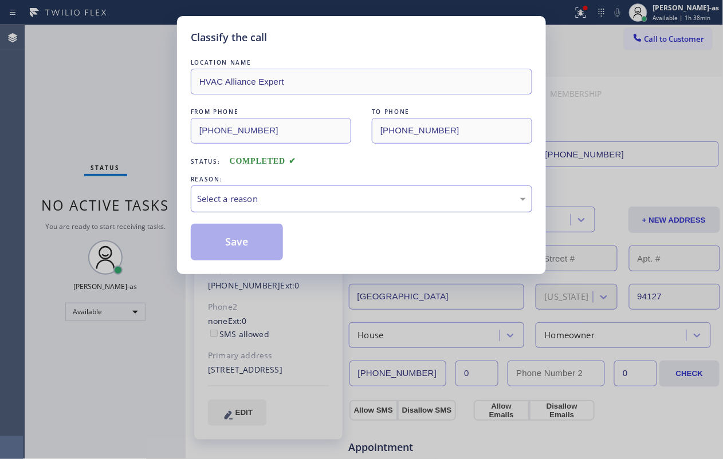
drag, startPoint x: 317, startPoint y: 197, endPoint x: 323, endPoint y: 205, distance: 10.2
click at [319, 198] on div "Select a reason" at bounding box center [361, 198] width 329 height 13
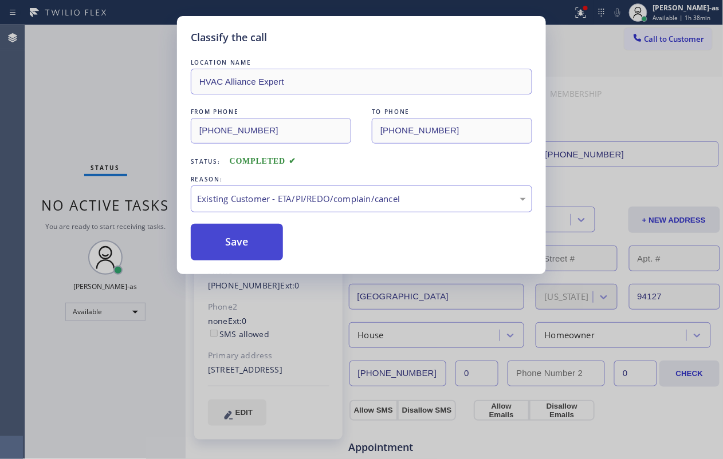
click at [255, 239] on button "Save" at bounding box center [237, 242] width 92 height 37
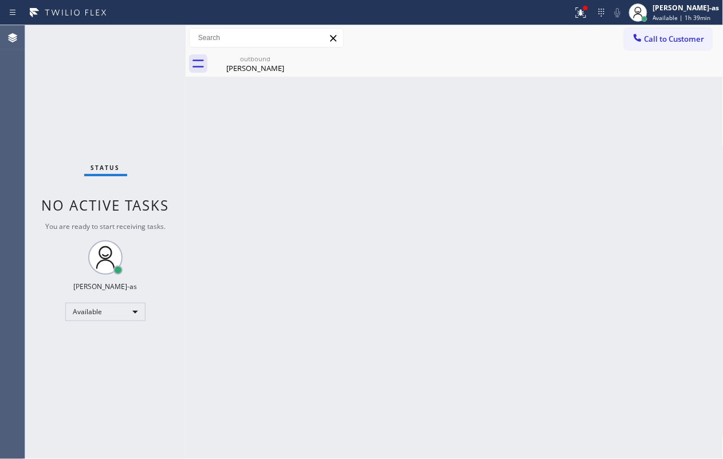
click at [542, 40] on span "Call to Customer" at bounding box center [674, 39] width 60 height 10
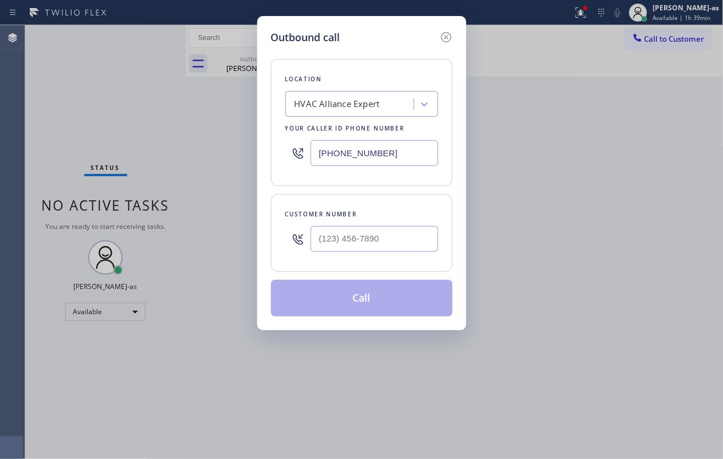
click at [386, 223] on div at bounding box center [374, 238] width 128 height 37
click at [424, 243] on input "(___) ___-____" at bounding box center [374, 239] width 128 height 26
paste input "626) 635-8854"
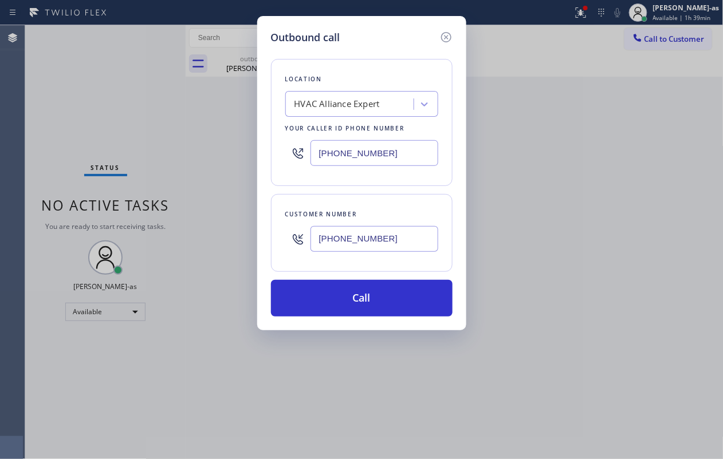
type input "[PHONE_NUMBER]"
click at [326, 111] on div "HVAC Alliance Expert" at bounding box center [336, 104] width 85 height 13
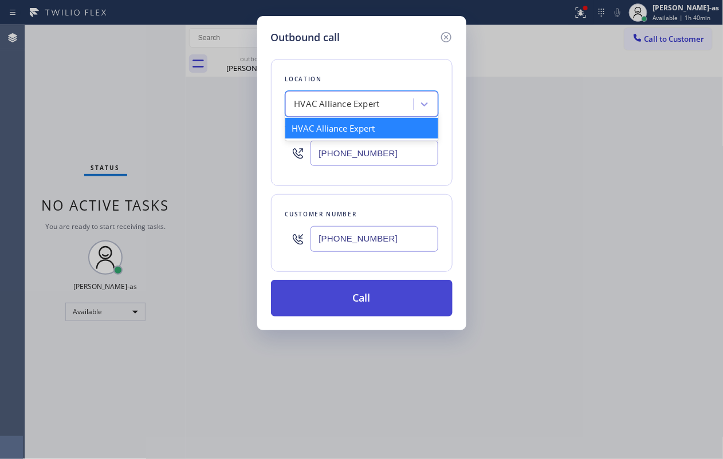
click at [408, 294] on button "Call" at bounding box center [362, 298] width 182 height 37
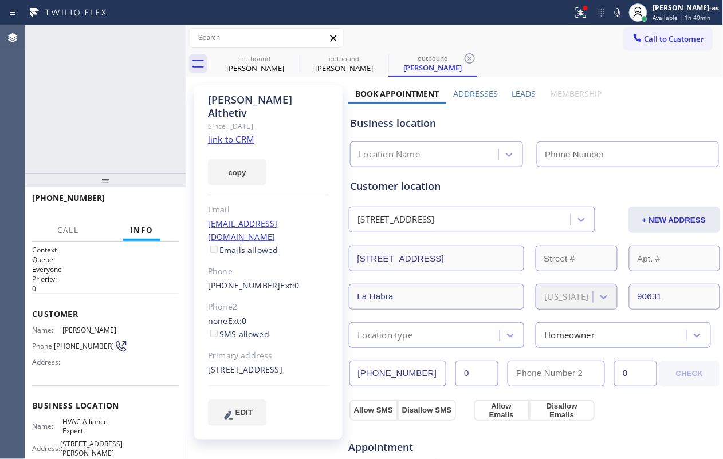
type input "[PHONE_NUMBER]"
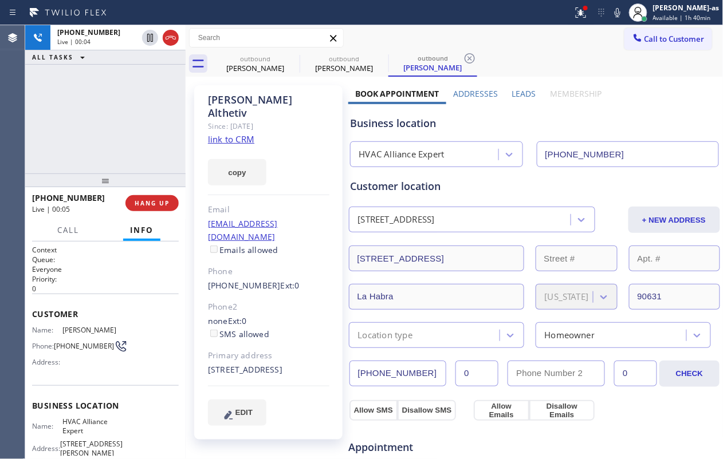
click at [108, 145] on div "[PHONE_NUMBER] Live | 00:04 ALL TASKS ALL TASKS ACTIVE TASKS TASKS IN WRAP UP" at bounding box center [105, 99] width 160 height 148
click at [157, 205] on span "HANG UP" at bounding box center [152, 203] width 35 height 8
click at [113, 131] on div "[PHONE_NUMBER] Live | 00:06 ALL TASKS ALL TASKS ACTIVE TASKS TASKS IN WRAP UP" at bounding box center [105, 99] width 160 height 148
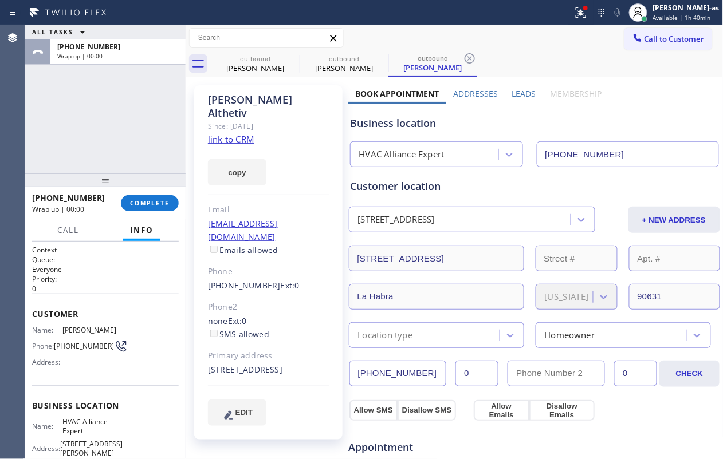
drag, startPoint x: 152, startPoint y: 207, endPoint x: 178, endPoint y: 172, distance: 43.5
click at [152, 207] on button "COMPLETE" at bounding box center [150, 203] width 58 height 16
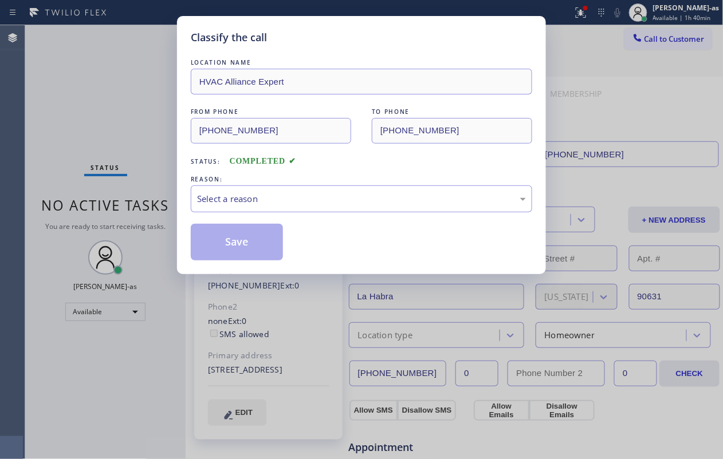
drag, startPoint x: 134, startPoint y: 136, endPoint x: 196, endPoint y: 332, distance: 206.0
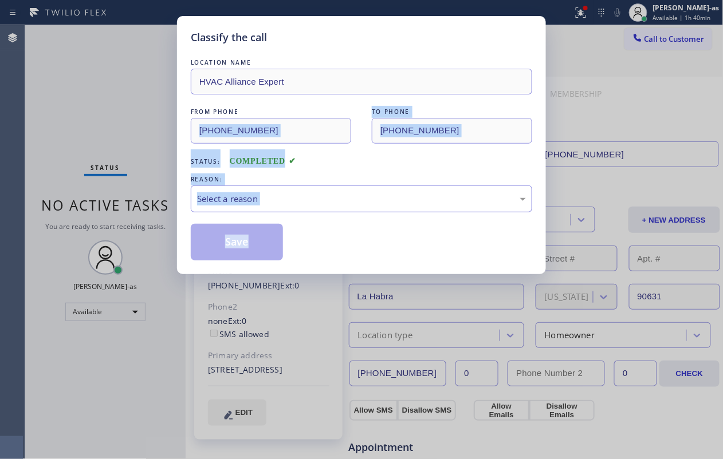
click at [392, 172] on div "LOCATION NAME HVAC Alliance Expert FROM PHONE [PHONE_NUMBER] TO PHONE [PHONE_NU…" at bounding box center [361, 159] width 341 height 204
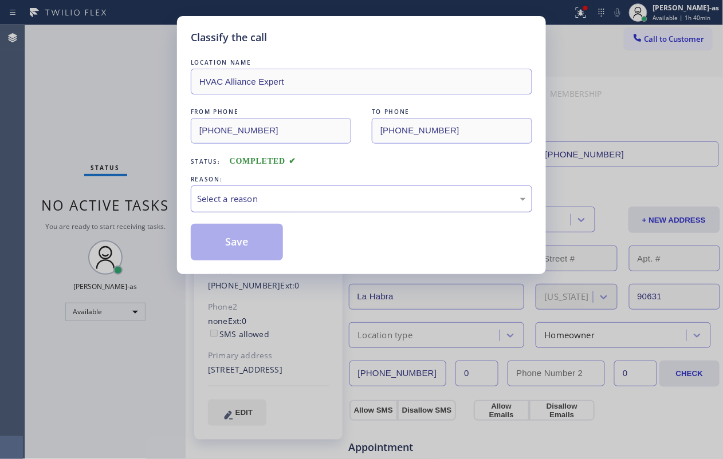
click at [376, 197] on div "Select a reason" at bounding box center [361, 198] width 329 height 13
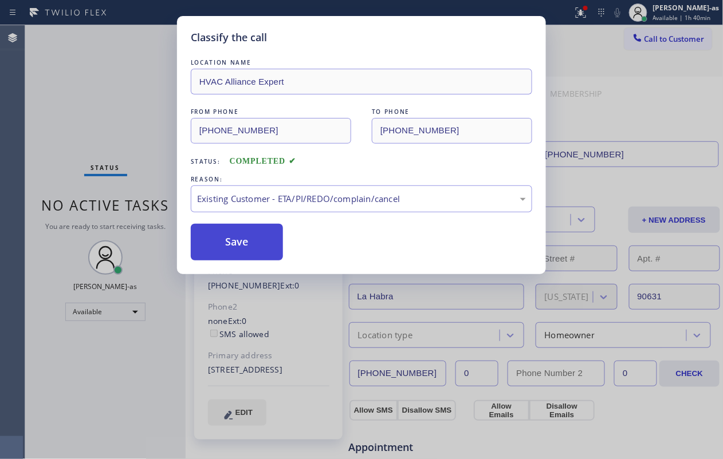
click at [255, 241] on button "Save" at bounding box center [237, 242] width 92 height 37
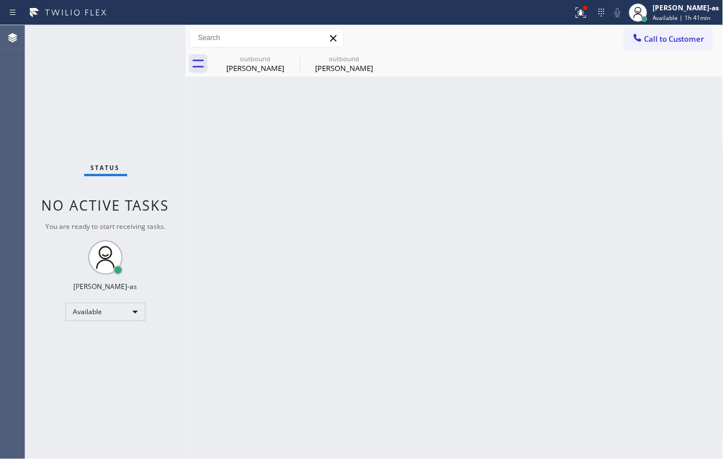
click at [542, 37] on span "Call to Customer" at bounding box center [674, 39] width 60 height 10
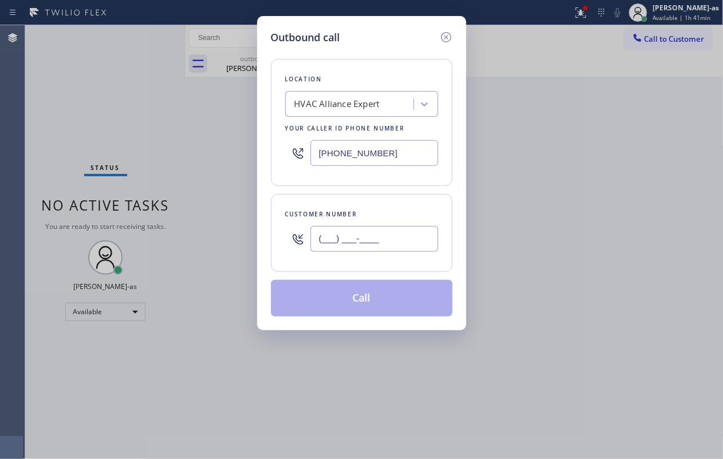
click at [386, 250] on input "(___) ___-____" at bounding box center [374, 239] width 128 height 26
paste input "619) 340-7784"
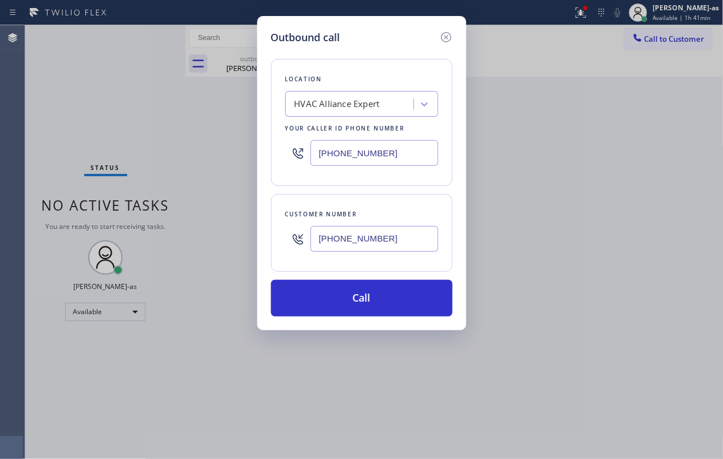
type input "[PHONE_NUMBER]"
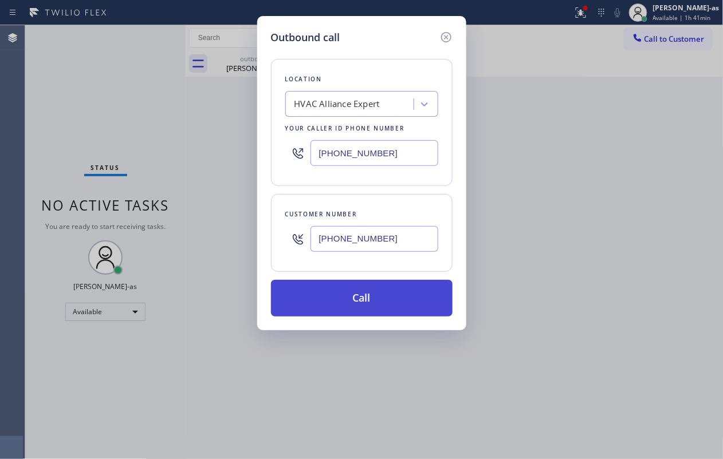
click at [371, 299] on button "Call" at bounding box center [362, 298] width 182 height 37
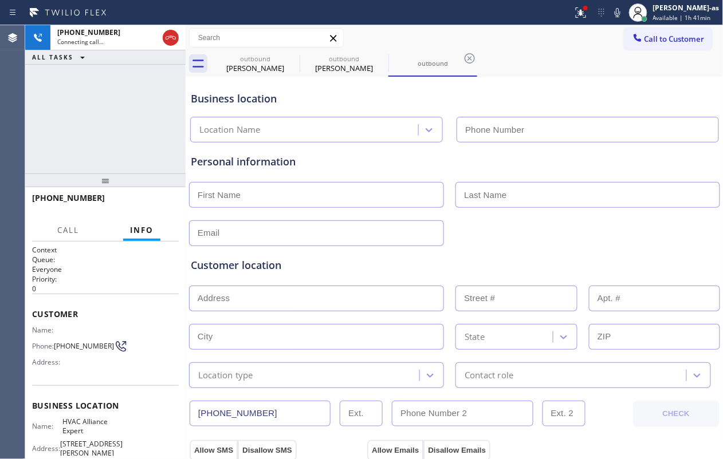
type input "[PHONE_NUMBER]"
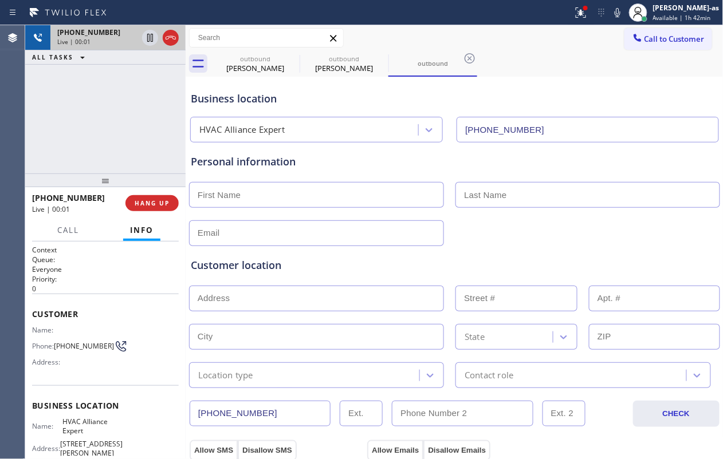
click at [82, 53] on button "ALL TASKS" at bounding box center [60, 57] width 71 height 14
click at [168, 39] on icon at bounding box center [171, 38] width 14 height 14
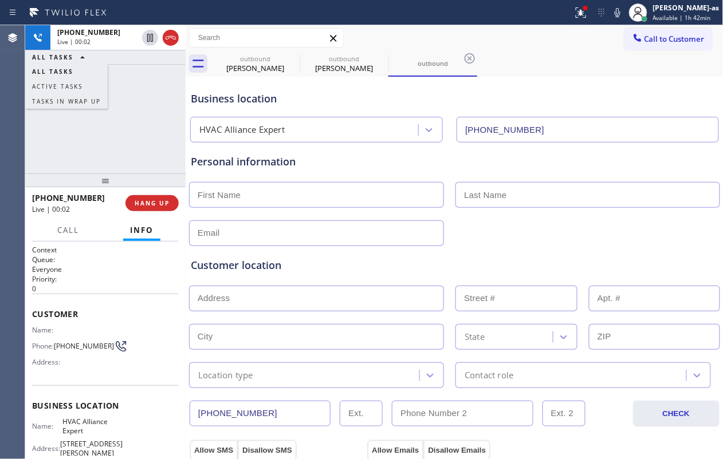
click at [135, 227] on div "[PHONE_NUMBER] Live | 00:02 HANG UP Call Info [PHONE_NUMBER] Live Context Queue…" at bounding box center [105, 323] width 160 height 273
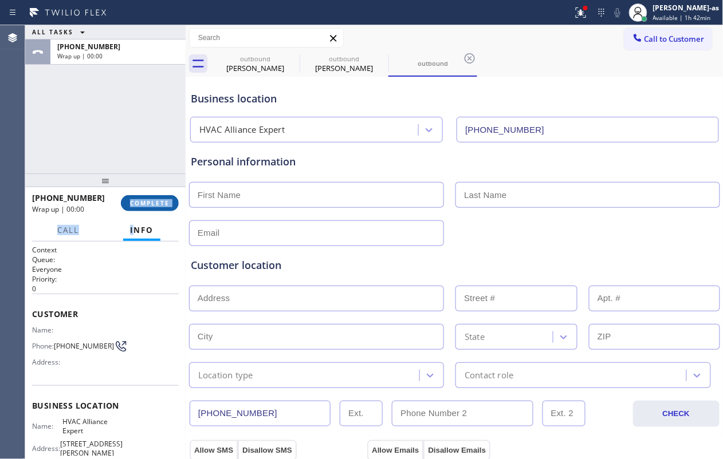
click at [147, 204] on span "COMPLETE" at bounding box center [150, 203] width 40 height 8
drag, startPoint x: 133, startPoint y: 158, endPoint x: 200, endPoint y: 171, distance: 68.7
click at [136, 158] on div "ALL TASKS ALL TASKS ACTIVE TASKS TASKS IN WRAP UP [PHONE_NUMBER] Wrap up | 00:00" at bounding box center [105, 99] width 160 height 148
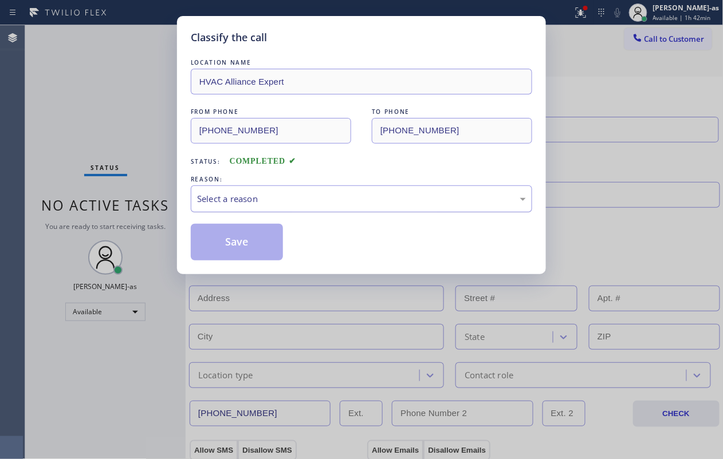
click at [326, 200] on div "Select a reason" at bounding box center [361, 198] width 329 height 13
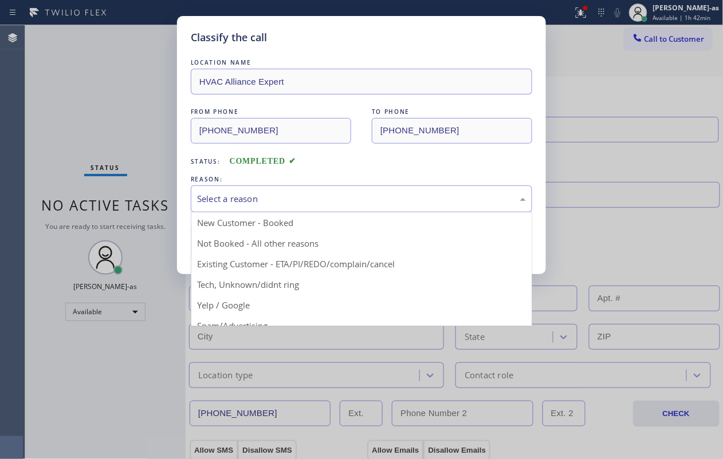
drag, startPoint x: 336, startPoint y: 266, endPoint x: 328, endPoint y: 260, distance: 9.8
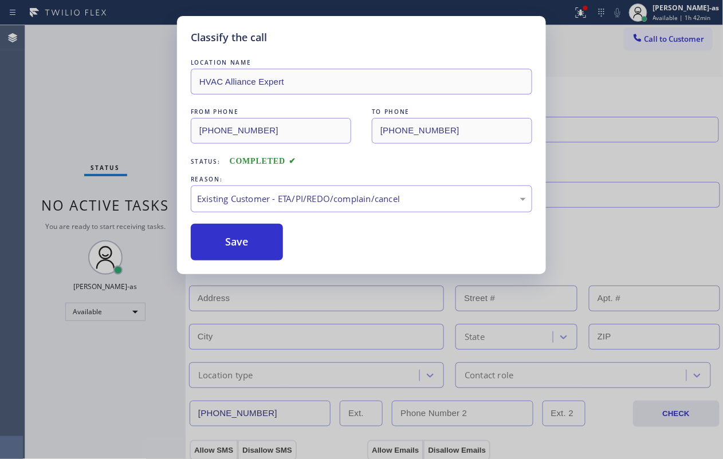
drag, startPoint x: 244, startPoint y: 245, endPoint x: 183, endPoint y: 13, distance: 240.3
click at [242, 237] on button "Save" at bounding box center [237, 242] width 92 height 37
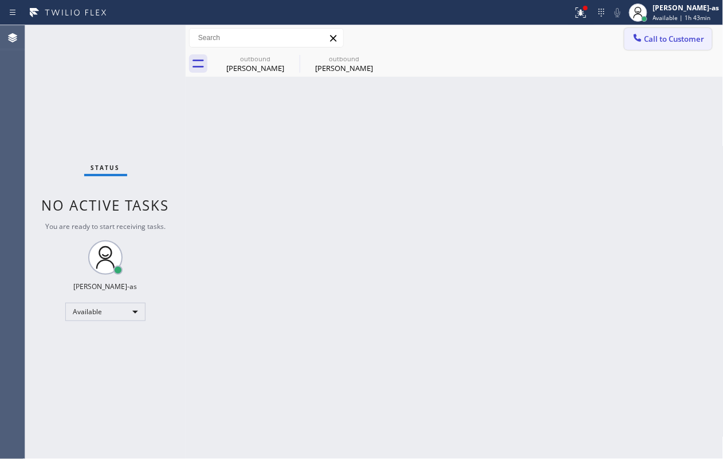
click at [542, 39] on span "Call to Customer" at bounding box center [674, 39] width 60 height 10
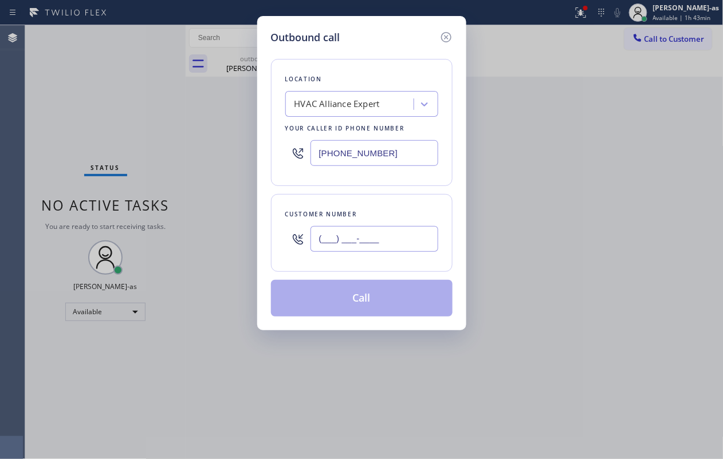
click at [381, 231] on input "(___) ___-____" at bounding box center [374, 239] width 128 height 26
paste input "310) 832-5570"
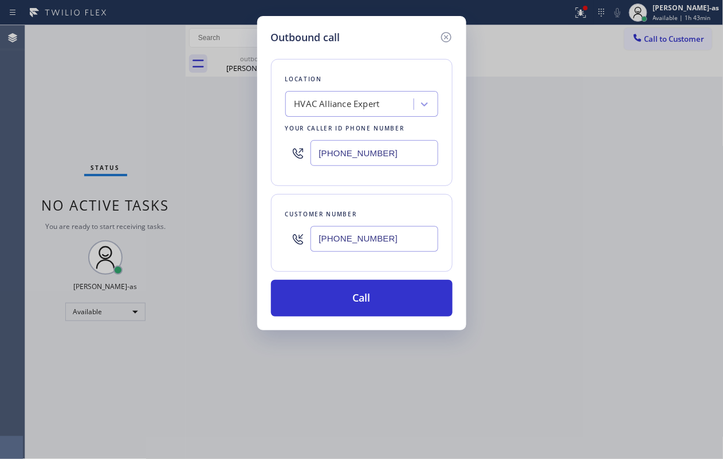
type input "[PHONE_NUMBER]"
click at [401, 149] on input "[PHONE_NUMBER]" at bounding box center [374, 153] width 128 height 26
paste input "855) 999-4417"
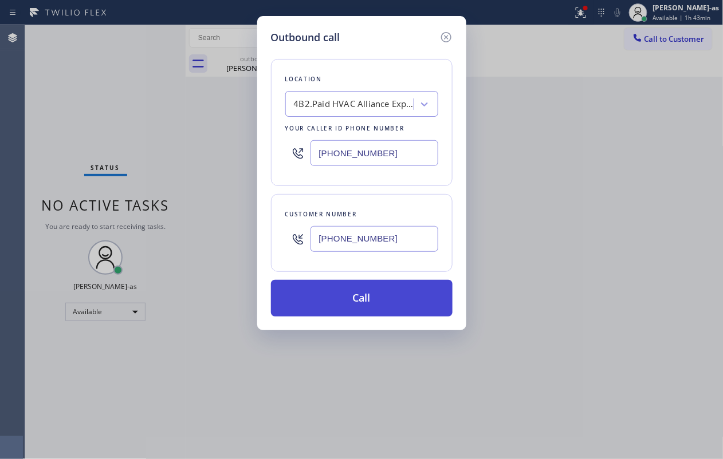
type input "[PHONE_NUMBER]"
click at [365, 292] on button "Call" at bounding box center [362, 298] width 182 height 37
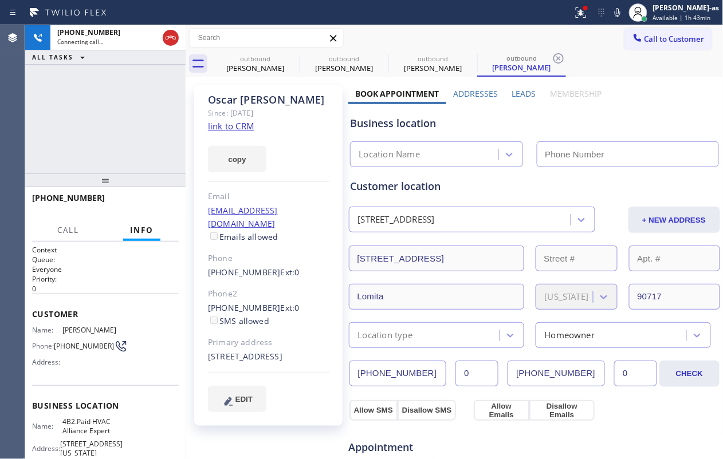
type input "[PHONE_NUMBER]"
click at [108, 88] on div "[PHONE_NUMBER] Live | 00:20 ALL TASKS ALL TASKS ACTIVE TASKS TASKS IN WRAP UP" at bounding box center [105, 99] width 160 height 148
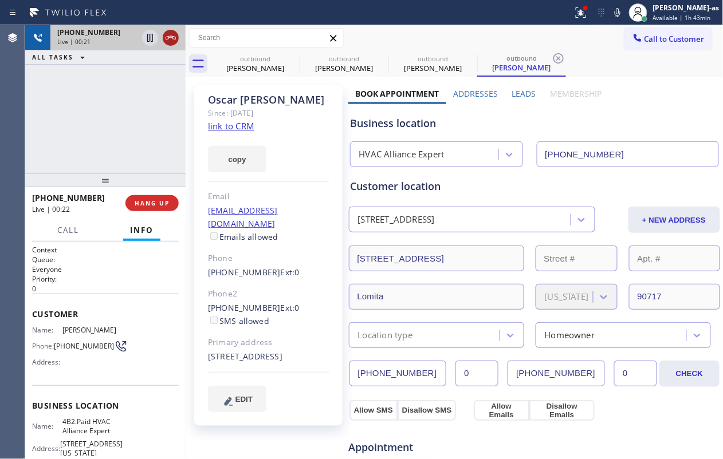
click at [168, 37] on icon at bounding box center [171, 38] width 14 height 14
drag, startPoint x: 111, startPoint y: 200, endPoint x: 137, endPoint y: 245, distance: 52.4
click at [112, 199] on div "[PHONE_NUMBER]" at bounding box center [74, 197] width 85 height 11
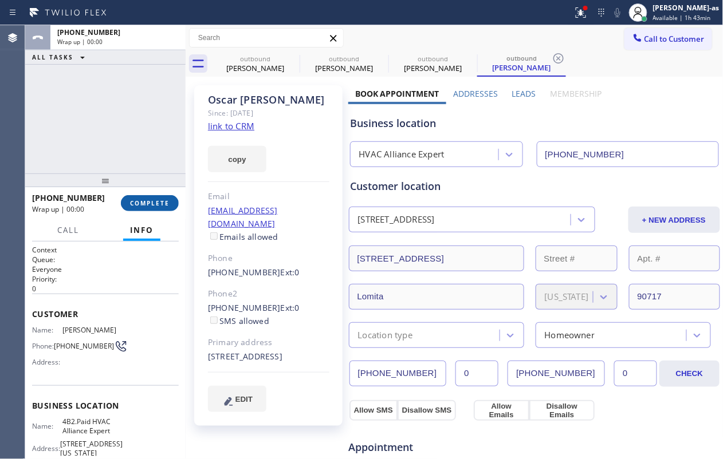
click at [143, 200] on span "COMPLETE" at bounding box center [150, 203] width 40 height 8
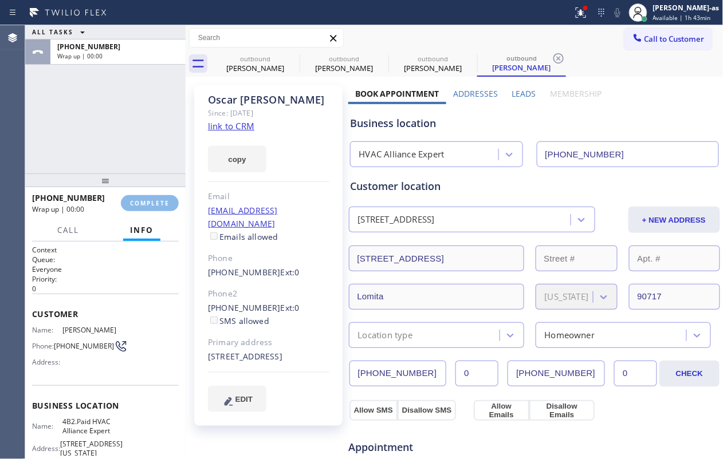
drag, startPoint x: 117, startPoint y: 140, endPoint x: 157, endPoint y: 145, distance: 40.4
click at [125, 143] on div "ALL TASKS ALL TASKS ACTIVE TASKS TASKS IN WRAP UP [PHONE_NUMBER] Wrap up | 00:00" at bounding box center [105, 99] width 160 height 148
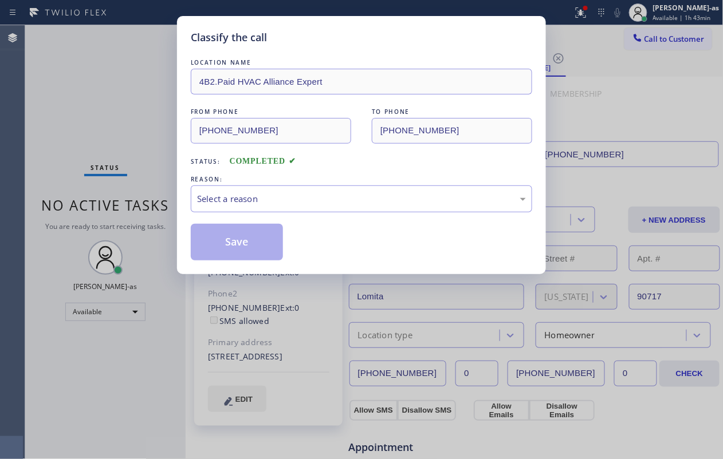
click at [129, 161] on div "Classify the call LOCATION NAME 4B2.Paid HVAC Alliance Expert FROM PHONE [PHONE…" at bounding box center [361, 229] width 723 height 459
drag, startPoint x: 285, startPoint y: 189, endPoint x: 298, endPoint y: 203, distance: 18.6
click at [288, 192] on div "Select a reason" at bounding box center [361, 199] width 341 height 27
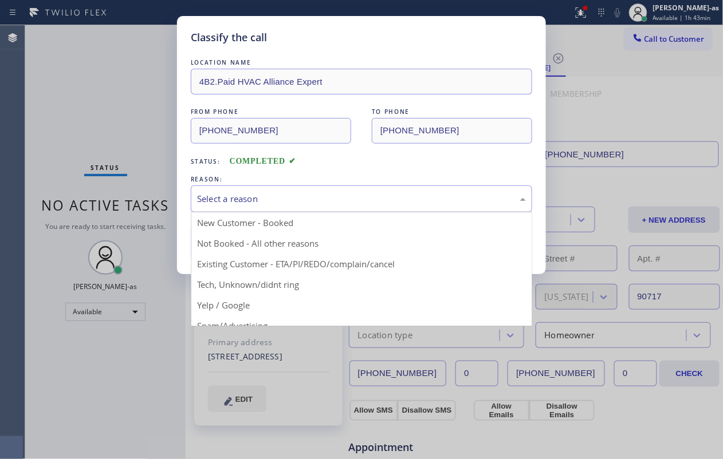
drag, startPoint x: 346, startPoint y: 268, endPoint x: 271, endPoint y: 247, distance: 77.3
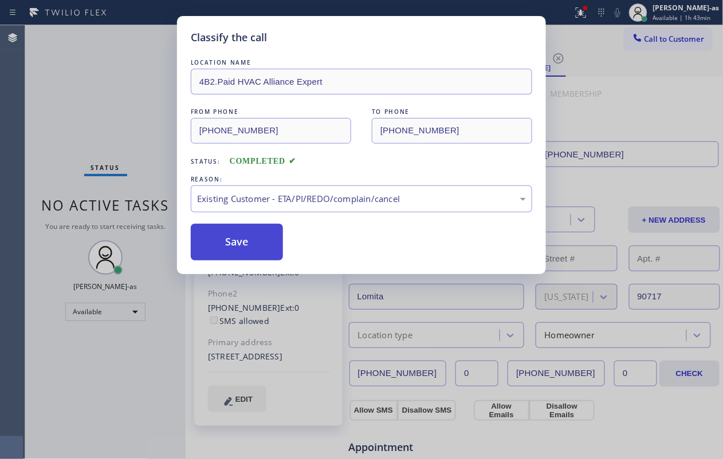
click at [260, 242] on button "Save" at bounding box center [237, 242] width 92 height 37
click at [101, 81] on div "Classify the call LOCATION NAME 4B2.Paid HVAC Alliance Expert FROM PHONE [PHONE…" at bounding box center [361, 229] width 723 height 459
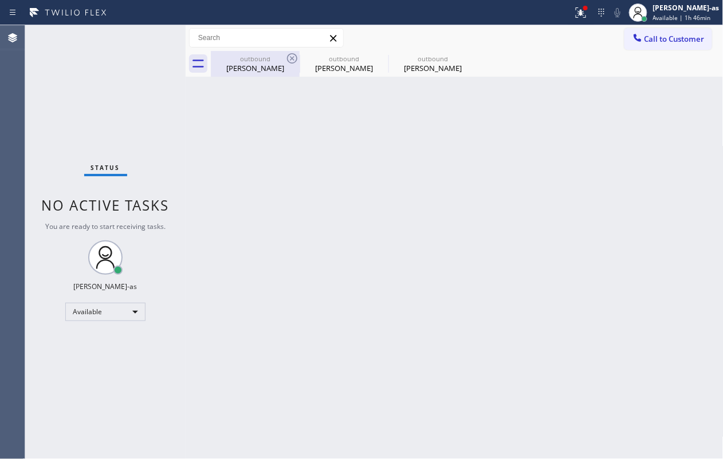
click at [273, 63] on div "[PERSON_NAME]" at bounding box center [255, 68] width 86 height 10
type input "[PHONE_NUMBER]"
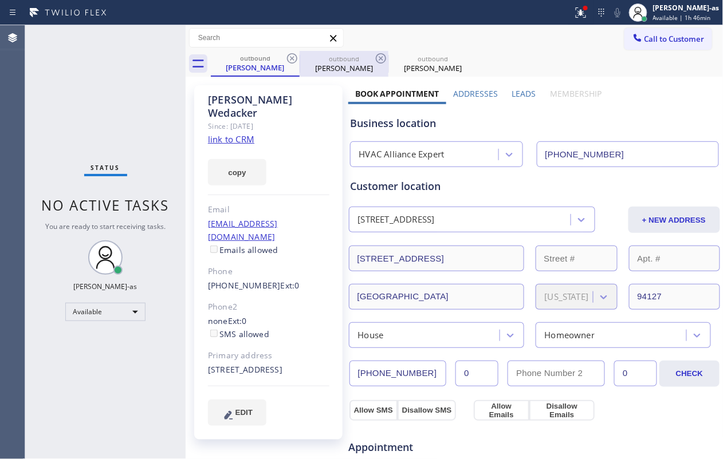
click at [300, 58] on div at bounding box center [300, 64] width 1 height 18
click at [300, 58] on div at bounding box center [300, 62] width 1 height 17
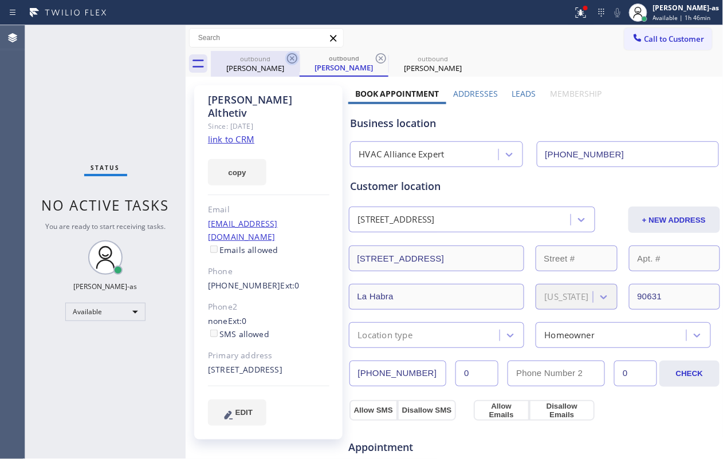
click at [297, 58] on icon at bounding box center [292, 58] width 10 height 10
click at [294, 58] on icon at bounding box center [292, 59] width 14 height 14
click at [300, 58] on div "outbound [PERSON_NAME]" at bounding box center [344, 64] width 89 height 26
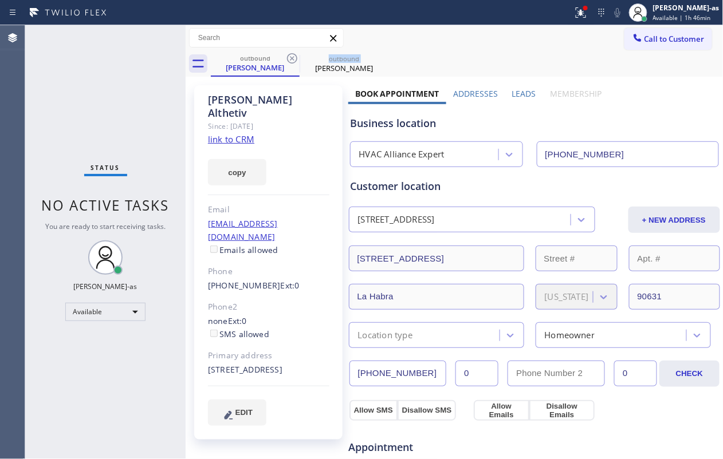
click at [294, 58] on icon at bounding box center [292, 59] width 14 height 14
type input "[PHONE_NUMBER]"
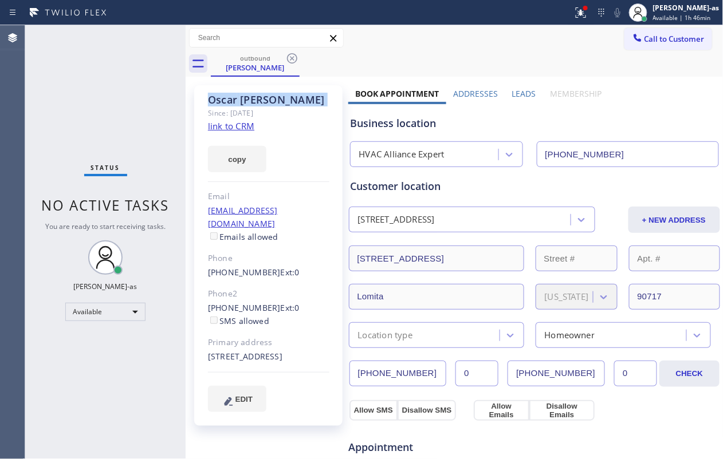
click at [294, 58] on icon at bounding box center [292, 59] width 14 height 14
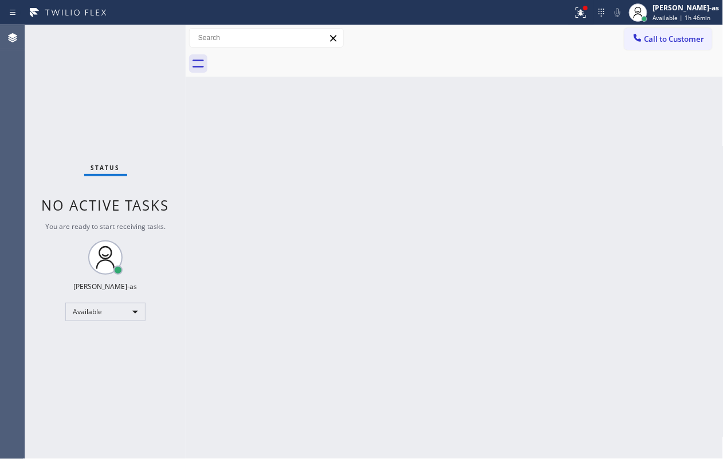
click at [294, 58] on div at bounding box center [467, 64] width 513 height 26
click at [306, 175] on div "Back to Dashboard Change Sender ID Customers Technicians Select a contact Outbo…" at bounding box center [455, 242] width 538 height 434
click at [542, 35] on span "Call to Customer" at bounding box center [674, 39] width 60 height 10
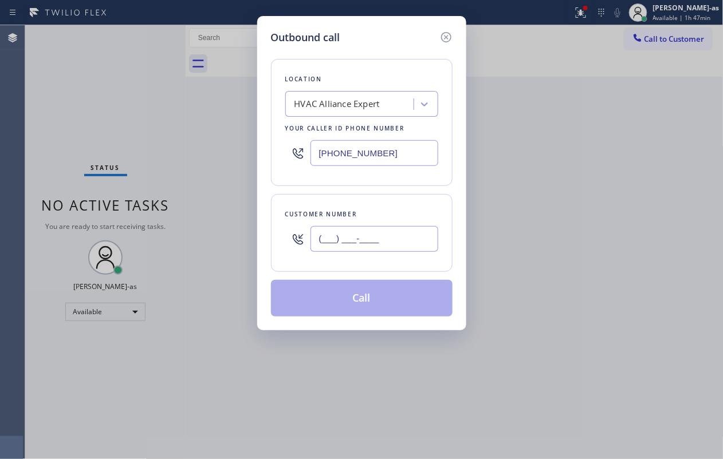
click at [413, 245] on input "(___) ___-____" at bounding box center [374, 239] width 128 height 26
click at [413, 241] on input "(___) ___-____" at bounding box center [374, 239] width 128 height 26
click at [412, 241] on input "(___) ___-____" at bounding box center [374, 239] width 128 height 26
paste input "818) 470-8827"
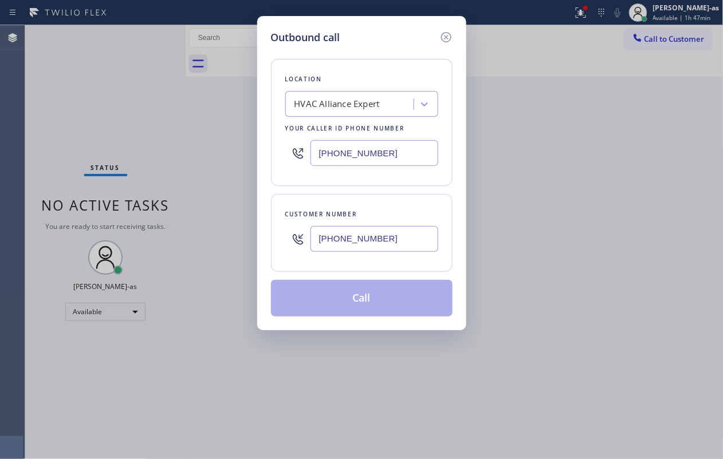
type input "[PHONE_NUMBER]"
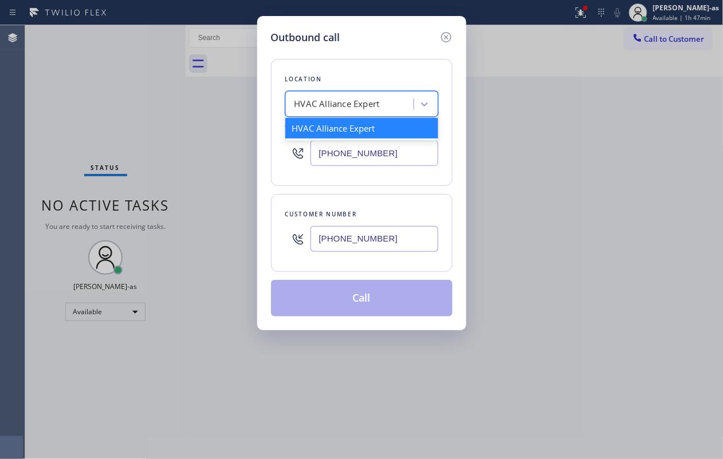
click at [365, 106] on div "HVAC Alliance Expert" at bounding box center [336, 104] width 85 height 13
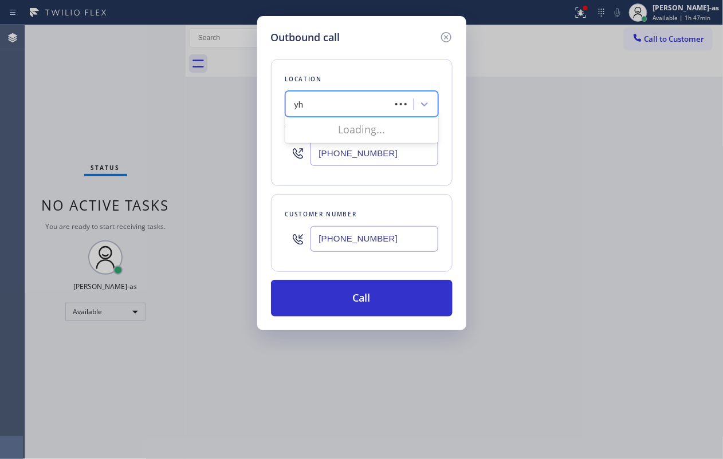
type input "y"
type input "hvac alliance expert"
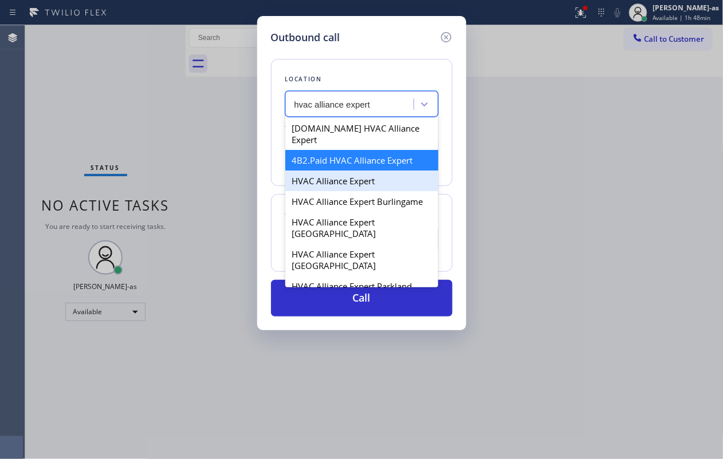
click at [333, 172] on div "HVAC Alliance Expert" at bounding box center [361, 181] width 153 height 21
type input "[PHONE_NUMBER]"
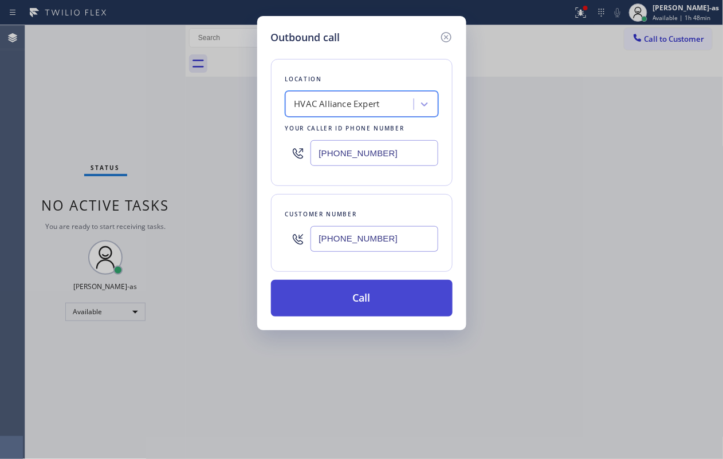
click at [390, 298] on button "Call" at bounding box center [362, 298] width 182 height 37
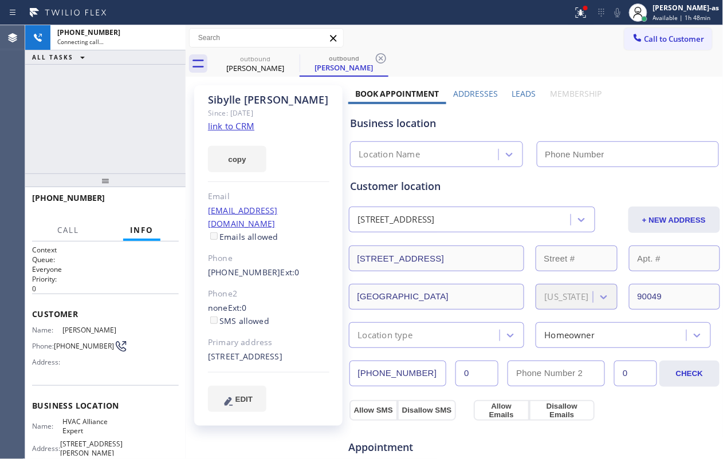
type input "[PHONE_NUMBER]"
click at [93, 84] on div "[PHONE_NUMBER] Connecting call… ALL TASKS ALL TASKS ACTIVE TASKS TASKS IN WRAP …" at bounding box center [105, 99] width 160 height 148
click at [222, 129] on link "link to CRM" at bounding box center [231, 125] width 46 height 11
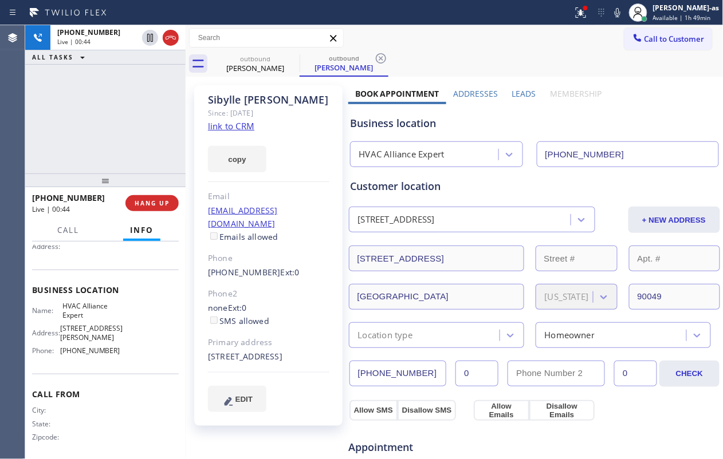
scroll to position [117, 0]
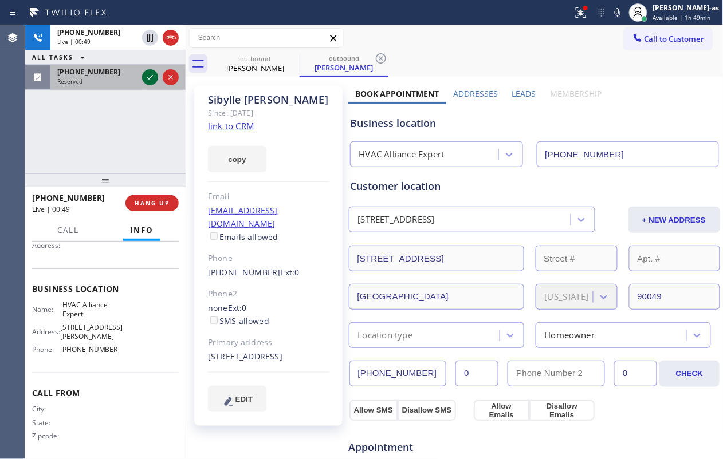
click at [149, 84] on icon at bounding box center [150, 77] width 14 height 14
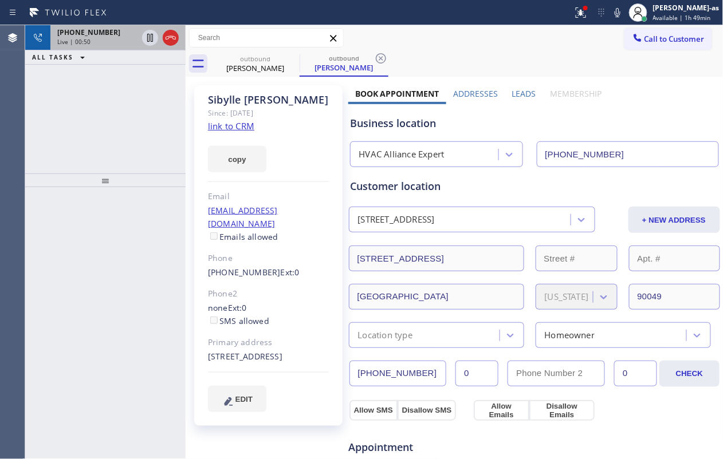
click at [107, 45] on div "Live | 00:50" at bounding box center [97, 42] width 80 height 8
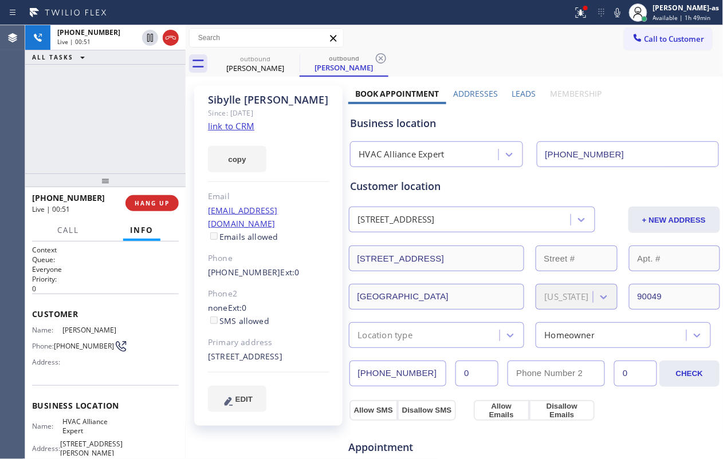
click at [115, 120] on div "[PHONE_NUMBER] Live | 00:51 ALL TASKS ALL TASKS ACTIVE TASKS TASKS IN WRAP UP" at bounding box center [105, 99] width 160 height 148
click at [115, 120] on div "[PHONE_NUMBER] Live | 00:52 ALL TASKS ALL TASKS ACTIVE TASKS TASKS IN WRAP UP" at bounding box center [105, 99] width 160 height 148
click at [111, 120] on div "[PHONE_NUMBER] Live | 00:52 ALL TASKS ALL TASKS ACTIVE TASKS TASKS IN WRAP UP" at bounding box center [105, 99] width 160 height 148
click at [165, 203] on span "HANG UP" at bounding box center [152, 203] width 35 height 8
click at [145, 204] on span "HANG UP" at bounding box center [152, 203] width 35 height 8
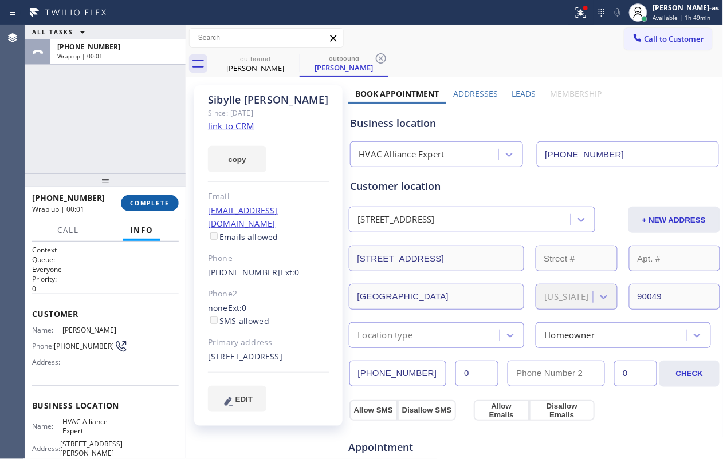
click at [149, 207] on button "COMPLETE" at bounding box center [150, 203] width 58 height 16
click at [120, 127] on div "ALL TASKS ALL TASKS ACTIVE TASKS TASKS IN WRAP UP [PHONE_NUMBER] Wrap up | 00:02" at bounding box center [105, 99] width 160 height 148
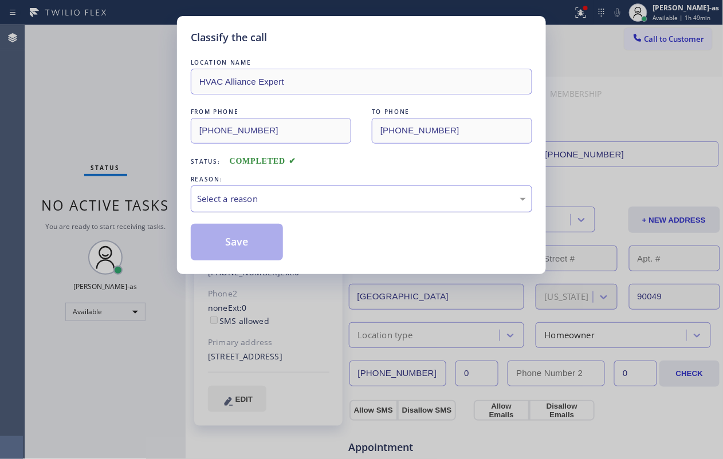
drag, startPoint x: 285, startPoint y: 198, endPoint x: 299, endPoint y: 200, distance: 14.5
click at [293, 198] on div "Select a reason" at bounding box center [361, 198] width 329 height 13
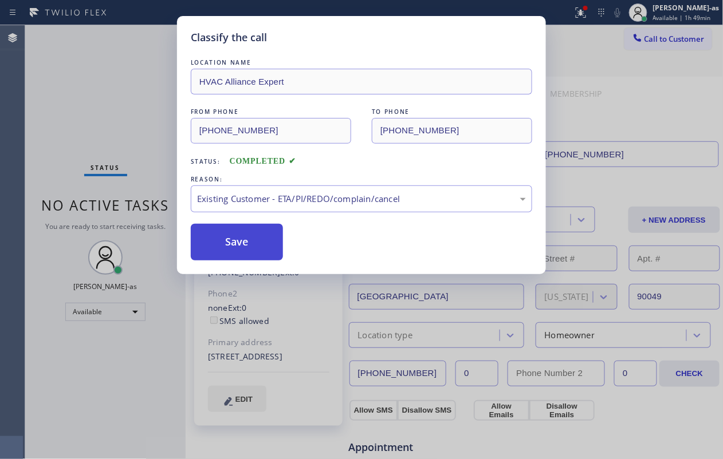
click at [235, 241] on button "Save" at bounding box center [237, 242] width 92 height 37
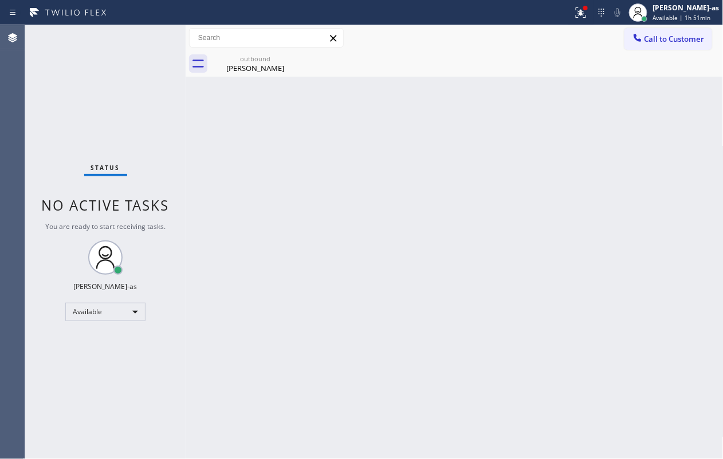
click at [367, 216] on div "Back to Dashboard Change Sender ID Customers Technicians Select a contact Outbo…" at bounding box center [455, 242] width 538 height 434
click at [250, 58] on div "outbound" at bounding box center [255, 58] width 86 height 9
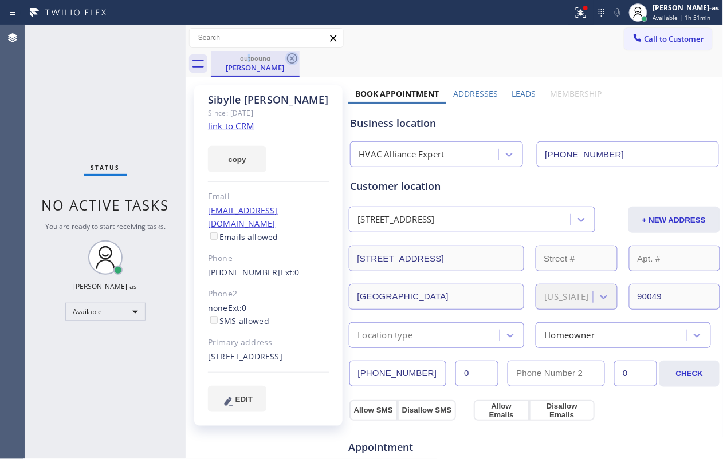
click at [294, 57] on icon at bounding box center [292, 59] width 14 height 14
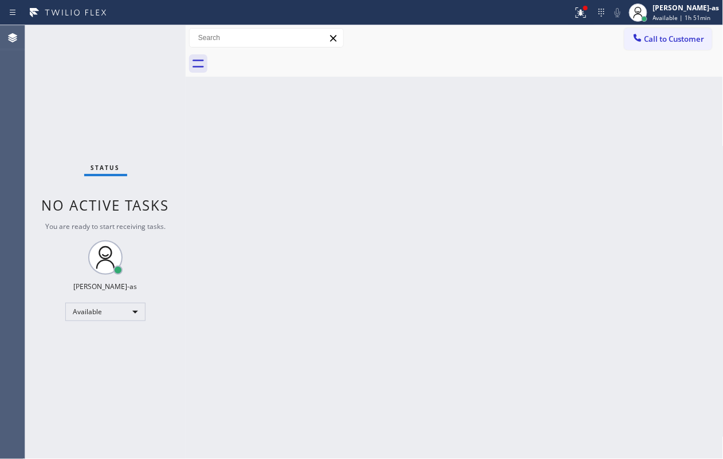
drag, startPoint x: 78, startPoint y: 94, endPoint x: 129, endPoint y: 58, distance: 63.2
click at [78, 93] on div "Status No active tasks You are ready to start receiving tasks. [PERSON_NAME]-as…" at bounding box center [105, 242] width 160 height 434
click at [257, 186] on div "Back to Dashboard Change Sender ID Customers Technicians Select a contact Outbo…" at bounding box center [455, 242] width 538 height 434
click at [542, 38] on span "Call to Customer" at bounding box center [674, 39] width 60 height 10
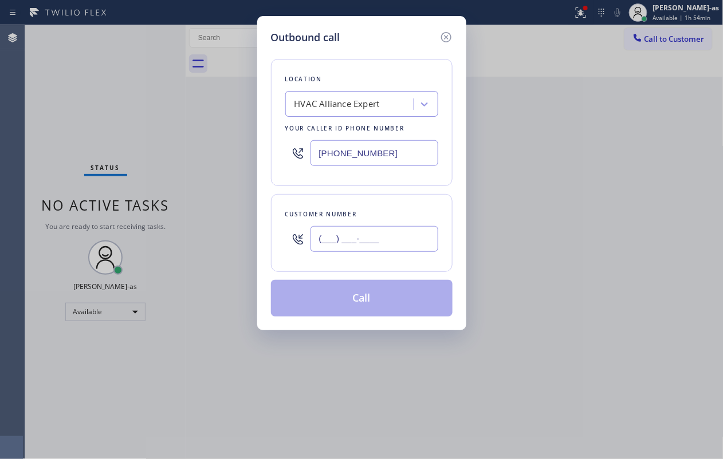
click at [397, 250] on input "(___) ___-____" at bounding box center [374, 239] width 128 height 26
paste input "818) 940-5179"
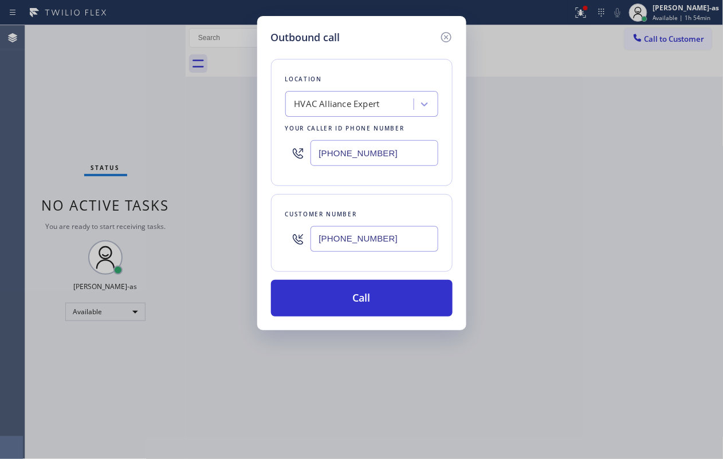
type input "[PHONE_NUMBER]"
click at [403, 141] on input "[PHONE_NUMBER]" at bounding box center [374, 153] width 128 height 26
click at [405, 140] on input "[PHONE_NUMBER]" at bounding box center [374, 153] width 128 height 26
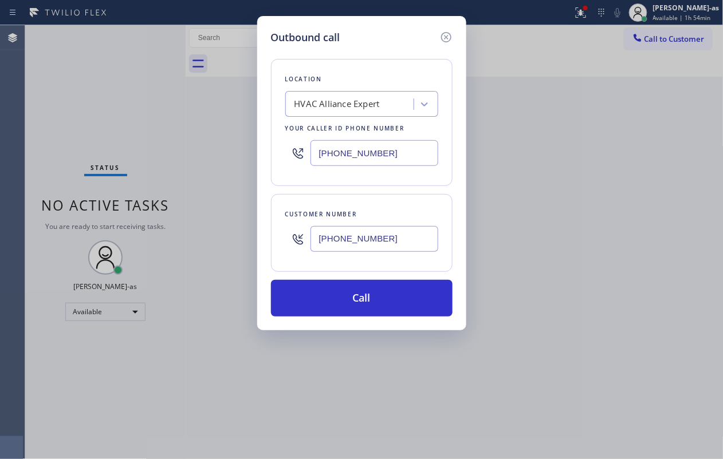
click at [405, 140] on input "[PHONE_NUMBER]" at bounding box center [374, 153] width 128 height 26
paste input "855) 999-4417"
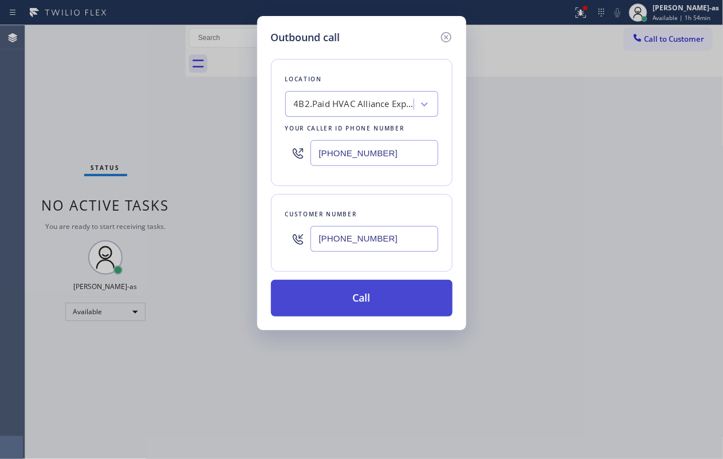
type input "[PHONE_NUMBER]"
click at [370, 297] on button "Call" at bounding box center [362, 298] width 182 height 37
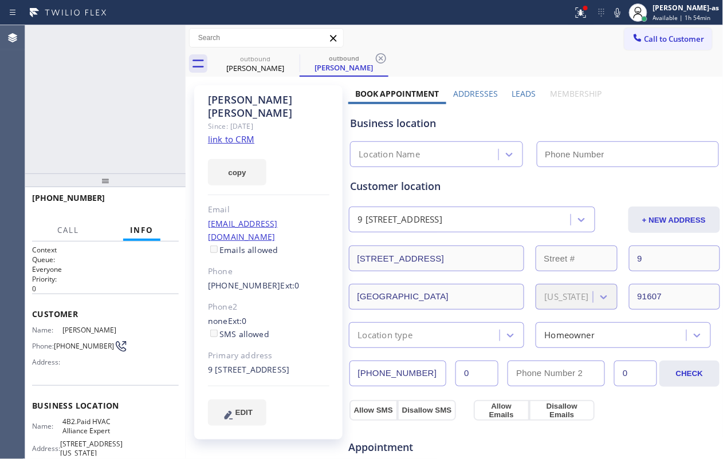
type input "[PHONE_NUMBER]"
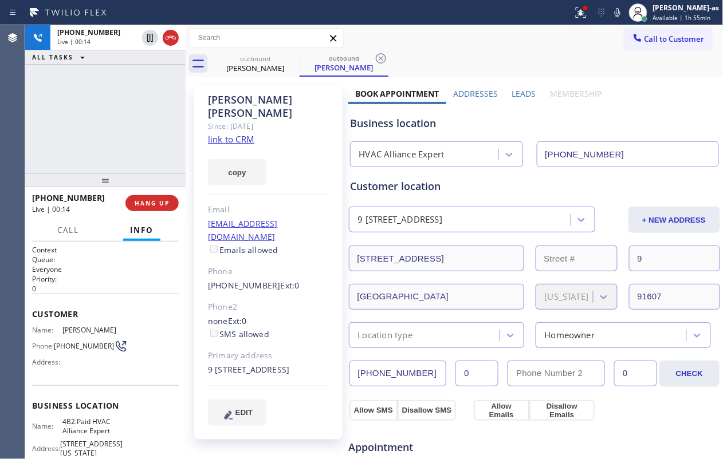
click at [76, 111] on div "[PHONE_NUMBER] Live | 00:14 ALL TASKS ALL TASKS ACTIVE TASKS TASKS IN WRAP UP" at bounding box center [105, 99] width 160 height 148
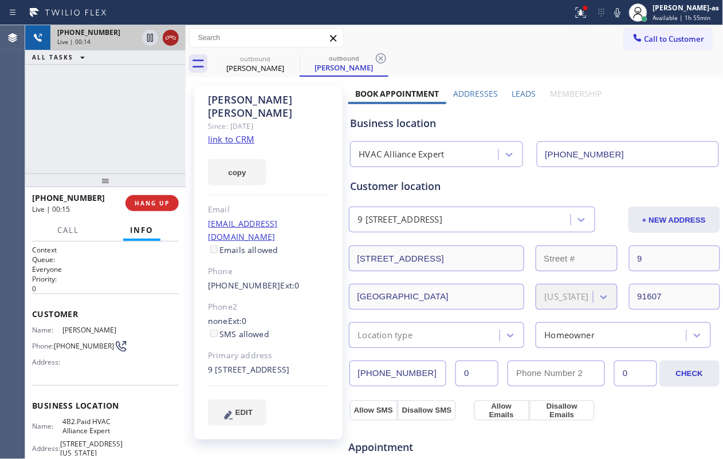
click at [175, 40] on icon at bounding box center [171, 38] width 14 height 14
click at [53, 152] on div "[PHONE_NUMBER] Live | 00:16 ALL TASKS ALL TASKS ACTIVE TASKS TASKS IN WRAP UP" at bounding box center [105, 99] width 160 height 148
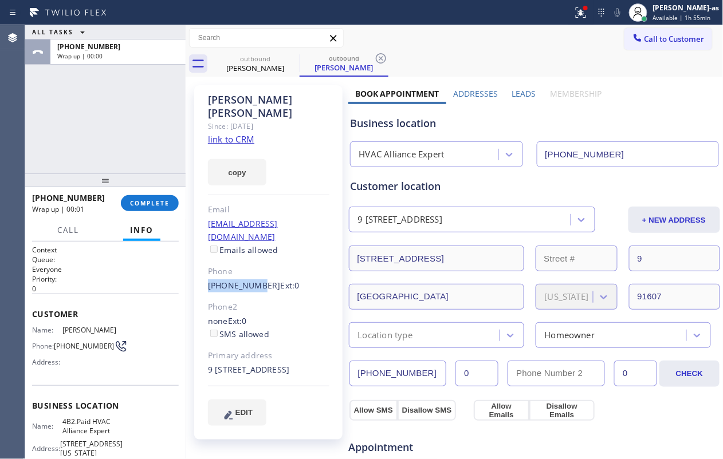
drag, startPoint x: 203, startPoint y: 257, endPoint x: 184, endPoint y: 156, distance: 101.9
click at [284, 249] on div "[PERSON_NAME] Since: [DATE] link to CRM copy Email [EMAIL_ADDRESS][DOMAIN_NAME]…" at bounding box center [268, 262] width 148 height 355
click at [149, 206] on span "COMPLETE" at bounding box center [150, 203] width 40 height 8
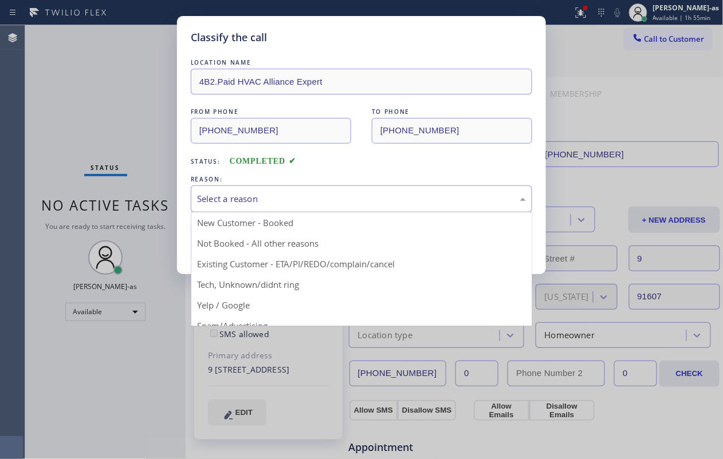
click at [342, 197] on div "Select a reason" at bounding box center [361, 198] width 329 height 13
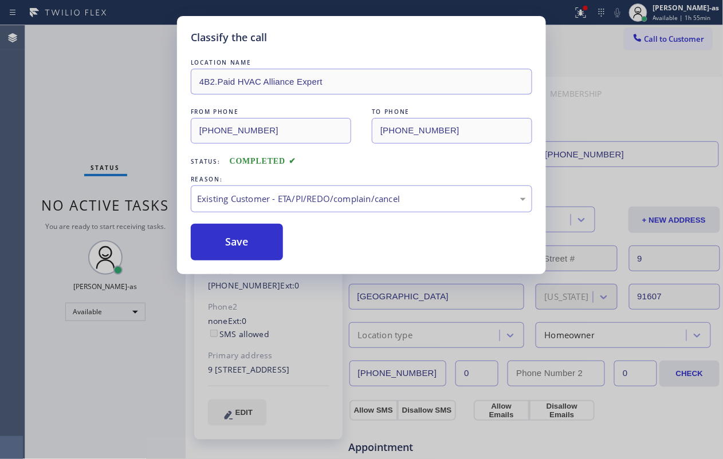
click at [253, 241] on button "Save" at bounding box center [237, 242] width 92 height 37
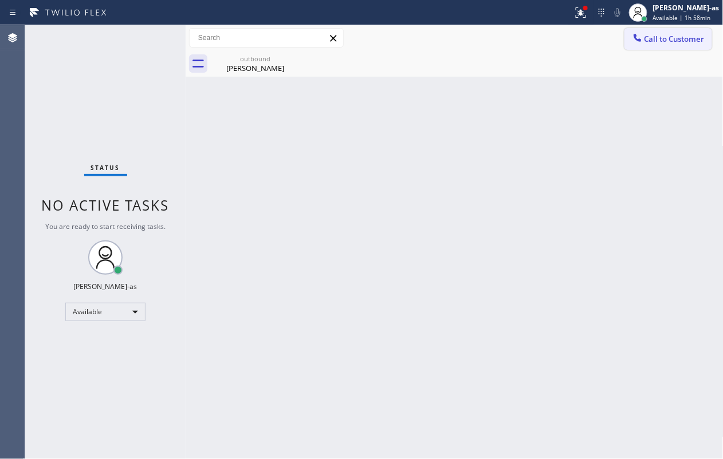
click at [542, 34] on span "Call to Customer" at bounding box center [674, 39] width 60 height 10
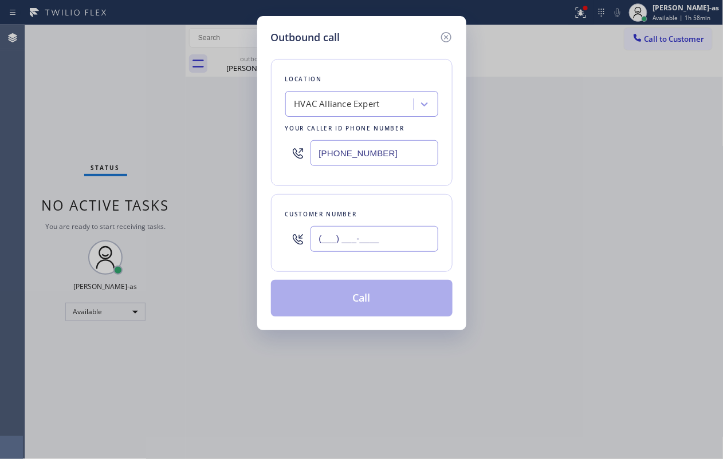
click at [397, 243] on input "(___) ___-____" at bounding box center [374, 239] width 128 height 26
paste input "360) 915-3782"
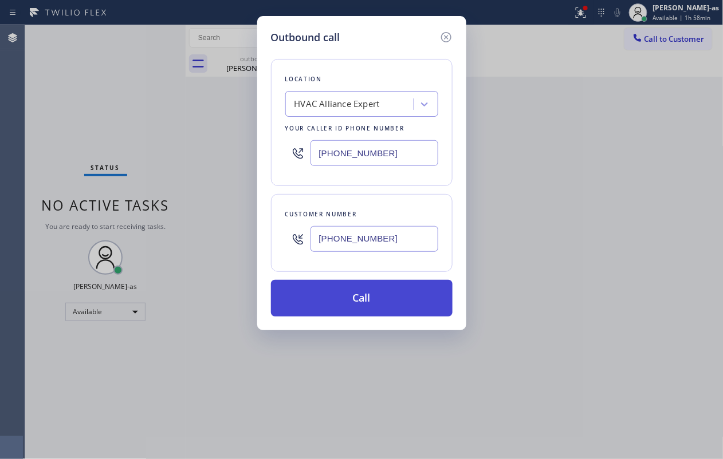
type input "[PHONE_NUMBER]"
click at [356, 293] on button "Call" at bounding box center [362, 298] width 182 height 37
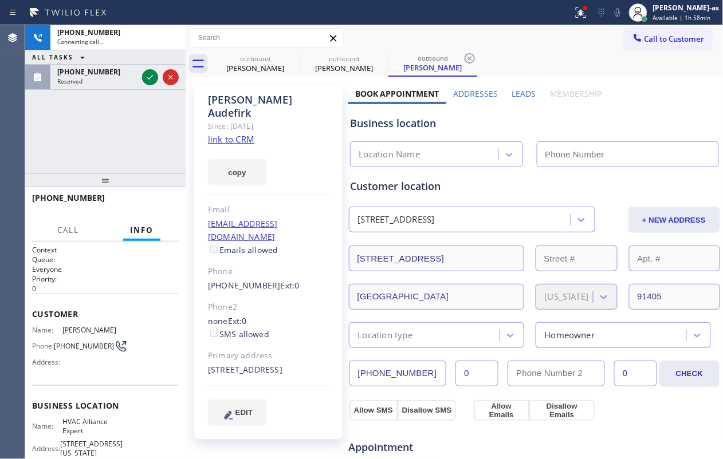
type input "[PHONE_NUMBER]"
click at [234, 133] on link "link to CRM" at bounding box center [231, 138] width 46 height 11
click at [149, 81] on div "[PHONE_NUMBER] Connecting call… ALL TASKS ALL TASKS ACTIVE TASKS TASKS IN WRAP …" at bounding box center [105, 99] width 160 height 148
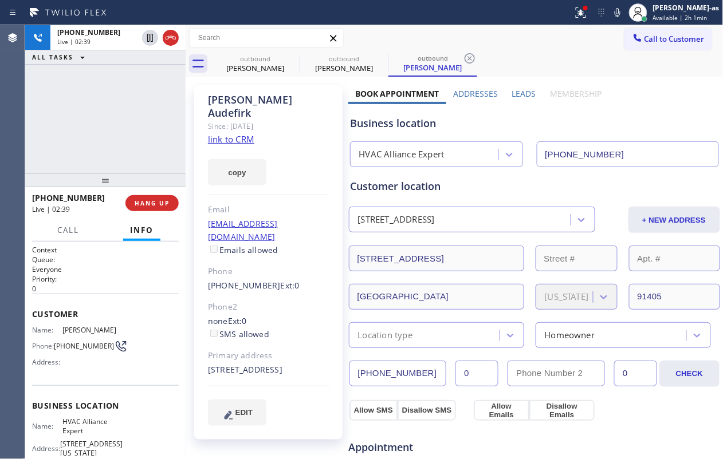
click at [122, 170] on div "[PHONE_NUMBER] Live | 02:39 ALL TASKS ALL TASKS ACTIVE TASKS TASKS IN WRAP UP […" at bounding box center [105, 242] width 160 height 434
click at [153, 200] on span "HANG UP" at bounding box center [152, 203] width 35 height 8
click at [156, 200] on span "HANG UP" at bounding box center [152, 203] width 35 height 8
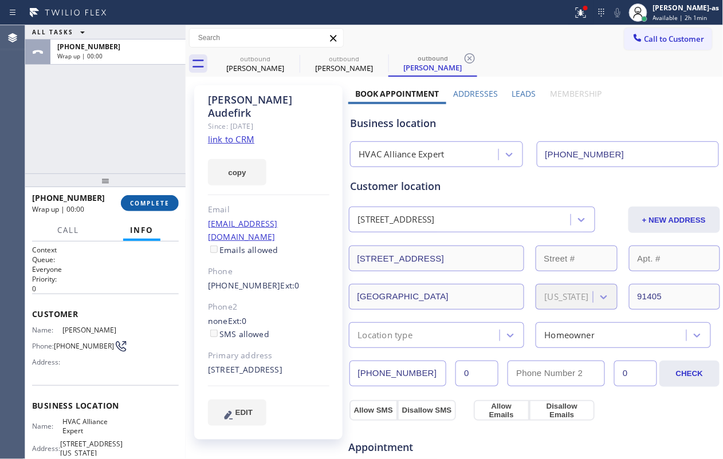
click at [156, 200] on span "COMPLETE" at bounding box center [150, 203] width 40 height 8
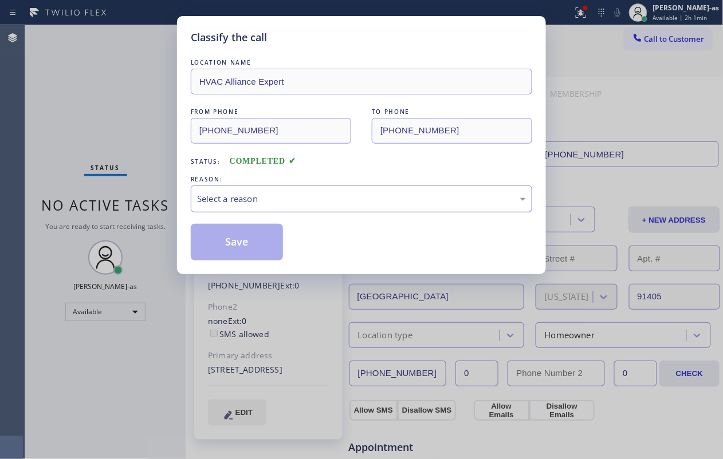
click at [273, 192] on div "Select a reason" at bounding box center [361, 198] width 329 height 13
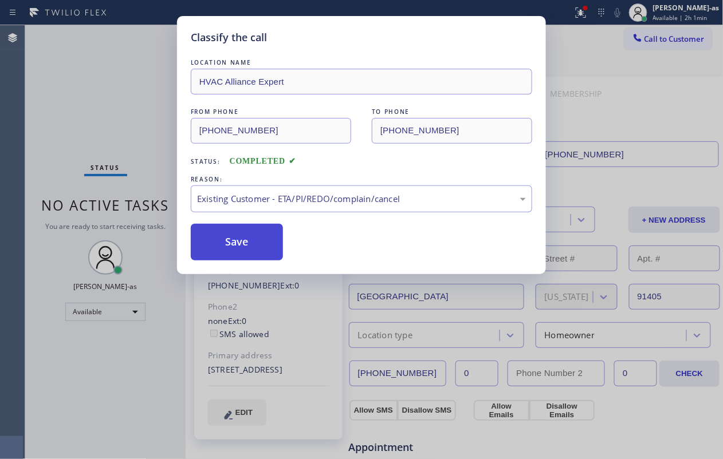
click at [234, 239] on button "Save" at bounding box center [237, 242] width 92 height 37
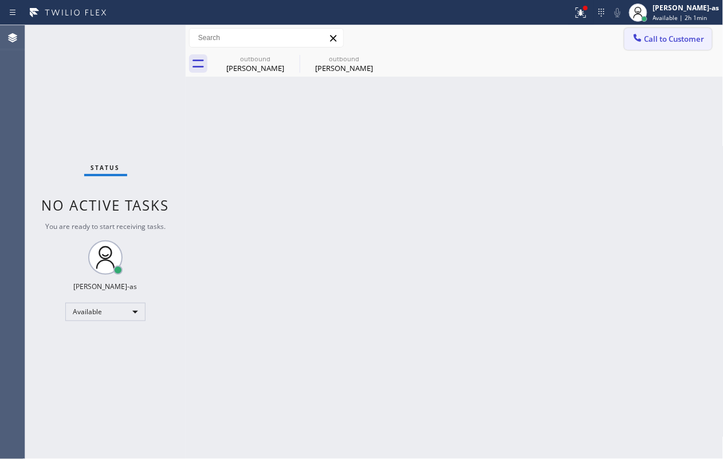
click at [542, 31] on button "Call to Customer" at bounding box center [668, 39] width 88 height 22
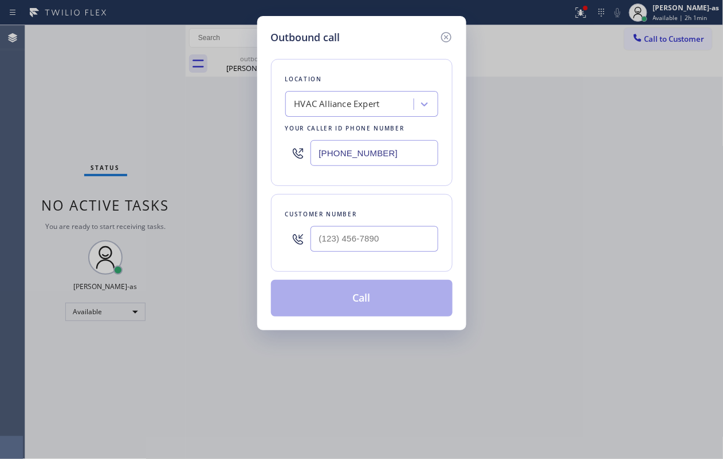
click at [418, 223] on div at bounding box center [374, 238] width 128 height 37
click at [393, 243] on input "(___) ___-____" at bounding box center [374, 239] width 128 height 26
paste input "440) 547-6747"
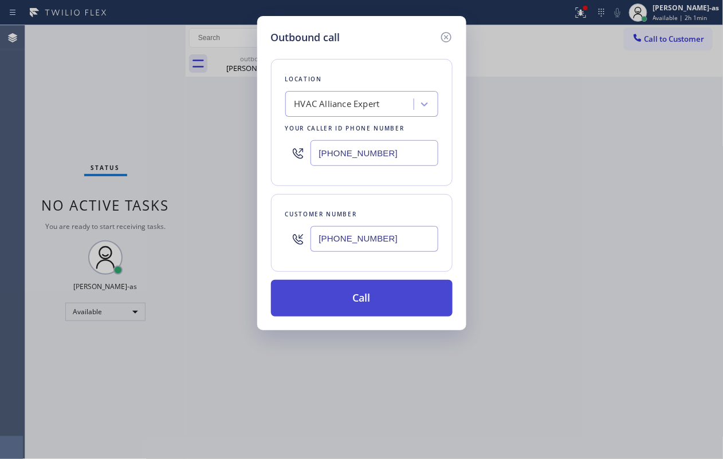
type input "[PHONE_NUMBER]"
click at [365, 298] on button "Call" at bounding box center [362, 298] width 182 height 37
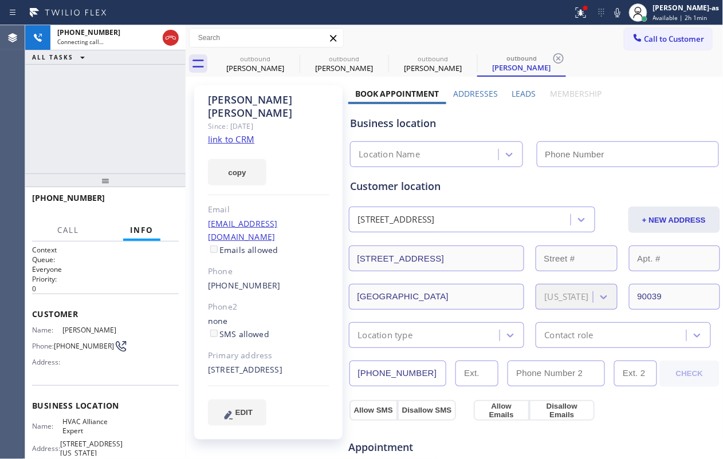
type input "[PHONE_NUMBER]"
click at [237, 133] on link "link to CRM" at bounding box center [231, 138] width 46 height 11
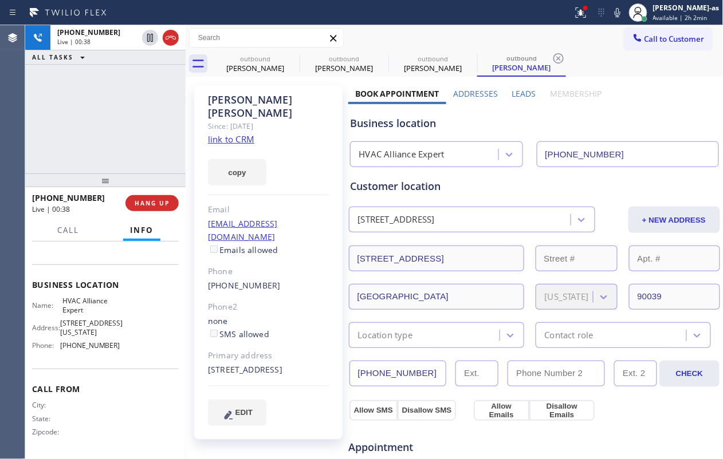
scroll to position [134, 0]
click at [143, 117] on div "[PHONE_NUMBER] Live | 00:47 ALL TASKS ALL TASKS ACTIVE TASKS TASKS IN WRAP UP" at bounding box center [105, 99] width 160 height 148
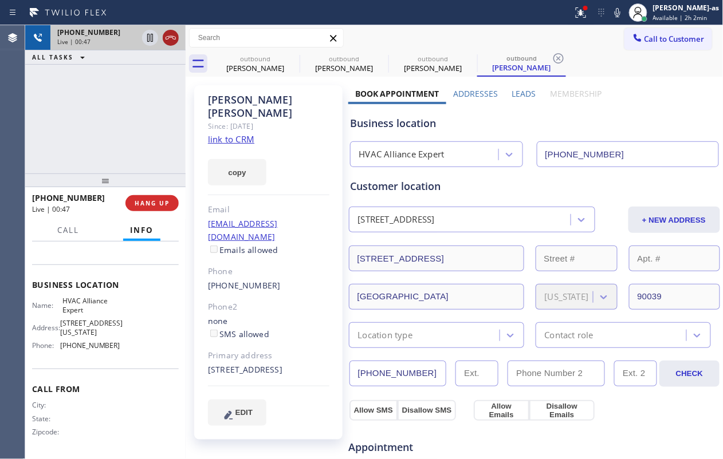
click at [175, 42] on icon at bounding box center [171, 38] width 14 height 14
drag, startPoint x: 143, startPoint y: 132, endPoint x: 154, endPoint y: 161, distance: 31.4
click at [143, 136] on div "[PHONE_NUMBER] Live | 00:48 ALL TASKS ALL TASKS ACTIVE TASKS TASKS IN WRAP UP" at bounding box center [105, 99] width 160 height 148
click at [165, 199] on span "HANG UP" at bounding box center [152, 203] width 35 height 8
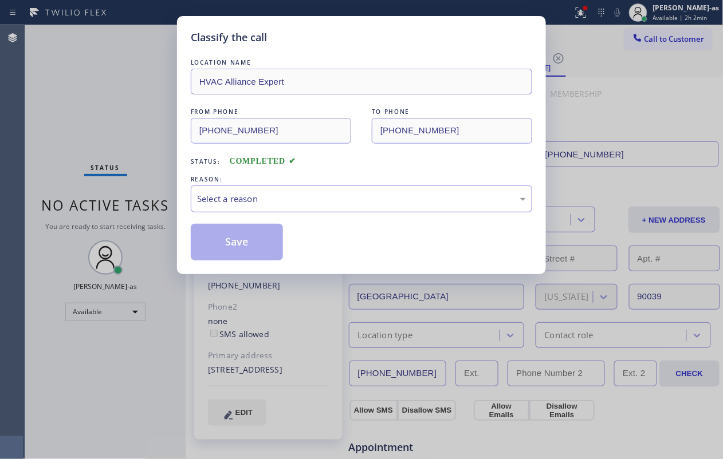
click at [165, 199] on div "Classify the call LOCATION NAME HVAC Alliance Expert FROM PHONE [PHONE_NUMBER] …" at bounding box center [361, 229] width 723 height 459
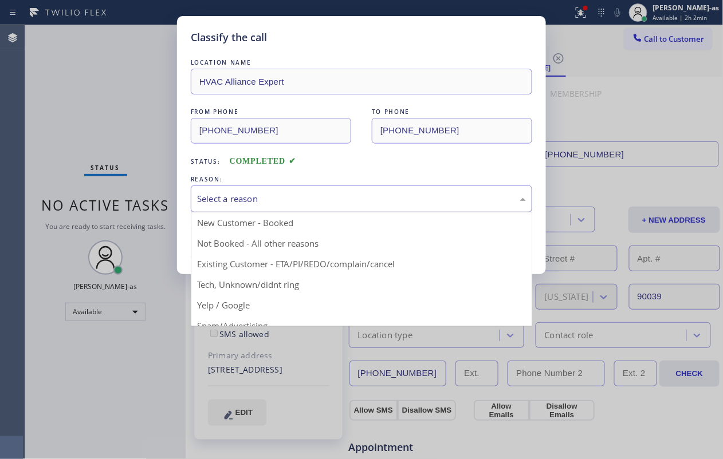
drag, startPoint x: 267, startPoint y: 198, endPoint x: 310, endPoint y: 266, distance: 80.1
click at [273, 212] on div "Select a reason New Customer - Booked Not Booked - All other reasons Existing C…" at bounding box center [361, 199] width 341 height 27
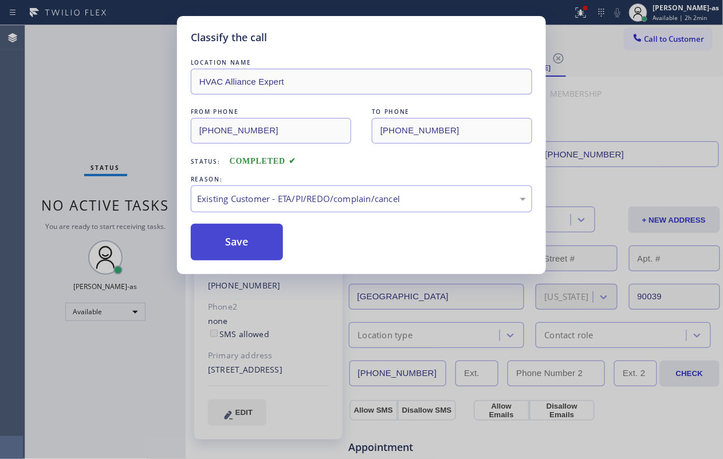
click at [238, 237] on button "Save" at bounding box center [237, 242] width 92 height 37
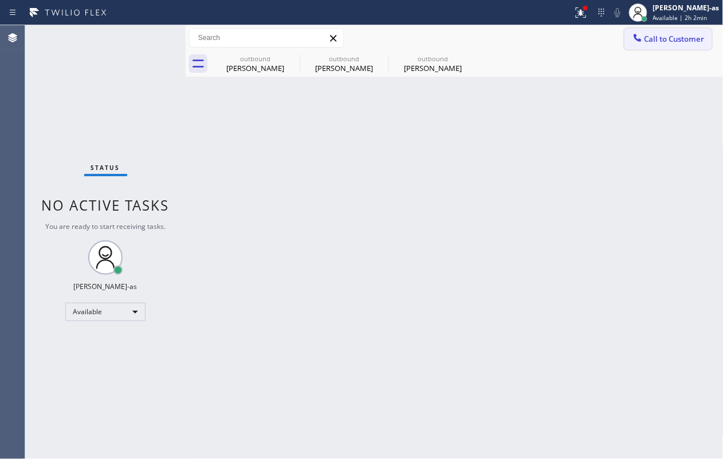
click at [542, 31] on button "Call to Customer" at bounding box center [668, 39] width 88 height 22
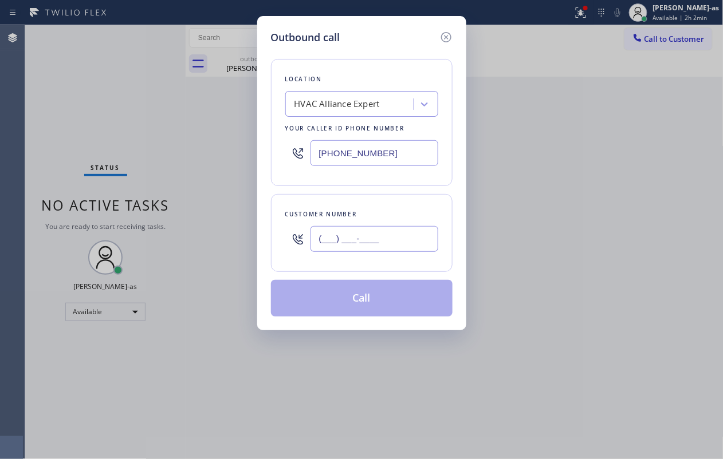
click at [379, 229] on input "(___) ___-____" at bounding box center [374, 239] width 128 height 26
paste input "818) 438-8782"
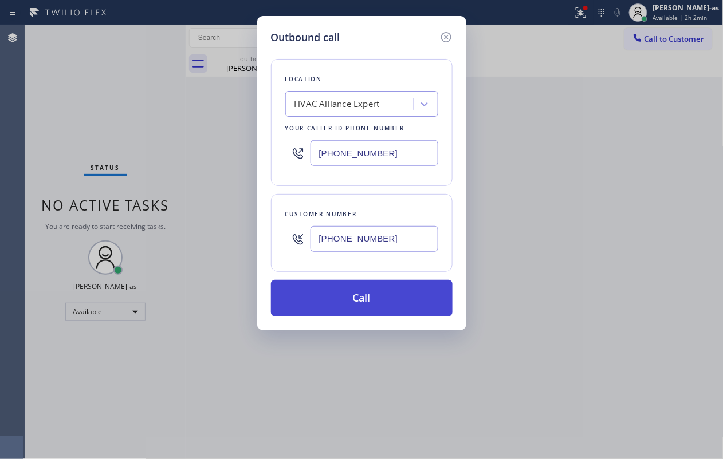
type input "[PHONE_NUMBER]"
click at [379, 298] on button "Call" at bounding box center [362, 298] width 182 height 37
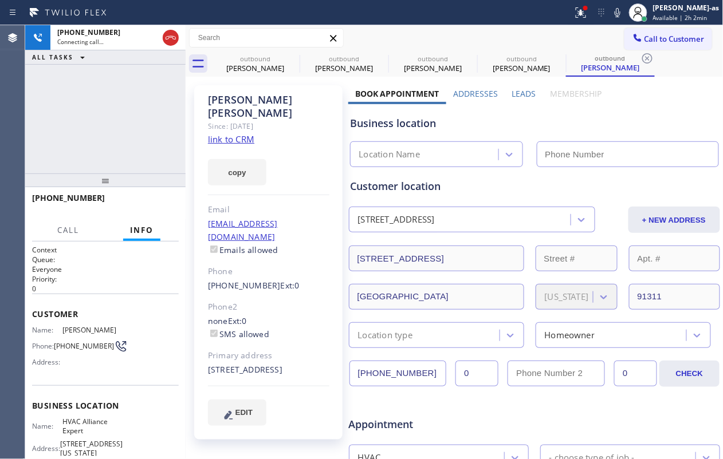
type input "[PHONE_NUMBER]"
click at [79, 118] on div "[PHONE_NUMBER] Live | 00:00 ALL TASKS ALL TASKS ACTIVE TASKS TASKS IN WRAP UP" at bounding box center [105, 99] width 160 height 148
click at [242, 133] on link "link to CRM" at bounding box center [231, 138] width 46 height 11
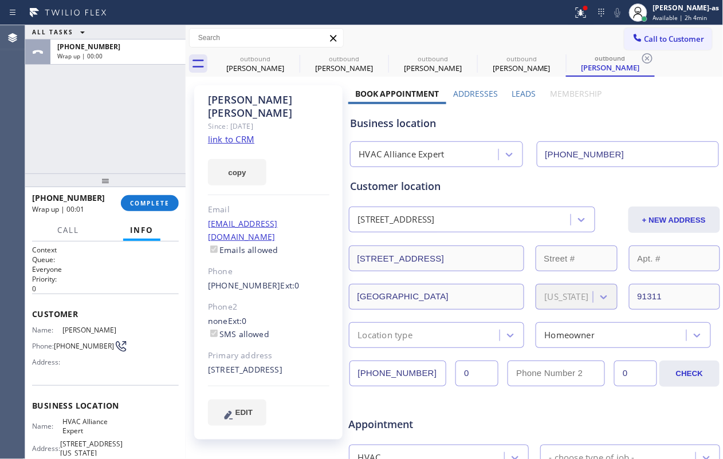
drag, startPoint x: 108, startPoint y: 94, endPoint x: 153, endPoint y: 179, distance: 96.9
click at [109, 92] on div "ALL TASKS ALL TASKS ACTIVE TASKS TASKS IN WRAP UP [PHONE_NUMBER] Wrap up | 00:00" at bounding box center [105, 99] width 160 height 148
click at [147, 195] on button "COMPLETE" at bounding box center [150, 203] width 58 height 16
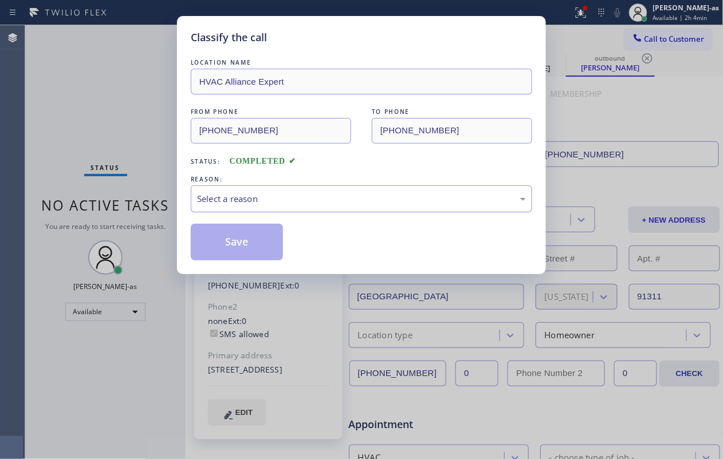
click at [285, 190] on div "Select a reason" at bounding box center [361, 199] width 341 height 27
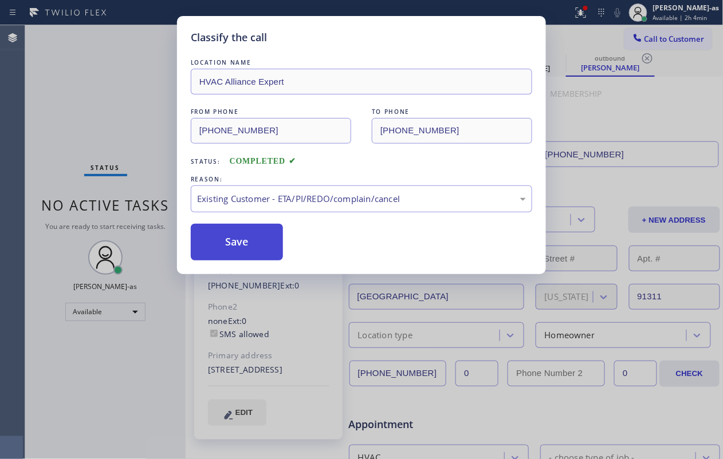
click at [249, 245] on button "Save" at bounding box center [237, 242] width 92 height 37
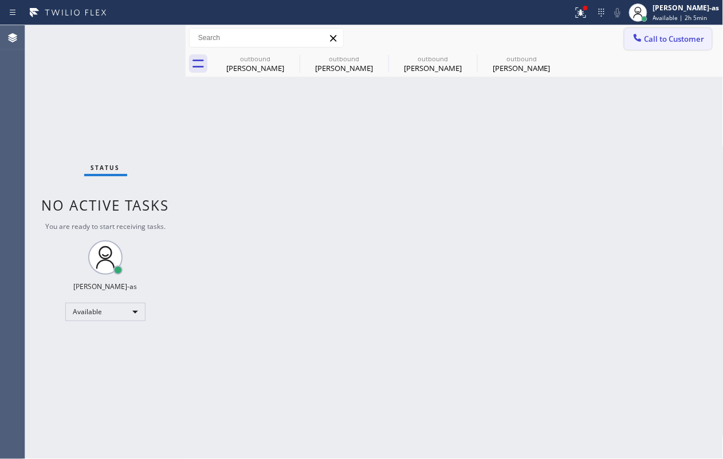
click at [542, 37] on span "Call to Customer" at bounding box center [674, 39] width 60 height 10
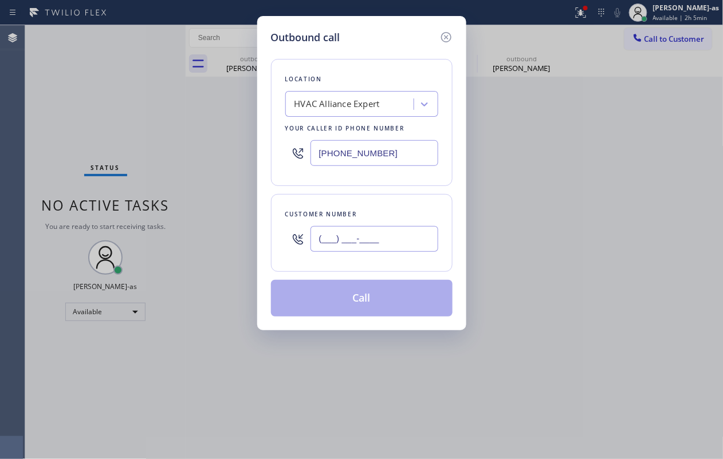
click at [385, 242] on input "(___) ___-____" at bounding box center [374, 239] width 128 height 26
paste input "310) 594-2792"
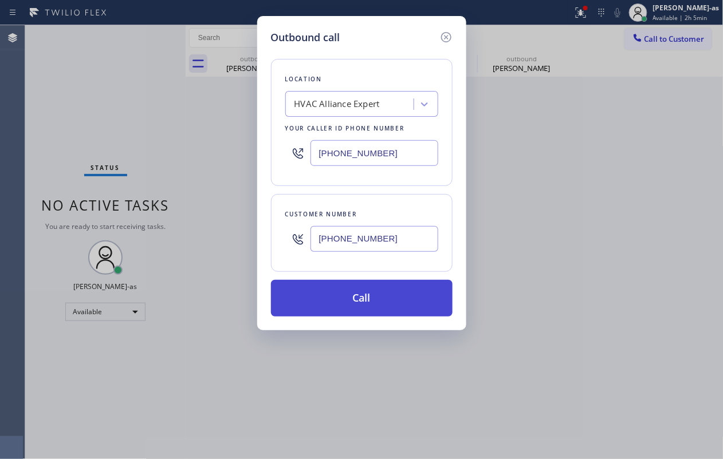
type input "[PHONE_NUMBER]"
click at [354, 291] on button "Call" at bounding box center [362, 298] width 182 height 37
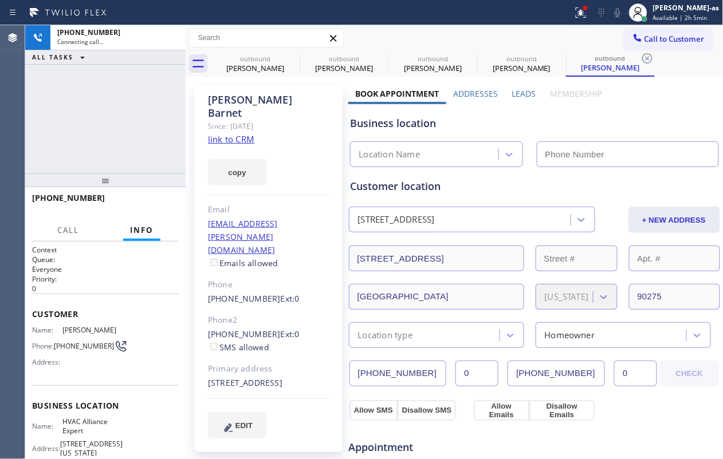
drag, startPoint x: 270, startPoint y: 65, endPoint x: 139, endPoint y: 86, distance: 133.3
click at [269, 65] on div "[PERSON_NAME]" at bounding box center [255, 68] width 86 height 10
click at [0, 0] on icon at bounding box center [0, 0] width 0 height 0
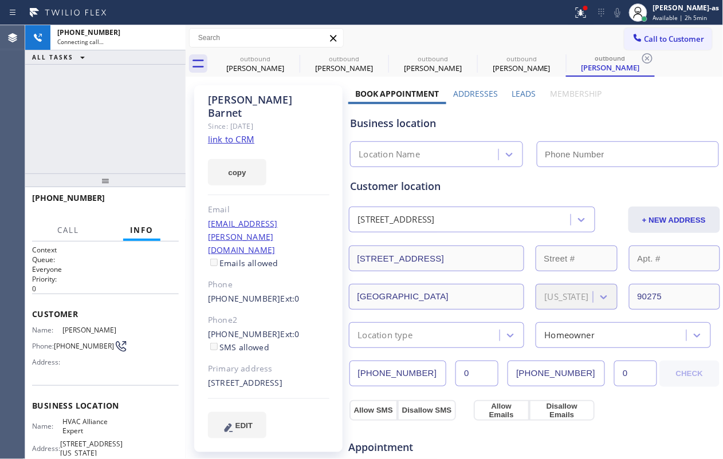
click at [0, 0] on icon at bounding box center [0, 0] width 0 height 0
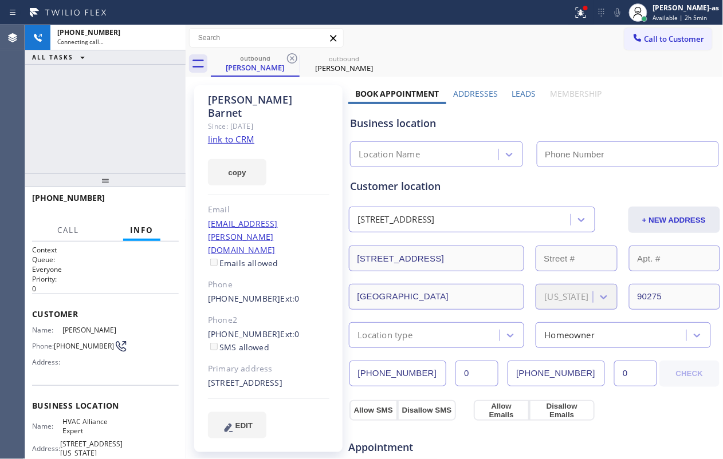
type input "[PHONE_NUMBER]"
drag, startPoint x: 139, startPoint y: 86, endPoint x: 226, endPoint y: 129, distance: 97.1
click at [139, 86] on div "[PHONE_NUMBER] Connecting call… ALL TASKS ALL TASKS ACTIVE TASKS TASKS IN WRAP …" at bounding box center [105, 99] width 160 height 148
click at [233, 133] on link "link to CRM" at bounding box center [231, 138] width 46 height 11
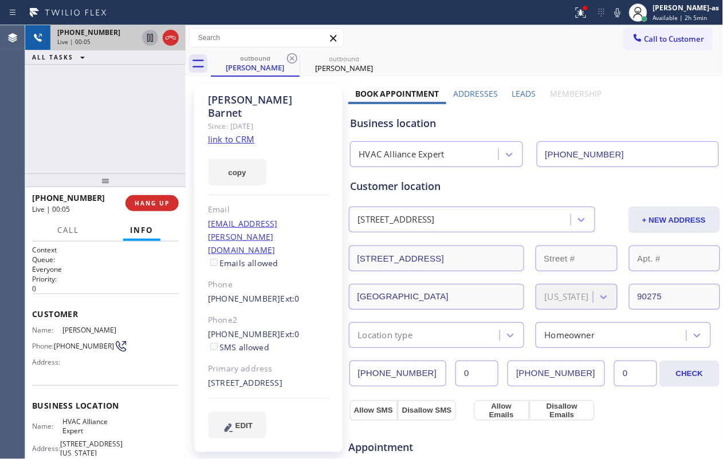
drag, startPoint x: 105, startPoint y: 44, endPoint x: 156, endPoint y: 41, distance: 51.1
click at [120, 46] on div "[PHONE_NUMBER] Live | 00:05" at bounding box center [94, 37] width 89 height 25
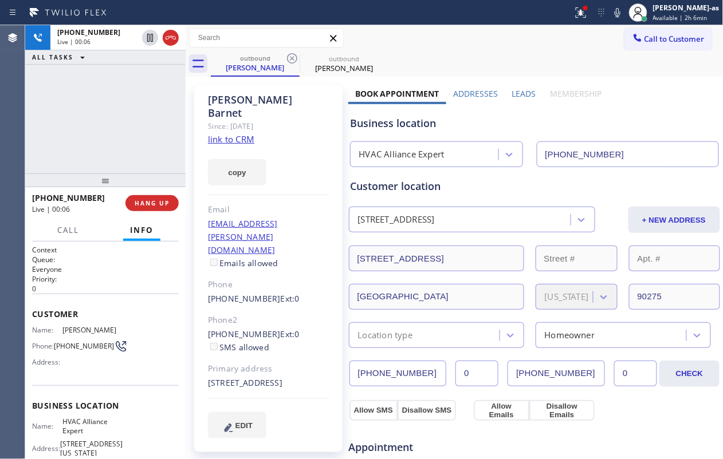
click at [173, 34] on icon at bounding box center [171, 38] width 14 height 14
drag, startPoint x: 101, startPoint y: 136, endPoint x: 143, endPoint y: 254, distance: 125.0
click at [101, 137] on div "[PHONE_NUMBER] Live | 00:07 ALL TASKS ALL TASKS ACTIVE TASKS TASKS IN WRAP UP" at bounding box center [105, 99] width 160 height 148
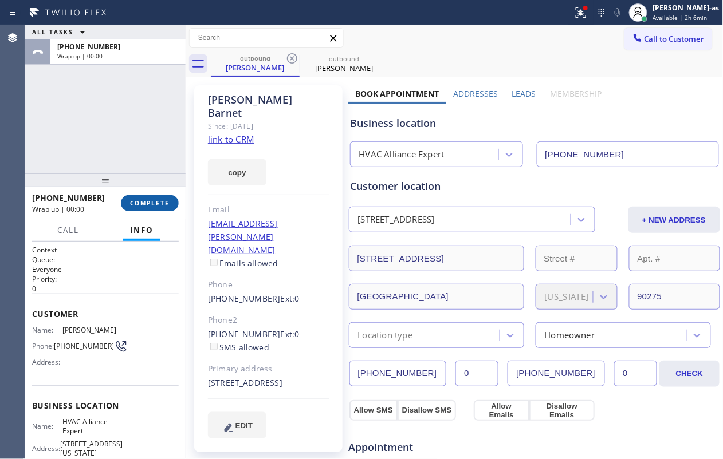
click at [159, 195] on button "COMPLETE" at bounding box center [150, 203] width 58 height 16
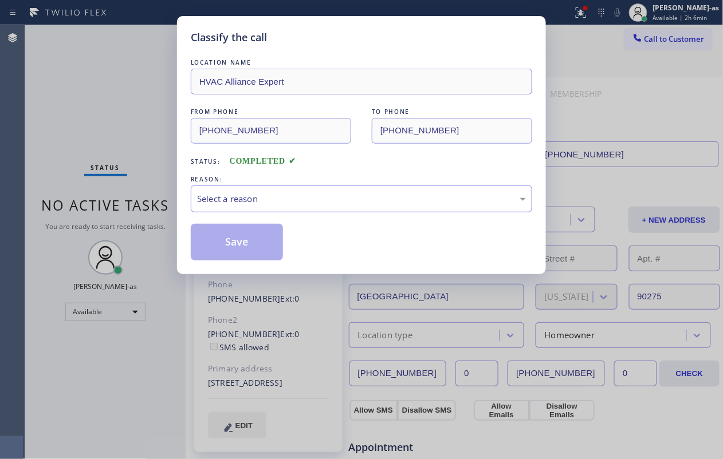
click at [101, 151] on div "Classify the call LOCATION NAME HVAC Alliance Expert FROM PHONE [PHONE_NUMBER] …" at bounding box center [361, 229] width 723 height 459
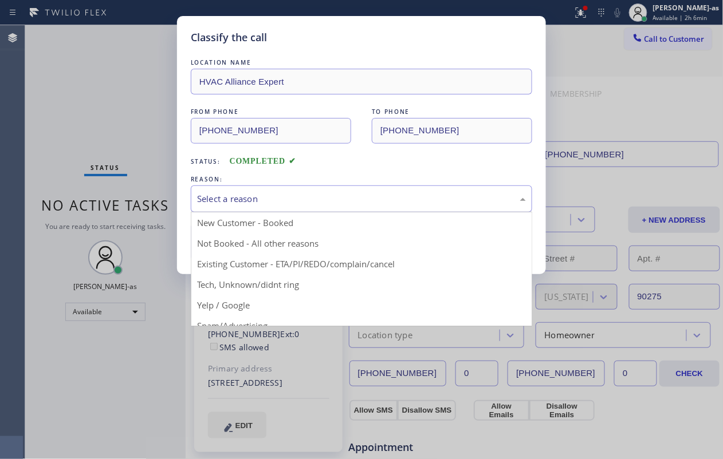
click at [282, 194] on div "Select a reason" at bounding box center [361, 198] width 329 height 13
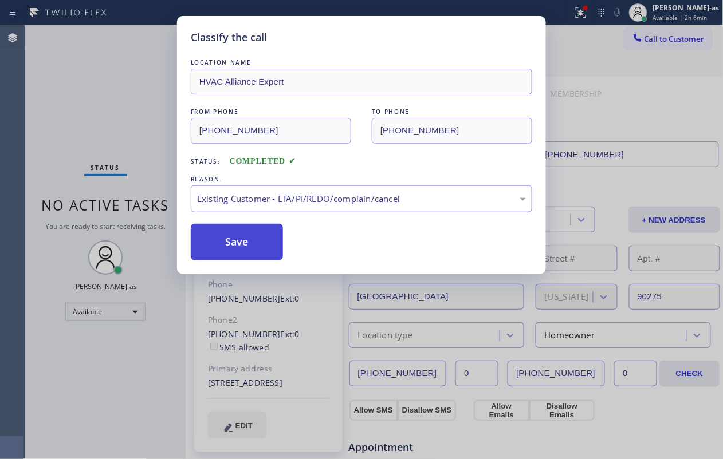
click at [236, 233] on button "Save" at bounding box center [237, 242] width 92 height 37
click at [68, 49] on div "Classify the call LOCATION NAME HVAC Alliance Expert FROM PHONE [PHONE_NUMBER] …" at bounding box center [361, 229] width 723 height 459
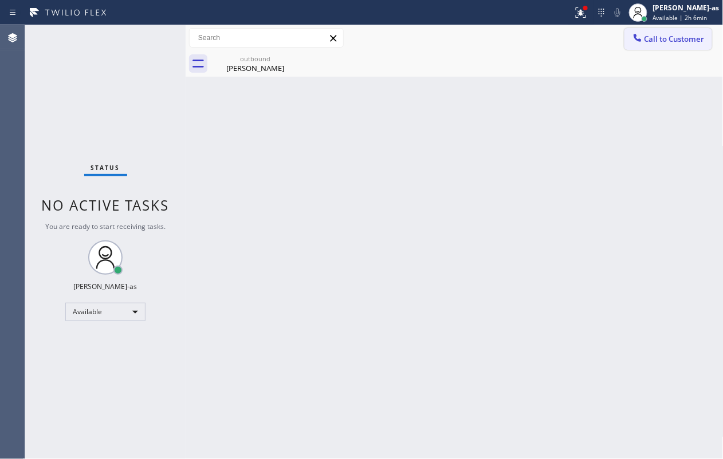
click at [542, 44] on span "Call to Customer" at bounding box center [674, 39] width 60 height 10
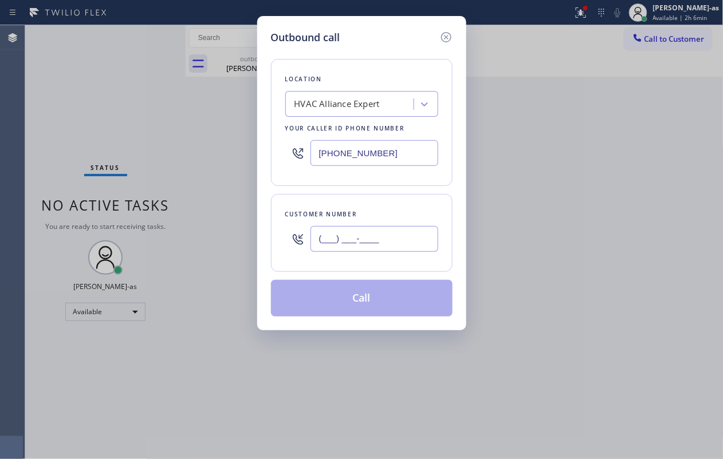
click at [388, 238] on input "(___) ___-____" at bounding box center [374, 239] width 128 height 26
paste input "310) 318-4660"
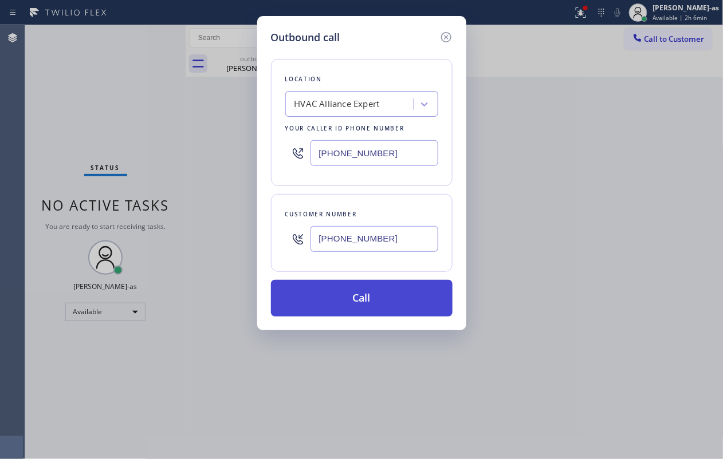
type input "[PHONE_NUMBER]"
click at [379, 297] on button "Call" at bounding box center [362, 298] width 182 height 37
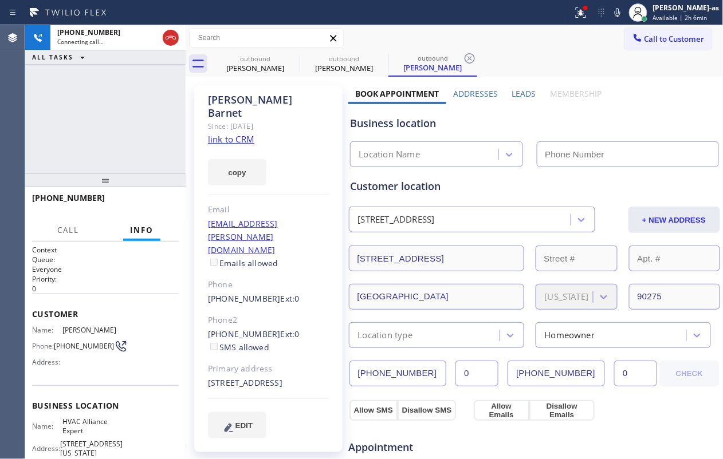
type input "[PHONE_NUMBER]"
click at [243, 133] on link "link to CRM" at bounding box center [231, 138] width 46 height 11
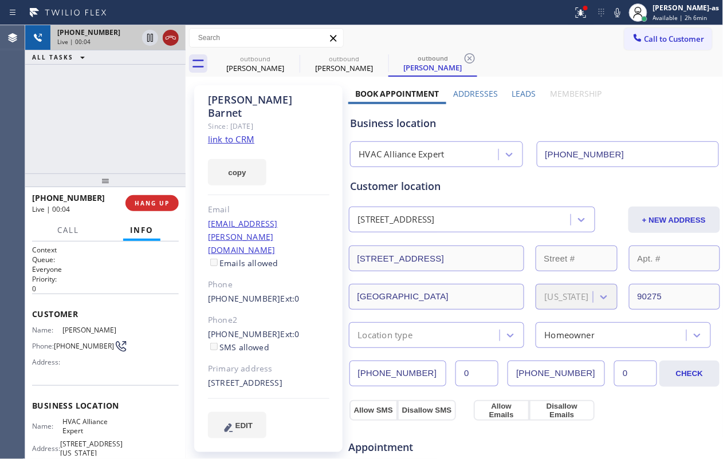
click at [170, 40] on icon at bounding box center [171, 38] width 14 height 14
click at [157, 202] on span "HANG UP" at bounding box center [152, 203] width 35 height 8
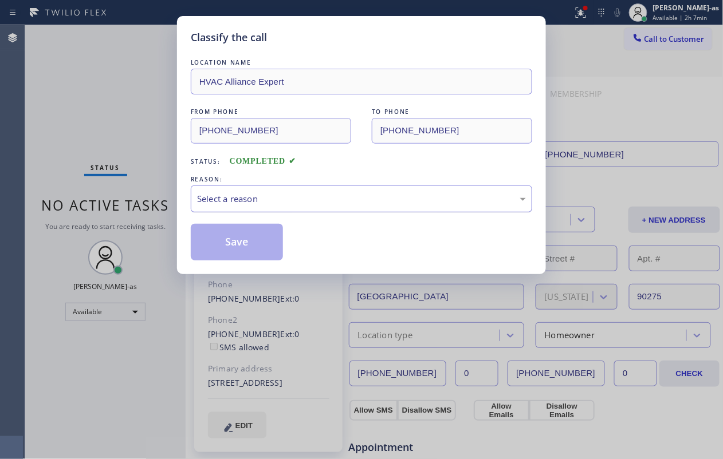
click at [330, 200] on div "Select a reason" at bounding box center [361, 198] width 329 height 13
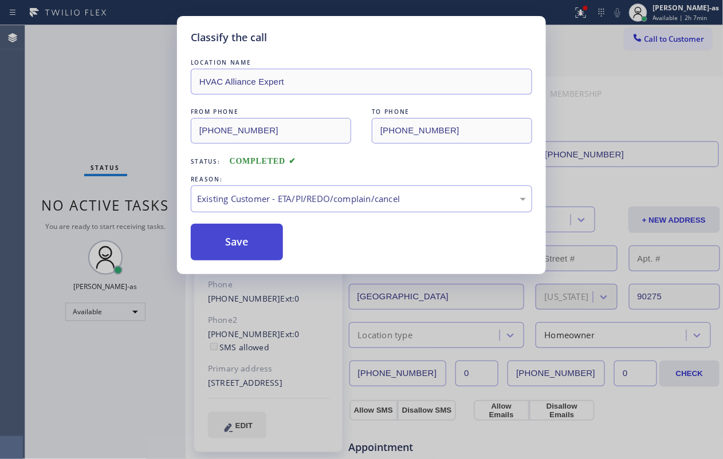
click at [247, 245] on button "Save" at bounding box center [237, 242] width 92 height 37
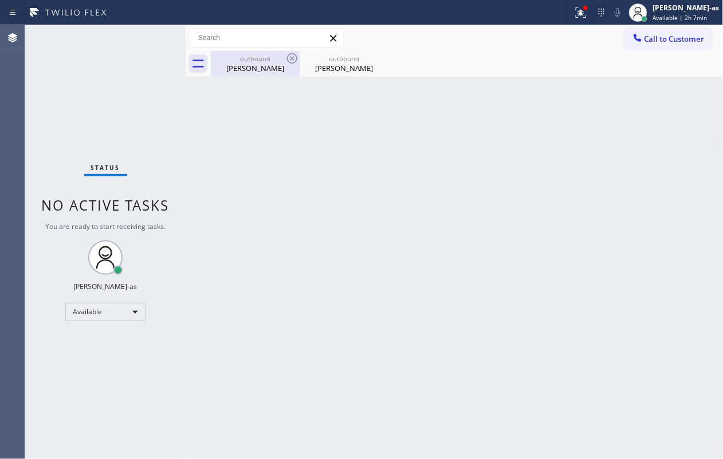
drag, startPoint x: 237, startPoint y: 56, endPoint x: 280, endPoint y: 66, distance: 44.3
click at [238, 56] on div "outbound" at bounding box center [255, 58] width 86 height 9
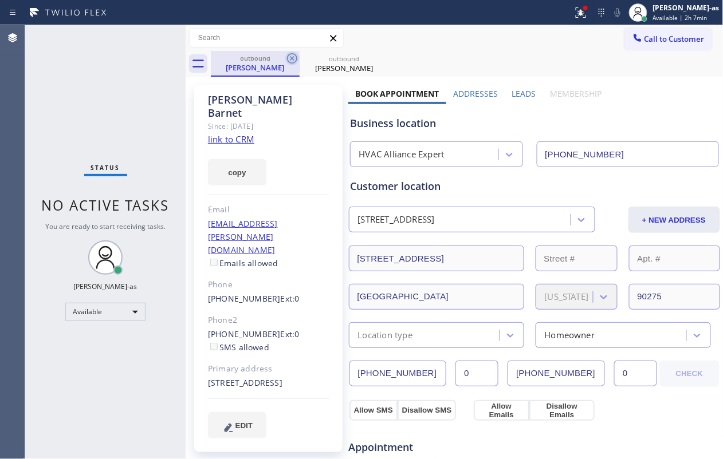
click at [285, 62] on icon at bounding box center [292, 59] width 14 height 14
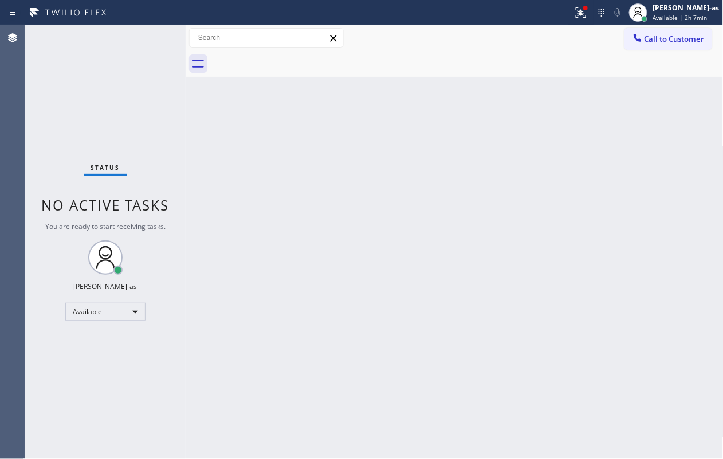
click at [168, 115] on div "Status No active tasks You are ready to start receiving tasks. [PERSON_NAME]-as…" at bounding box center [105, 242] width 160 height 434
click at [542, 33] on button "Call to Customer" at bounding box center [668, 39] width 88 height 22
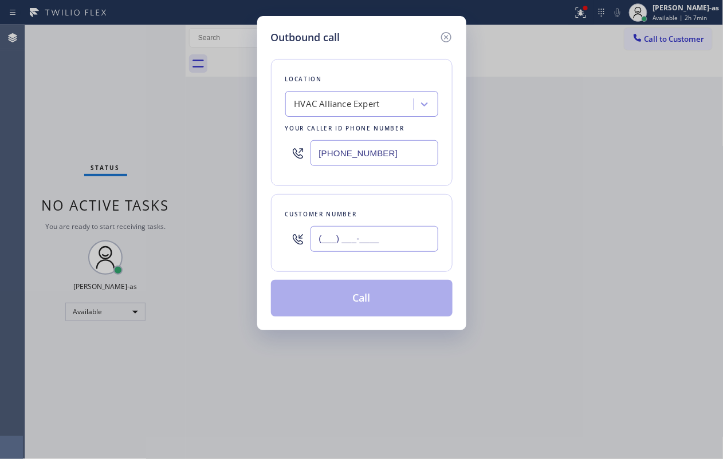
click at [387, 251] on input "(___) ___-____" at bounding box center [374, 239] width 128 height 26
paste input "530) 762-1630"
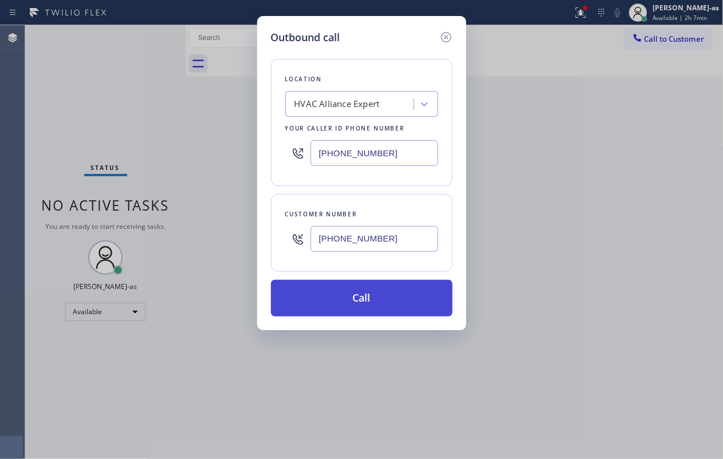
type input "[PHONE_NUMBER]"
click at [385, 294] on button "Call" at bounding box center [362, 298] width 182 height 37
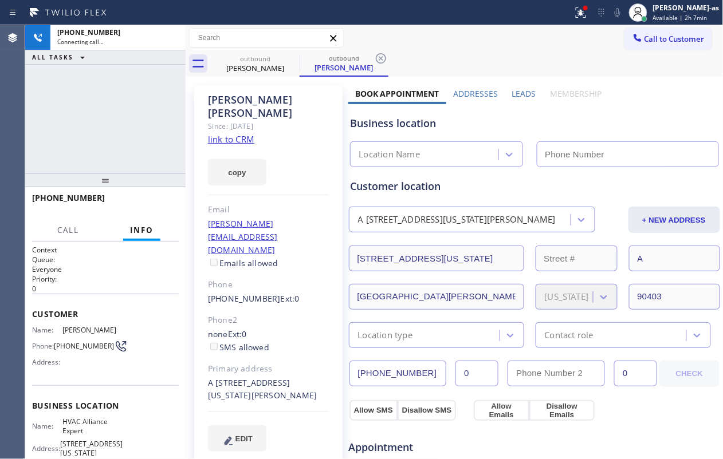
click at [218, 146] on div "copy" at bounding box center [268, 166] width 121 height 40
click at [229, 133] on link "link to CRM" at bounding box center [231, 138] width 46 height 11
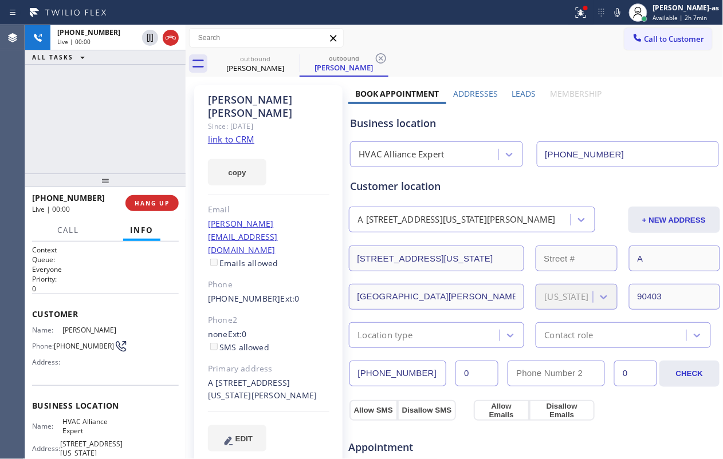
type input "[PHONE_NUMBER]"
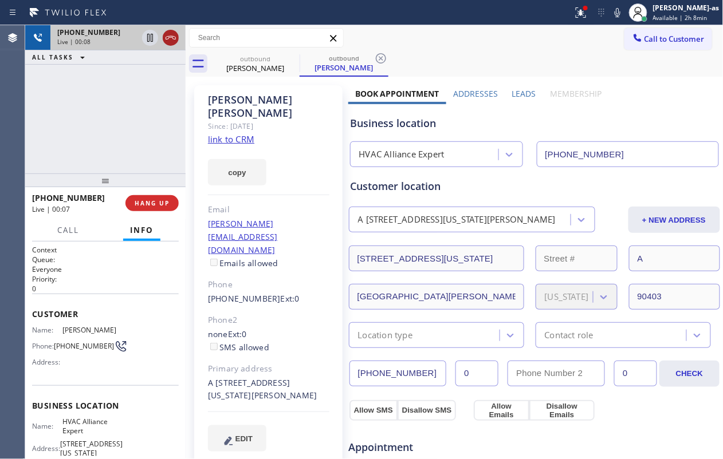
click at [171, 40] on icon at bounding box center [171, 38] width 14 height 14
drag, startPoint x: 252, startPoint y: 57, endPoint x: 285, endPoint y: 62, distance: 33.0
click at [257, 58] on div "outbound" at bounding box center [255, 58] width 86 height 9
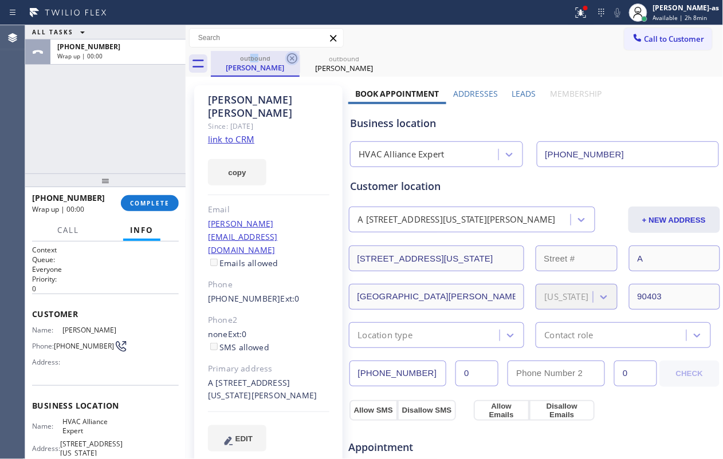
click at [285, 60] on icon at bounding box center [292, 59] width 14 height 14
click at [0, 0] on icon at bounding box center [0, 0] width 0 height 0
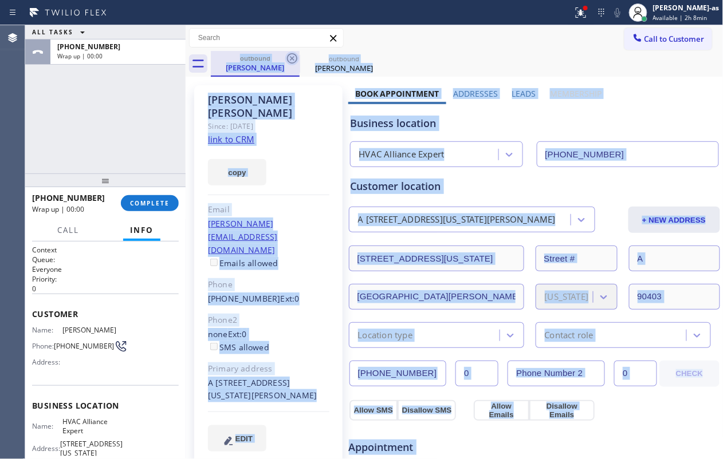
click at [285, 60] on div "outbound [PERSON_NAME] outbound [PERSON_NAME]" at bounding box center [467, 64] width 513 height 26
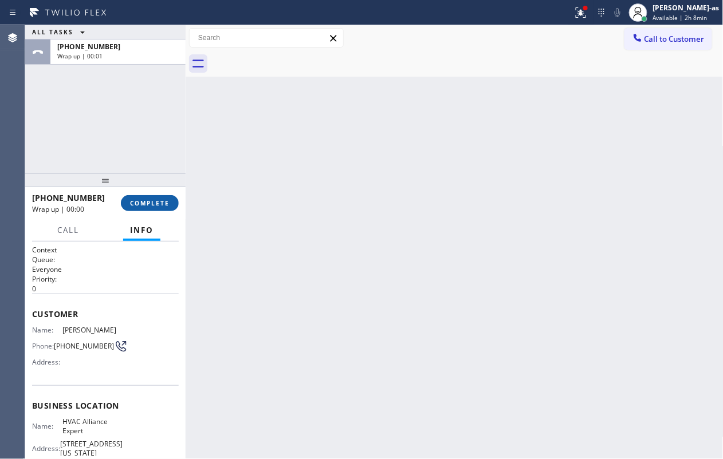
click at [152, 209] on button "COMPLETE" at bounding box center [150, 203] width 58 height 16
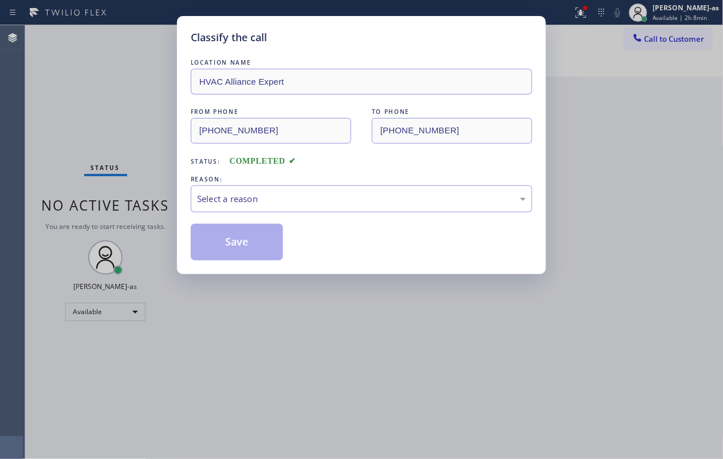
click at [292, 191] on div "Select a reason" at bounding box center [361, 199] width 341 height 27
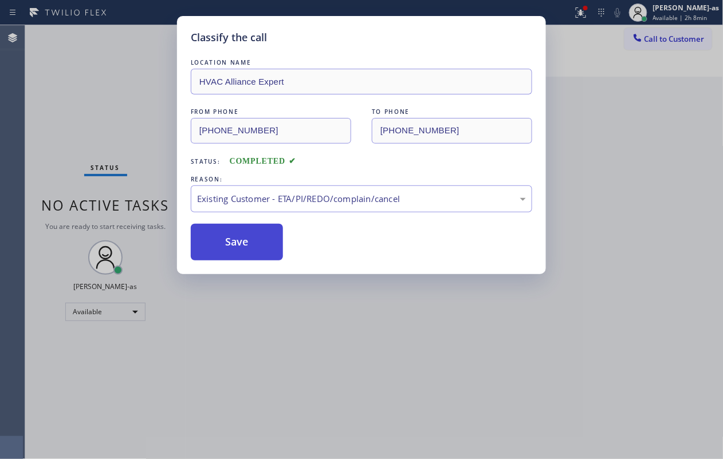
click at [261, 249] on button "Save" at bounding box center [237, 242] width 92 height 37
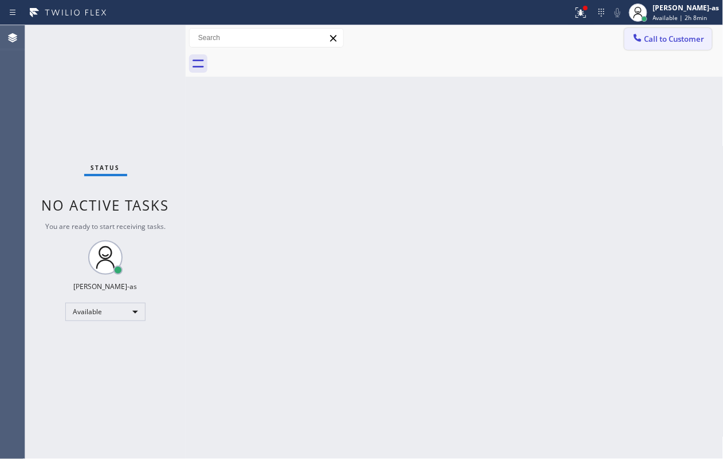
click at [542, 34] on span "Call to Customer" at bounding box center [674, 39] width 60 height 10
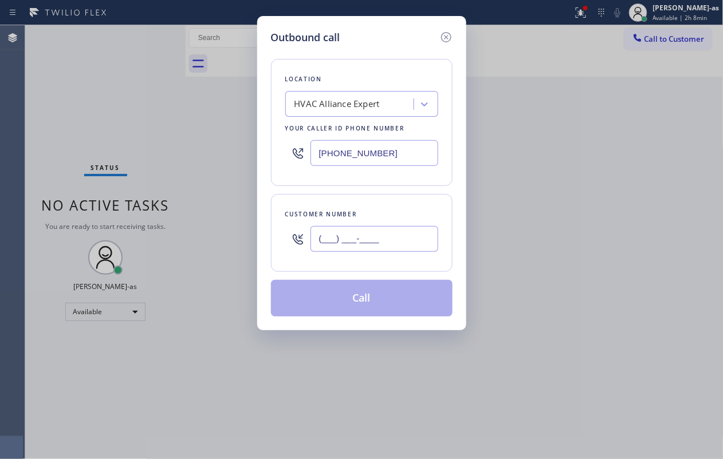
click at [428, 232] on input "(___) ___-____" at bounding box center [374, 239] width 128 height 26
paste input "310) 625-9049"
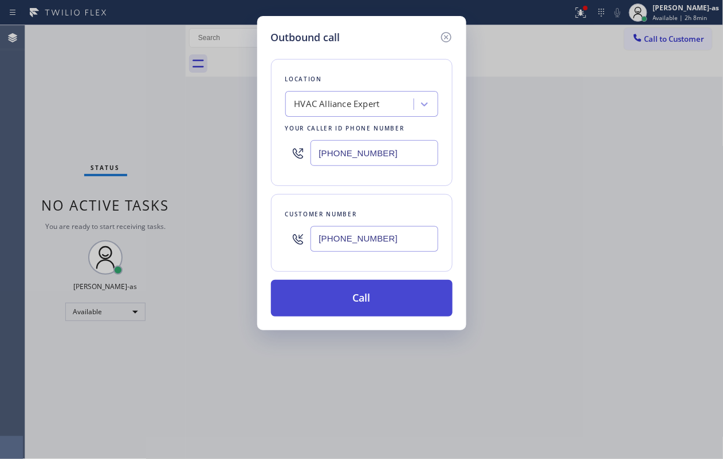
type input "[PHONE_NUMBER]"
click at [370, 308] on button "Call" at bounding box center [362, 298] width 182 height 37
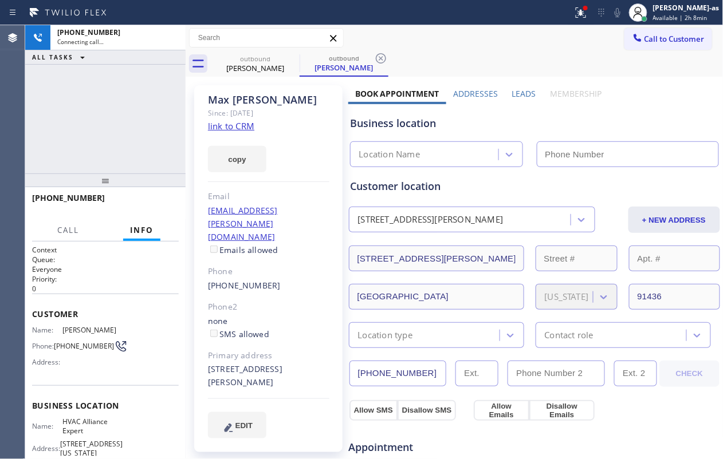
click at [238, 127] on link "link to CRM" at bounding box center [231, 125] width 46 height 11
type input "[PHONE_NUMBER]"
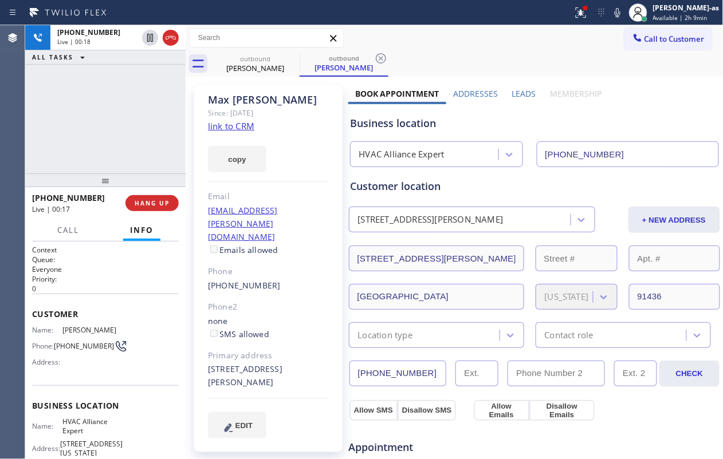
click at [172, 38] on icon at bounding box center [171, 38] width 14 height 14
drag, startPoint x: 248, startPoint y: 66, endPoint x: 296, endPoint y: 62, distance: 47.7
click at [250, 66] on div "[PERSON_NAME]" at bounding box center [255, 68] width 86 height 10
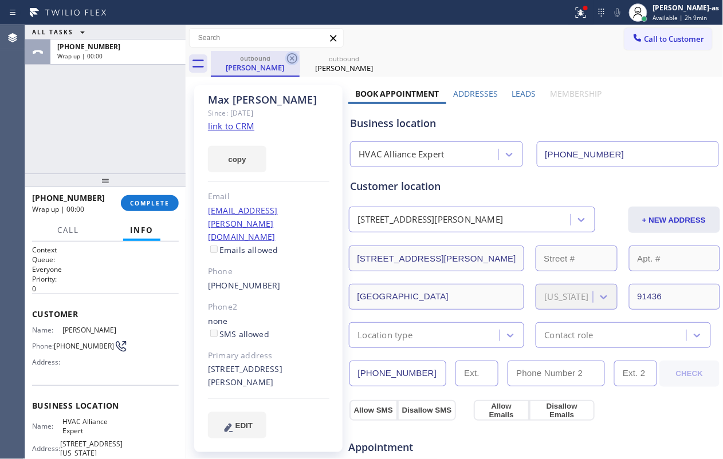
click at [296, 55] on icon at bounding box center [292, 58] width 10 height 10
click at [147, 116] on div "ALL TASKS ALL TASKS ACTIVE TASKS TASKS IN WRAP UP [PHONE_NUMBER] Wrap up | 00:00" at bounding box center [105, 99] width 160 height 148
click at [154, 188] on div "ALL TASKS ALL TASKS ACTIVE TASKS TASKS IN WRAP UP [PHONE_NUMBER] Wrap up | 00:0…" at bounding box center [105, 242] width 160 height 434
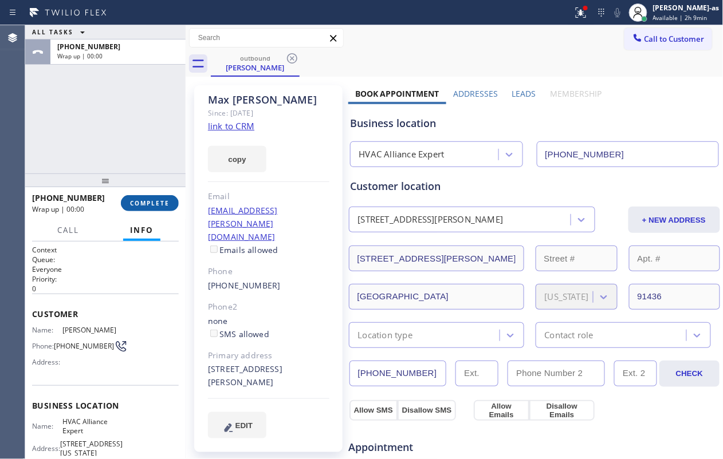
click at [149, 197] on button "COMPLETE" at bounding box center [150, 203] width 58 height 16
click at [120, 143] on div "ALL TASKS ALL TASKS ACTIVE TASKS TASKS IN WRAP UP [PHONE_NUMBER] Wrap up | 00:01" at bounding box center [105, 99] width 160 height 148
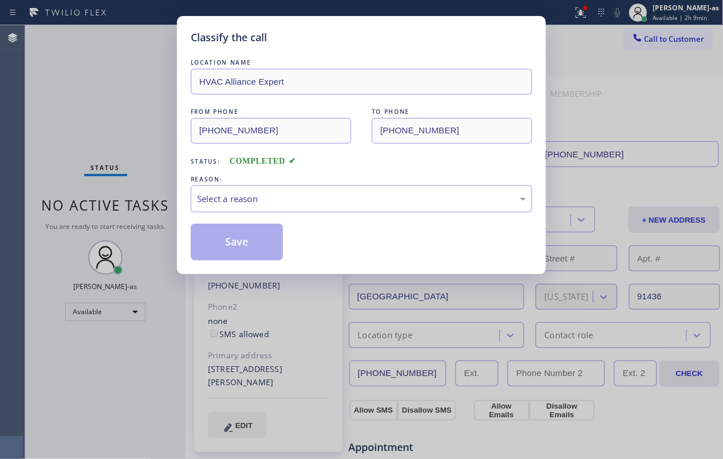
click at [288, 219] on div "LOCATION NAME HVAC Alliance Expert FROM PHONE [PHONE_NUMBER] TO PHONE [PHONE_NU…" at bounding box center [361, 159] width 341 height 204
drag, startPoint x: 299, startPoint y: 205, endPoint x: 305, endPoint y: 207, distance: 6.2
click at [301, 207] on div "Select a reason" at bounding box center [361, 199] width 341 height 27
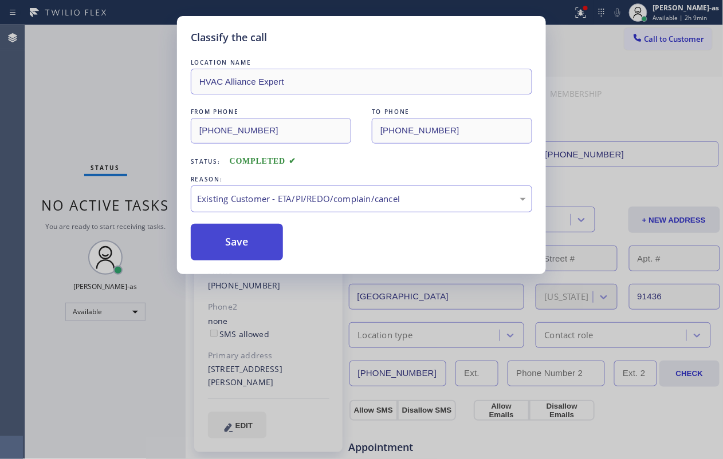
click at [257, 238] on button "Save" at bounding box center [237, 242] width 92 height 37
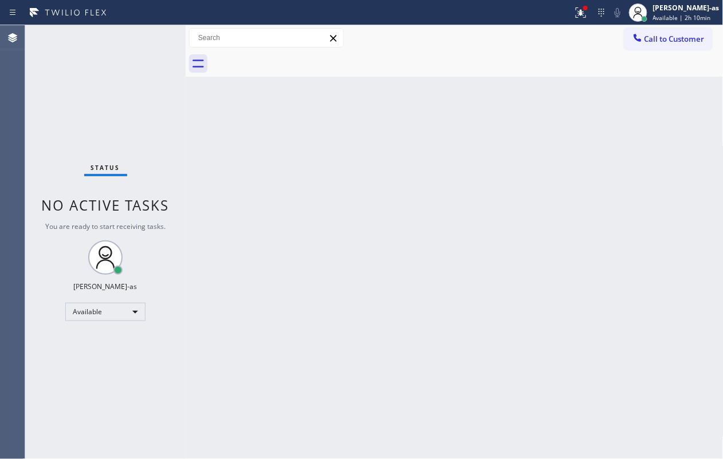
click at [542, 37] on span "Call to Customer" at bounding box center [674, 39] width 60 height 10
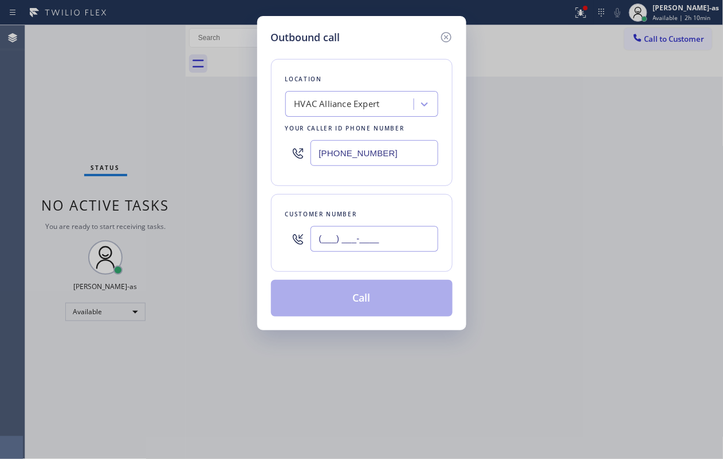
click at [380, 232] on input "(___) ___-____" at bounding box center [374, 239] width 128 height 26
paste input "203) 253-4191"
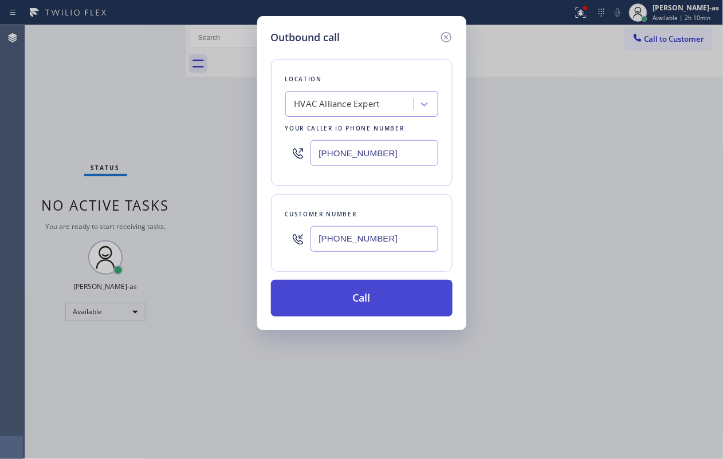
type input "[PHONE_NUMBER]"
click at [372, 294] on button "Call" at bounding box center [362, 298] width 182 height 37
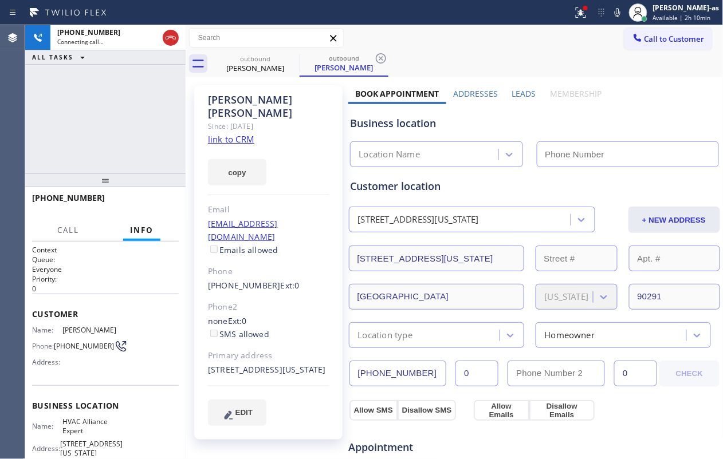
type input "[PHONE_NUMBER]"
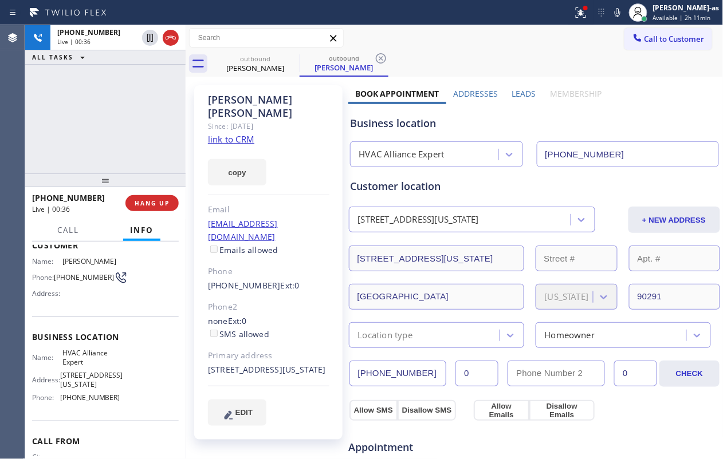
scroll to position [134, 0]
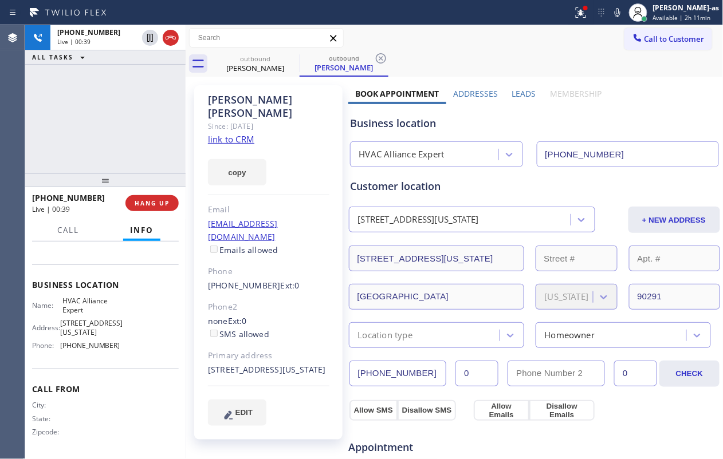
click at [113, 128] on div "[PHONE_NUMBER] Live | 00:39 ALL TASKS ALL TASKS ACTIVE TASKS TASKS IN WRAP UP" at bounding box center [105, 99] width 160 height 148
click at [119, 99] on div "[PHONE_NUMBER] Live | 00:53 ALL TASKS ALL TASKS ACTIVE TASKS TASKS IN WRAP UP" at bounding box center [105, 99] width 160 height 148
click at [156, 208] on button "HANG UP" at bounding box center [151, 203] width 53 height 16
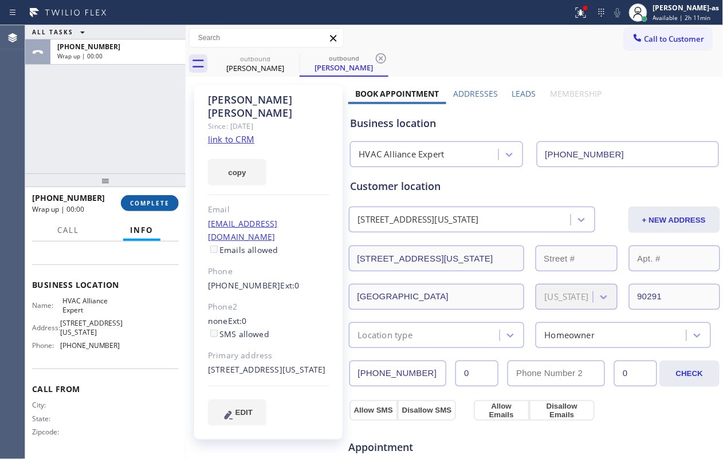
click at [156, 208] on button "COMPLETE" at bounding box center [150, 203] width 58 height 16
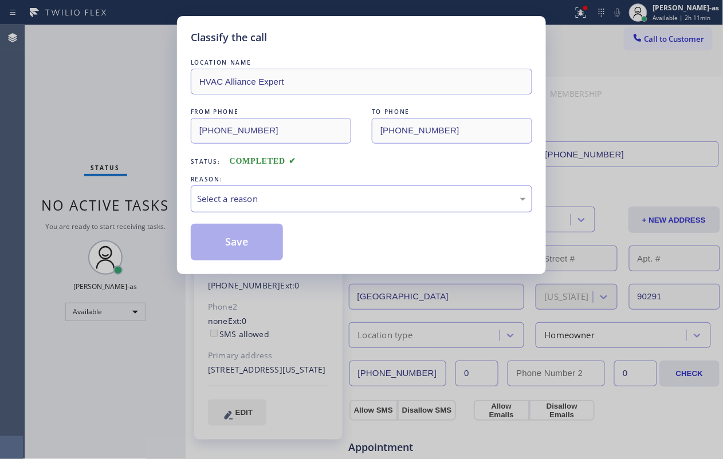
click at [316, 204] on div "Select a reason" at bounding box center [361, 198] width 329 height 13
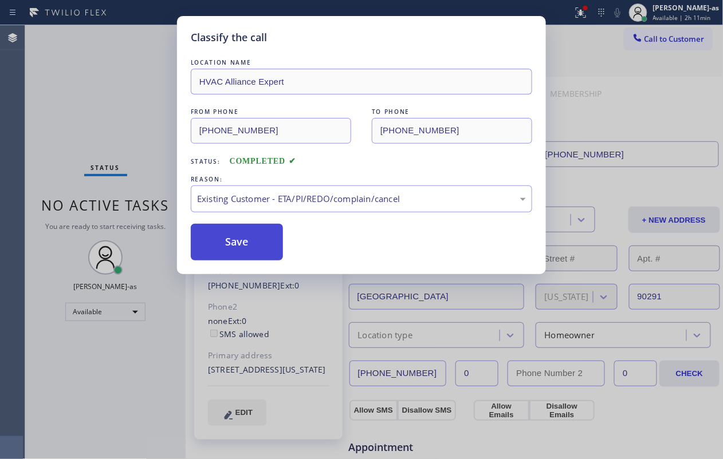
click at [251, 251] on button "Save" at bounding box center [237, 242] width 92 height 37
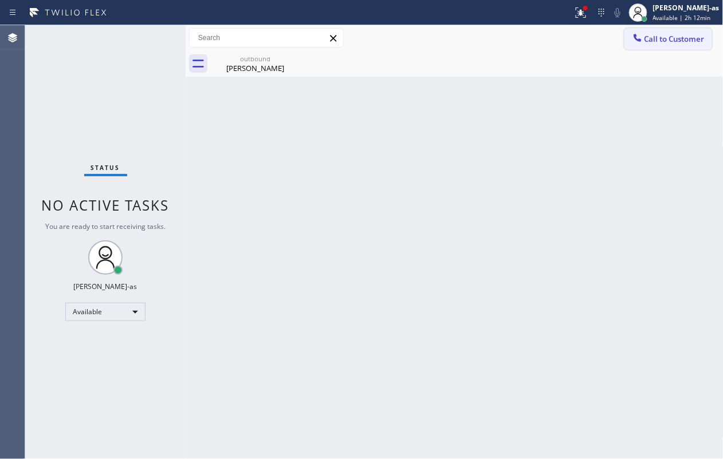
click at [542, 35] on span "Call to Customer" at bounding box center [674, 39] width 60 height 10
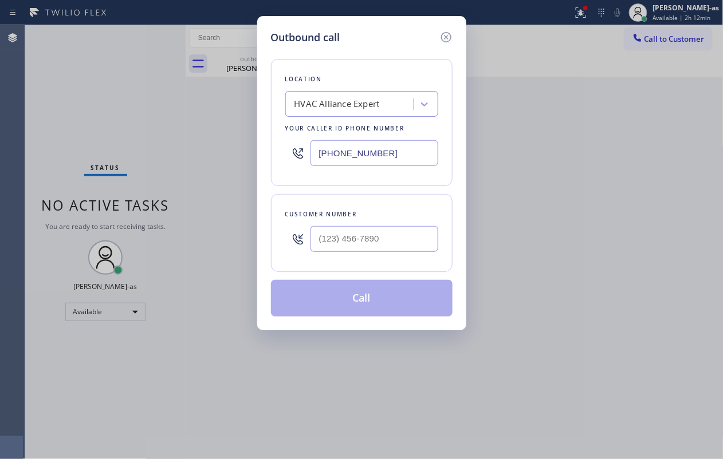
click at [375, 257] on div at bounding box center [374, 238] width 128 height 37
click at [379, 243] on input "(___) ___-____" at bounding box center [374, 239] width 128 height 26
paste input "203) 253-4191"
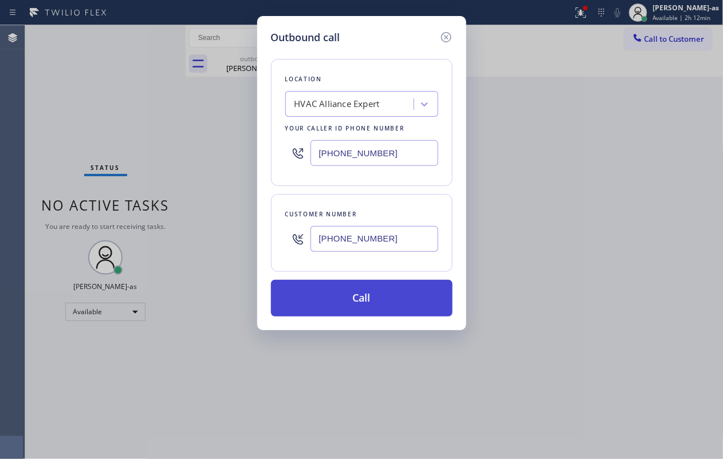
type input "[PHONE_NUMBER]"
click at [367, 298] on button "Call" at bounding box center [362, 298] width 182 height 37
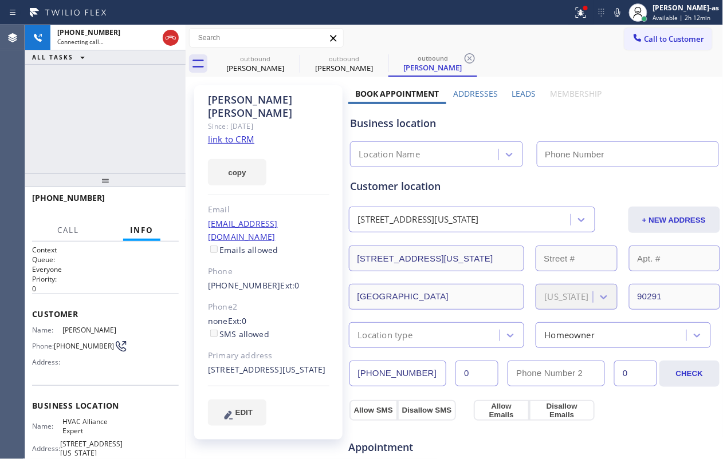
type input "[PHONE_NUMBER]"
click at [149, 136] on div "[PHONE_NUMBER] Live | 00:02 ALL TASKS ALL TASKS ACTIVE TASKS TASKS IN WRAP UP" at bounding box center [105, 99] width 160 height 148
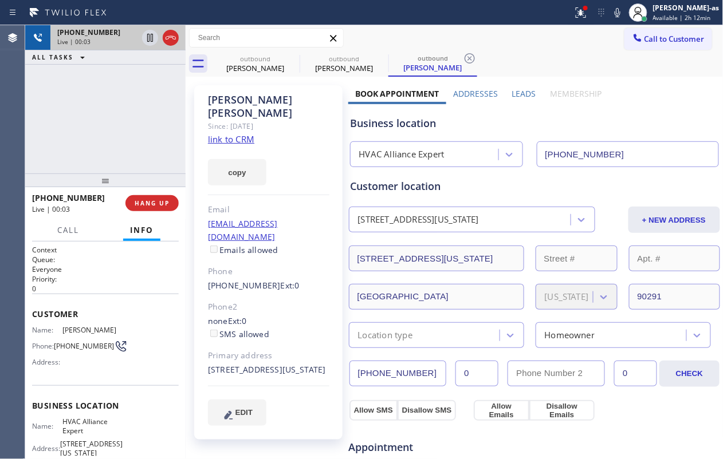
click at [179, 30] on div at bounding box center [160, 37] width 41 height 25
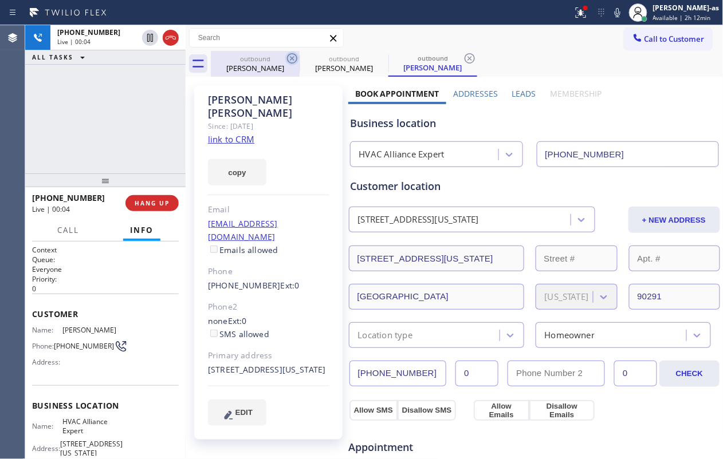
drag, startPoint x: 164, startPoint y: 36, endPoint x: 292, endPoint y: 56, distance: 129.4
click at [170, 37] on icon at bounding box center [171, 38] width 14 height 14
click at [245, 74] on div "outbound [PERSON_NAME]" at bounding box center [255, 64] width 86 height 26
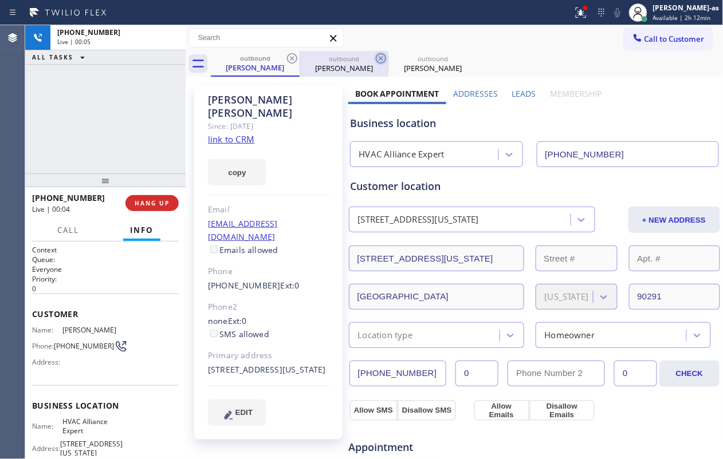
click at [298, 53] on icon at bounding box center [292, 59] width 14 height 14
click at [374, 53] on icon at bounding box center [381, 59] width 14 height 14
click at [0, 0] on icon at bounding box center [0, 0] width 0 height 0
click at [298, 53] on div "outbound [PERSON_NAME] outbound [PERSON_NAME] outbound [PERSON_NAME]" at bounding box center [467, 64] width 513 height 26
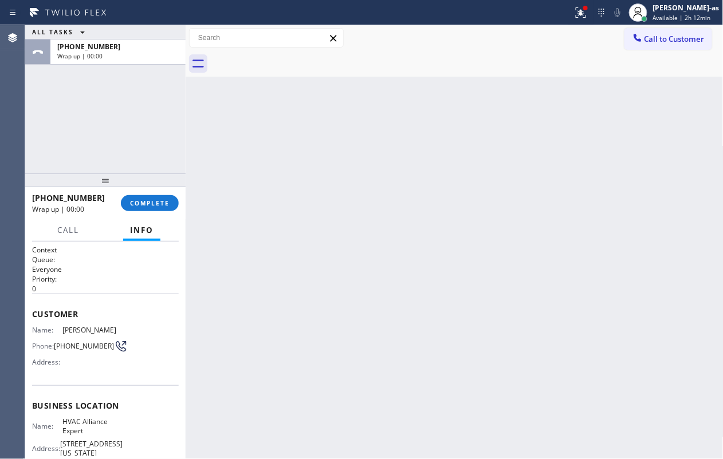
click at [298, 53] on div at bounding box center [467, 64] width 513 height 26
click at [128, 140] on div "ALL TASKS ALL TASKS ACTIVE TASKS TASKS IN WRAP UP [PHONE_NUMBER] Wrap up | 00:01" at bounding box center [105, 99] width 160 height 148
click at [142, 200] on span "COMPLETE" at bounding box center [150, 203] width 40 height 8
drag, startPoint x: 112, startPoint y: 149, endPoint x: 514, endPoint y: 131, distance: 402.5
click at [117, 149] on div "ALL TASKS ALL TASKS ACTIVE TASKS TASKS IN WRAP UP [PHONE_NUMBER] Wrap up | 00:02" at bounding box center [105, 99] width 160 height 148
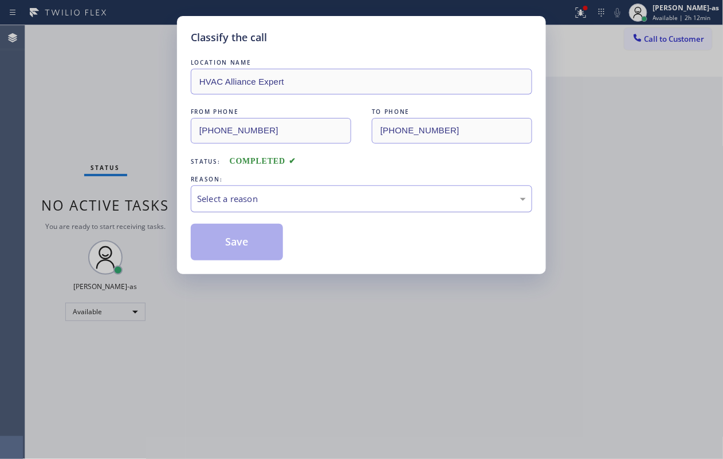
drag, startPoint x: 299, startPoint y: 202, endPoint x: 301, endPoint y: 209, distance: 7.1
click at [300, 204] on div "Select a reason" at bounding box center [361, 198] width 329 height 13
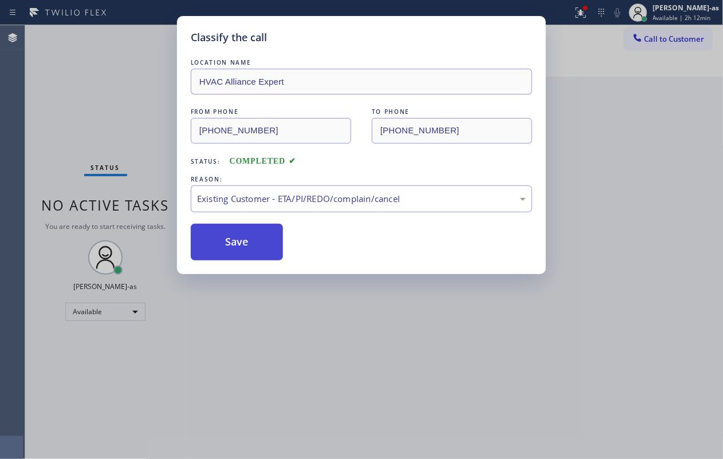
click at [238, 229] on button "Save" at bounding box center [237, 242] width 92 height 37
click at [220, 238] on button "Save" at bounding box center [237, 242] width 92 height 37
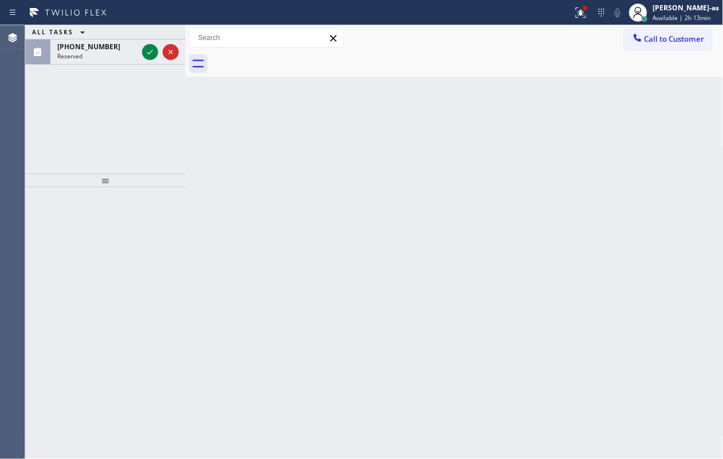
click at [69, 124] on div "ALL TASKS ALL TASKS ACTIVE TASKS TASKS IN WRAP UP [PHONE_NUMBER] Reserved" at bounding box center [105, 99] width 160 height 148
click at [141, 56] on div at bounding box center [160, 52] width 41 height 25
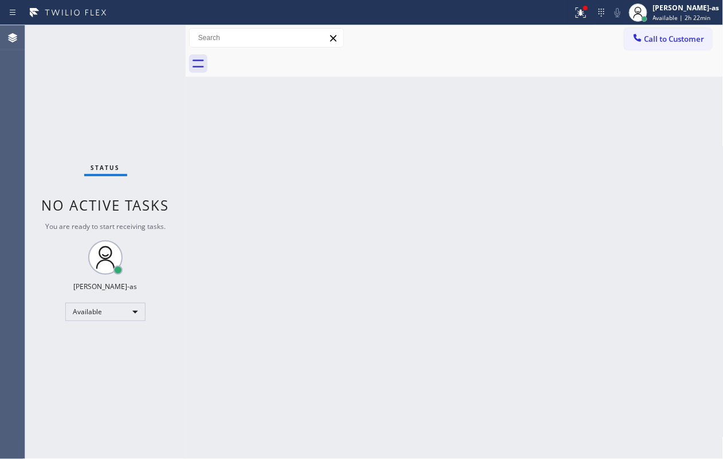
click at [258, 182] on div "Back to Dashboard Change Sender ID Customers Technicians Select a contact Outbo…" at bounding box center [455, 242] width 538 height 434
click at [117, 313] on div "Available" at bounding box center [105, 312] width 80 height 18
click at [74, 113] on div at bounding box center [361, 229] width 723 height 459
click at [97, 309] on div "Available" at bounding box center [105, 312] width 80 height 18
click at [95, 344] on li "Break" at bounding box center [104, 371] width 77 height 14
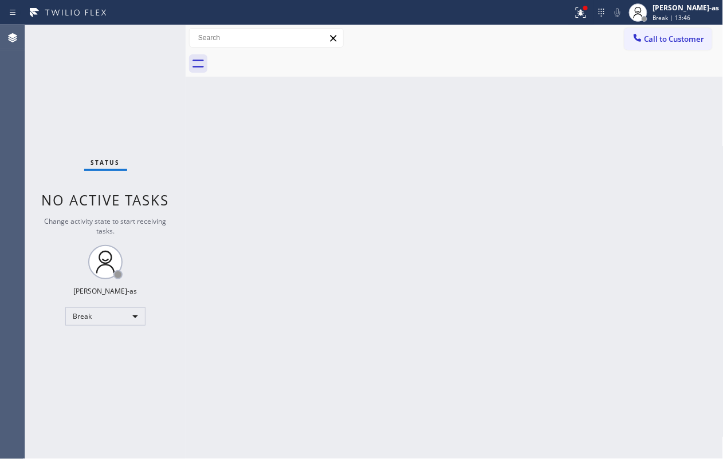
click at [468, 174] on div "Back to Dashboard Change Sender ID Customers Technicians Select a contact Outbo…" at bounding box center [455, 242] width 538 height 434
click at [444, 159] on div "Back to Dashboard Change Sender ID Customers Technicians Select a contact Outbo…" at bounding box center [455, 242] width 538 height 434
click at [99, 320] on div "Break" at bounding box center [105, 317] width 80 height 18
click at [113, 344] on li "Unavailable" at bounding box center [104, 362] width 77 height 14
click at [112, 323] on div "Unavailable" at bounding box center [105, 317] width 80 height 18
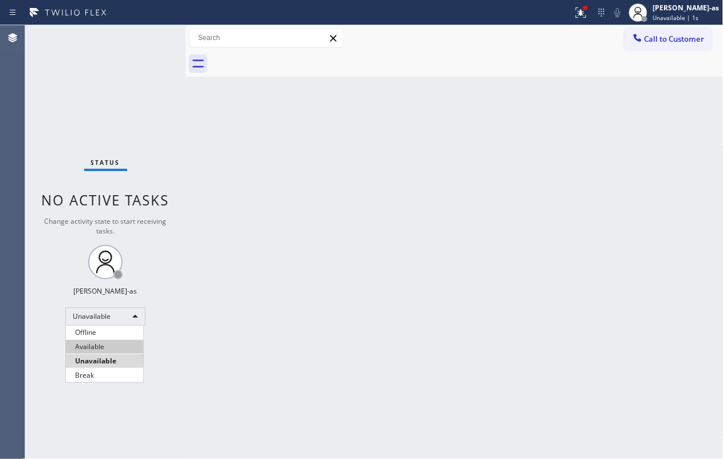
click at [109, 342] on li "Available" at bounding box center [104, 347] width 77 height 14
click at [262, 325] on div "Back to Dashboard Change Sender ID Customers Technicians Select a contact Outbo…" at bounding box center [455, 242] width 538 height 434
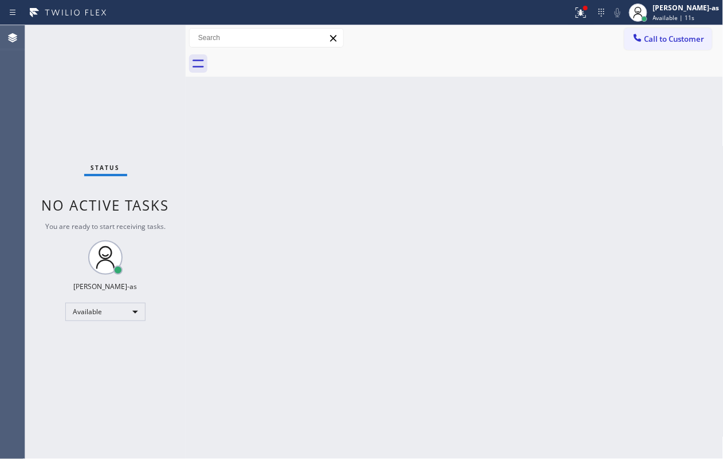
click at [542, 26] on div "Call to Customer Outbound call Location HVAC Alliance Expert Your caller id pho…" at bounding box center [455, 38] width 538 height 26
click at [542, 33] on button "Call to Customer" at bounding box center [668, 39] width 88 height 22
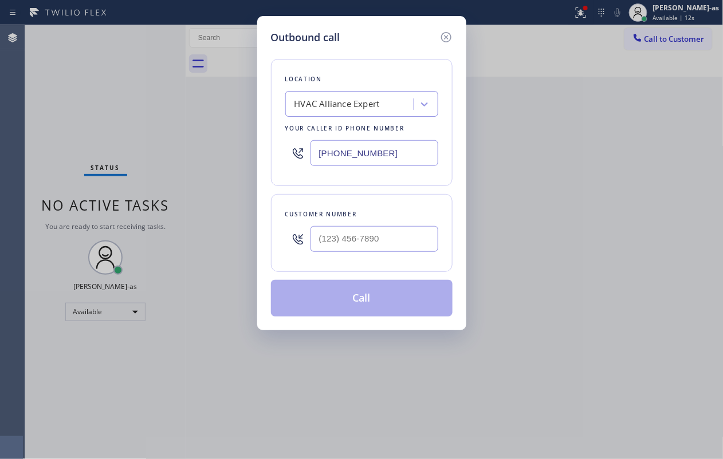
click at [380, 219] on div "Customer number" at bounding box center [361, 214] width 153 height 12
click at [385, 232] on input "(___) ___-____" at bounding box center [374, 239] width 128 height 26
paste input "323) 872-7393"
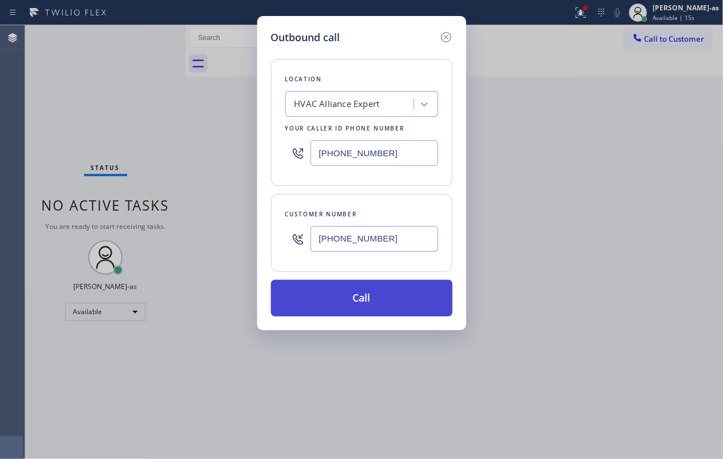
type input "[PHONE_NUMBER]"
click at [372, 305] on button "Call" at bounding box center [362, 298] width 182 height 37
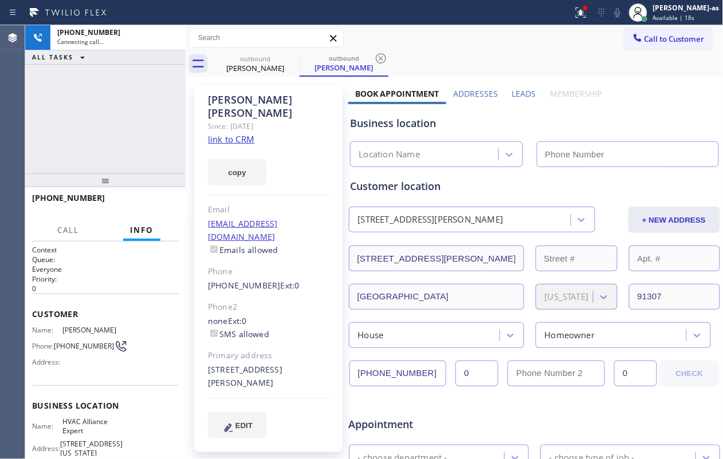
click at [125, 132] on div "[PHONE_NUMBER] Connecting call… ALL TASKS ALL TASKS ACTIVE TASKS TASKS IN WRAP …" at bounding box center [105, 99] width 160 height 148
click at [234, 133] on link "link to CRM" at bounding box center [231, 138] width 46 height 11
type input "[PHONE_NUMBER]"
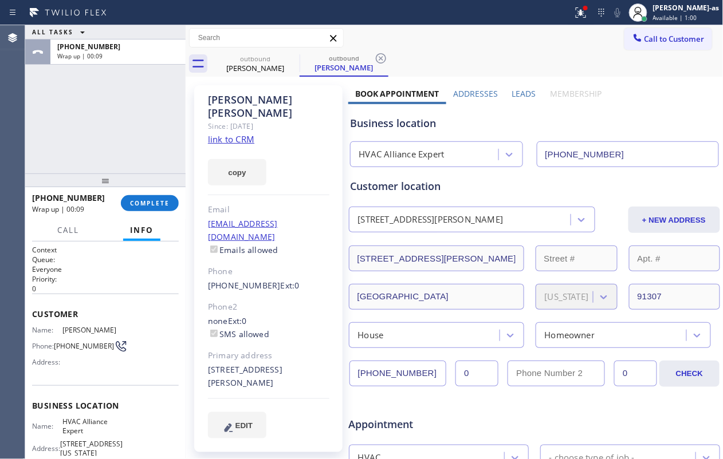
drag, startPoint x: 108, startPoint y: 117, endPoint x: 120, endPoint y: 112, distance: 13.1
click at [113, 115] on div "ALL TASKS ALL TASKS ACTIVE TASKS TASKS IN WRAP UP [PHONE_NUMBER] Wrap up | 00:09" at bounding box center [105, 99] width 160 height 148
click at [257, 68] on div "[PERSON_NAME]" at bounding box center [255, 68] width 86 height 10
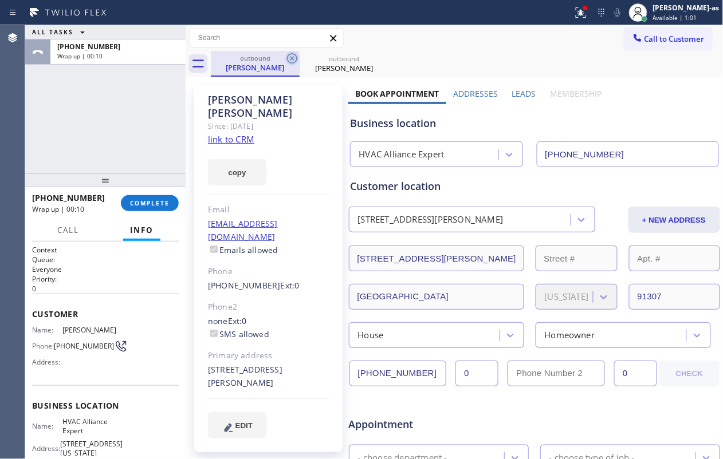
click at [292, 57] on icon at bounding box center [292, 59] width 14 height 14
click at [0, 0] on icon at bounding box center [0, 0] width 0 height 0
click at [292, 57] on div "outbound [PERSON_NAME] outbound [PERSON_NAME]" at bounding box center [467, 64] width 513 height 26
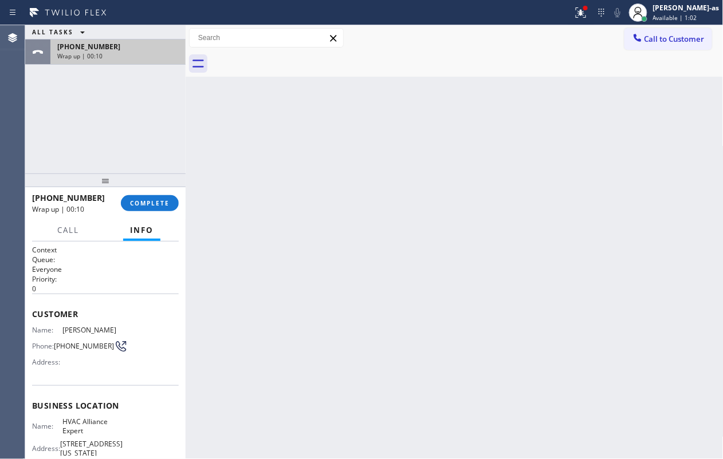
click at [109, 51] on div "[PHONE_NUMBER]" at bounding box center [117, 47] width 121 height 10
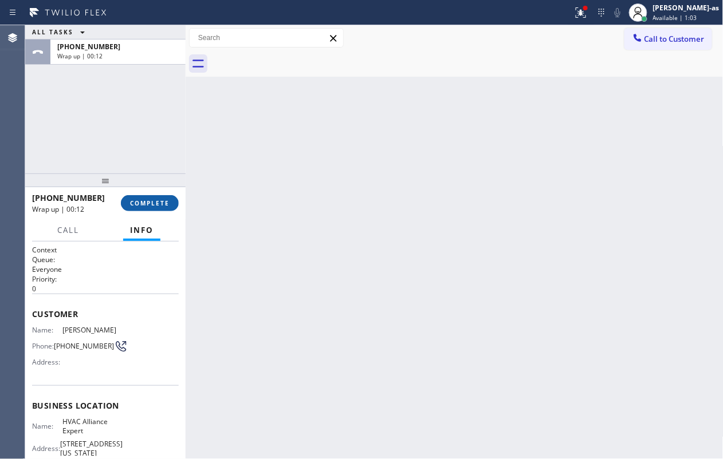
click at [157, 198] on button "COMPLETE" at bounding box center [150, 203] width 58 height 16
click at [140, 183] on div at bounding box center [105, 181] width 160 height 14
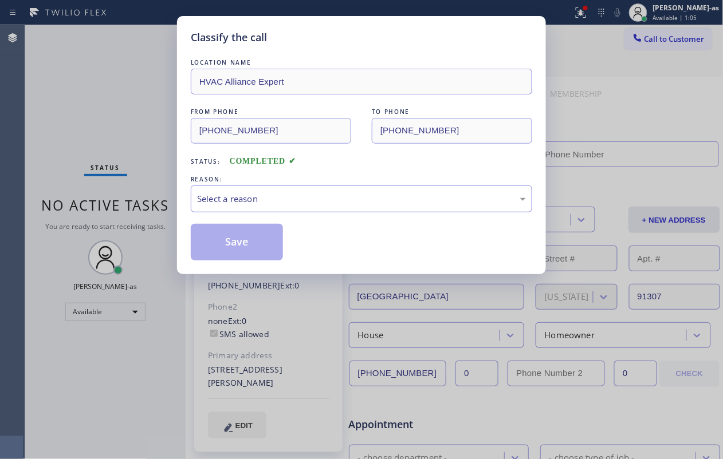
type input "[PHONE_NUMBER]"
drag, startPoint x: 310, startPoint y: 194, endPoint x: 320, endPoint y: 195, distance: 9.3
click at [314, 194] on div "Select a reason" at bounding box center [361, 198] width 329 height 13
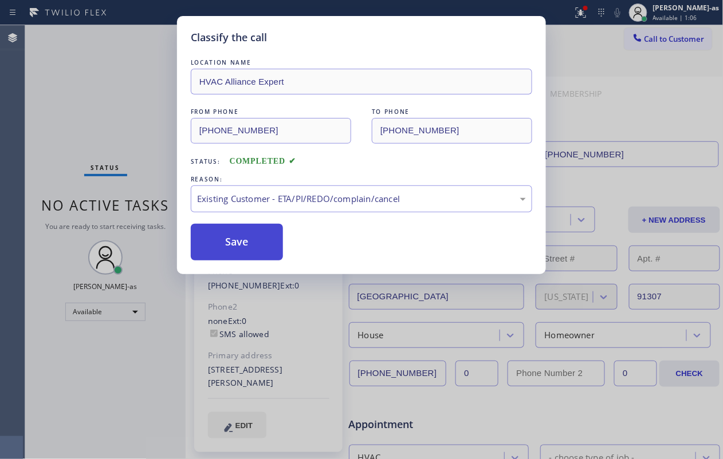
click at [241, 242] on button "Save" at bounding box center [237, 242] width 92 height 37
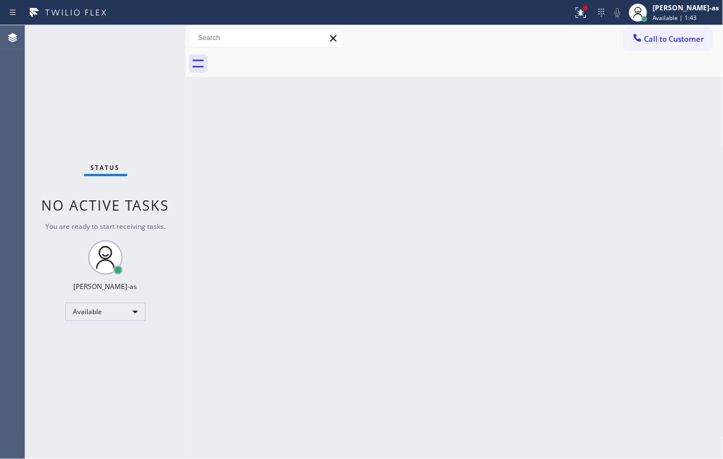
click at [170, 167] on div "Status No active tasks You are ready to start receiving tasks. [PERSON_NAME]-as…" at bounding box center [105, 242] width 160 height 434
click at [253, 177] on div "Back to Dashboard Change Sender ID Customers Technicians Select a contact Outbo…" at bounding box center [455, 242] width 538 height 434
click at [542, 31] on button "Call to Customer" at bounding box center [668, 39] width 88 height 22
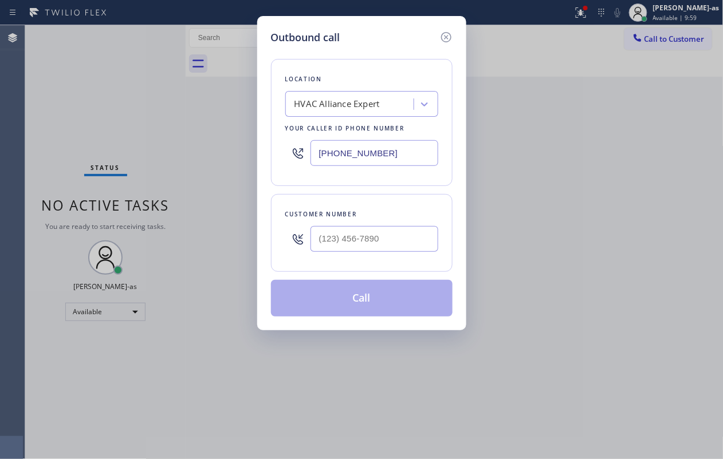
click at [381, 225] on div at bounding box center [374, 238] width 128 height 37
click at [392, 234] on input "(___) ___-____" at bounding box center [374, 239] width 128 height 26
paste input "775) 848-6826"
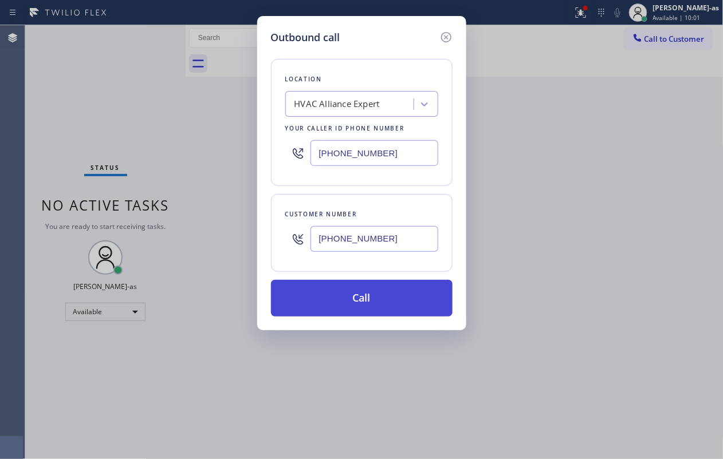
type input "[PHONE_NUMBER]"
click at [357, 303] on button "Call" at bounding box center [362, 298] width 182 height 37
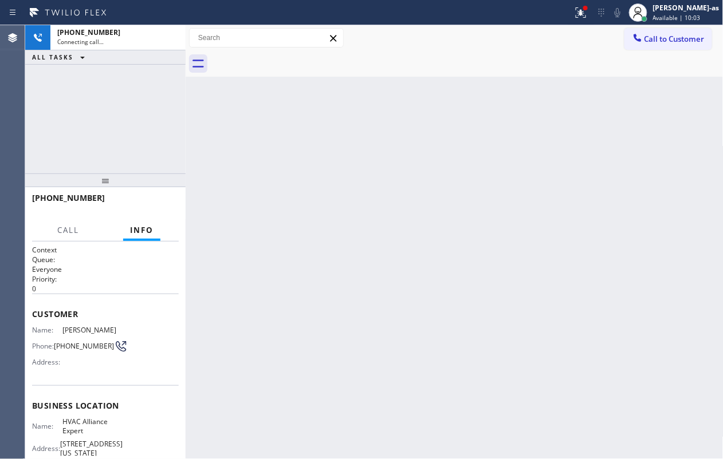
click at [120, 74] on div "[PHONE_NUMBER] Connecting call… ALL TASKS ALL TASKS ACTIVE TASKS TASKS IN WRAP …" at bounding box center [105, 99] width 160 height 148
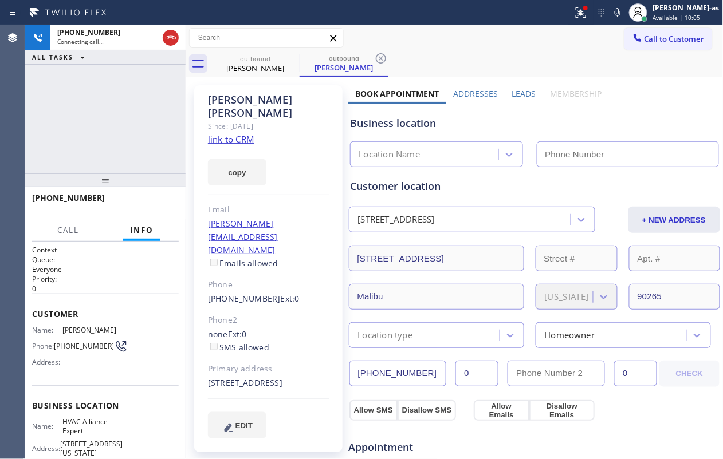
click at [241, 133] on link "link to CRM" at bounding box center [231, 138] width 46 height 11
type input "[PHONE_NUMBER]"
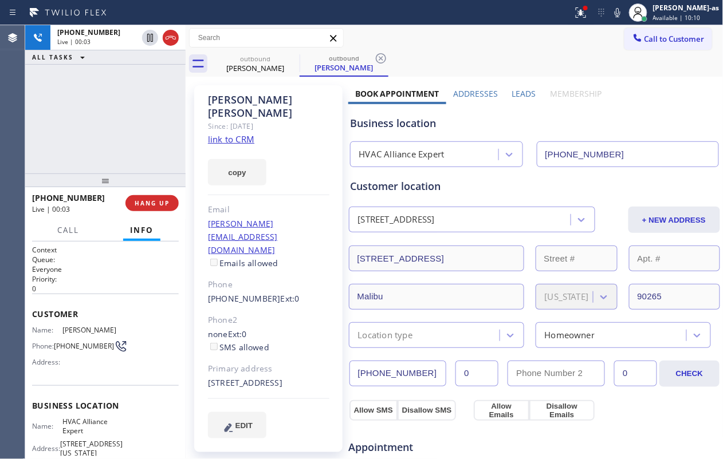
drag, startPoint x: 111, startPoint y: 97, endPoint x: 159, endPoint y: 57, distance: 62.2
click at [117, 94] on div "[PHONE_NUMBER] Live | 00:03 ALL TASKS ALL TASKS ACTIVE TASKS TASKS IN WRAP UP" at bounding box center [105, 99] width 160 height 148
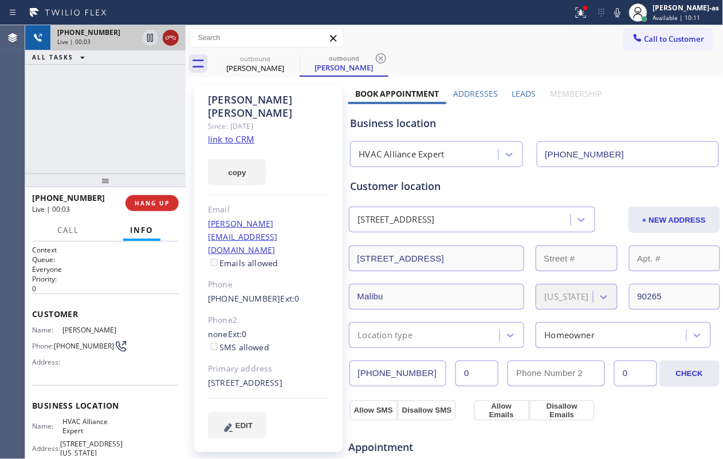
drag, startPoint x: 164, startPoint y: 33, endPoint x: 170, endPoint y: 33, distance: 6.3
click at [165, 33] on icon at bounding box center [171, 38] width 14 height 14
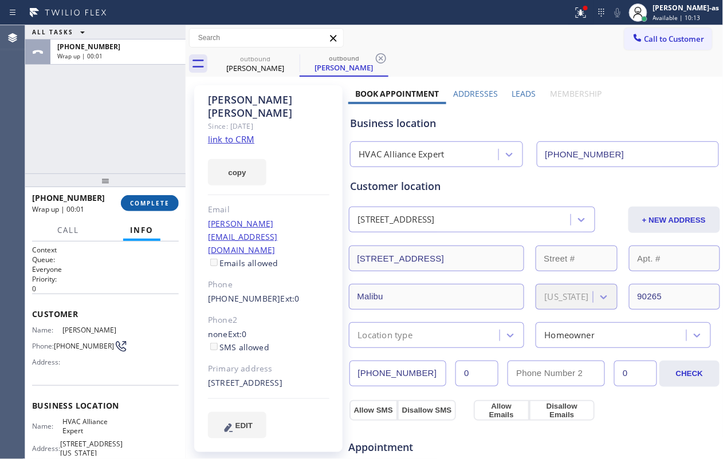
click at [159, 205] on span "COMPLETE" at bounding box center [150, 203] width 40 height 8
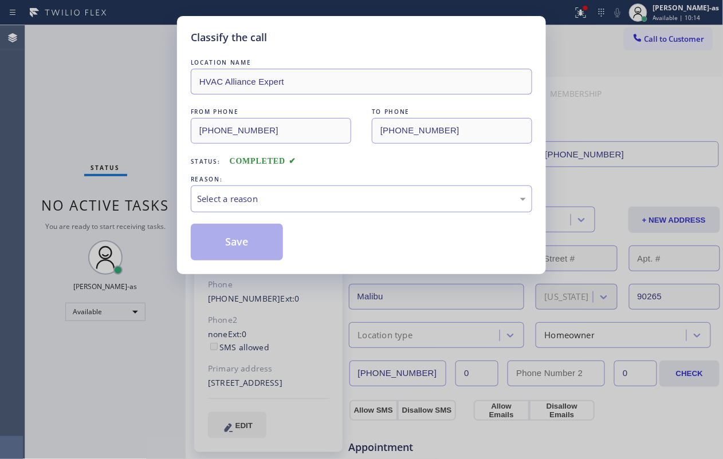
click at [125, 147] on div "Classify the call LOCATION NAME HVAC Alliance Expert FROM PHONE [PHONE_NUMBER] …" at bounding box center [361, 229] width 723 height 459
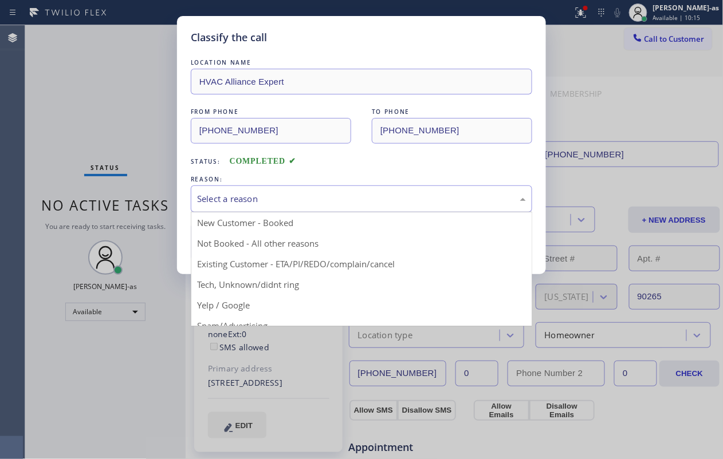
click at [328, 202] on div "Select a reason" at bounding box center [361, 198] width 329 height 13
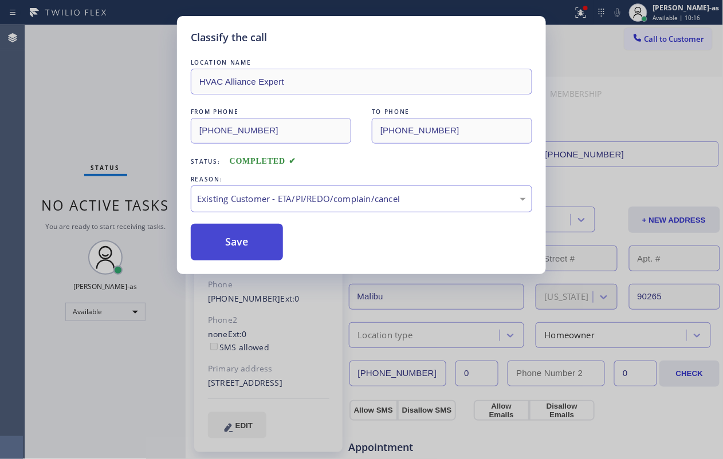
click at [253, 239] on button "Save" at bounding box center [237, 242] width 92 height 37
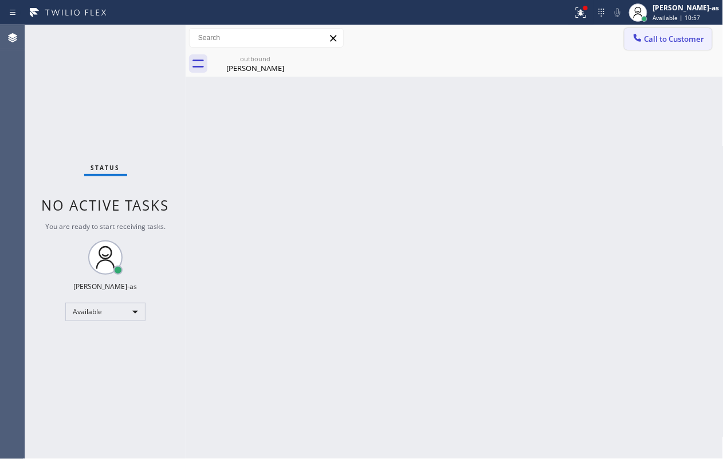
click at [542, 31] on button "Call to Customer" at bounding box center [668, 39] width 88 height 22
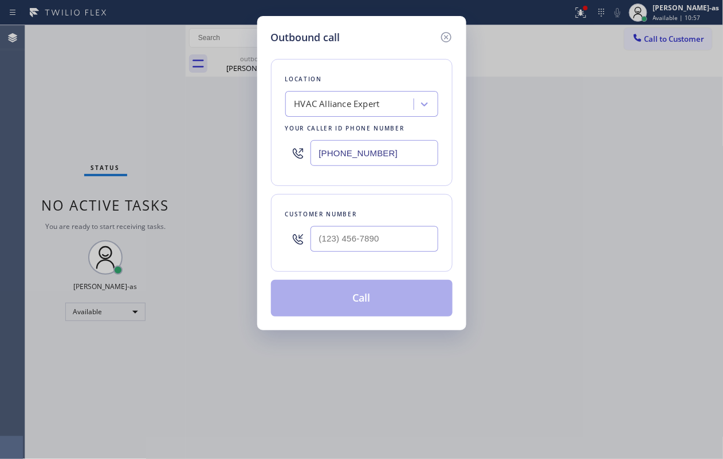
click at [353, 226] on div at bounding box center [374, 238] width 128 height 37
click at [389, 233] on input "(___) ___-____" at bounding box center [374, 239] width 128 height 26
paste input "310) 657-5050"
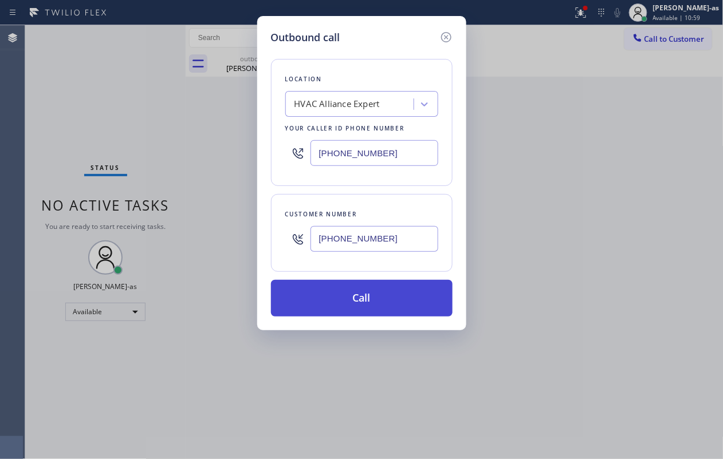
type input "[PHONE_NUMBER]"
click at [379, 292] on button "Call" at bounding box center [362, 298] width 182 height 37
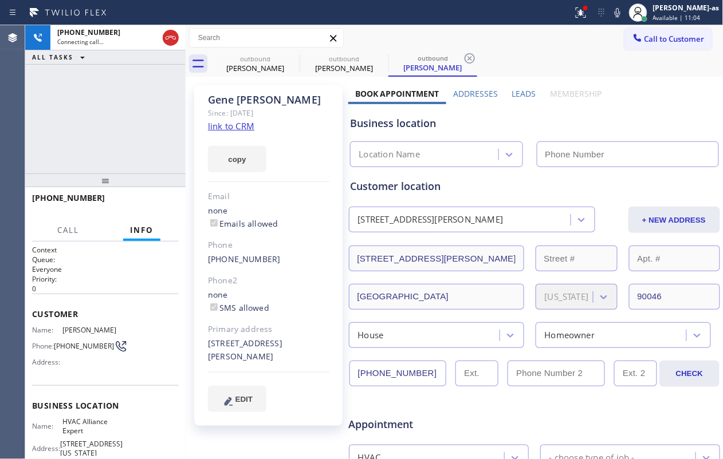
type input "[PHONE_NUMBER]"
drag, startPoint x: 94, startPoint y: 96, endPoint x: 129, endPoint y: 101, distance: 34.7
click at [94, 96] on div "[PHONE_NUMBER] Connecting call… ALL TASKS ALL TASKS ACTIVE TASKS TASKS IN WRAP …" at bounding box center [105, 99] width 160 height 148
click at [243, 124] on link "link to CRM" at bounding box center [231, 125] width 46 height 11
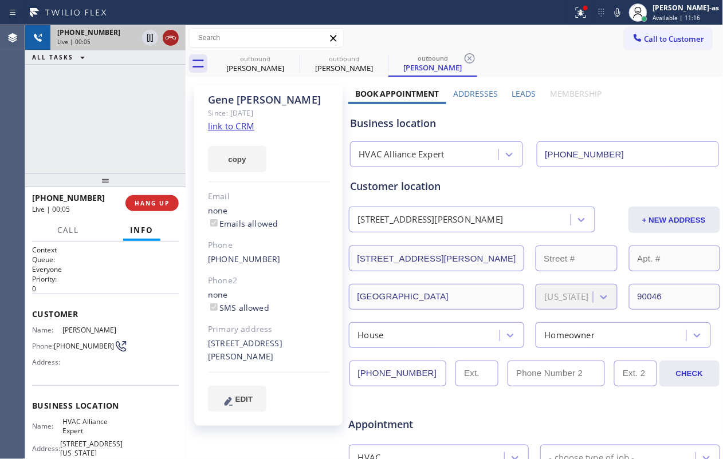
click at [172, 35] on icon at bounding box center [171, 38] width 14 height 14
click at [149, 133] on div "[PHONE_NUMBER] Live | 00:06 ALL TASKS ALL TASKS ACTIVE TASKS TASKS IN WRAP UP" at bounding box center [105, 99] width 160 height 148
click at [166, 194] on div "[PHONE_NUMBER] Live | 00:06 HANG UP" at bounding box center [105, 203] width 147 height 30
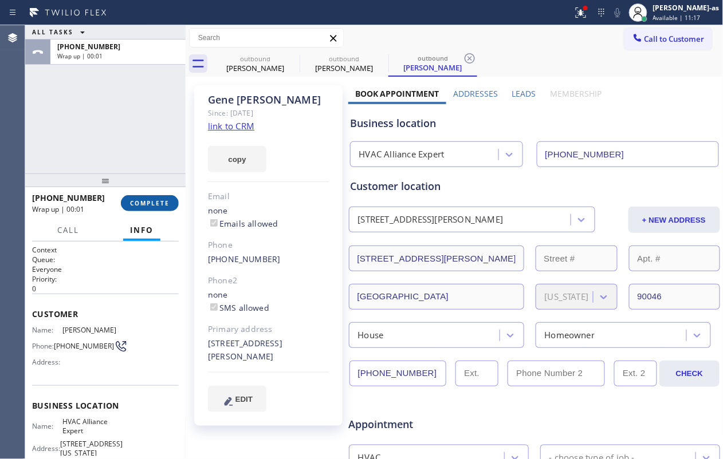
click at [160, 200] on span "COMPLETE" at bounding box center [150, 203] width 40 height 8
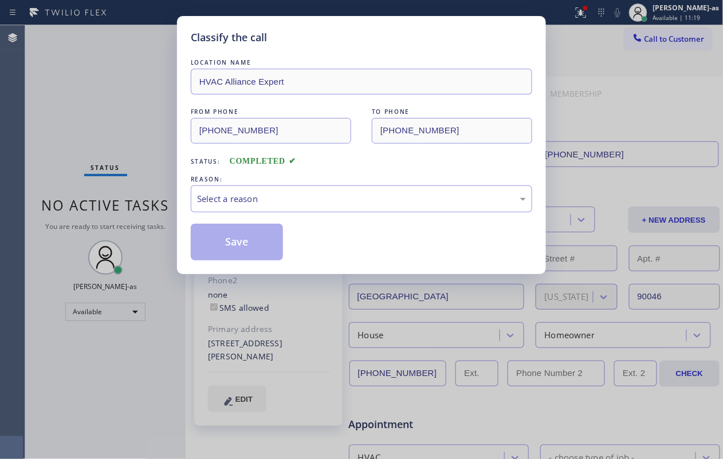
click at [160, 200] on div "Classify the call LOCATION NAME HVAC Alliance Expert FROM PHONE [PHONE_NUMBER] …" at bounding box center [361, 229] width 723 height 459
click at [321, 184] on div "REASON:" at bounding box center [361, 180] width 341 height 12
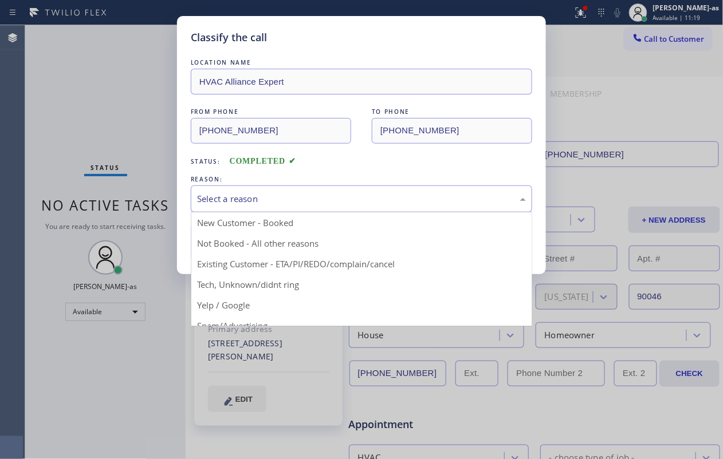
click at [333, 203] on div "Select a reason" at bounding box center [361, 198] width 329 height 13
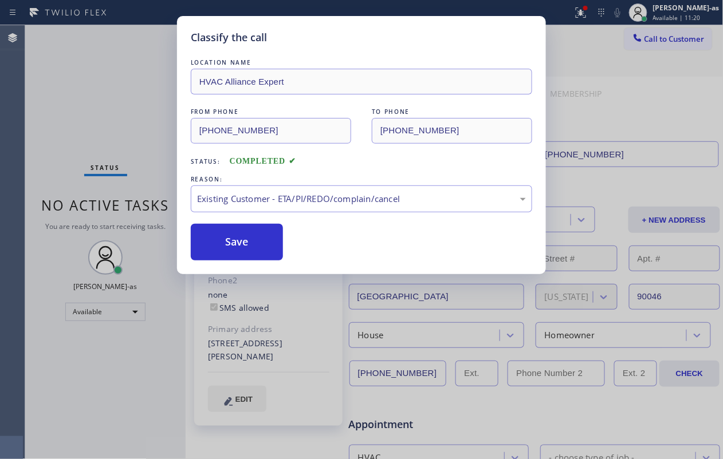
click at [238, 248] on button "Save" at bounding box center [237, 242] width 92 height 37
drag, startPoint x: 107, startPoint y: 115, endPoint x: 117, endPoint y: 94, distance: 23.3
click at [108, 111] on div "Classify the call LOCATION NAME HVAC Alliance Expert FROM PHONE [PHONE_NUMBER] …" at bounding box center [361, 229] width 723 height 459
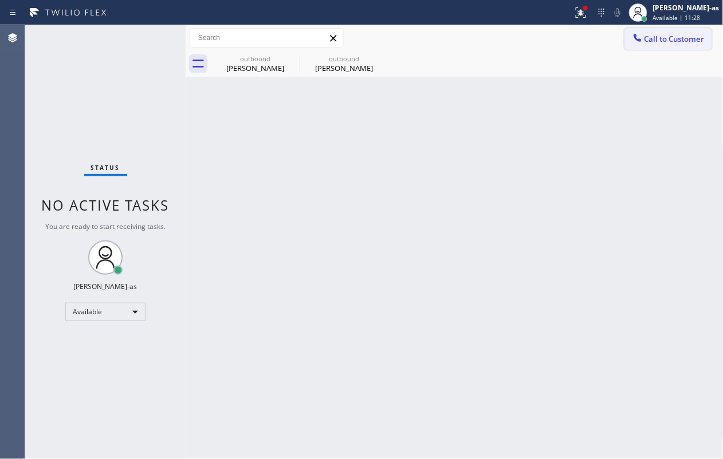
click at [542, 32] on button "Call to Customer" at bounding box center [668, 39] width 88 height 22
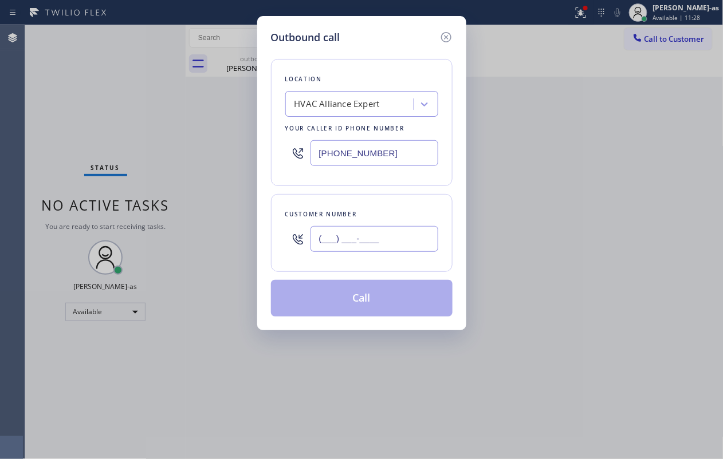
click at [376, 239] on input "(___) ___-____" at bounding box center [374, 239] width 128 height 26
paste input "530) 762-1630"
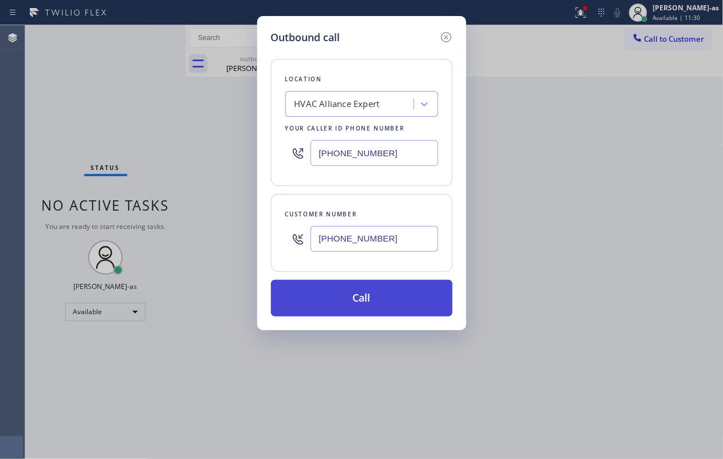
type input "[PHONE_NUMBER]"
click at [370, 289] on button "Call" at bounding box center [362, 298] width 182 height 37
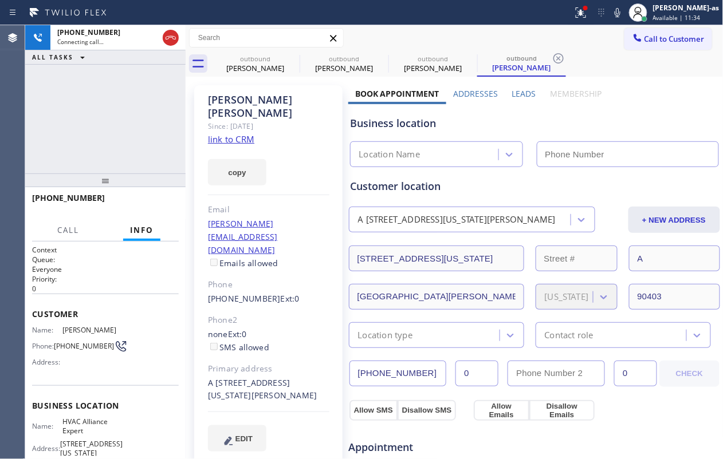
click at [227, 133] on link "link to CRM" at bounding box center [231, 138] width 46 height 11
type input "[PHONE_NUMBER]"
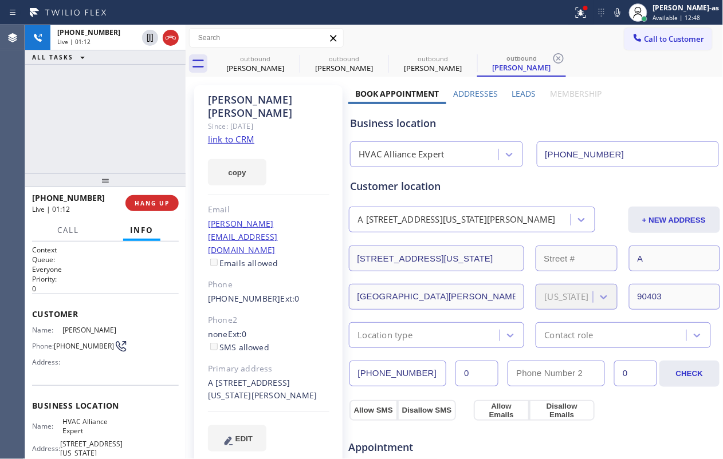
click at [69, 87] on div "[PHONE_NUMBER] Live | 01:12 ALL TASKS ALL TASKS ACTIVE TASKS TASKS IN WRAP UP" at bounding box center [105, 99] width 160 height 148
click at [239, 60] on div "outbound" at bounding box center [255, 58] width 86 height 9
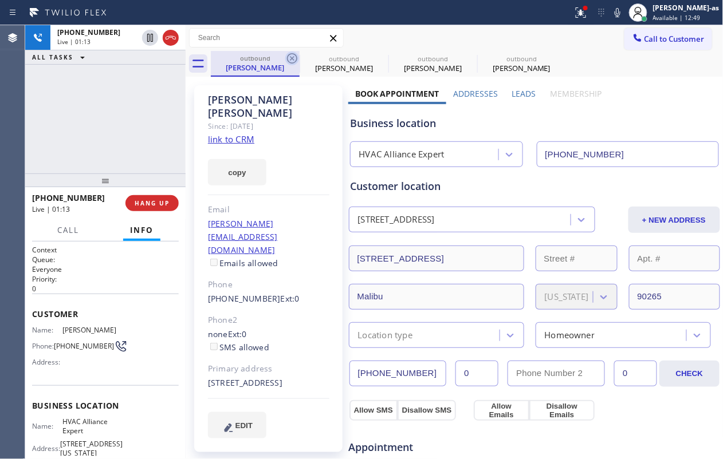
click at [290, 54] on icon at bounding box center [292, 58] width 10 height 10
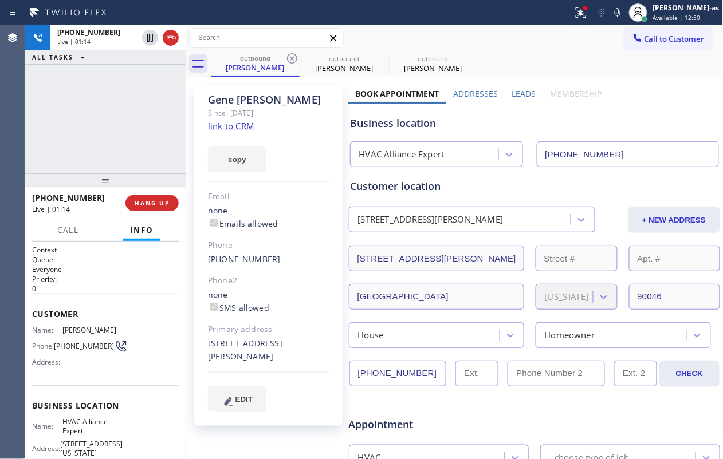
click at [73, 161] on div "[PHONE_NUMBER] Live | 01:14 ALL TASKS ALL TASKS ACTIVE TASKS TASKS IN WRAP UP" at bounding box center [105, 99] width 160 height 148
click at [154, 207] on button "HANG UP" at bounding box center [151, 203] width 53 height 16
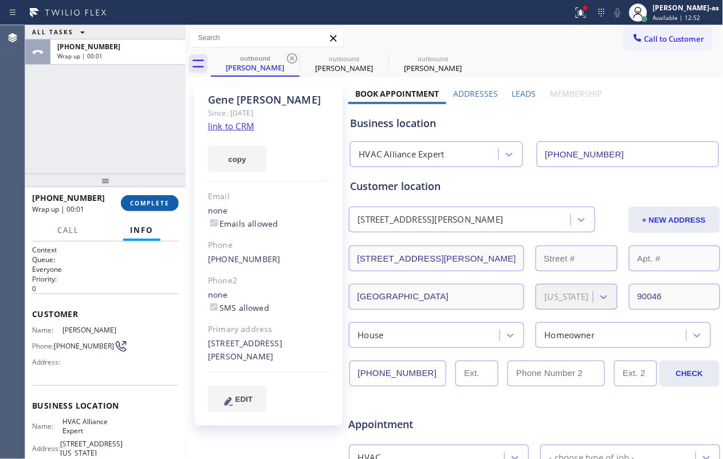
click at [163, 200] on span "COMPLETE" at bounding box center [150, 203] width 40 height 8
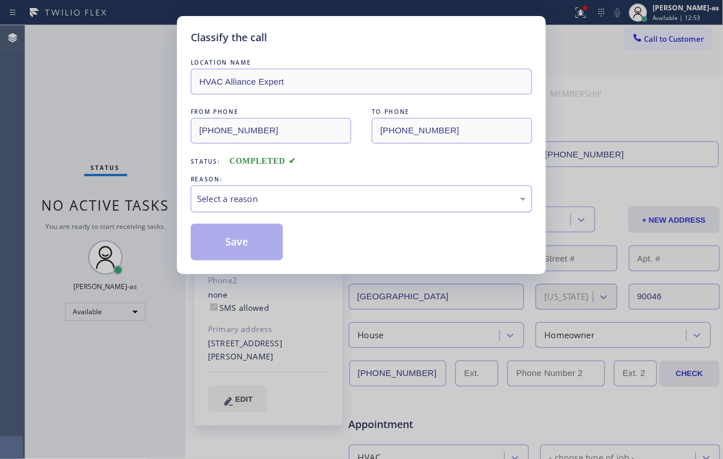
click at [310, 204] on div "Select a reason" at bounding box center [361, 198] width 329 height 13
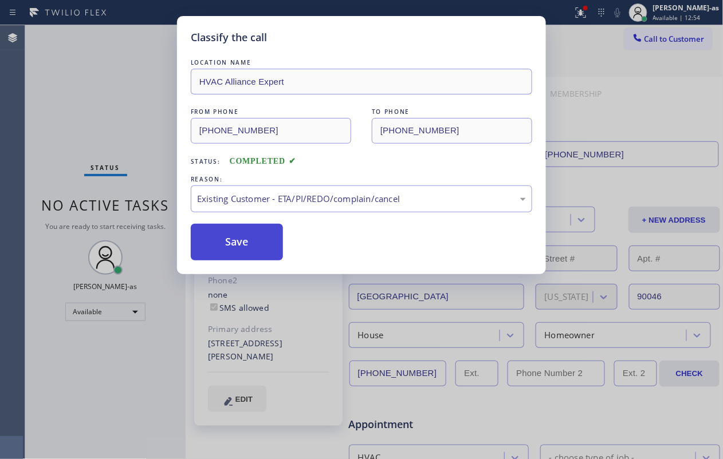
click at [245, 238] on button "Save" at bounding box center [237, 242] width 92 height 37
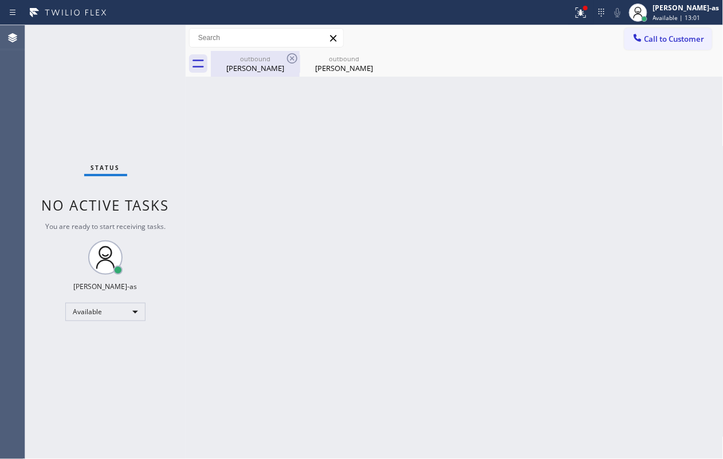
click at [273, 66] on div "[PERSON_NAME]" at bounding box center [255, 68] width 86 height 10
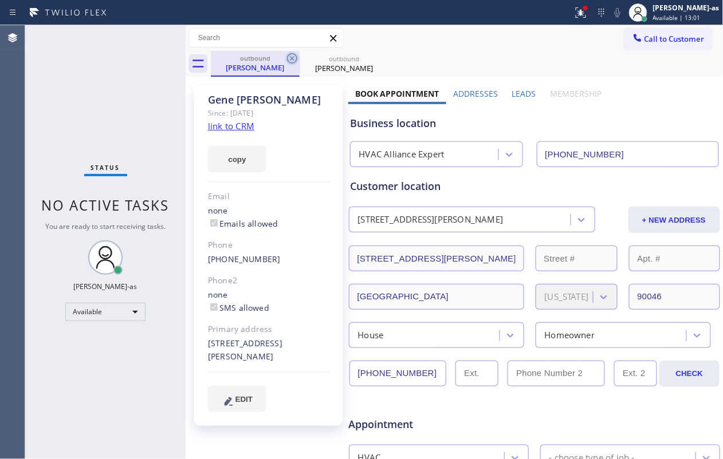
click at [291, 58] on icon at bounding box center [292, 59] width 14 height 14
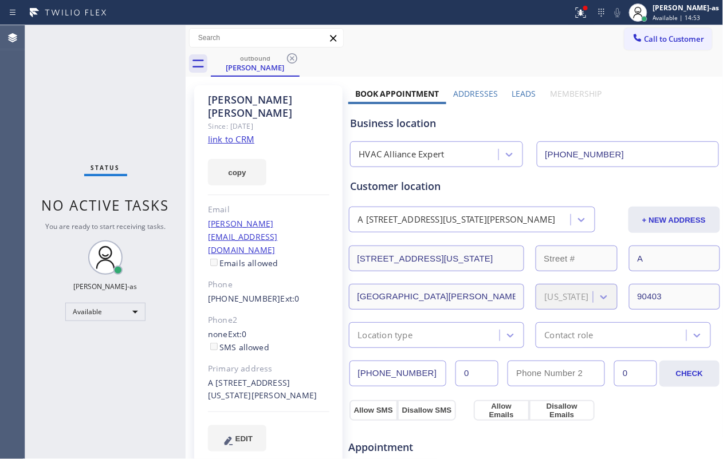
drag, startPoint x: 292, startPoint y: 58, endPoint x: 541, endPoint y: 64, distance: 249.8
click at [294, 58] on icon at bounding box center [292, 59] width 14 height 14
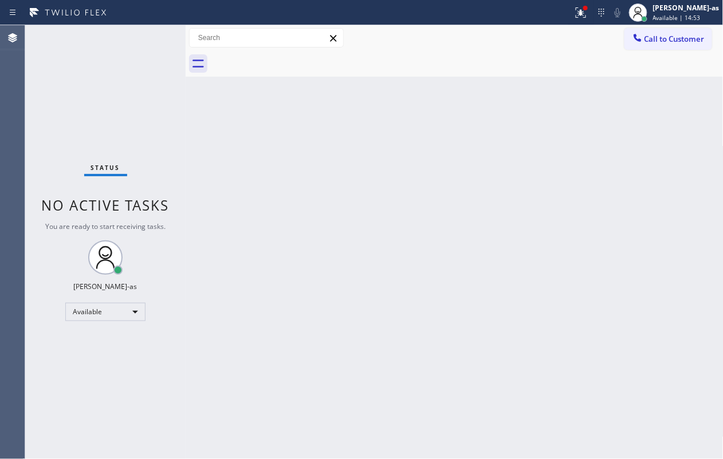
click at [542, 40] on span "Call to Customer" at bounding box center [674, 39] width 60 height 10
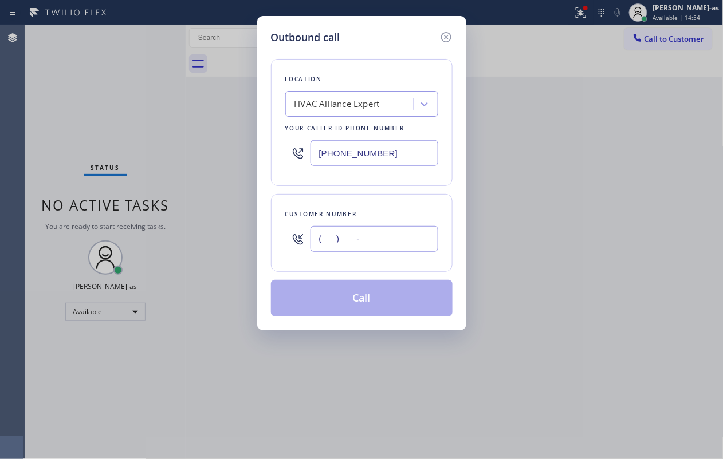
click at [397, 239] on input "(___) ___-____" at bounding box center [374, 239] width 128 height 26
paste input "310) 994-2843"
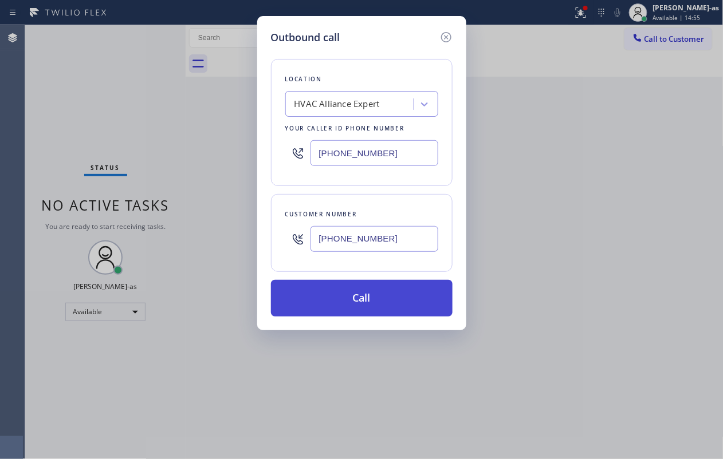
type input "[PHONE_NUMBER]"
click at [351, 289] on button "Call" at bounding box center [362, 298] width 182 height 37
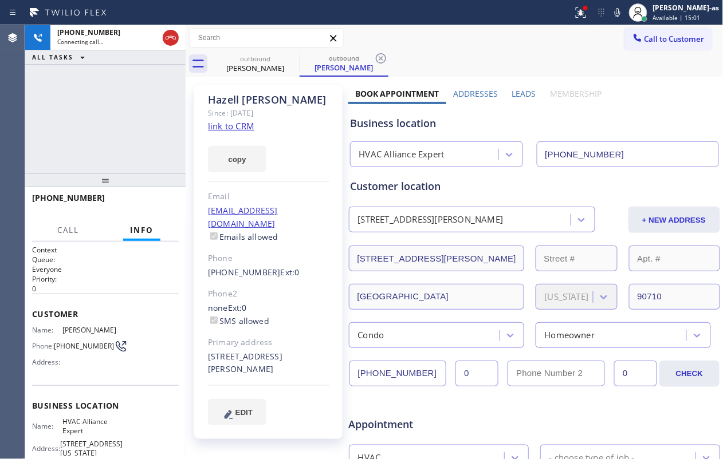
type input "[PHONE_NUMBER]"
click at [84, 92] on div "[PHONE_NUMBER] Connecting call… ALL TASKS ALL TASKS ACTIVE TASKS TASKS IN WRAP …" at bounding box center [105, 99] width 160 height 148
click at [235, 124] on link "link to CRM" at bounding box center [231, 125] width 46 height 11
click at [131, 162] on div "[PHONE_NUMBER] Live | 01:02 ALL TASKS ALL TASKS ACTIVE TASKS TASKS IN WRAP UP" at bounding box center [105, 99] width 160 height 148
click at [131, 162] on div "[PHONE_NUMBER] Live | 01:03 ALL TASKS ALL TASKS ACTIVE TASKS TASKS IN WRAP UP" at bounding box center [105, 99] width 160 height 148
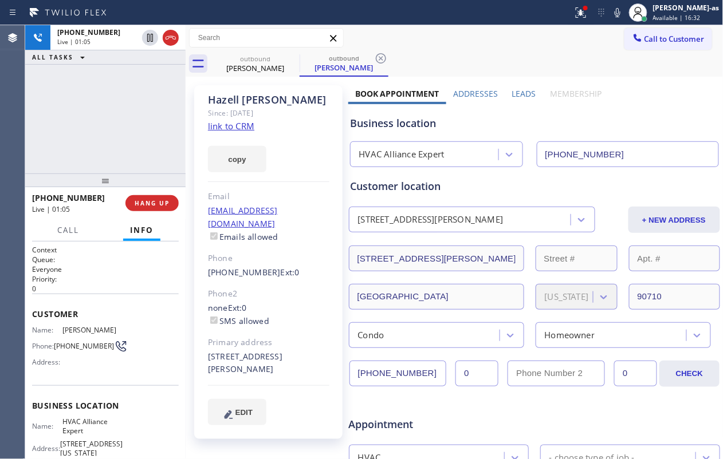
click at [110, 161] on div "[PHONE_NUMBER] Live | 01:05 ALL TASKS ALL TASKS ACTIVE TASKS TASKS IN WRAP UP" at bounding box center [105, 99] width 160 height 148
click at [156, 202] on span "HANG UP" at bounding box center [152, 203] width 35 height 8
drag, startPoint x: 138, startPoint y: 204, endPoint x: 181, endPoint y: 202, distance: 43.0
click at [158, 204] on span "HANG UP" at bounding box center [152, 203] width 35 height 8
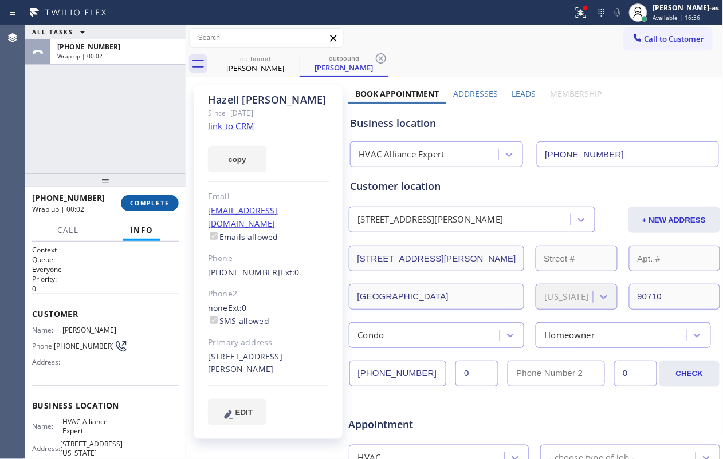
click at [155, 203] on span "COMPLETE" at bounding box center [150, 203] width 40 height 8
click at [149, 159] on div "ALL TASKS ALL TASKS ACTIVE TASKS TASKS IN WRAP UP [PHONE_NUMBER] Wrap up | 00:03" at bounding box center [105, 99] width 160 height 148
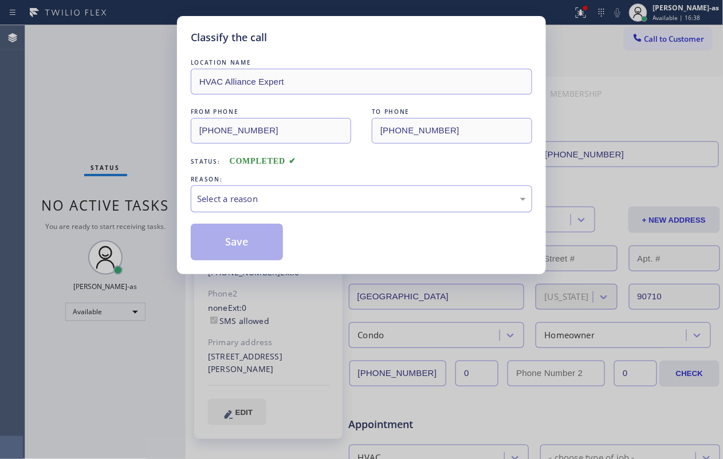
drag, startPoint x: 337, startPoint y: 200, endPoint x: 346, endPoint y: 209, distance: 12.6
click at [338, 200] on div "Select a reason" at bounding box center [361, 198] width 329 height 13
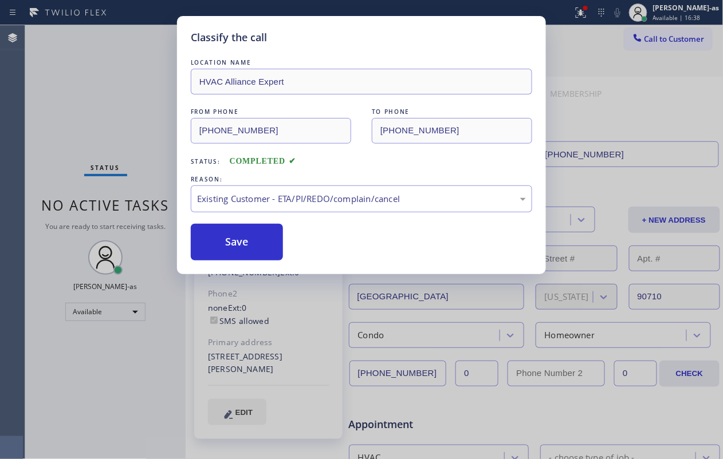
drag, startPoint x: 250, startPoint y: 252, endPoint x: 203, endPoint y: 65, distance: 193.1
click at [250, 250] on button "Save" at bounding box center [237, 242] width 92 height 37
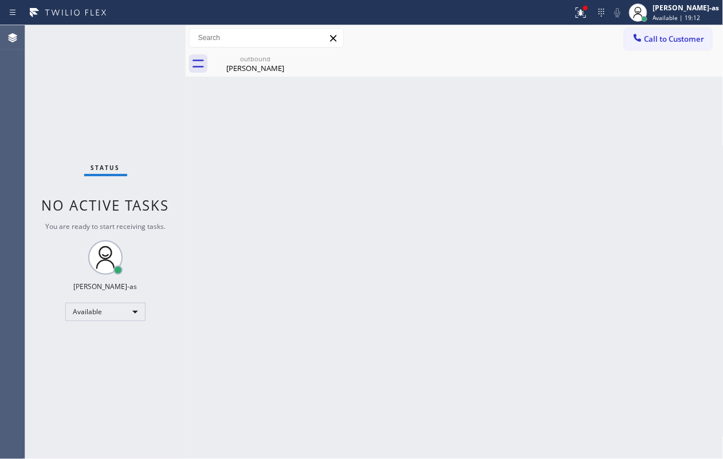
drag, startPoint x: 319, startPoint y: 212, endPoint x: 278, endPoint y: 101, distance: 117.8
click at [320, 212] on div "Back to Dashboard Change Sender ID Customers Technicians Select a contact Outbo…" at bounding box center [455, 242] width 538 height 434
click at [250, 69] on div "[PERSON_NAME]" at bounding box center [255, 68] width 86 height 10
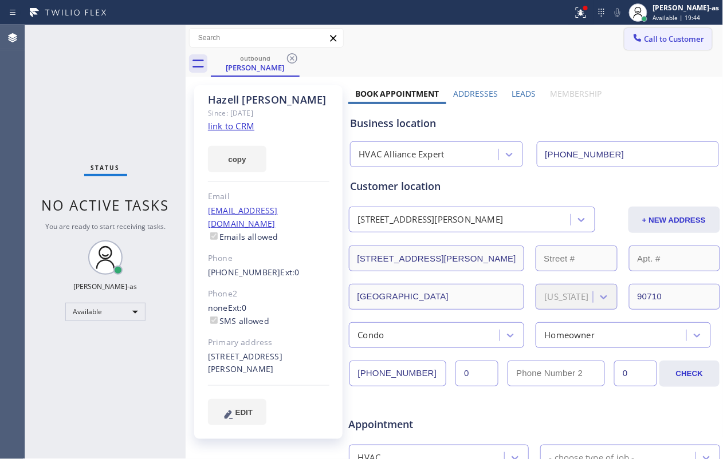
click at [542, 37] on span "Call to Customer" at bounding box center [674, 39] width 60 height 10
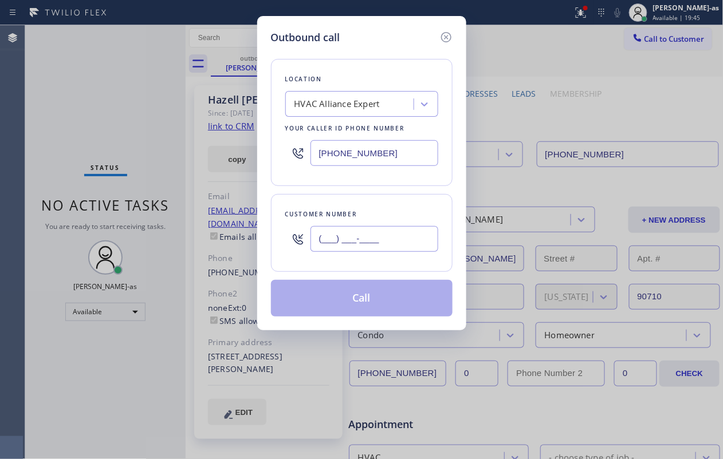
click at [356, 242] on input "(___) ___-____" at bounding box center [374, 239] width 128 height 26
paste input "786) 303-0634"
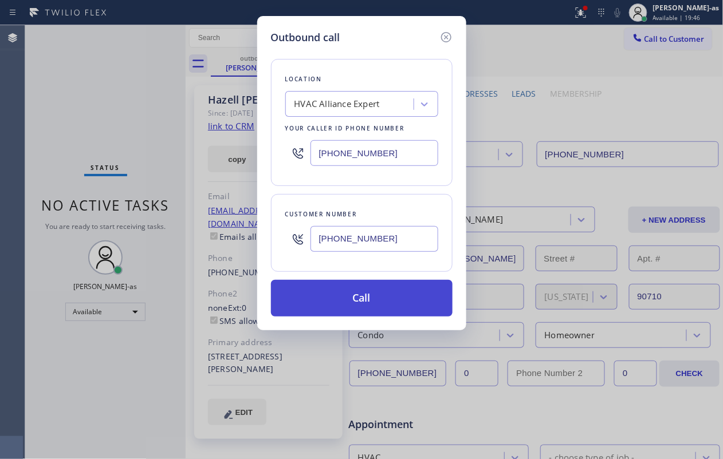
type input "[PHONE_NUMBER]"
click at [389, 302] on button "Call" at bounding box center [362, 298] width 182 height 37
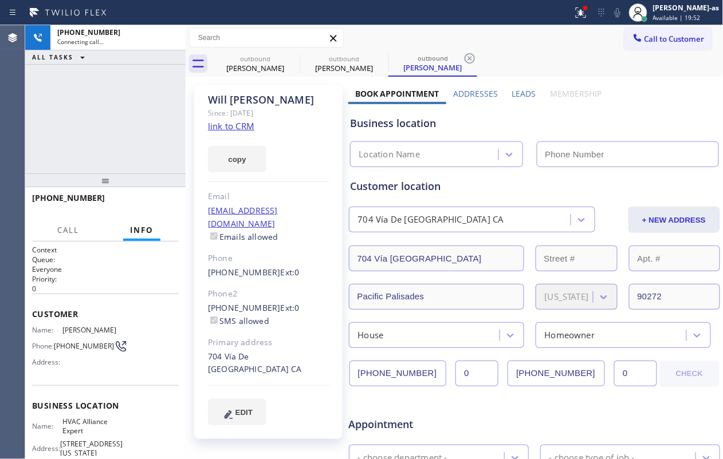
type input "[PHONE_NUMBER]"
click at [231, 128] on link "link to CRM" at bounding box center [231, 125] width 46 height 11
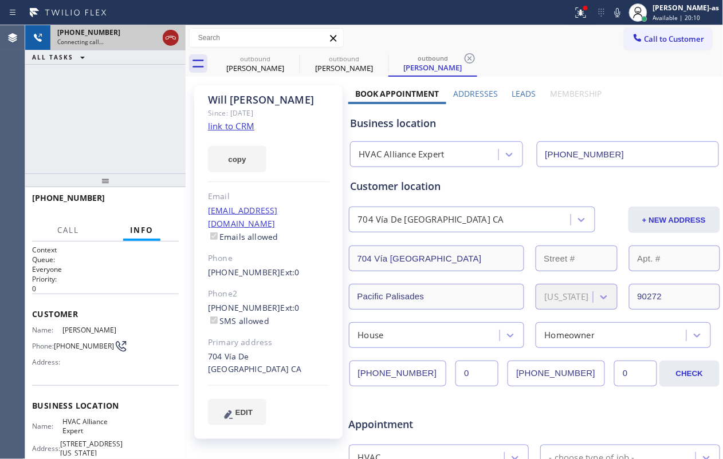
click at [167, 31] on icon at bounding box center [171, 38] width 14 height 14
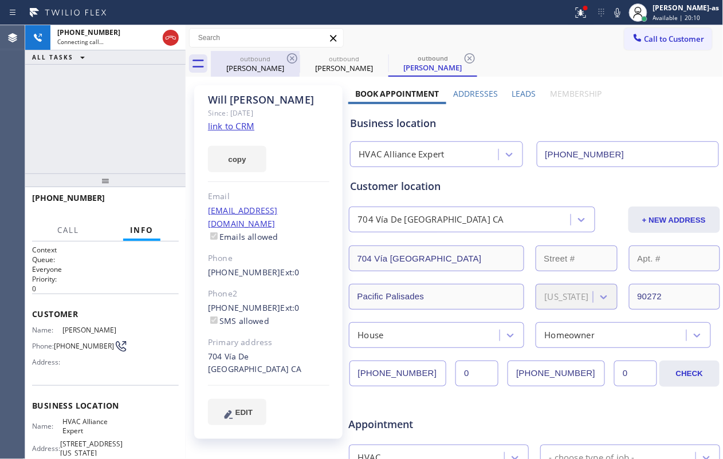
click at [248, 70] on div "[PERSON_NAME]" at bounding box center [255, 68] width 86 height 10
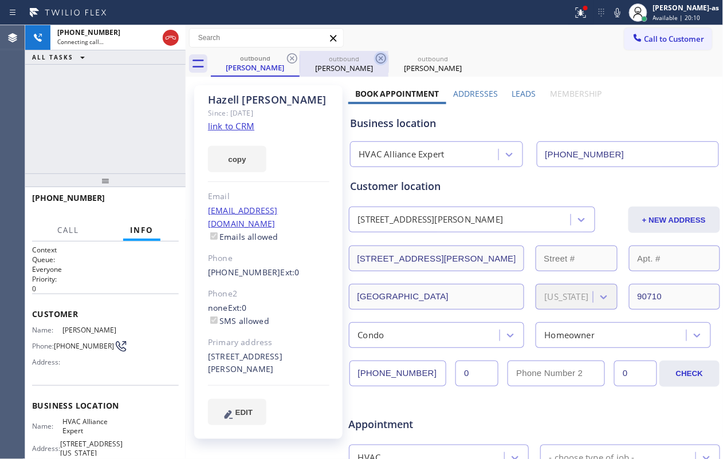
click at [292, 60] on icon at bounding box center [292, 59] width 14 height 14
click at [374, 60] on icon at bounding box center [381, 59] width 14 height 14
click at [0, 0] on icon at bounding box center [0, 0] width 0 height 0
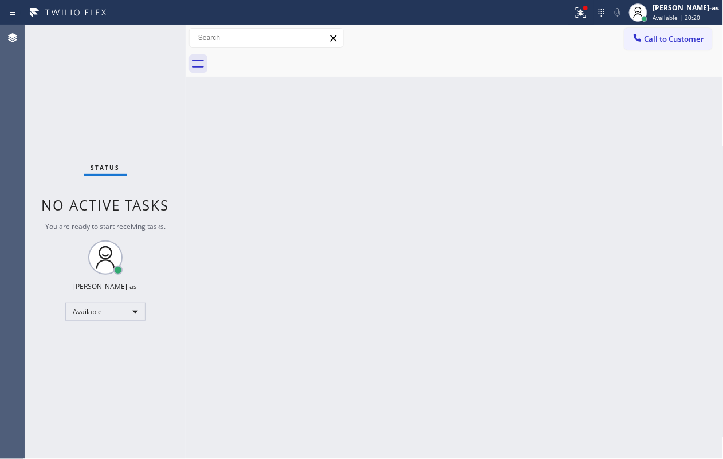
click at [542, 41] on span "Call to Customer" at bounding box center [674, 39] width 60 height 10
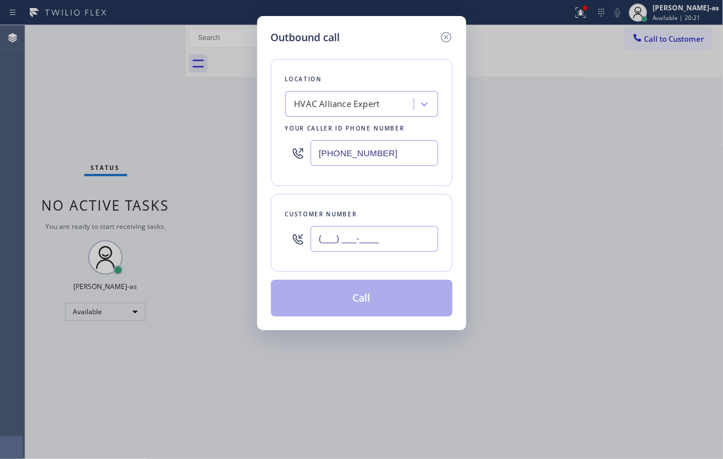
click at [383, 241] on input "(___) ___-____" at bounding box center [374, 239] width 128 height 26
paste input "310) 927-7220"
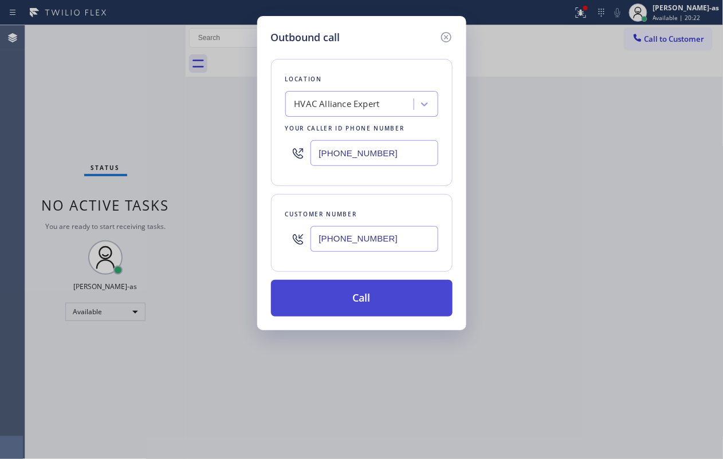
type input "[PHONE_NUMBER]"
click at [360, 299] on button "Call" at bounding box center [362, 298] width 182 height 37
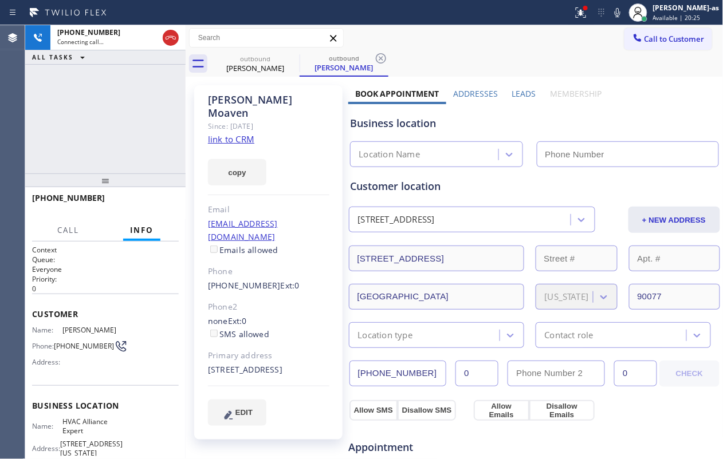
click at [232, 133] on link "link to CRM" at bounding box center [231, 138] width 46 height 11
type input "[PHONE_NUMBER]"
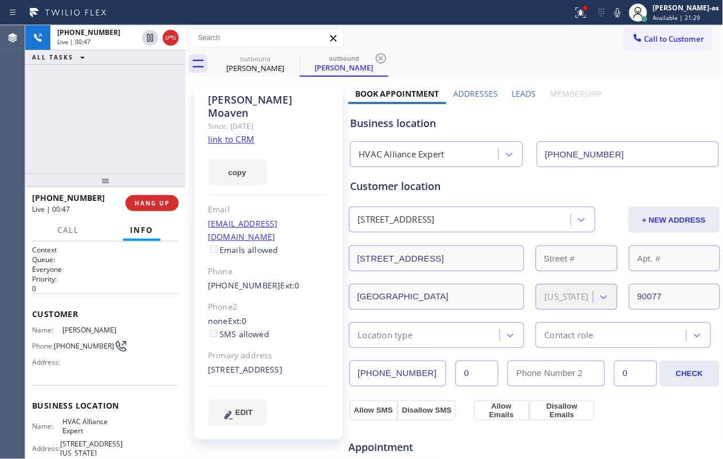
click at [131, 127] on div "[PHONE_NUMBER] Live | 00:47 ALL TASKS ALL TASKS ACTIVE TASKS TASKS IN WRAP UP" at bounding box center [105, 99] width 160 height 148
drag, startPoint x: 171, startPoint y: 38, endPoint x: 166, endPoint y: 129, distance: 91.8
click at [171, 36] on icon at bounding box center [171, 38] width 14 height 14
drag, startPoint x: 166, startPoint y: 129, endPoint x: 178, endPoint y: 253, distance: 124.3
click at [166, 132] on div "[PHONE_NUMBER] Live | 00:49 ALL TASKS ALL TASKS ACTIVE TASKS TASKS IN WRAP UP" at bounding box center [105, 99] width 160 height 148
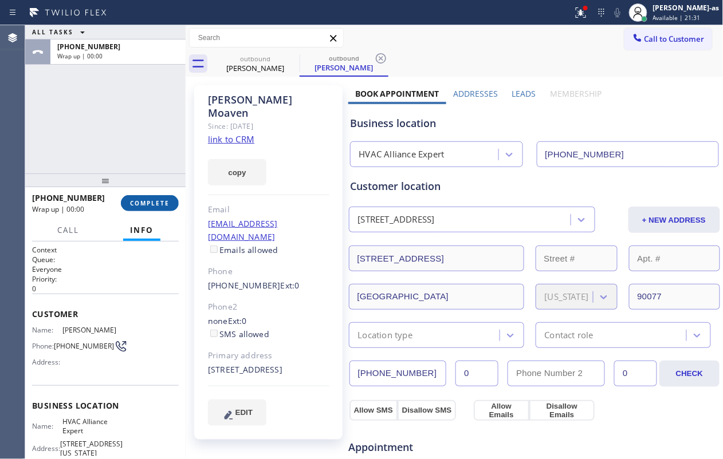
click at [152, 208] on button "COMPLETE" at bounding box center [150, 203] width 58 height 16
click at [121, 127] on div "ALL TASKS ALL TASKS ACTIVE TASKS TASKS IN WRAP UP [PHONE_NUMBER] Wrap up | 00:00" at bounding box center [105, 99] width 160 height 148
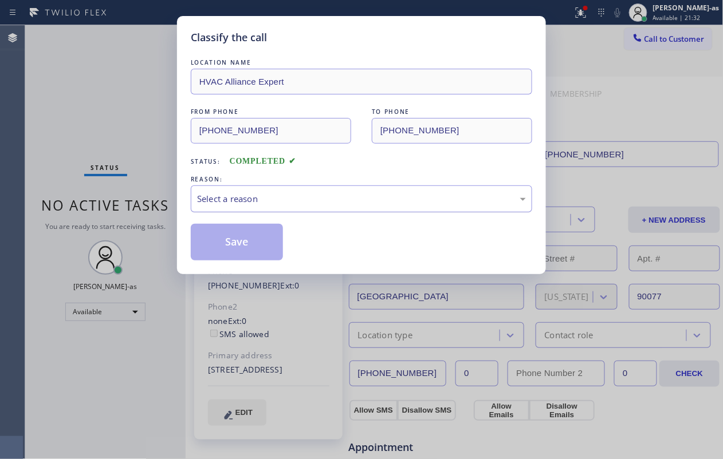
click at [336, 195] on div "Select a reason" at bounding box center [361, 198] width 329 height 13
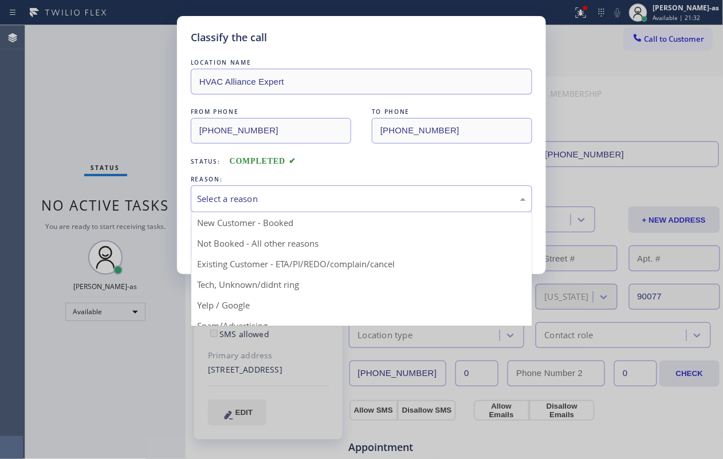
drag, startPoint x: 370, startPoint y: 263, endPoint x: 353, endPoint y: 258, distance: 17.6
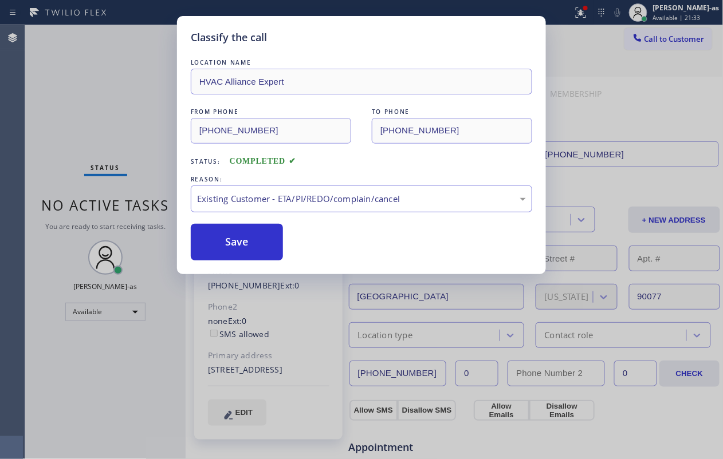
drag, startPoint x: 238, startPoint y: 244, endPoint x: 269, endPoint y: 81, distance: 166.0
click at [239, 244] on button "Save" at bounding box center [237, 242] width 92 height 37
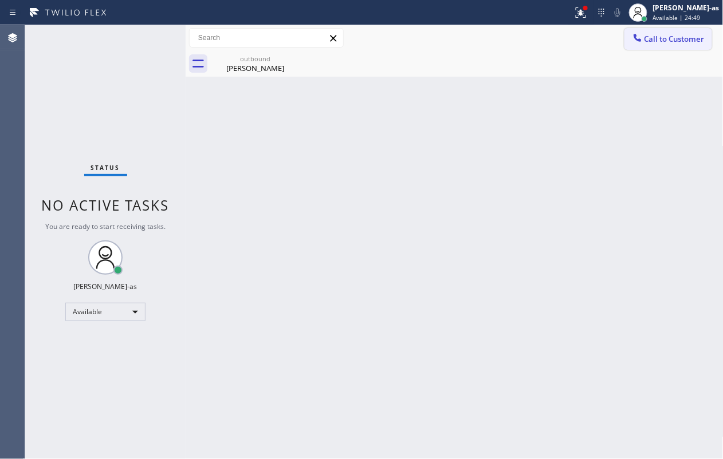
click at [542, 32] on button "Call to Customer" at bounding box center [668, 39] width 88 height 22
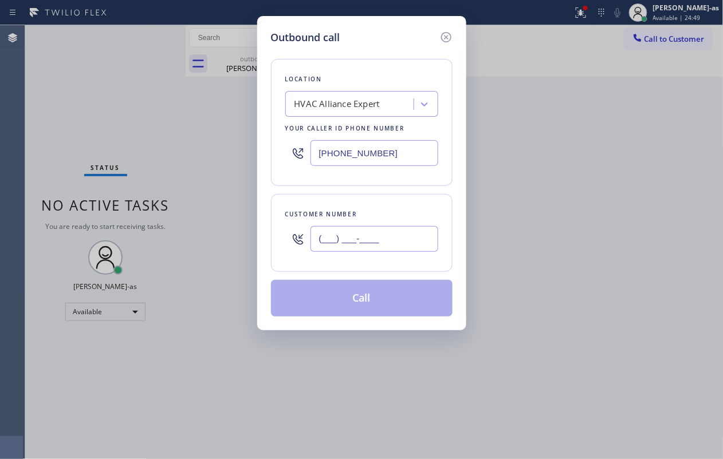
click at [392, 249] on input "(___) ___-____" at bounding box center [374, 239] width 128 height 26
paste input "856) 381-7722"
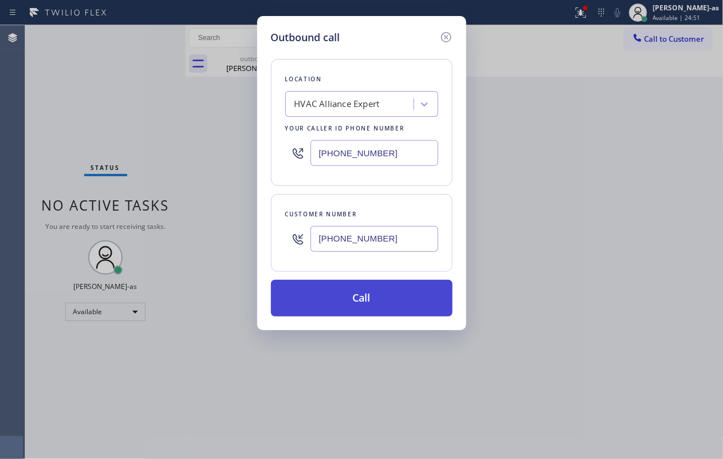
type input "[PHONE_NUMBER]"
click at [353, 303] on button "Call" at bounding box center [362, 298] width 182 height 37
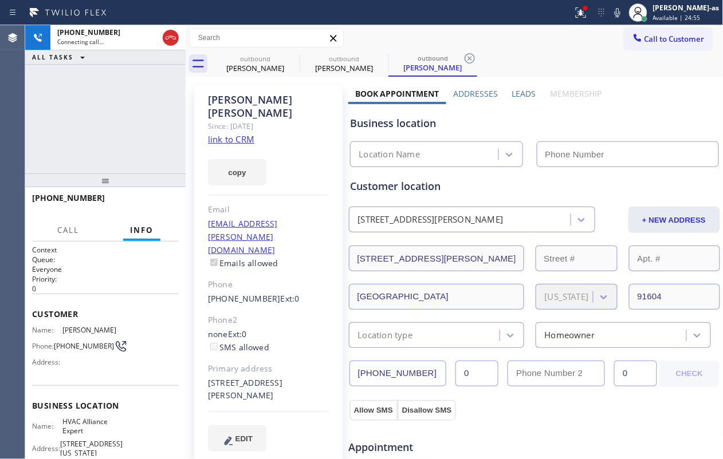
click at [238, 133] on link "link to CRM" at bounding box center [231, 138] width 46 height 11
type input "[PHONE_NUMBER]"
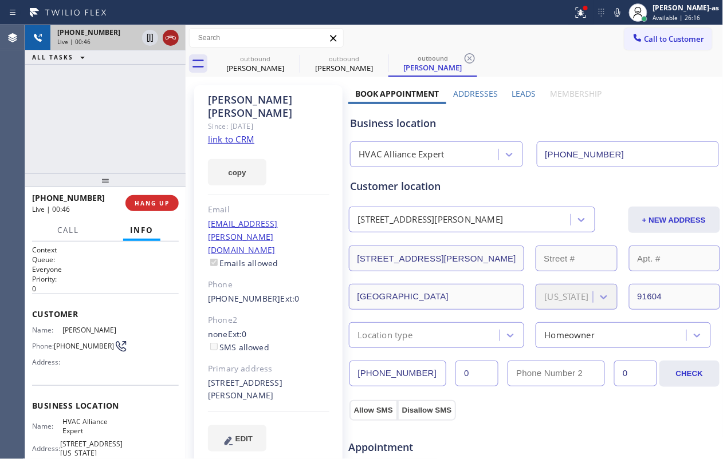
click at [171, 42] on icon at bounding box center [171, 38] width 14 height 14
click at [265, 72] on div "[PERSON_NAME]" at bounding box center [255, 68] width 86 height 10
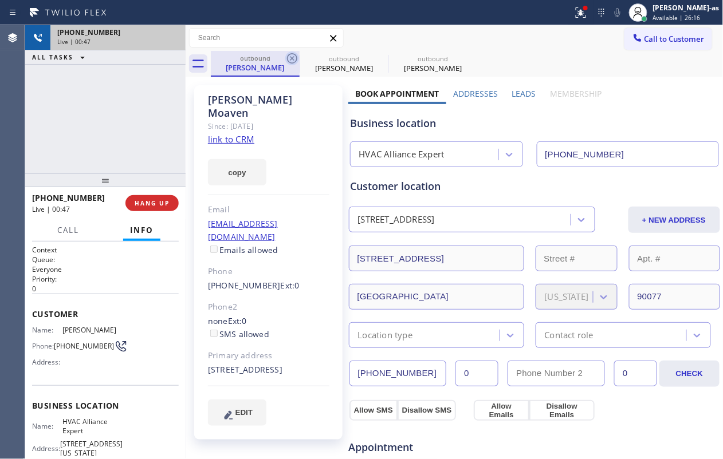
click at [292, 58] on icon at bounding box center [292, 58] width 10 height 10
click at [0, 0] on icon at bounding box center [0, 0] width 0 height 0
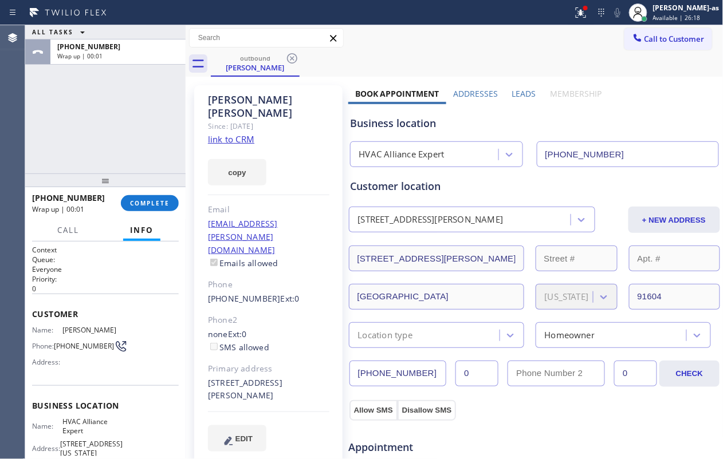
click at [292, 58] on icon at bounding box center [292, 58] width 10 height 10
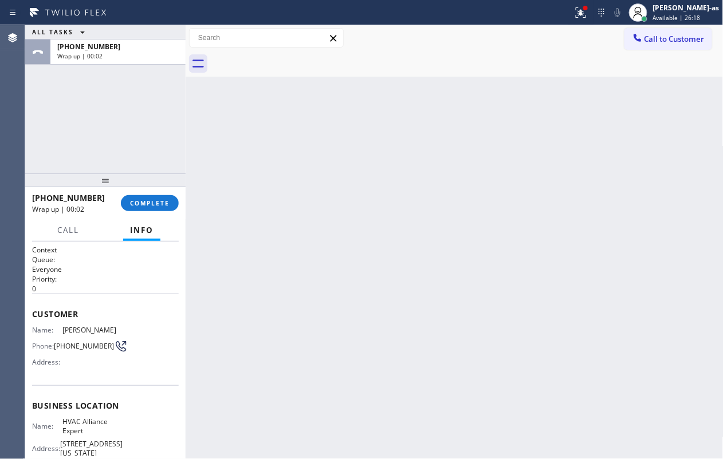
click at [292, 58] on div at bounding box center [467, 64] width 513 height 26
click at [163, 191] on div "[PHONE_NUMBER] Wrap up | 00:02 COMPLETE" at bounding box center [105, 203] width 147 height 30
click at [150, 203] on span "COMPLETE" at bounding box center [150, 203] width 40 height 8
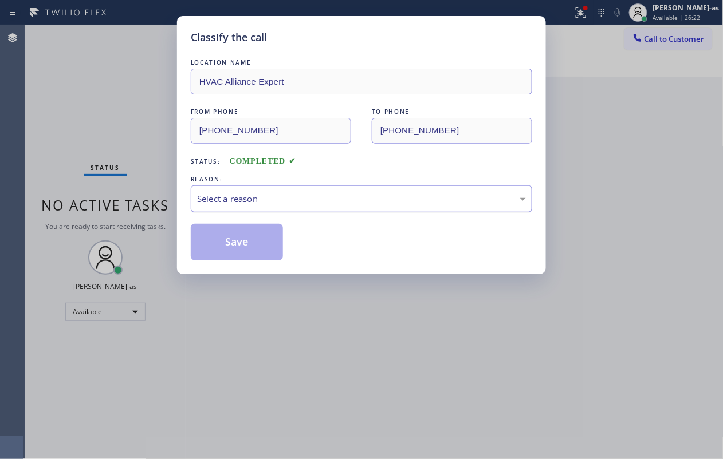
click at [306, 197] on div "Select a reason" at bounding box center [361, 198] width 329 height 13
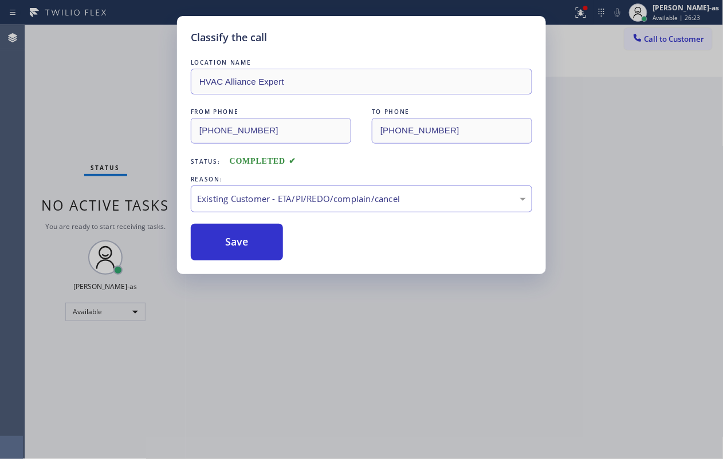
drag, startPoint x: 241, startPoint y: 236, endPoint x: 562, endPoint y: 149, distance: 332.9
click at [249, 236] on button "Save" at bounding box center [237, 242] width 92 height 37
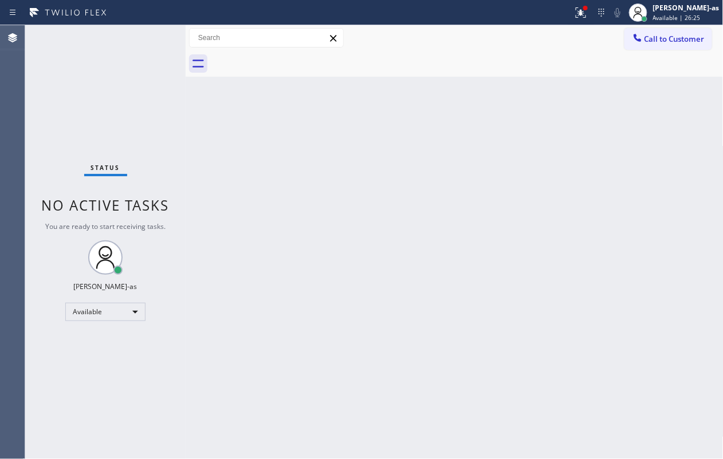
click at [542, 42] on span "Call to Customer" at bounding box center [674, 39] width 60 height 10
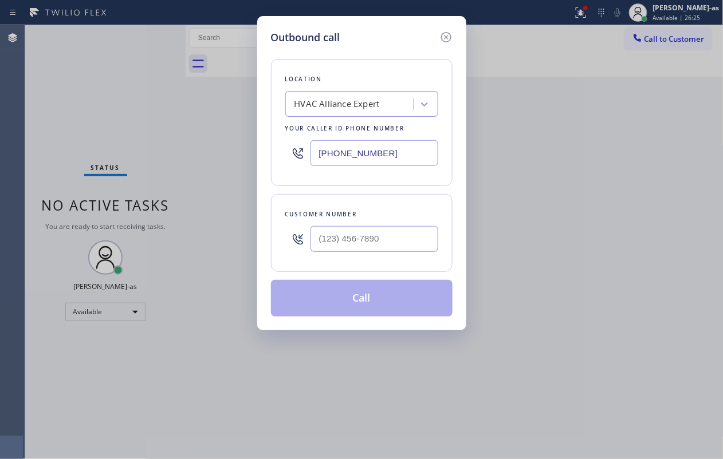
click at [420, 199] on div "Customer number" at bounding box center [362, 233] width 182 height 78
click at [411, 222] on div at bounding box center [374, 238] width 128 height 37
click at [412, 225] on div at bounding box center [374, 238] width 128 height 37
click at [413, 239] on input "(___) ___-____" at bounding box center [374, 239] width 128 height 26
paste input "856) 381-7722"
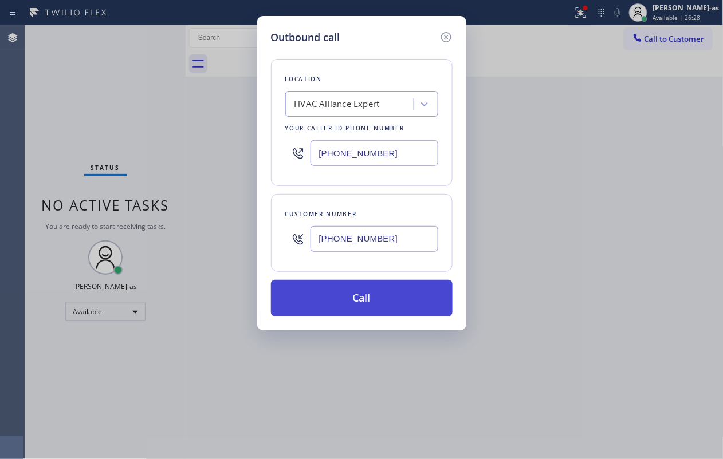
type input "[PHONE_NUMBER]"
click at [365, 306] on button "Call" at bounding box center [362, 298] width 182 height 37
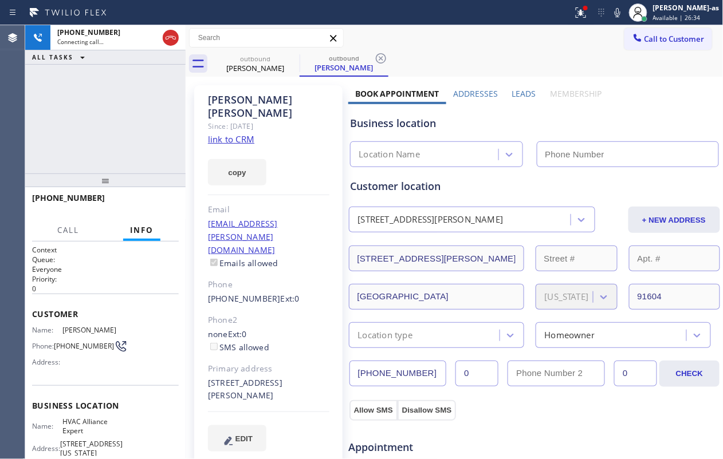
type input "[PHONE_NUMBER]"
drag, startPoint x: 111, startPoint y: 119, endPoint x: 129, endPoint y: 145, distance: 31.6
click at [111, 127] on div "[PHONE_NUMBER] Live | 00:01 ALL TASKS ALL TASKS ACTIVE TASKS TASKS IN WRAP UP" at bounding box center [105, 99] width 160 height 148
click at [154, 200] on span "HANG UP" at bounding box center [152, 203] width 35 height 8
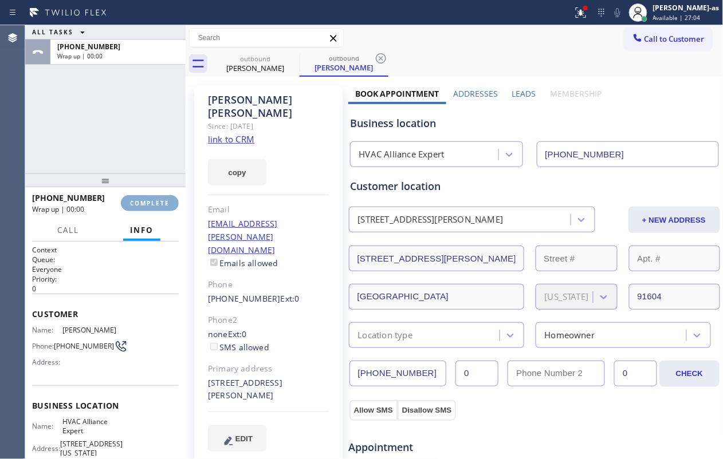
click at [154, 200] on span "COMPLETE" at bounding box center [150, 203] width 40 height 8
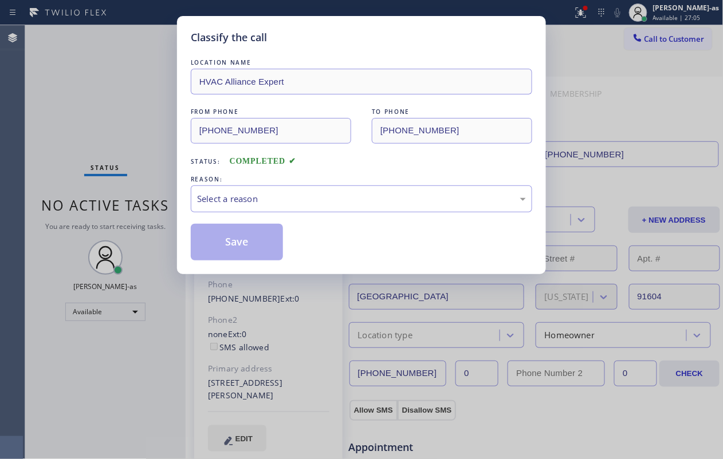
click at [154, 200] on div "Classify the call LOCATION NAME HVAC Alliance Expert FROM PHONE [PHONE_NUMBER] …" at bounding box center [361, 229] width 723 height 459
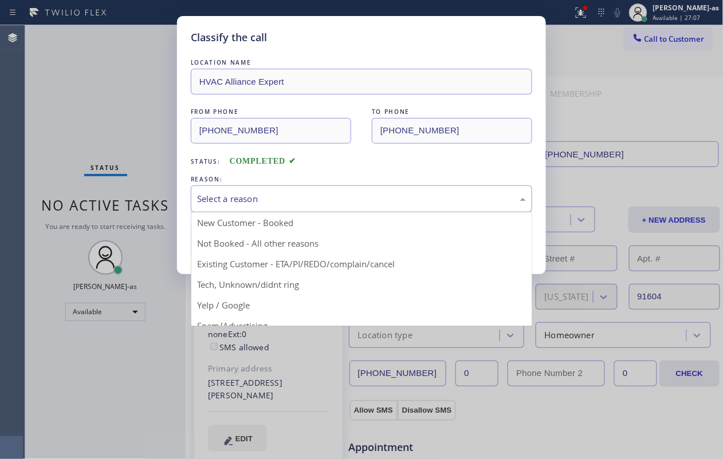
drag, startPoint x: 277, startPoint y: 195, endPoint x: 363, endPoint y: 273, distance: 116.0
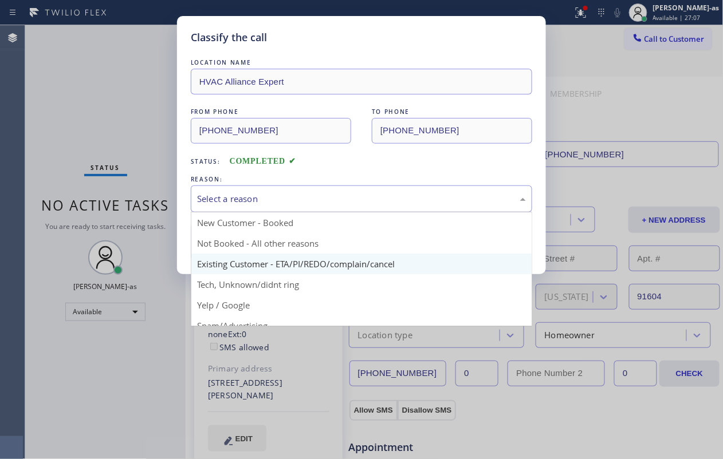
click at [278, 197] on div "Select a reason" at bounding box center [361, 198] width 329 height 13
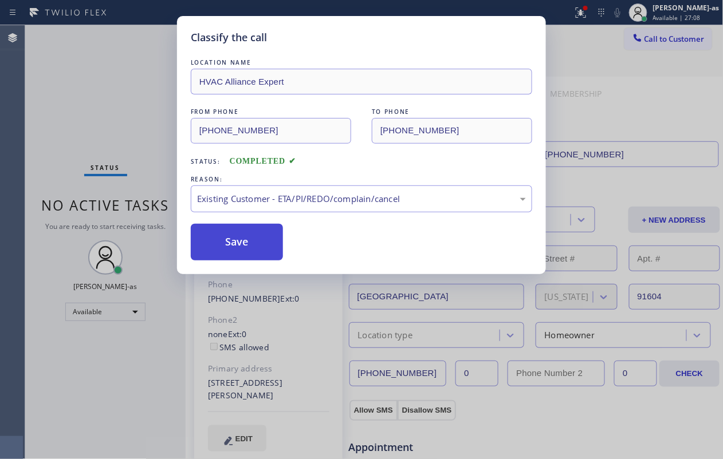
click at [228, 235] on button "Save" at bounding box center [237, 242] width 92 height 37
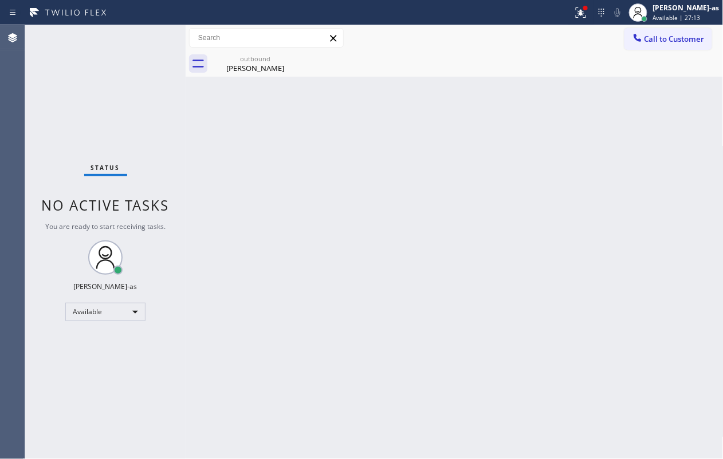
click at [542, 344] on div "Back to Dashboard Change Sender ID Customers Technicians Select a contact Outbo…" at bounding box center [455, 242] width 538 height 434
drag, startPoint x: 266, startPoint y: 56, endPoint x: 290, endPoint y: 55, distance: 24.1
click at [266, 56] on div "outbound" at bounding box center [255, 58] width 86 height 9
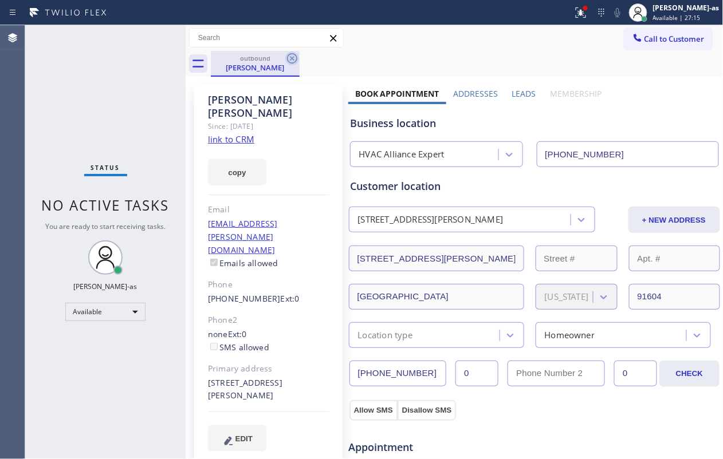
click at [290, 55] on icon at bounding box center [292, 59] width 14 height 14
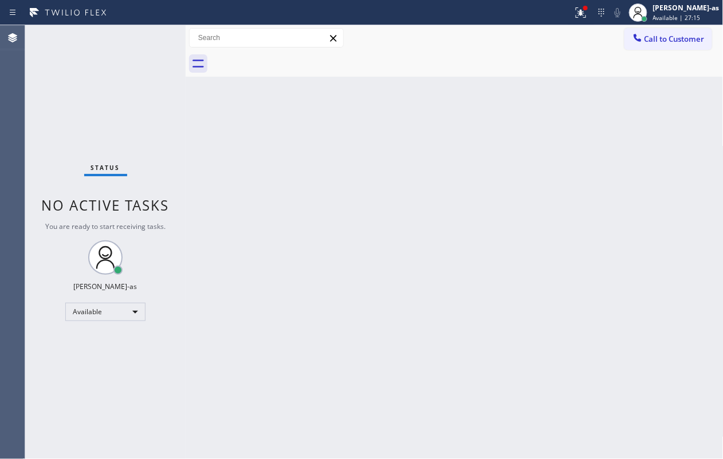
click at [133, 97] on div "Status No active tasks You are ready to start receiving tasks. [PERSON_NAME]-as…" at bounding box center [105, 242] width 160 height 434
click at [542, 32] on button "Call to Customer" at bounding box center [668, 39] width 88 height 22
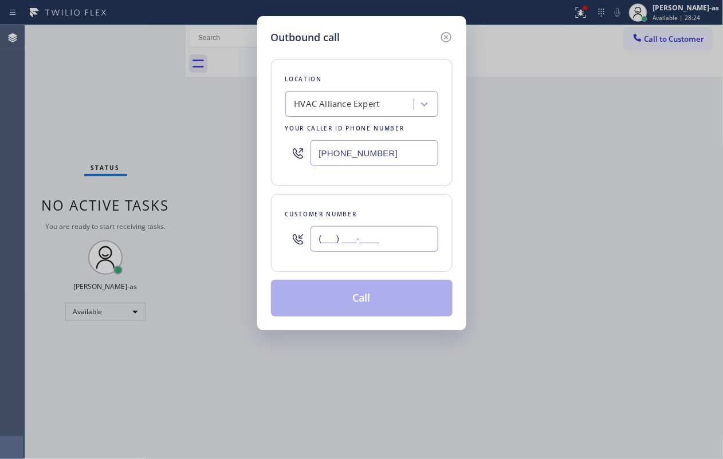
click at [394, 232] on input "(___) ___-____" at bounding box center [374, 239] width 128 height 26
paste input "312) 719-0572"
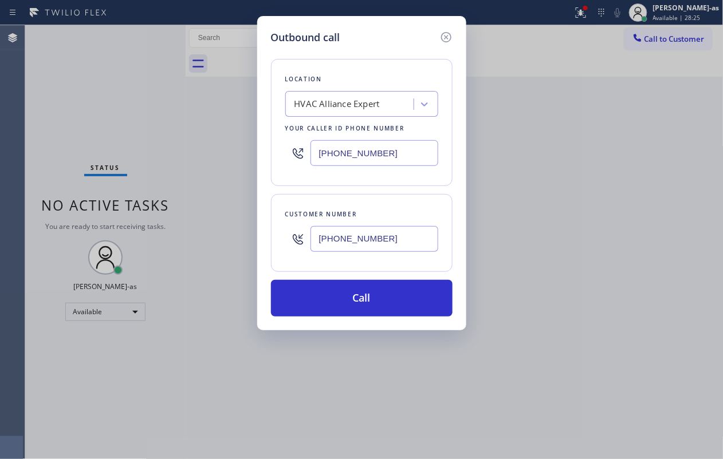
type input "[PHONE_NUMBER]"
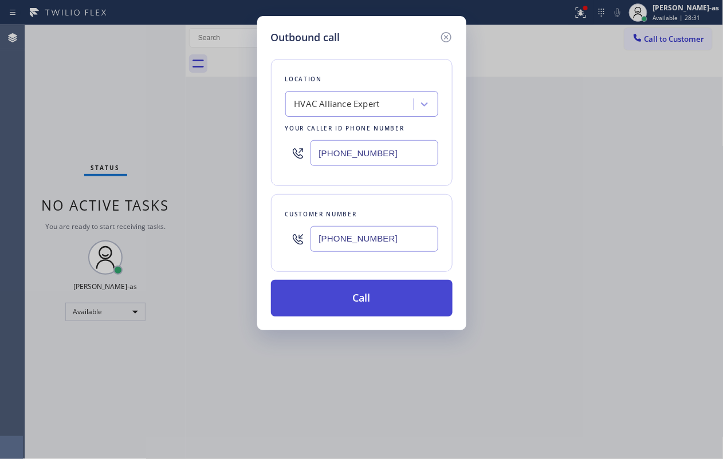
click at [410, 294] on button "Call" at bounding box center [362, 298] width 182 height 37
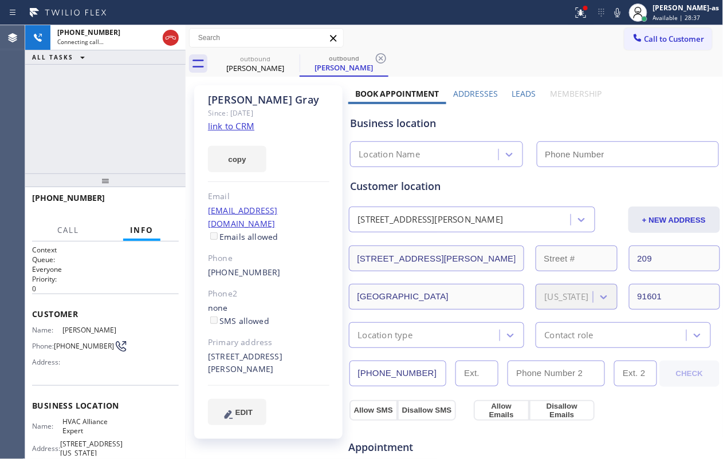
type input "[PHONE_NUMBER]"
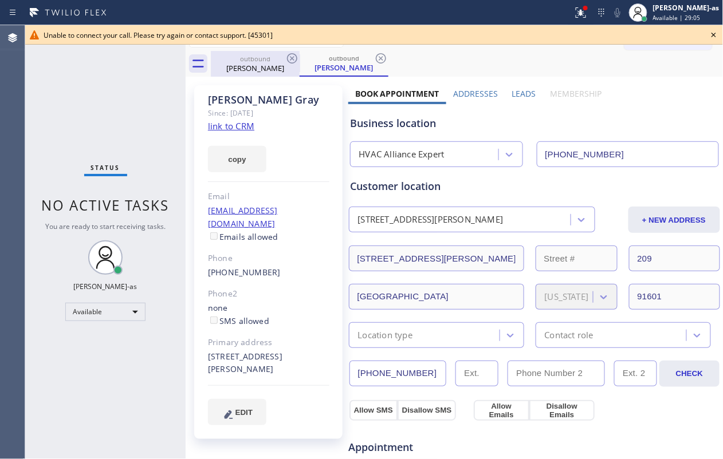
click at [253, 65] on div "[PERSON_NAME]" at bounding box center [255, 68] width 86 height 10
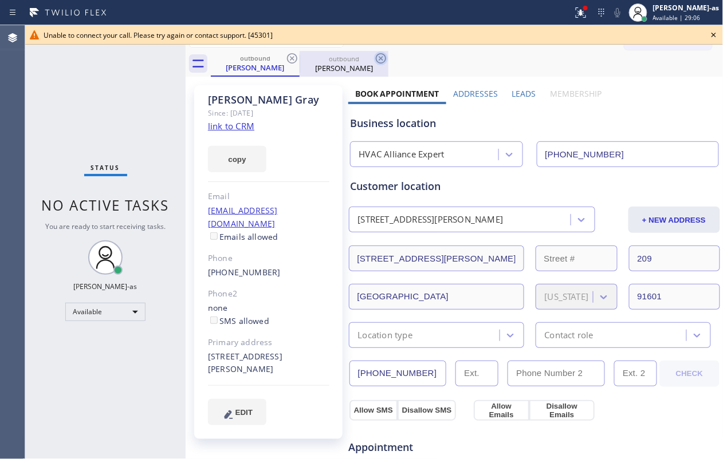
drag, startPoint x: 286, startPoint y: 53, endPoint x: 289, endPoint y: 61, distance: 8.0
click at [287, 56] on icon at bounding box center [292, 59] width 14 height 14
click at [289, 58] on icon at bounding box center [292, 59] width 14 height 14
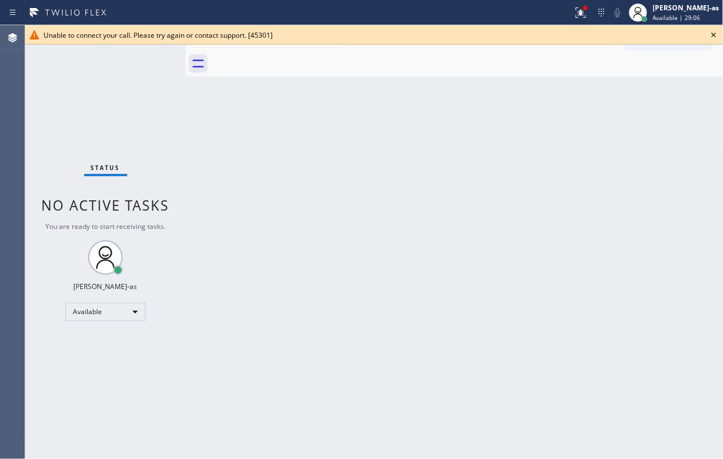
click at [289, 58] on div at bounding box center [467, 64] width 513 height 26
click at [713, 32] on icon at bounding box center [714, 35] width 14 height 14
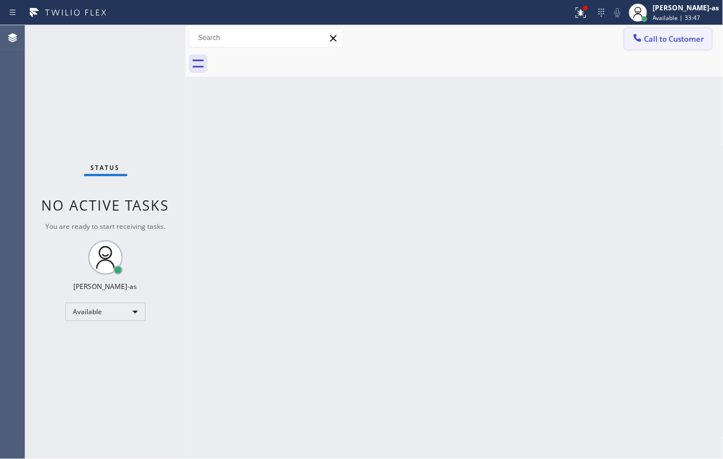
click at [663, 37] on span "Call to Customer" at bounding box center [674, 39] width 60 height 10
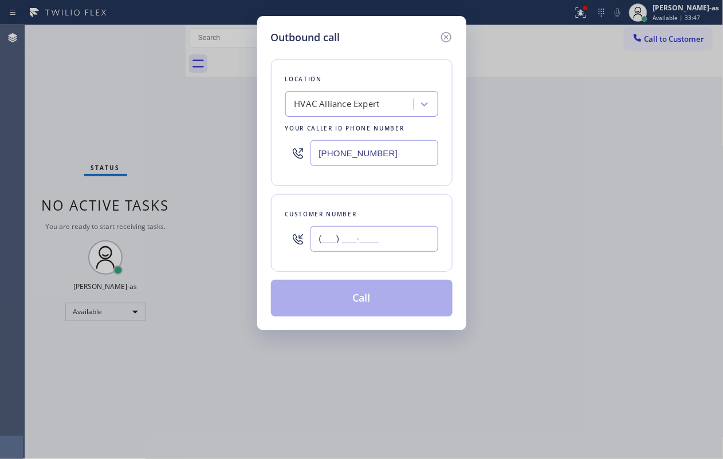
click at [360, 241] on input "(___) ___-____" at bounding box center [374, 239] width 128 height 26
paste input "347) 683-8462"
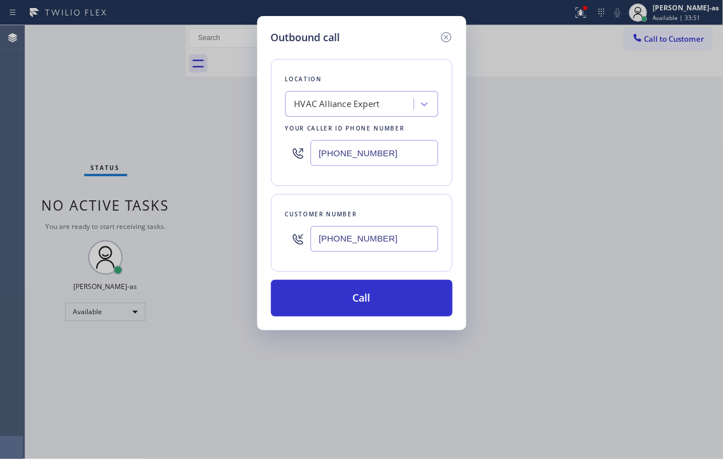
type input "(347) 683-8462"
click at [384, 151] on input "[PHONE_NUMBER]" at bounding box center [374, 153] width 128 height 26
paste input "626) 788-9730"
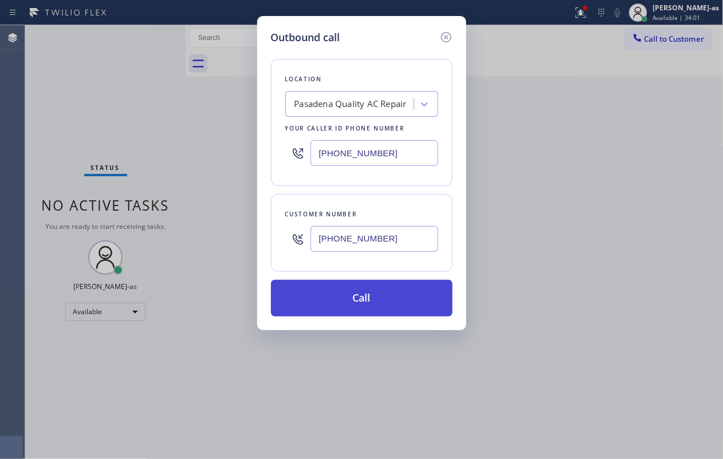
type input "(626) 788-9730"
click at [373, 300] on button "Call" at bounding box center [362, 298] width 182 height 37
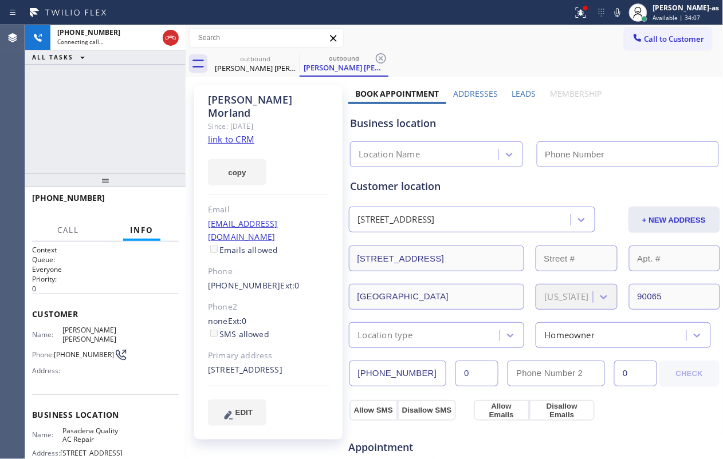
type input "(626) 788-9730"
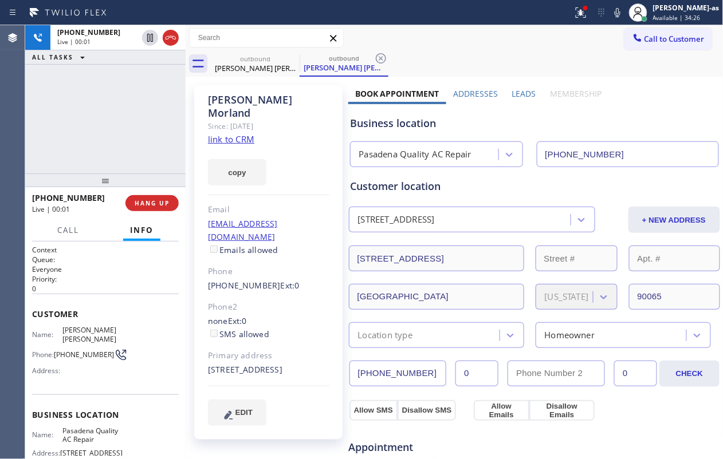
click at [126, 105] on div "+13476838462 Live | 00:01 ALL TASKS ALL TASKS ACTIVE TASKS TASKS IN WRAP UP" at bounding box center [105, 99] width 160 height 148
drag, startPoint x: 205, startPoint y: 263, endPoint x: 266, endPoint y: 262, distance: 60.7
click at [266, 262] on div "Peter lord Morland Since: 20 may 2020 link to CRM copy Email peterlord1@mac.com…" at bounding box center [268, 262] width 148 height 355
copy link "(347) 683-8462"
click at [168, 198] on button "HANG UP" at bounding box center [151, 203] width 53 height 16
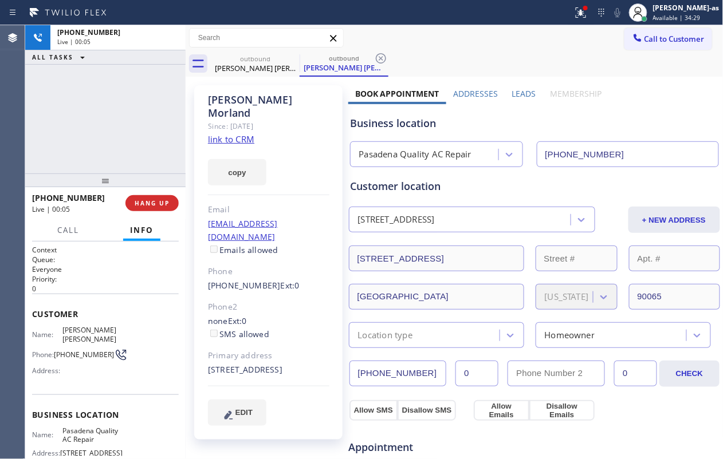
click at [136, 163] on div "+13476838462 Live | 00:05 ALL TASKS ALL TASKS ACTIVE TASKS TASKS IN WRAP UP" at bounding box center [105, 99] width 160 height 148
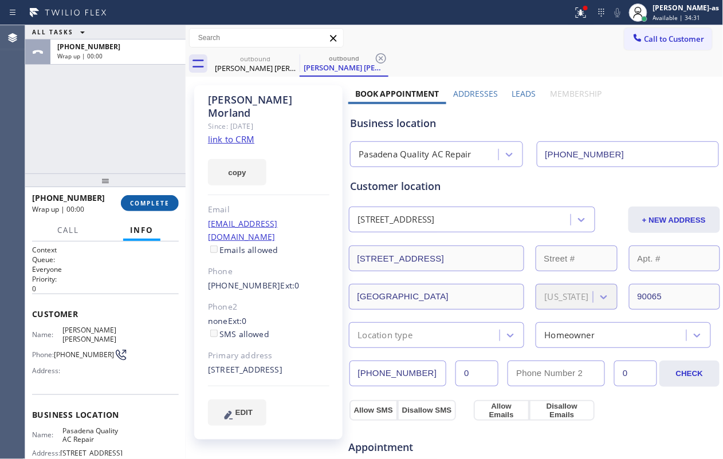
click at [162, 209] on button "COMPLETE" at bounding box center [150, 203] width 58 height 16
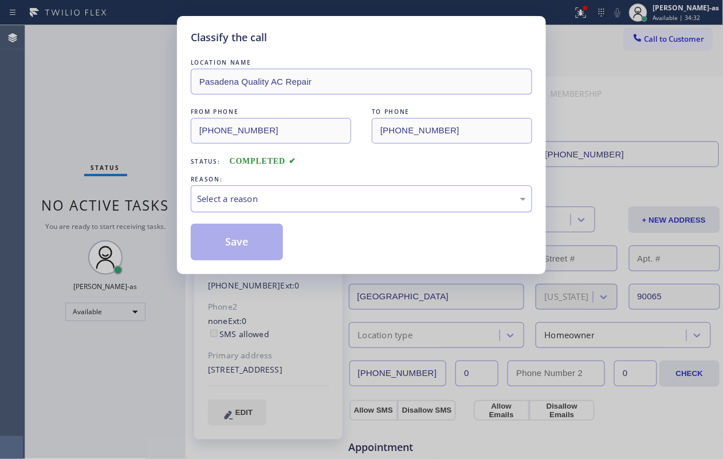
click at [319, 209] on div "Select a reason" at bounding box center [361, 199] width 341 height 27
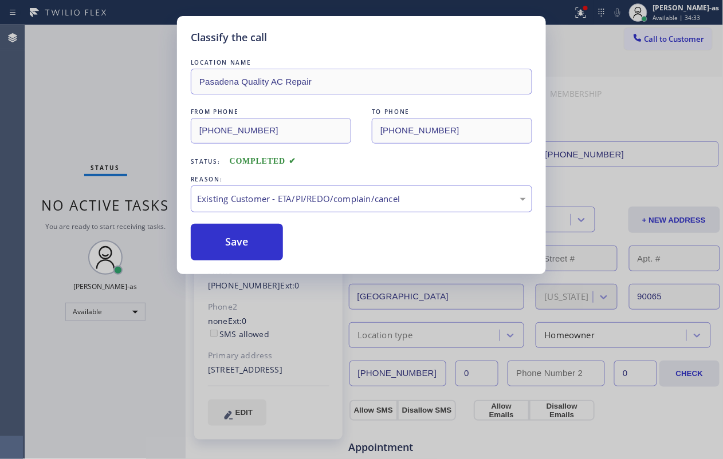
drag, startPoint x: 261, startPoint y: 244, endPoint x: 523, endPoint y: 154, distance: 277.3
click at [262, 244] on button "Save" at bounding box center [237, 242] width 92 height 37
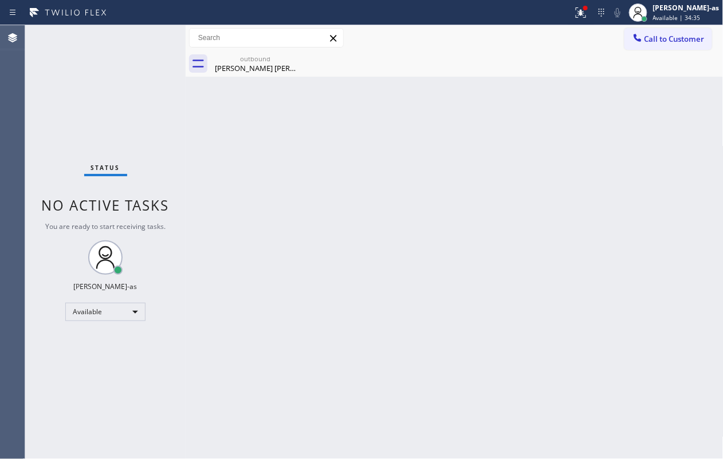
click at [655, 42] on span "Call to Customer" at bounding box center [674, 39] width 60 height 10
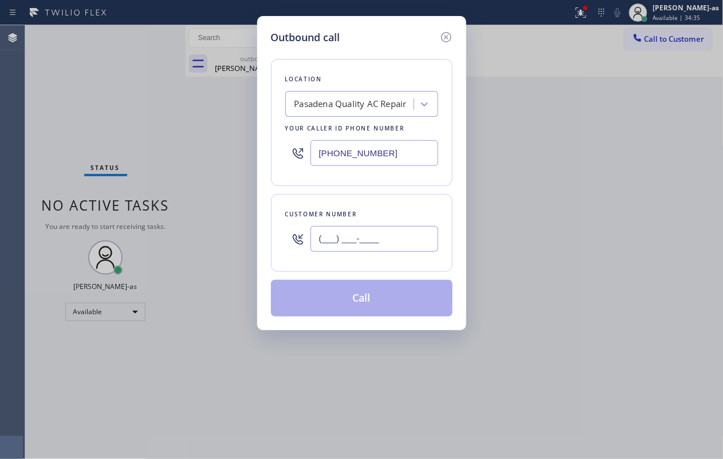
click at [397, 234] on input "(___) ___-____" at bounding box center [374, 239] width 128 height 26
paste input "347) 683-8462"
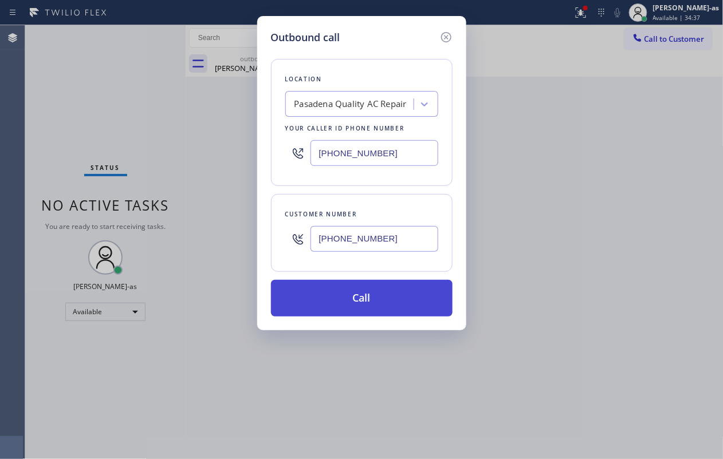
type input "(347) 683-8462"
click at [369, 309] on button "Call" at bounding box center [362, 298] width 182 height 37
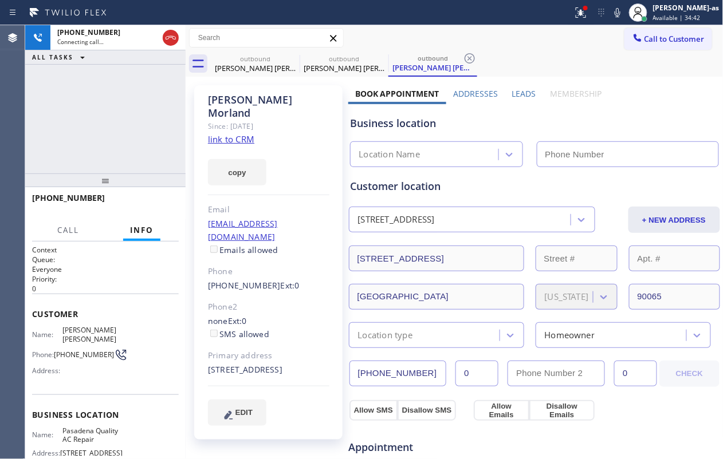
type input "(626) 788-9730"
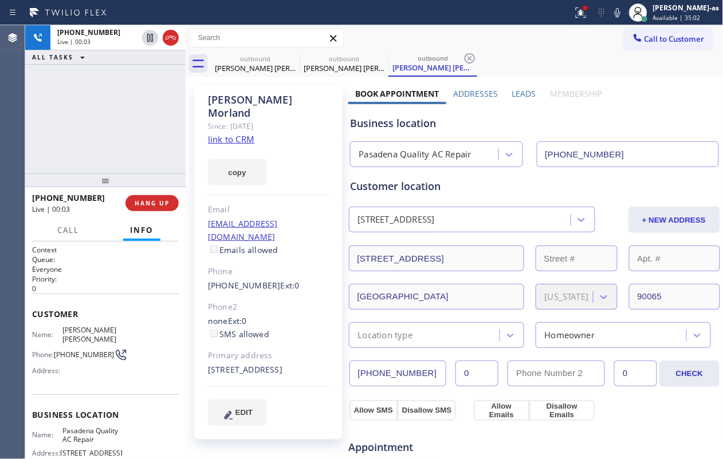
click at [102, 108] on div "+13476838462 Live | 00:03 ALL TASKS ALL TASKS ACTIVE TASKS TASKS IN WRAP UP" at bounding box center [105, 99] width 160 height 148
click at [156, 205] on span "HANG UP" at bounding box center [152, 203] width 35 height 8
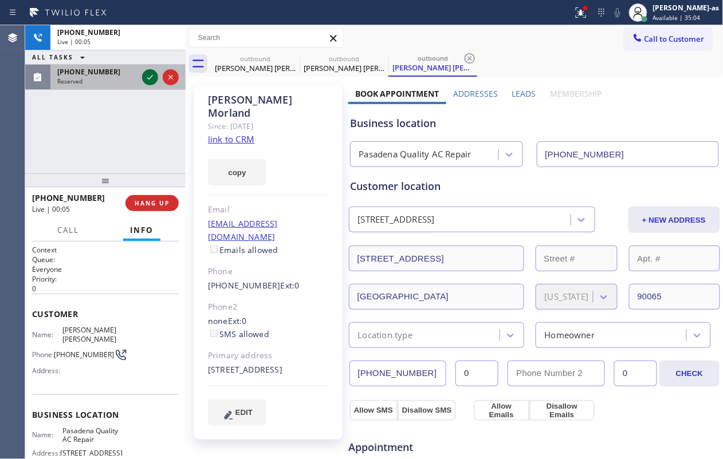
click at [144, 71] on icon at bounding box center [150, 77] width 14 height 14
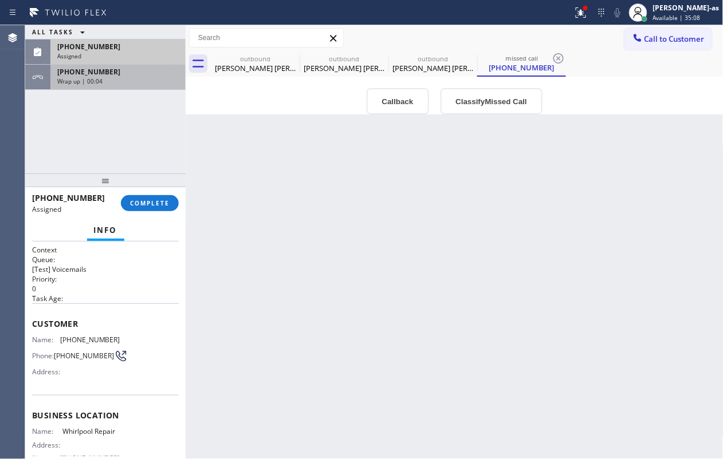
click at [74, 73] on span "+13476838462" at bounding box center [88, 72] width 63 height 10
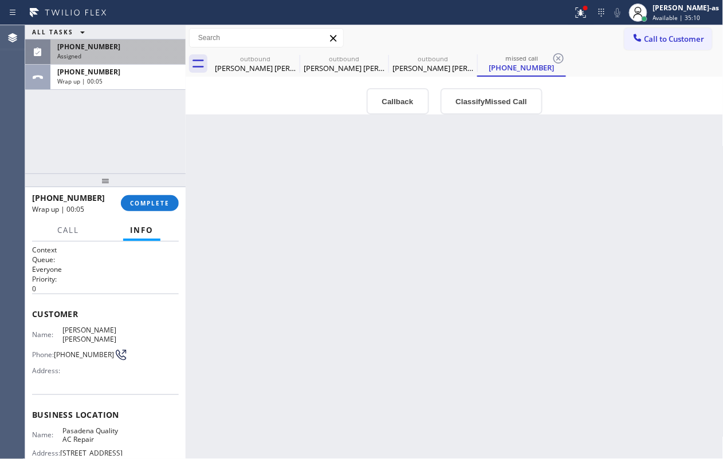
click at [145, 192] on div "+13476838462 Wrap up | 00:05 COMPLETE" at bounding box center [105, 203] width 147 height 30
click at [170, 202] on button "COMPLETE" at bounding box center [150, 203] width 58 height 16
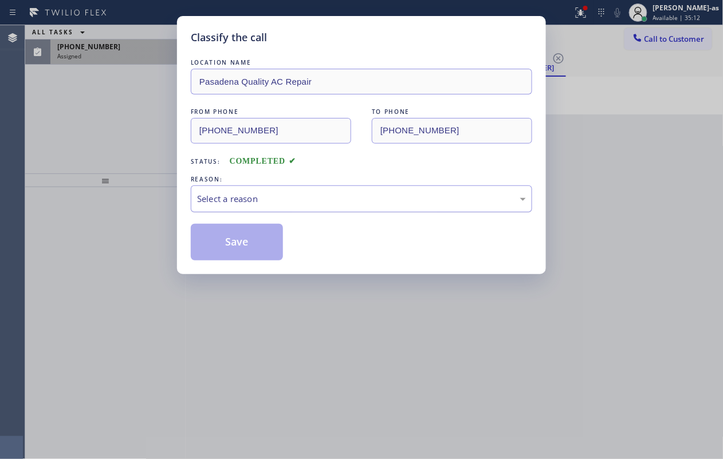
click at [251, 191] on div "Select a reason" at bounding box center [361, 199] width 341 height 27
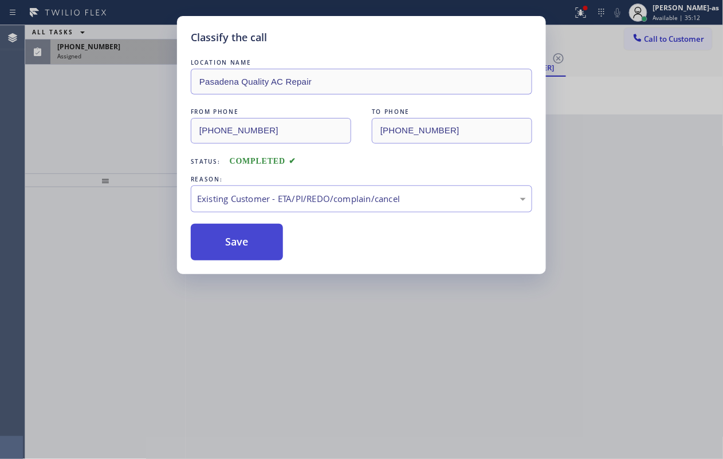
click at [253, 244] on button "Save" at bounding box center [237, 242] width 92 height 37
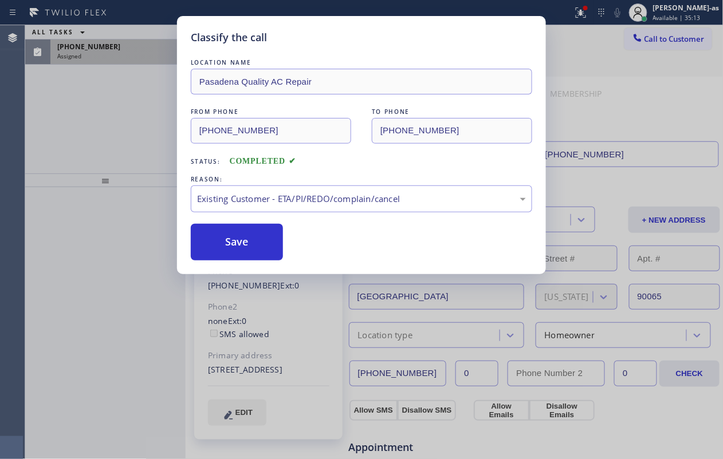
click at [90, 111] on div "Classify the call LOCATION NAME Pasadena Quality AC Repair FROM PHONE (626) 788…" at bounding box center [361, 229] width 723 height 459
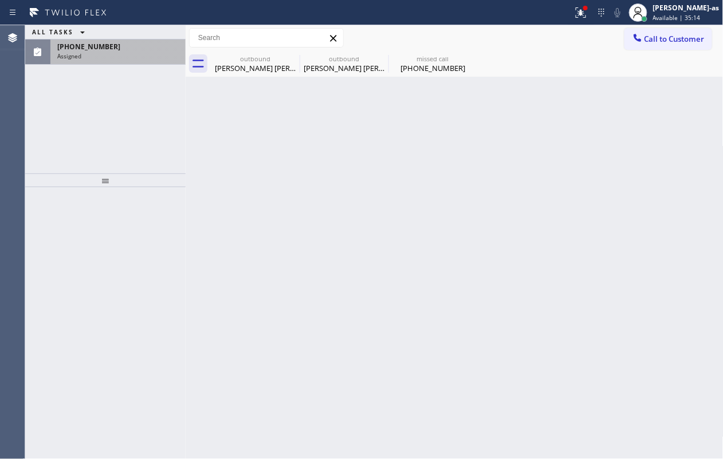
click at [86, 48] on span "(909) 801-0891" at bounding box center [88, 47] width 63 height 10
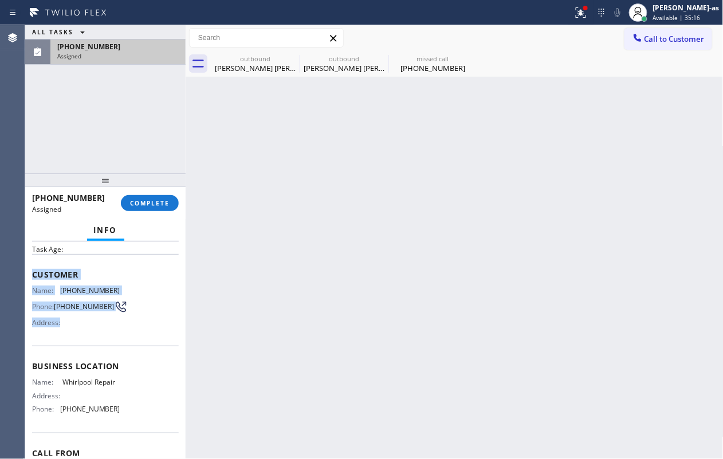
scroll to position [76, 0]
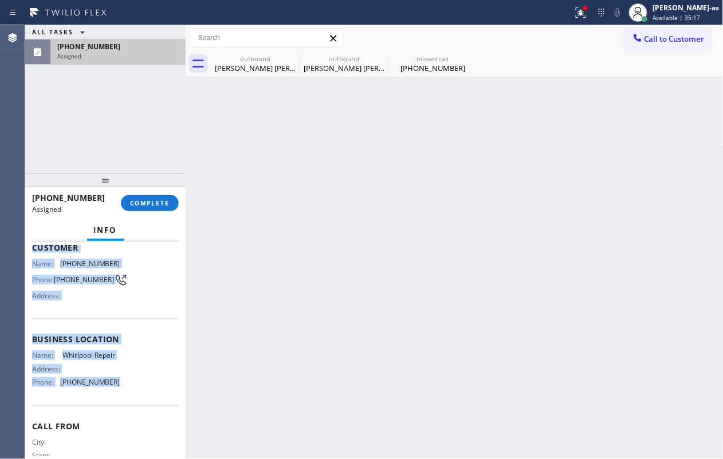
drag, startPoint x: 31, startPoint y: 333, endPoint x: 131, endPoint y: 410, distance: 125.8
click at [131, 410] on div "Context Queue: [Test] Voicemails Priority: 0 Task Age: Customer Name: (909) 801…" at bounding box center [105, 351] width 160 height 218
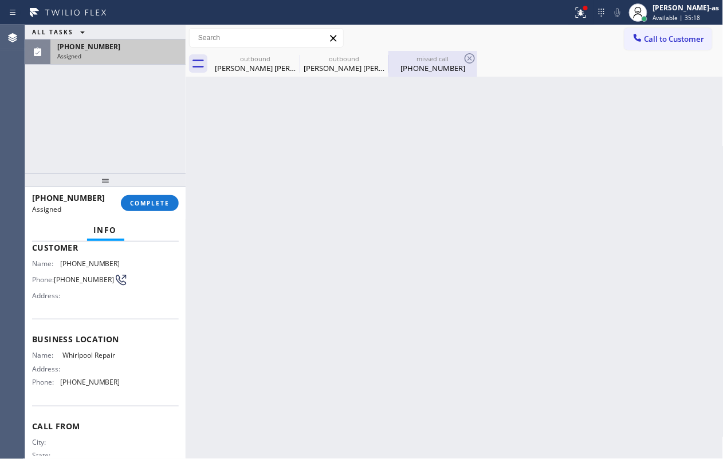
click at [415, 72] on div "(909) 801-0891" at bounding box center [432, 68] width 86 height 10
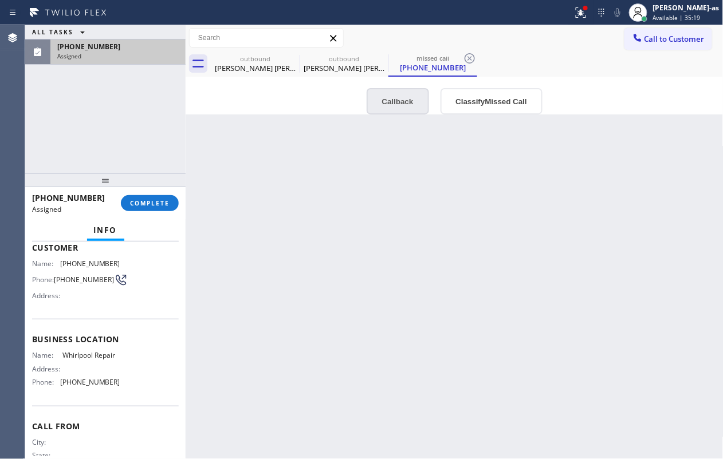
click at [397, 107] on button "Callback" at bounding box center [398, 101] width 62 height 26
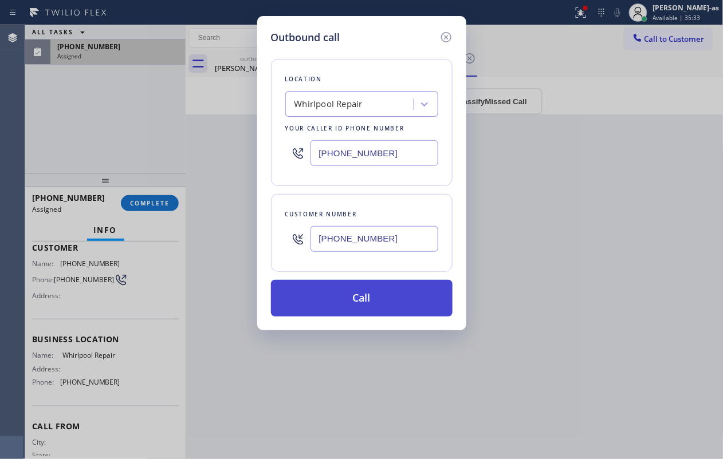
drag, startPoint x: 369, startPoint y: 288, endPoint x: 383, endPoint y: 289, distance: 14.4
click at [371, 289] on button "Call" at bounding box center [362, 298] width 182 height 37
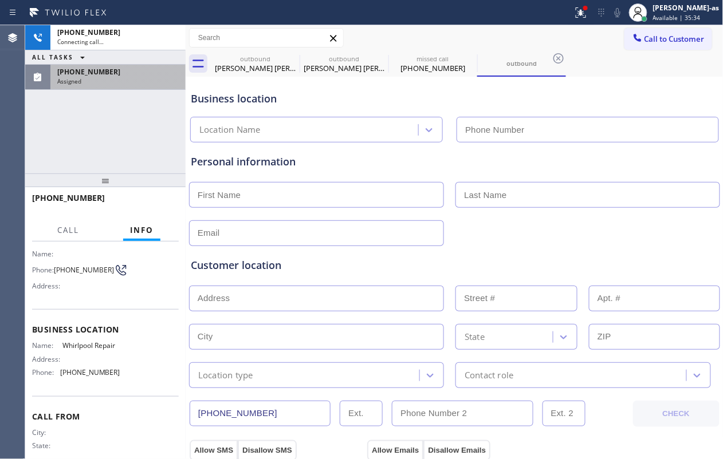
scroll to position [66, 0]
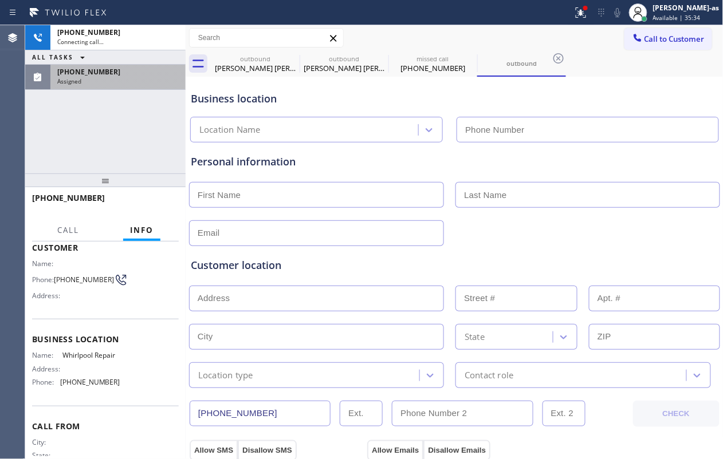
type input "(877) 215-4065"
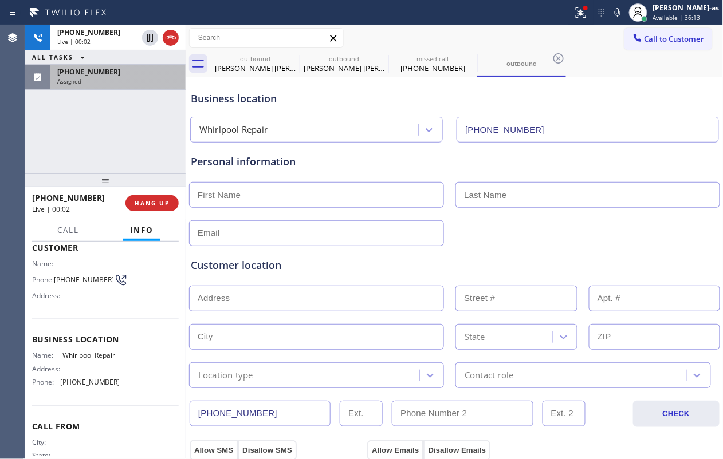
click at [127, 132] on div "+19098010891 Live | 00:02 ALL TASKS ALL TASKS ACTIVE TASKS TASKS IN WRAP UP (90…" at bounding box center [105, 99] width 160 height 148
click at [118, 96] on div "+19098010891 Live | 02:13 ALL TASKS ALL TASKS ACTIVE TASKS TASKS IN WRAP UP (90…" at bounding box center [105, 99] width 160 height 148
drag, startPoint x: 120, startPoint y: 144, endPoint x: 122, endPoint y: 156, distance: 11.6
click at [119, 149] on div "+19098010891 Live | 02:33 ALL TASKS ALL TASKS ACTIVE TASKS TASKS IN WRAP UP (90…" at bounding box center [105, 99] width 160 height 148
click at [155, 199] on span "HANG UP" at bounding box center [152, 203] width 35 height 8
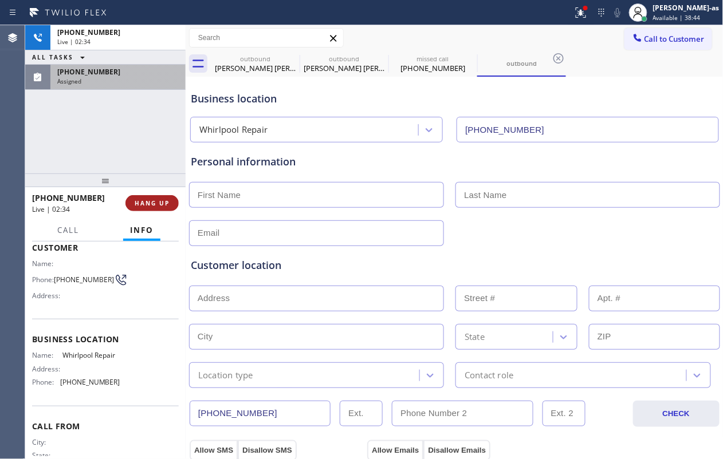
click at [155, 199] on span "HANG UP" at bounding box center [152, 203] width 35 height 8
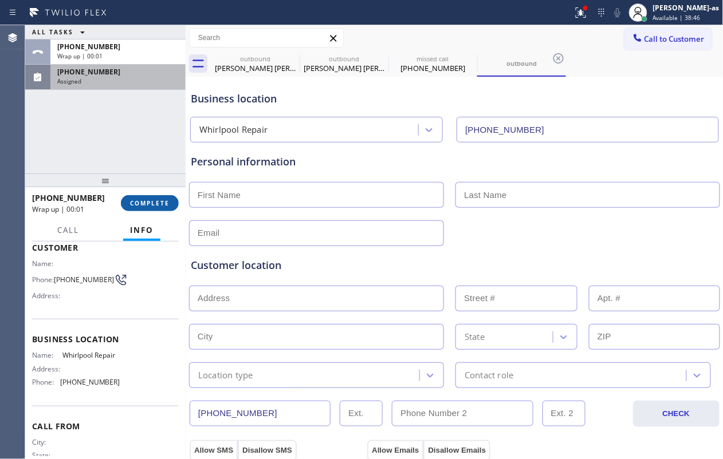
click at [155, 199] on span "COMPLETE" at bounding box center [150, 203] width 40 height 8
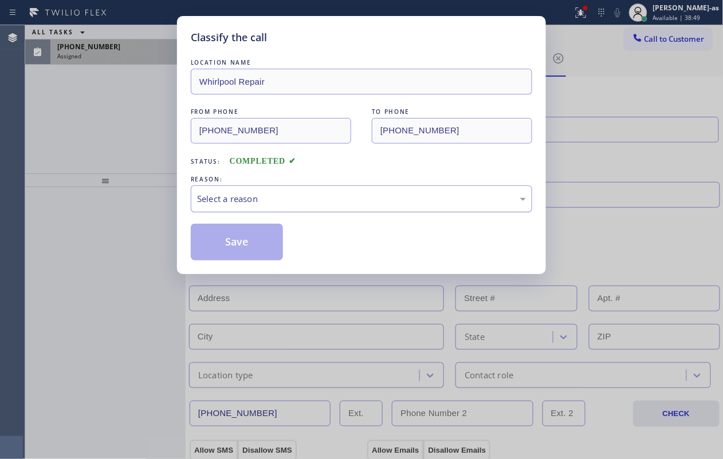
click at [275, 196] on div "Select a reason" at bounding box center [361, 198] width 329 height 13
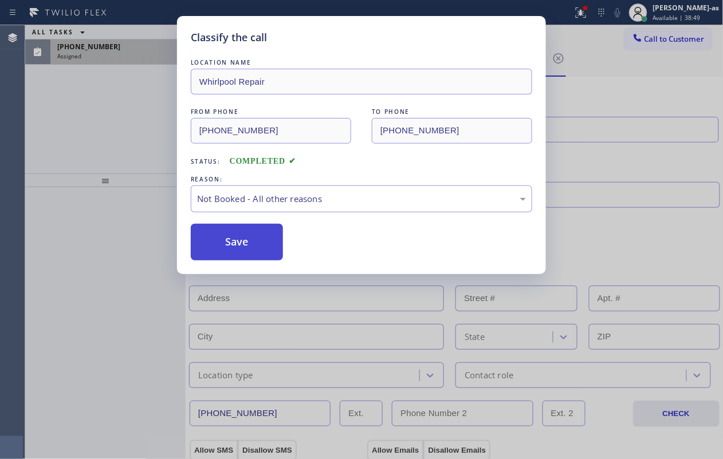
click at [233, 246] on button "Save" at bounding box center [237, 242] width 92 height 37
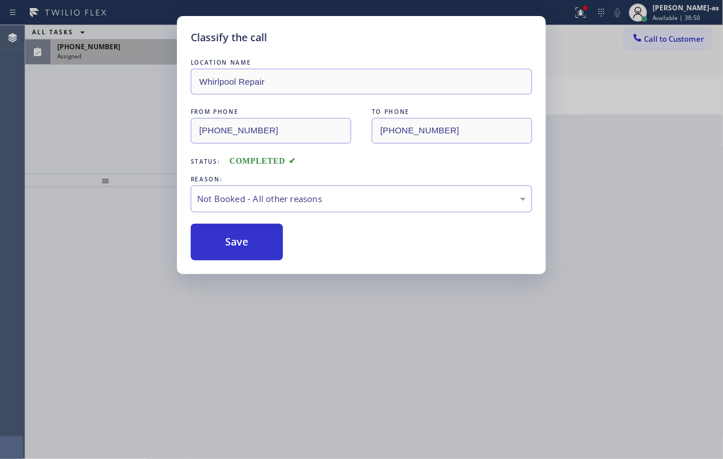
click at [118, 141] on div "Classify the call LOCATION NAME Whirlpool Repair FROM PHONE (877) 215-4065 TO P…" at bounding box center [361, 229] width 723 height 459
click at [82, 44] on span "(909) 801-0891" at bounding box center [88, 47] width 63 height 10
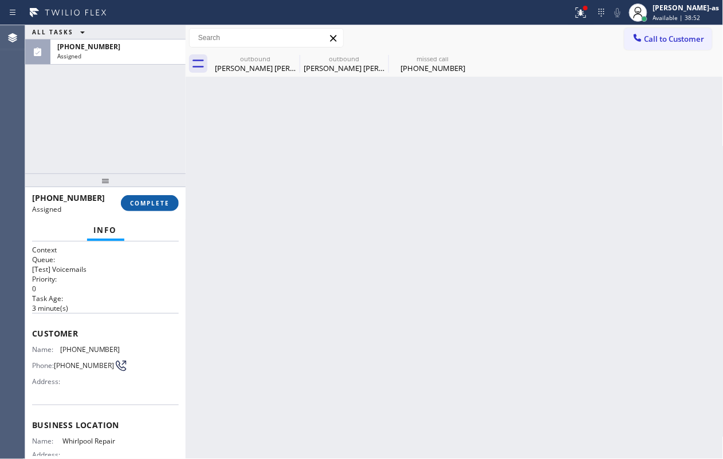
click at [140, 202] on span "COMPLETE" at bounding box center [150, 203] width 40 height 8
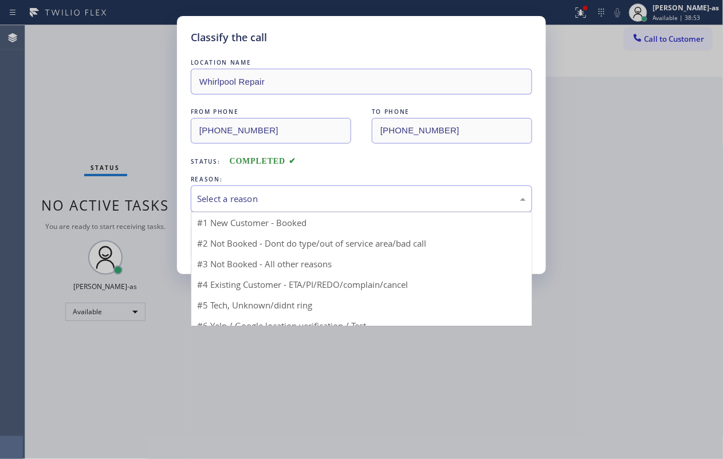
click at [243, 194] on div "Select a reason" at bounding box center [361, 198] width 329 height 13
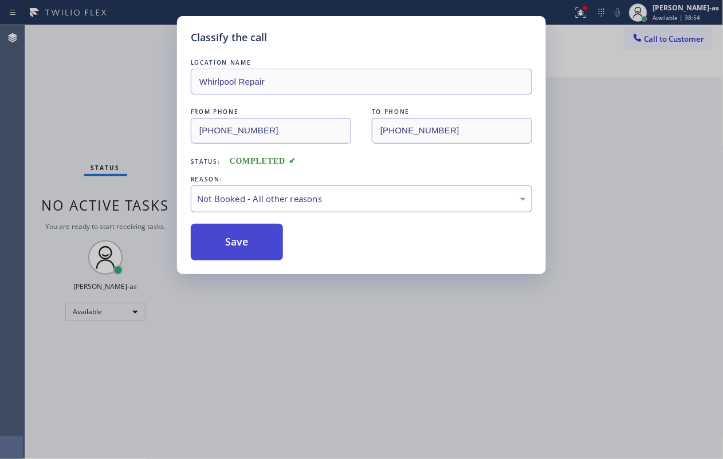
click at [238, 244] on button "Save" at bounding box center [237, 242] width 92 height 37
type input "(626) 788-9730"
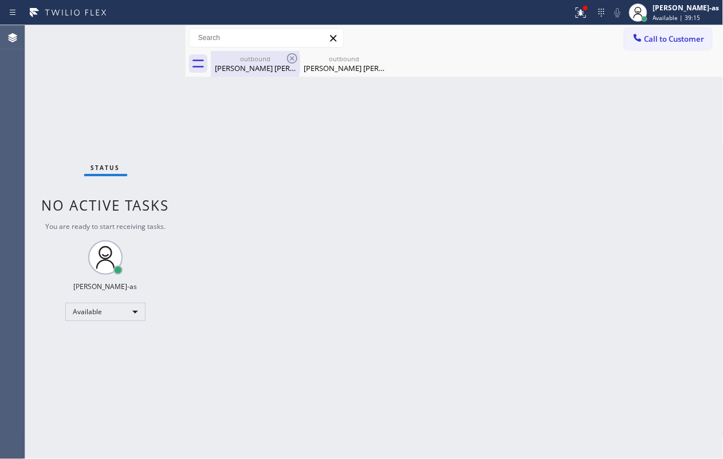
click at [281, 65] on div "Peter lord Morland" at bounding box center [255, 68] width 86 height 10
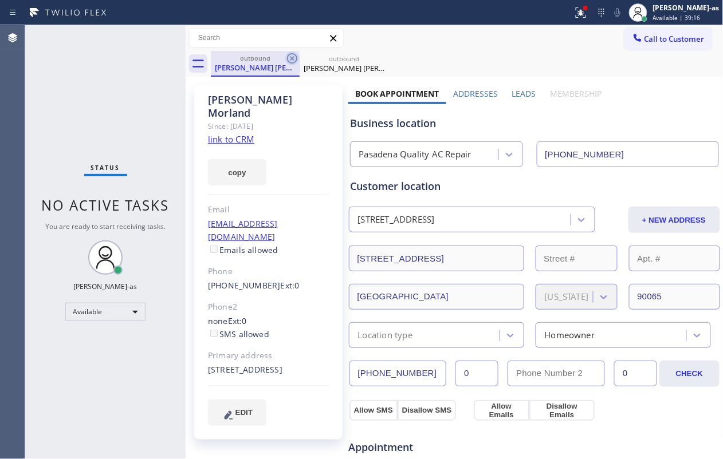
click at [294, 57] on icon at bounding box center [292, 59] width 14 height 14
click at [0, 0] on icon at bounding box center [0, 0] width 0 height 0
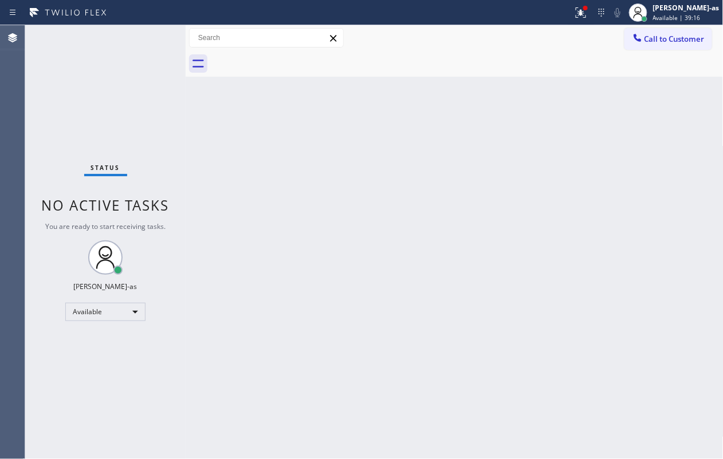
click at [294, 57] on div at bounding box center [467, 64] width 513 height 26
drag, startPoint x: 214, startPoint y: 124, endPoint x: 258, endPoint y: 99, distance: 50.8
click at [216, 123] on div "Back to Dashboard Change Sender ID Customers Technicians Select a contact Outbo…" at bounding box center [455, 242] width 538 height 434
click at [78, 88] on div "Status No active tasks You are ready to start receiving tasks. [PERSON_NAME]-as…" at bounding box center [105, 242] width 160 height 434
click at [663, 34] on span "Call to Customer" at bounding box center [674, 39] width 60 height 10
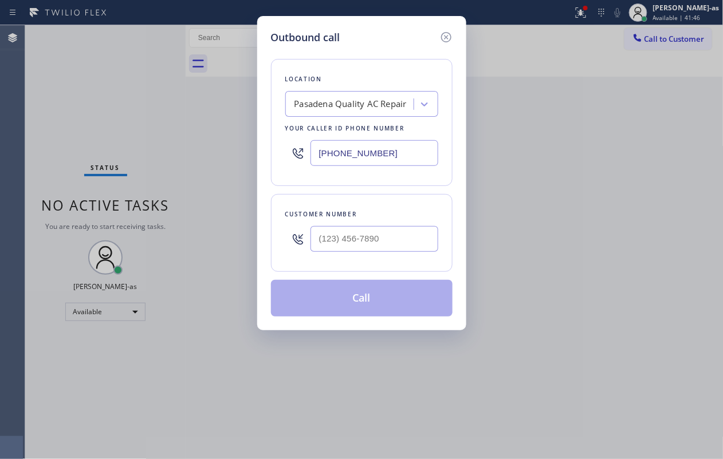
click at [356, 104] on div "Pasadena Quality AC Repair" at bounding box center [350, 104] width 112 height 13
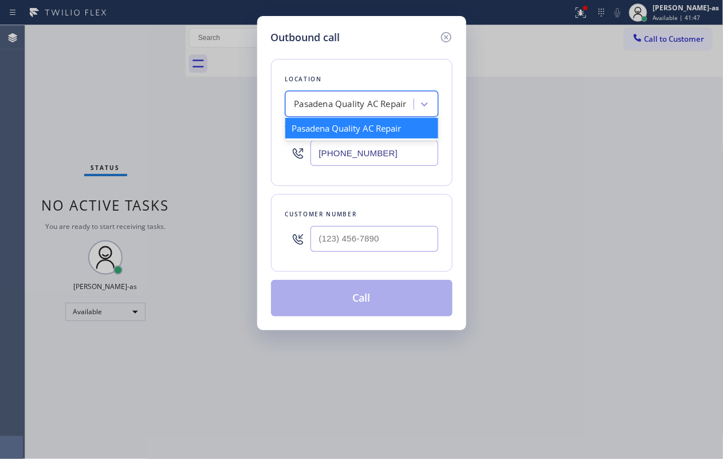
paste input "Top Brooklyn HVAC Repair"
type input "Top Brooklyn HVAC Repair"
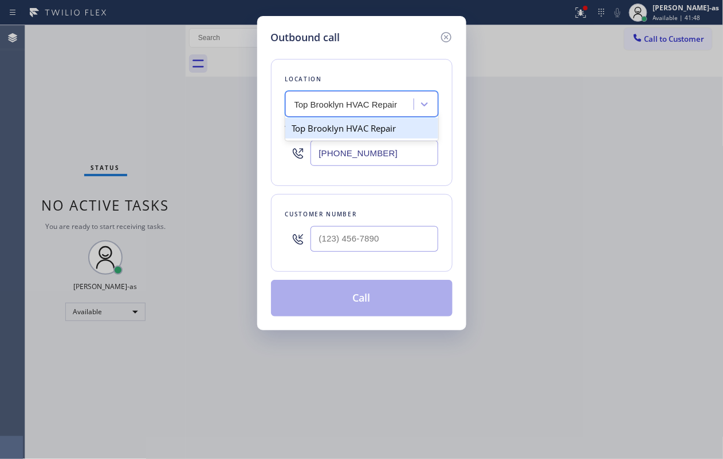
click at [335, 133] on div "Top Brooklyn HVAC Repair" at bounding box center [361, 128] width 153 height 21
type input "(347) 236-3991"
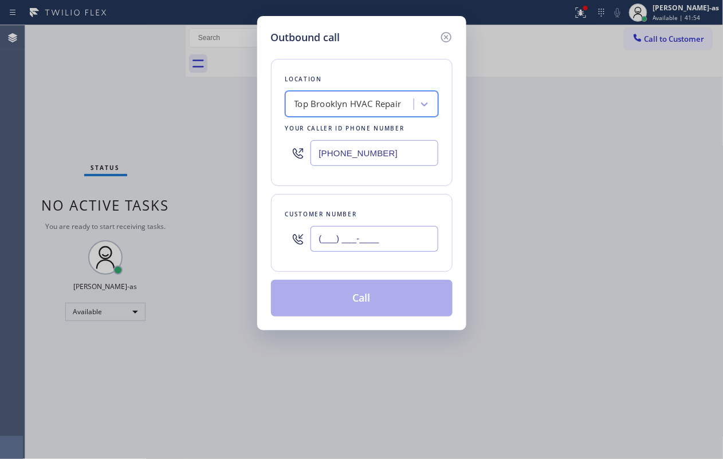
click at [385, 239] on input "(___) ___-____" at bounding box center [374, 239] width 128 height 26
paste input "917) 862-5723"
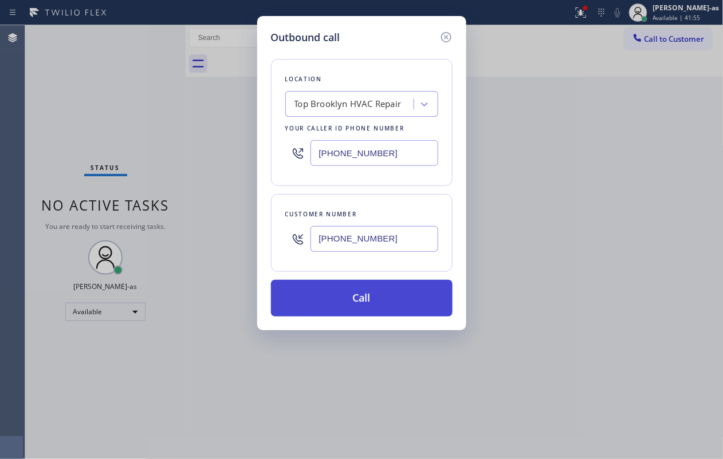
type input "(917) 862-5723"
click at [363, 296] on button "Call" at bounding box center [362, 298] width 182 height 37
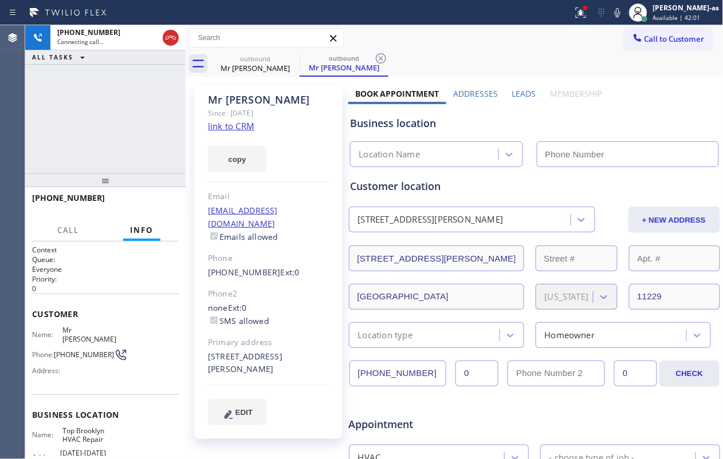
type input "(347) 236-3991"
drag, startPoint x: 93, startPoint y: 104, endPoint x: 279, endPoint y: 188, distance: 204.6
click at [94, 104] on div "+19178625723 Connecting call… ALL TASKS ALL TASKS ACTIVE TASKS TASKS IN WRAP UP" at bounding box center [105, 99] width 160 height 148
click at [94, 140] on div "+19178625723 Live | 00:38 ALL TASKS ALL TASKS ACTIVE TASKS TASKS IN WRAP UP" at bounding box center [105, 99] width 160 height 148
drag, startPoint x: 113, startPoint y: 78, endPoint x: 399, endPoint y: 56, distance: 287.2
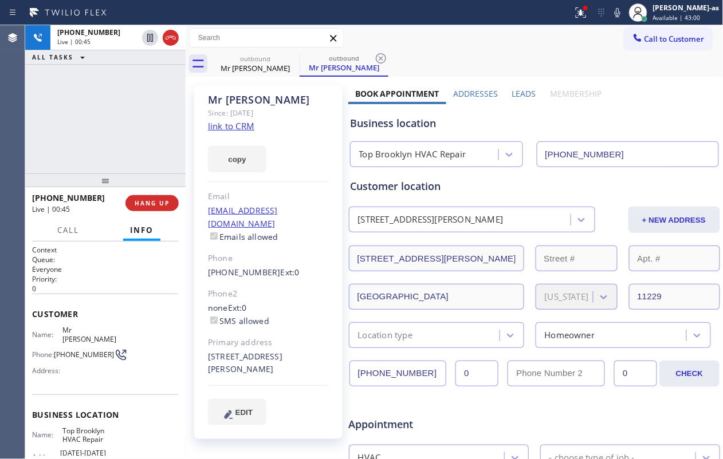
click at [119, 76] on div "+19178625723 Live | 00:45 ALL TASKS ALL TASKS ACTIVE TASKS TASKS IN WRAP UP" at bounding box center [105, 99] width 160 height 148
click at [620, 13] on icon at bounding box center [618, 12] width 6 height 9
click at [145, 140] on div "+19178625723 Live | 00:46 ALL TASKS ALL TASKS ACTIVE TASKS TASKS IN WRAP UP" at bounding box center [105, 99] width 160 height 148
click at [136, 199] on span "HANG UP" at bounding box center [152, 203] width 35 height 8
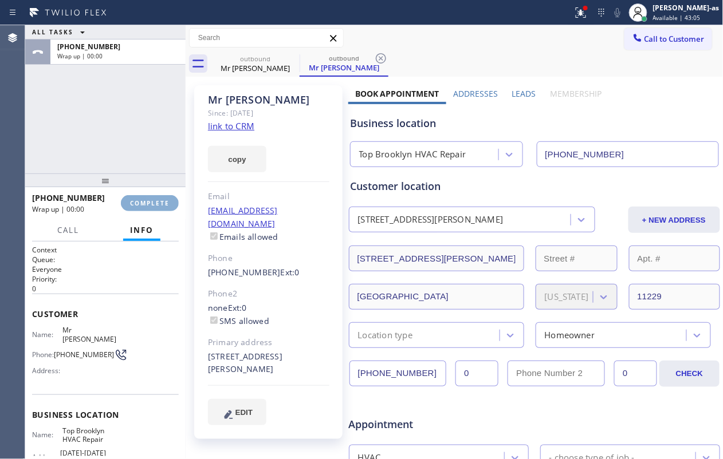
click at [136, 199] on span "COMPLETE" at bounding box center [150, 203] width 40 height 8
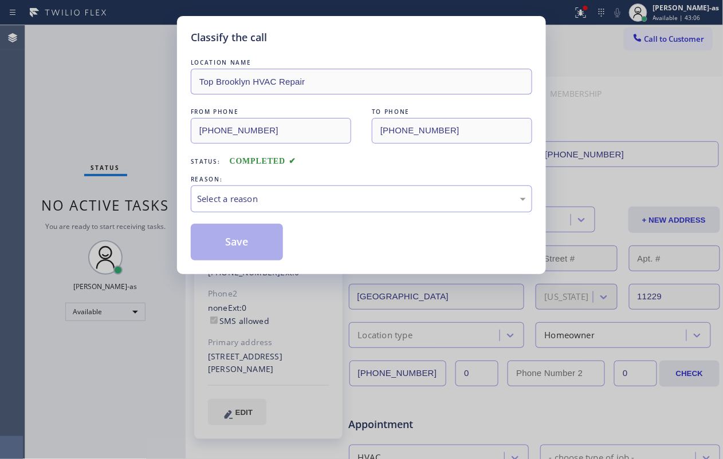
click at [136, 198] on div "Classify the call LOCATION NAME Top Brooklyn HVAC Repair FROM PHONE (347) 236-3…" at bounding box center [361, 229] width 723 height 459
click at [348, 157] on div "Status: COMPLETED" at bounding box center [361, 158] width 341 height 18
click at [299, 206] on div "Select a reason" at bounding box center [361, 198] width 329 height 13
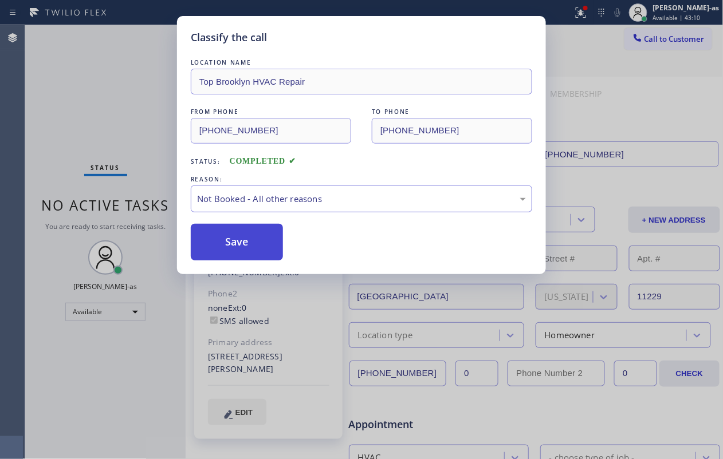
drag, startPoint x: 241, startPoint y: 242, endPoint x: 477, endPoint y: 441, distance: 308.4
click at [242, 242] on button "Save" at bounding box center [237, 242] width 92 height 37
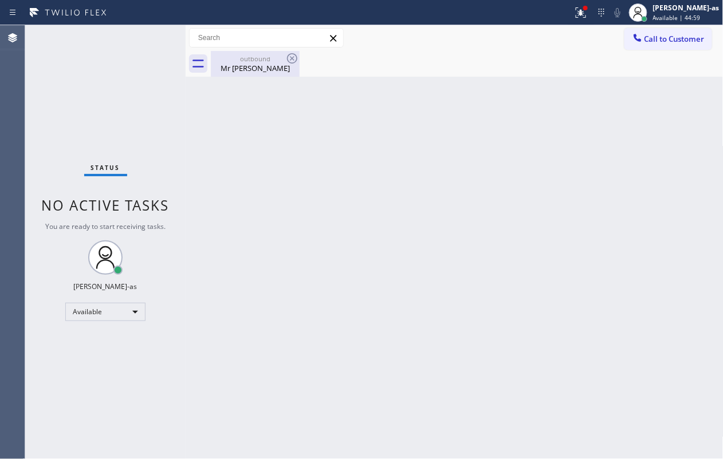
click at [253, 68] on div "Mr Edward" at bounding box center [255, 68] width 86 height 10
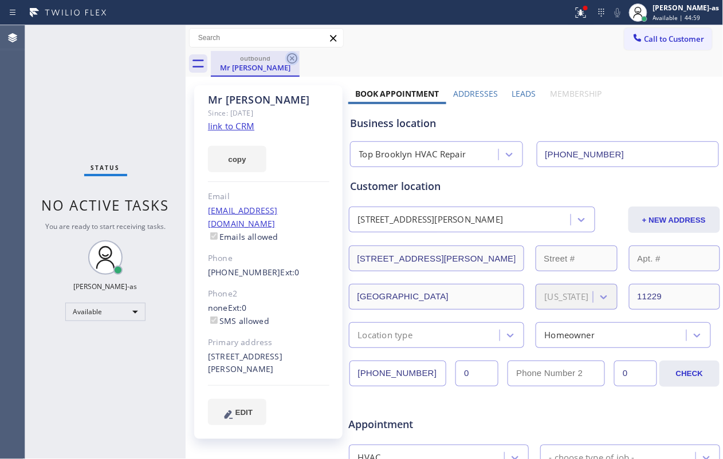
drag, startPoint x: 289, startPoint y: 58, endPoint x: 415, endPoint y: 8, distance: 135.5
click at [290, 58] on icon at bounding box center [292, 59] width 14 height 14
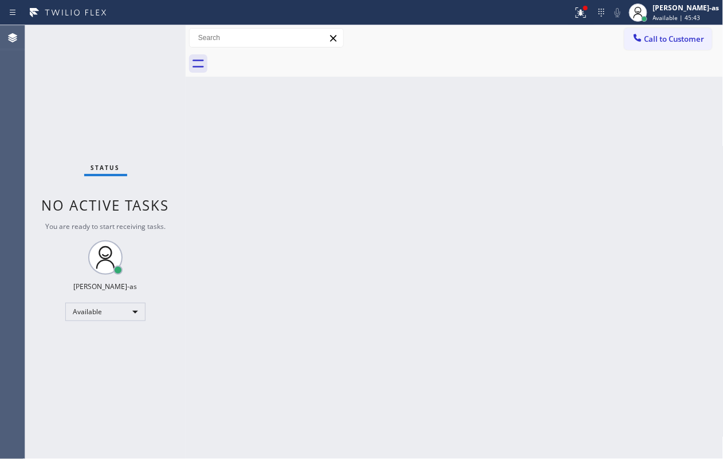
click at [317, 202] on div "Back to Dashboard Change Sender ID Customers Technicians Select a contact Outbo…" at bounding box center [455, 242] width 538 height 434
click at [665, 41] on span "Call to Customer" at bounding box center [674, 39] width 60 height 10
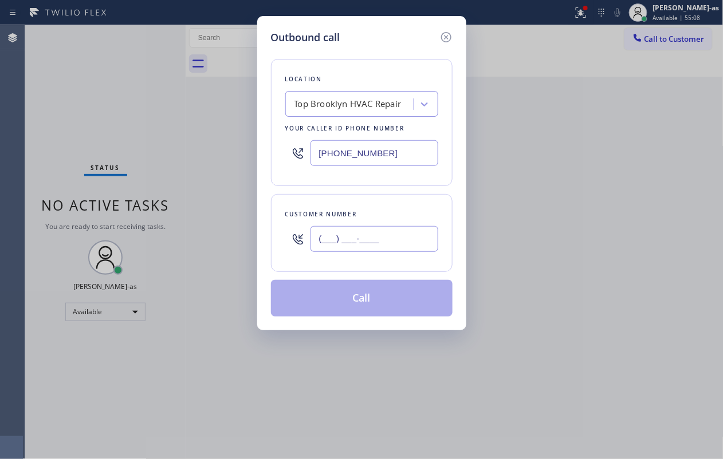
click at [380, 243] on input "(___) ___-____" at bounding box center [374, 239] width 128 height 26
paste input "310) 741-7456"
type input "(310) 741-7456"
click at [337, 108] on div "Top Brooklyn HVAC Repair" at bounding box center [347, 104] width 107 height 13
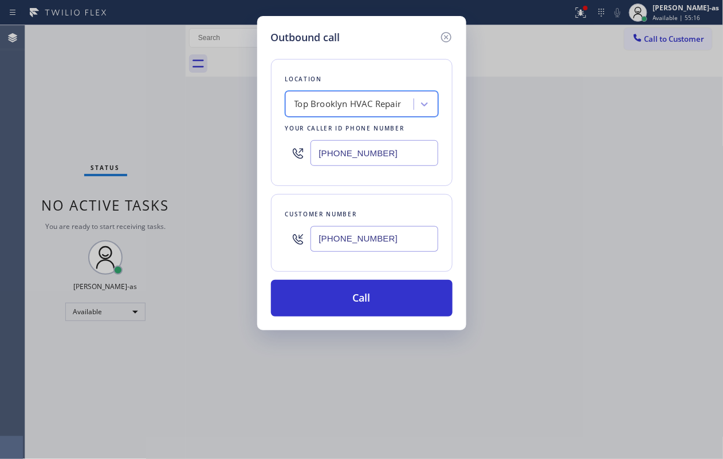
click at [349, 95] on div "Top Brooklyn HVAC Repair" at bounding box center [351, 104] width 125 height 20
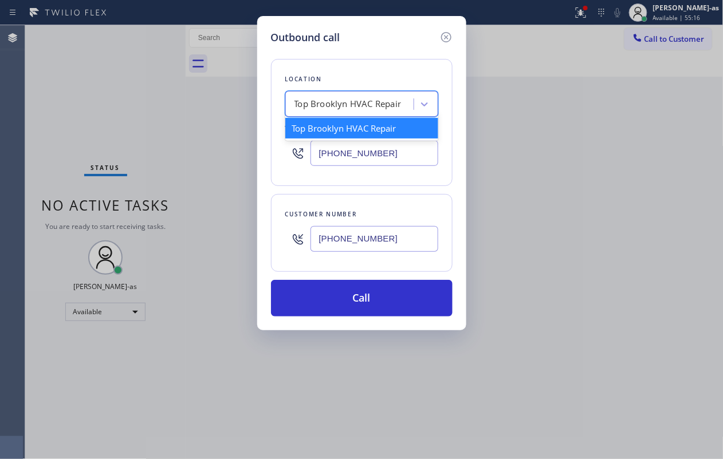
paste input "Plumbers In Beverly Hills"
type input "Plumbers In Beverly Hills"
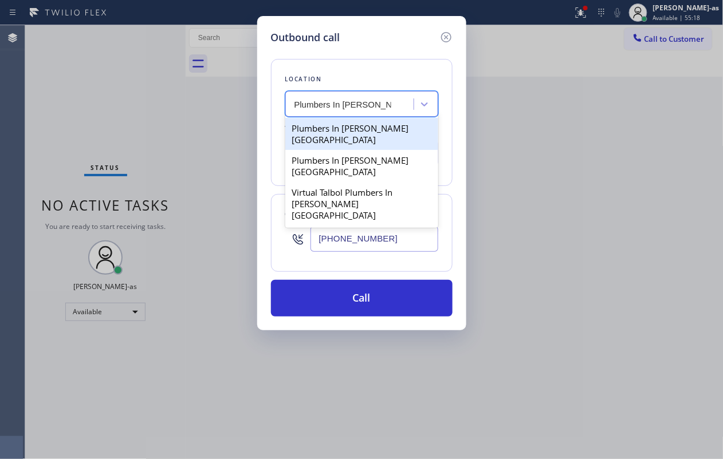
click at [329, 132] on div "Plumbers In Beverly Hills" at bounding box center [361, 134] width 153 height 32
type input "(424) 278-9447"
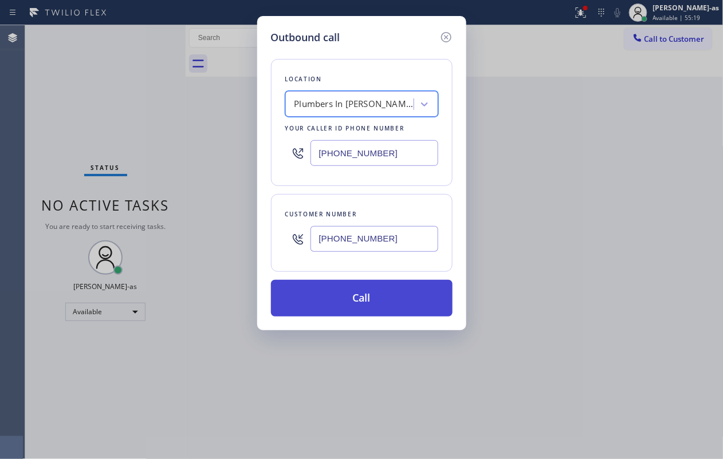
click at [363, 288] on button "Call" at bounding box center [362, 298] width 182 height 37
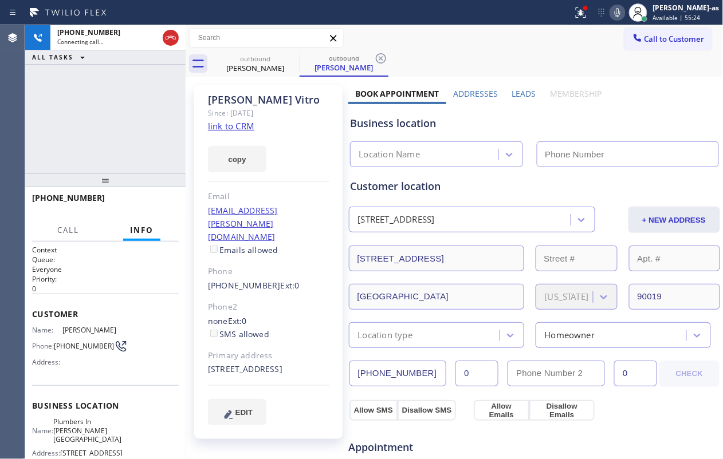
click at [231, 129] on link "link to CRM" at bounding box center [231, 125] width 46 height 11
type input "(424) 278-9447"
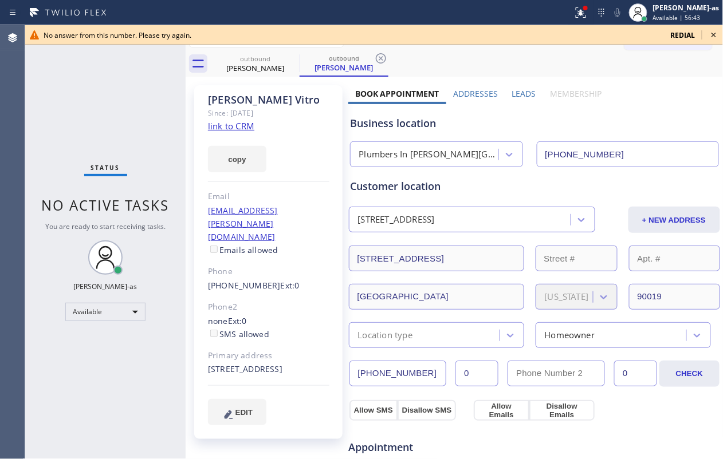
click at [110, 246] on icon at bounding box center [105, 257] width 27 height 27
drag, startPoint x: 255, startPoint y: 69, endPoint x: 296, endPoint y: 60, distance: 42.1
click at [255, 69] on div "Vince Vitro" at bounding box center [255, 68] width 86 height 10
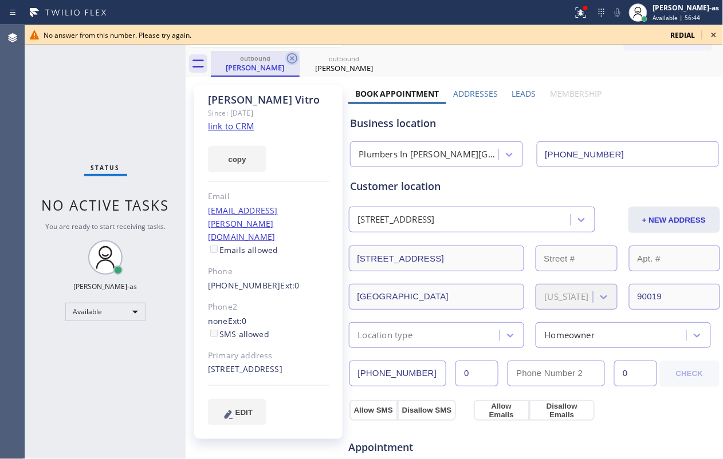
click at [294, 60] on icon at bounding box center [292, 58] width 10 height 10
click at [250, 69] on div "Vince Vitro" at bounding box center [255, 67] width 86 height 10
click at [294, 58] on icon at bounding box center [292, 59] width 14 height 14
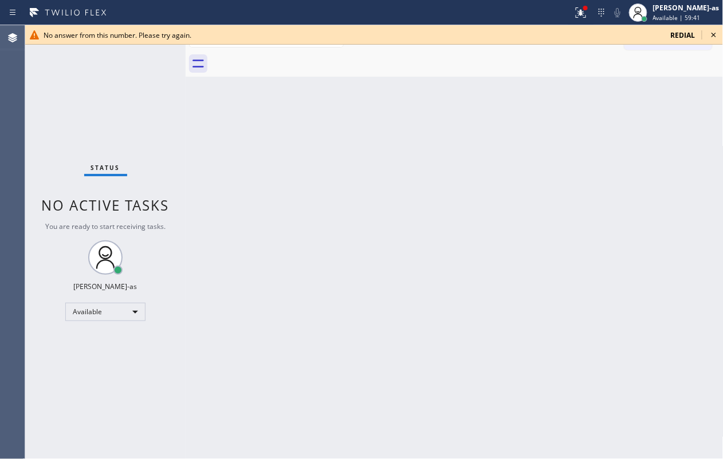
click at [715, 31] on icon at bounding box center [714, 35] width 14 height 14
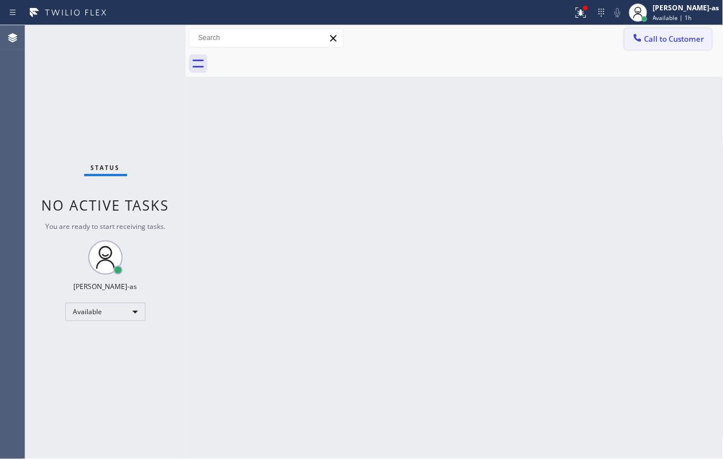
click at [657, 40] on span "Call to Customer" at bounding box center [674, 39] width 60 height 10
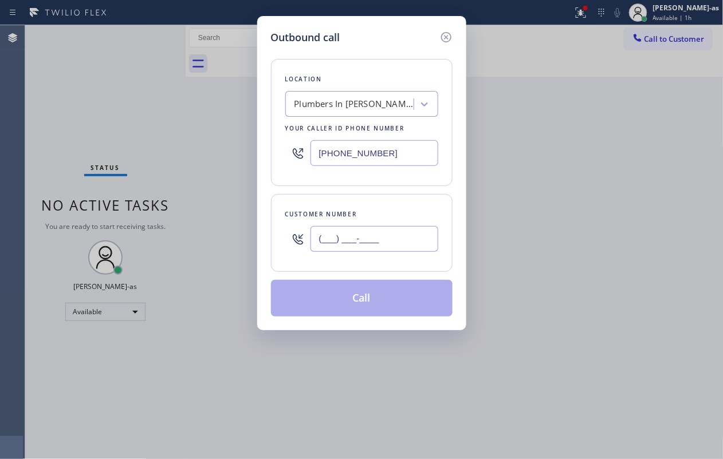
click at [376, 243] on input "(___) ___-____" at bounding box center [374, 239] width 128 height 26
paste input "813) 784-4312"
type input "(813) 784-4312"
click at [319, 118] on div "Location Plumbers In Beverly Hills Your caller id phone number (424) 278-9447" at bounding box center [362, 122] width 182 height 127
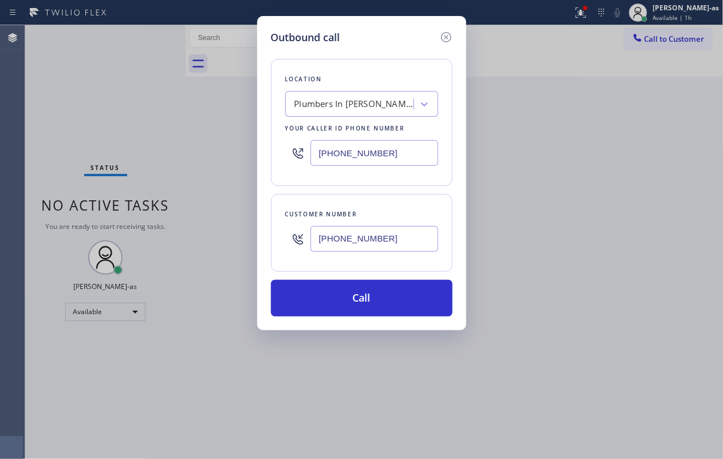
click at [351, 101] on div "Plumbers In Beverly Hills" at bounding box center [354, 104] width 120 height 13
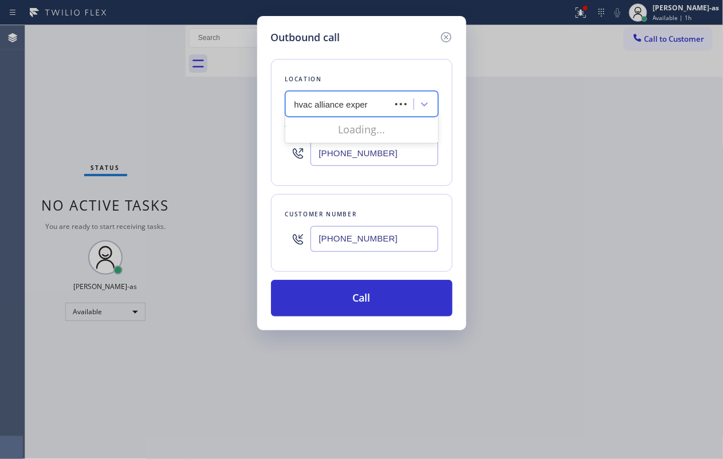
type input "hvac alliance expert"
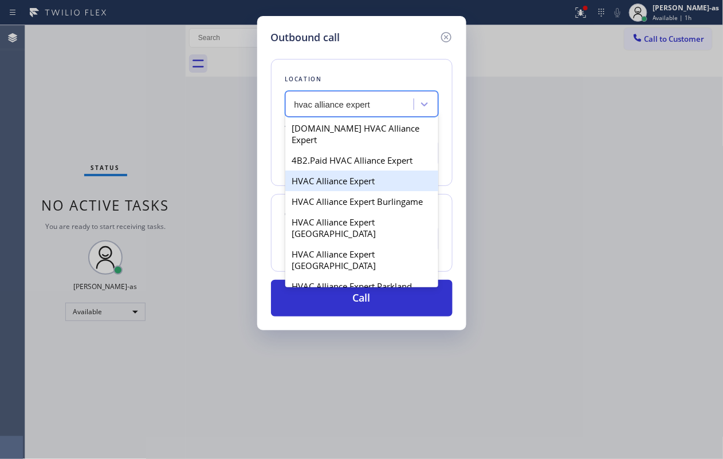
click at [336, 171] on div "HVAC Alliance Expert" at bounding box center [361, 181] width 153 height 21
type input "[PHONE_NUMBER]"
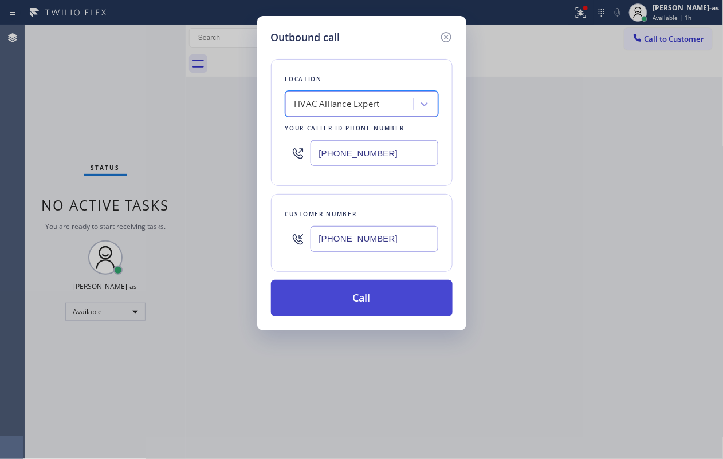
click at [351, 296] on button "Call" at bounding box center [362, 298] width 182 height 37
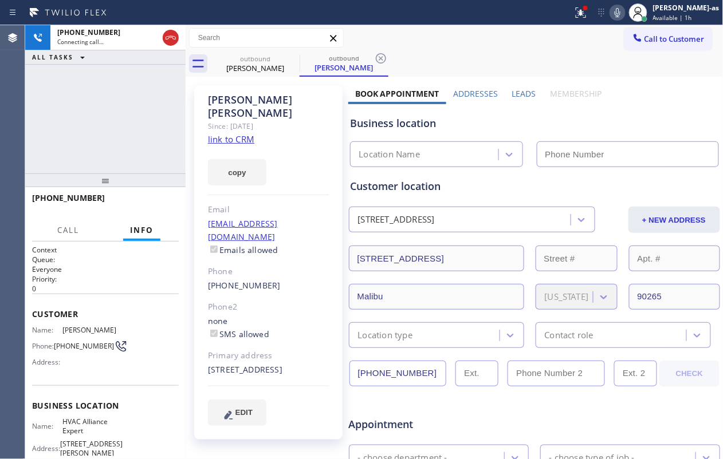
click at [238, 133] on link "link to CRM" at bounding box center [231, 138] width 46 height 11
type input "[PHONE_NUMBER]"
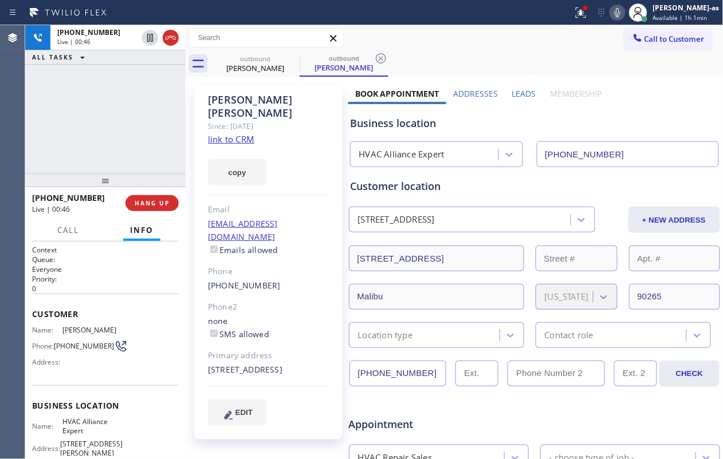
drag, startPoint x: 56, startPoint y: 124, endPoint x: 207, endPoint y: 89, distance: 155.7
click at [66, 121] on div "+18137844312 Live | 00:46 ALL TASKS ALL TASKS ACTIVE TASKS TASKS IN WRAP UP" at bounding box center [105, 99] width 160 height 148
click at [152, 196] on button "HANG UP" at bounding box center [151, 203] width 53 height 16
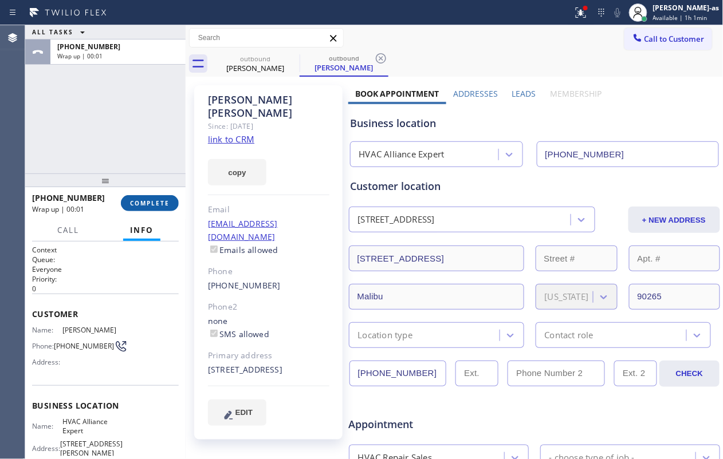
click at [152, 196] on button "COMPLETE" at bounding box center [150, 203] width 58 height 16
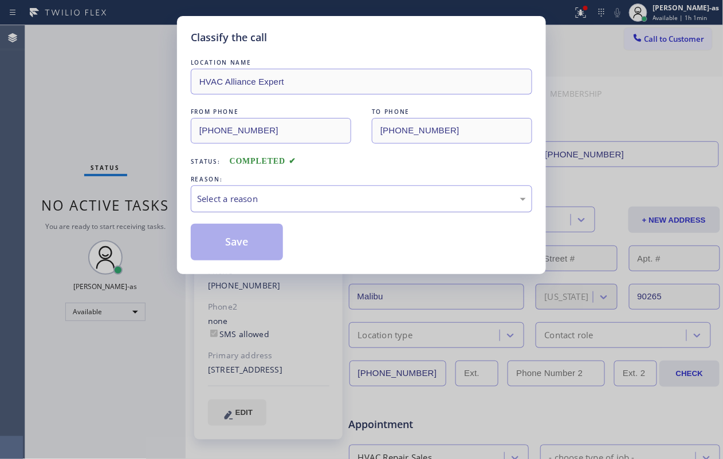
click at [328, 198] on div "Select a reason" at bounding box center [361, 198] width 329 height 13
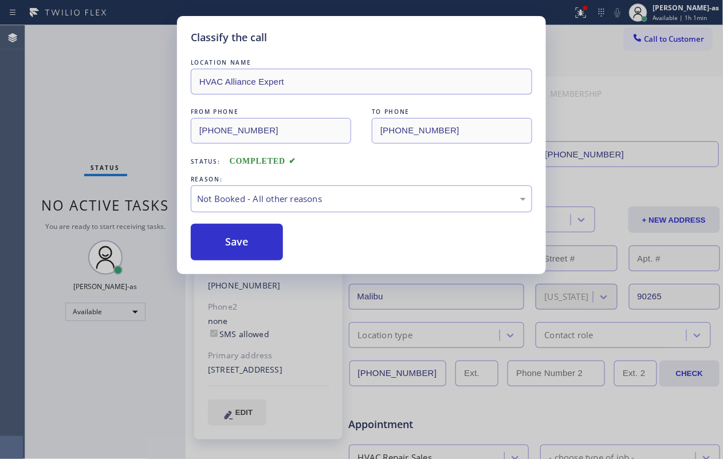
click at [236, 233] on button "Save" at bounding box center [237, 242] width 92 height 37
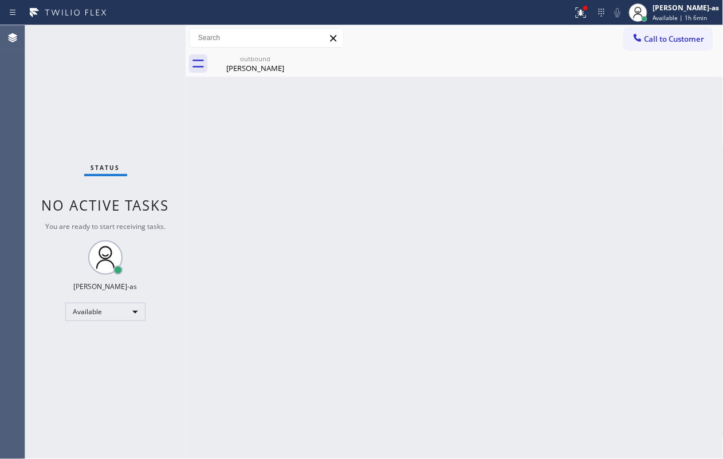
drag, startPoint x: 361, startPoint y: 182, endPoint x: 282, endPoint y: 81, distance: 128.2
click at [362, 175] on div "Back to Dashboard Change Sender ID Customers Technicians Select a contact Outbo…" at bounding box center [455, 242] width 538 height 434
click at [262, 58] on div "outbound" at bounding box center [255, 58] width 86 height 9
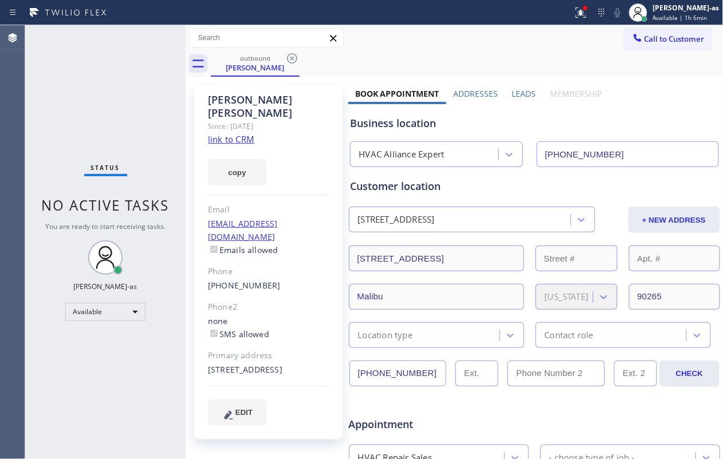
click at [296, 56] on icon at bounding box center [292, 59] width 14 height 14
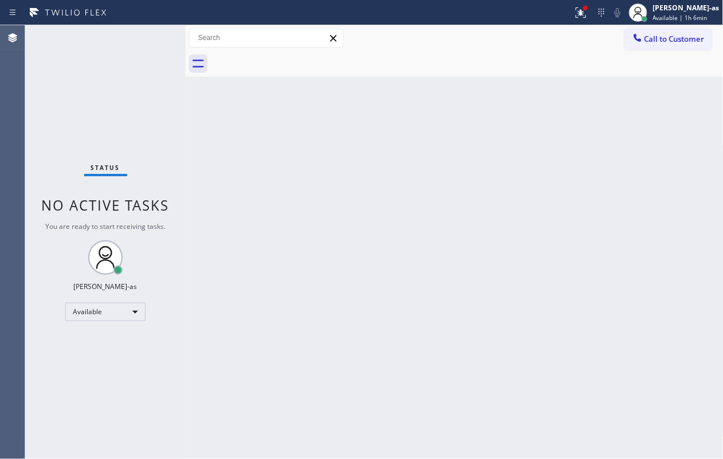
click at [127, 81] on div "Status No active tasks You are ready to start receiving tasks. [PERSON_NAME]-as…" at bounding box center [105, 242] width 160 height 434
drag, startPoint x: 667, startPoint y: 52, endPoint x: 652, endPoint y: 46, distance: 15.8
click at [667, 51] on div at bounding box center [467, 64] width 513 height 26
drag, startPoint x: 653, startPoint y: 40, endPoint x: 631, endPoint y: 60, distance: 30.4
click at [655, 36] on span "Call to Customer" at bounding box center [674, 39] width 60 height 10
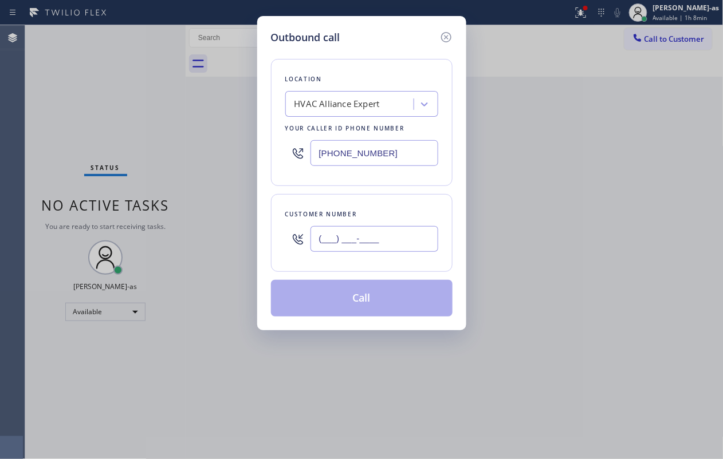
click at [374, 247] on input "(___) ___-____" at bounding box center [374, 239] width 128 height 26
paste input "626) 577-0322"
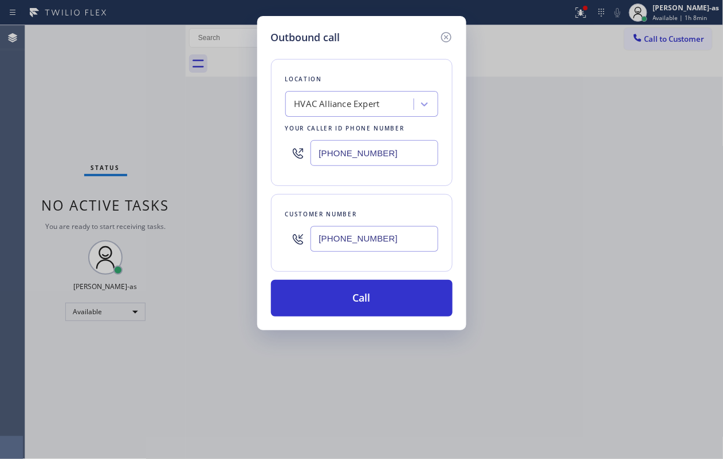
type input "(626) 577-0322"
click at [367, 96] on div "HVAC Alliance Expert" at bounding box center [351, 104] width 125 height 20
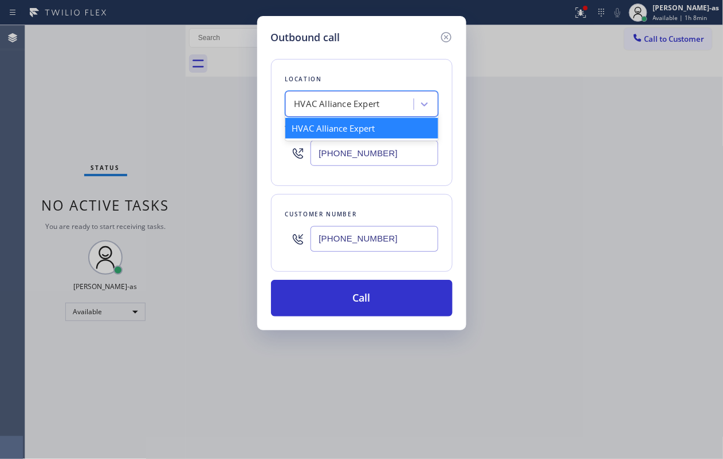
paste input "(626) 263-4140"
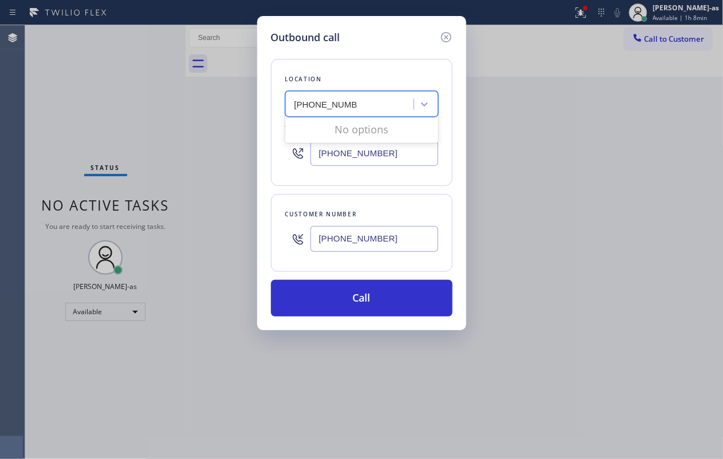
type input "(626) 263-4140"
click at [375, 152] on input "[PHONE_NUMBER]" at bounding box center [374, 153] width 128 height 26
paste input "626) 263-4140"
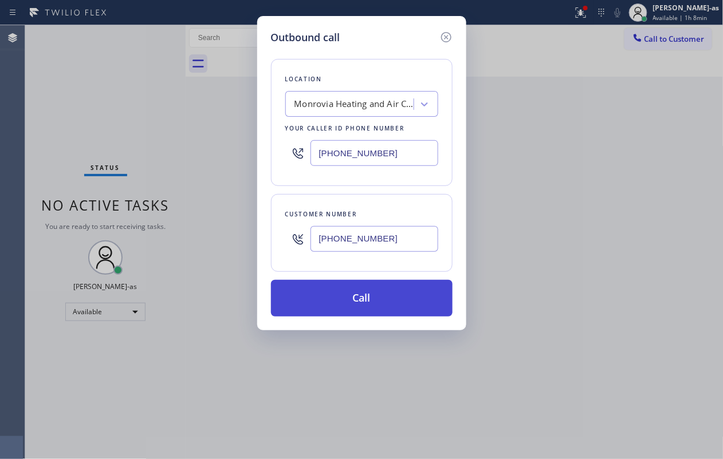
type input "(626) 263-4140"
click at [390, 299] on button "Call" at bounding box center [362, 298] width 182 height 37
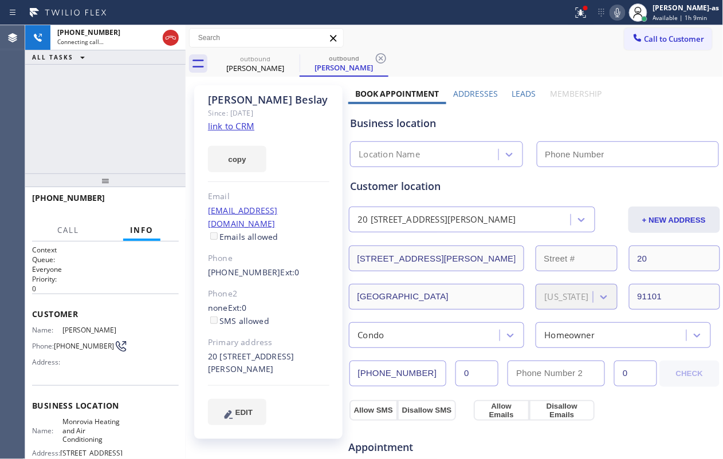
type input "(626) 263-4140"
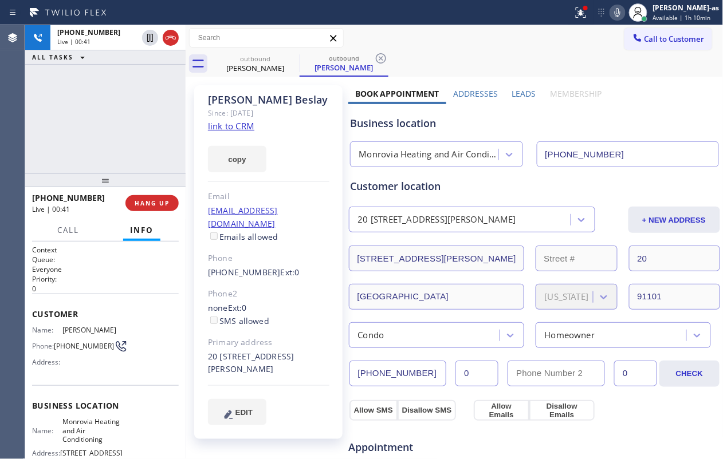
click at [104, 112] on div "+16265770322 Live | 00:41 ALL TASKS ALL TASKS ACTIVE TASKS TASKS IN WRAP UP" at bounding box center [105, 99] width 160 height 148
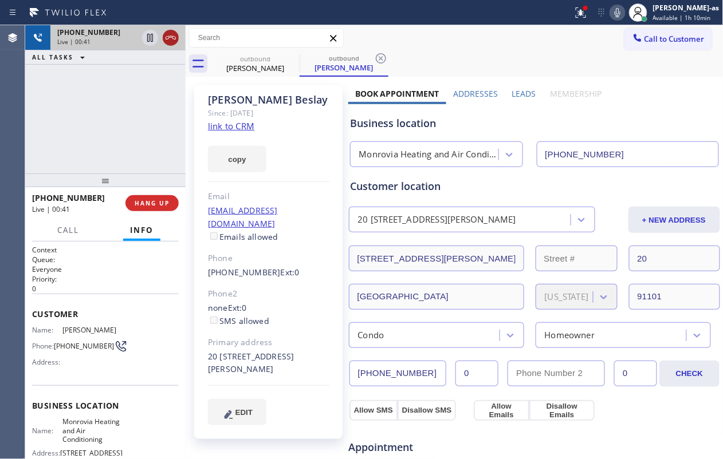
click at [164, 36] on icon at bounding box center [171, 38] width 14 height 14
click at [96, 171] on div "+16265770322 Live | 00:43 ALL TASKS ALL TASKS ACTIVE TASKS TASKS IN WRAP UP +16…" at bounding box center [105, 242] width 160 height 434
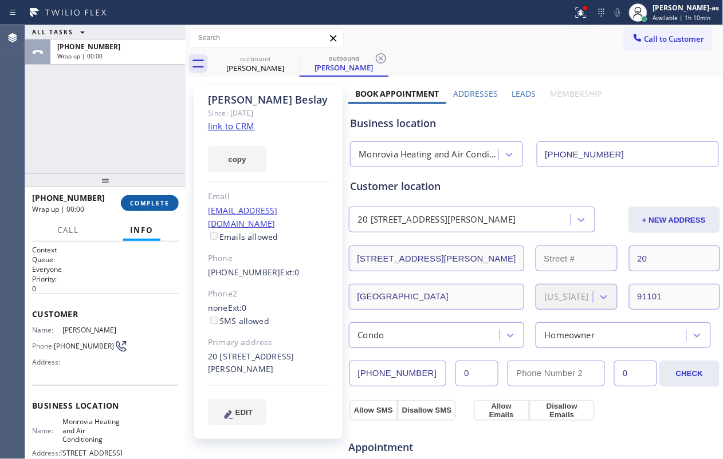
click at [159, 204] on span "COMPLETE" at bounding box center [150, 203] width 40 height 8
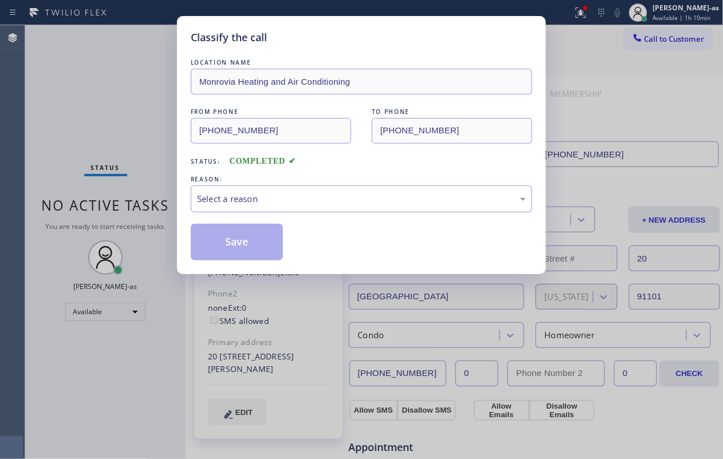
click at [159, 202] on div "Classify the call LOCATION NAME Monrovia Heating and Air Conditioning FROM PHON…" at bounding box center [361, 229] width 723 height 459
drag, startPoint x: 159, startPoint y: 202, endPoint x: 375, endPoint y: 168, distance: 218.5
click at [159, 202] on div "Classify the call LOCATION NAME Monrovia Heating and Air Conditioning FROM PHON…" at bounding box center [361, 229] width 723 height 459
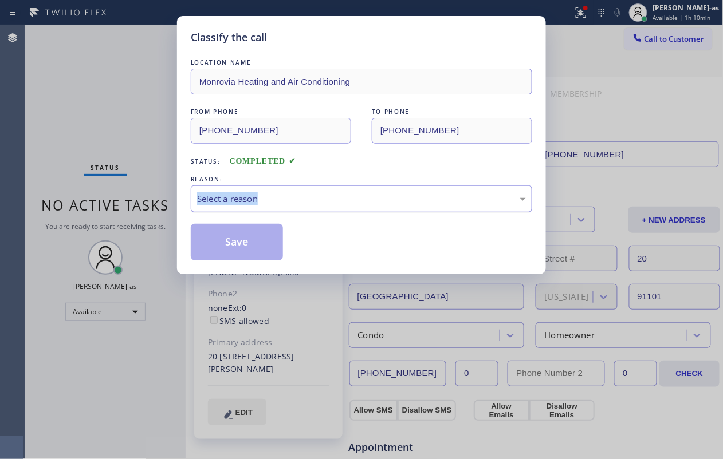
click at [372, 204] on div "Select a reason" at bounding box center [361, 198] width 329 height 13
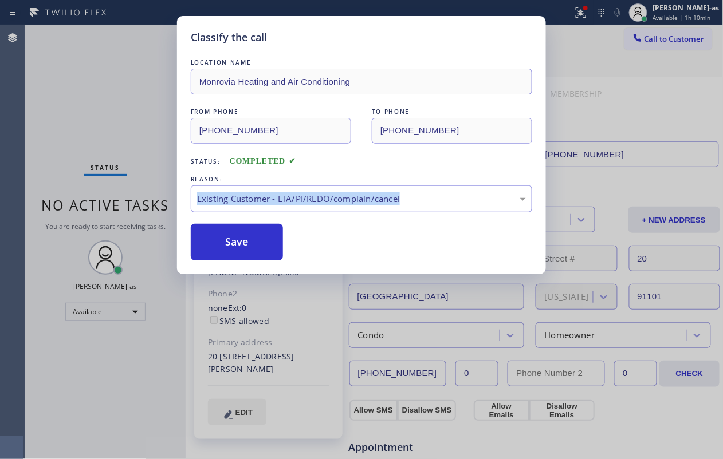
click at [243, 235] on button "Save" at bounding box center [237, 242] width 92 height 37
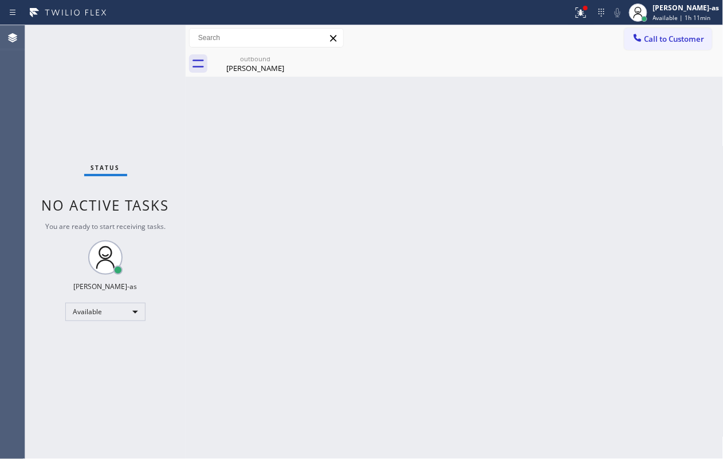
click at [384, 189] on div "Back to Dashboard Change Sender ID Customers Technicians Select a contact Outbo…" at bounding box center [455, 242] width 538 height 434
click at [113, 314] on div "Available" at bounding box center [105, 312] width 80 height 18
click at [111, 365] on li "Break" at bounding box center [104, 371] width 77 height 14
